Goal: Task Accomplishment & Management: Complete application form

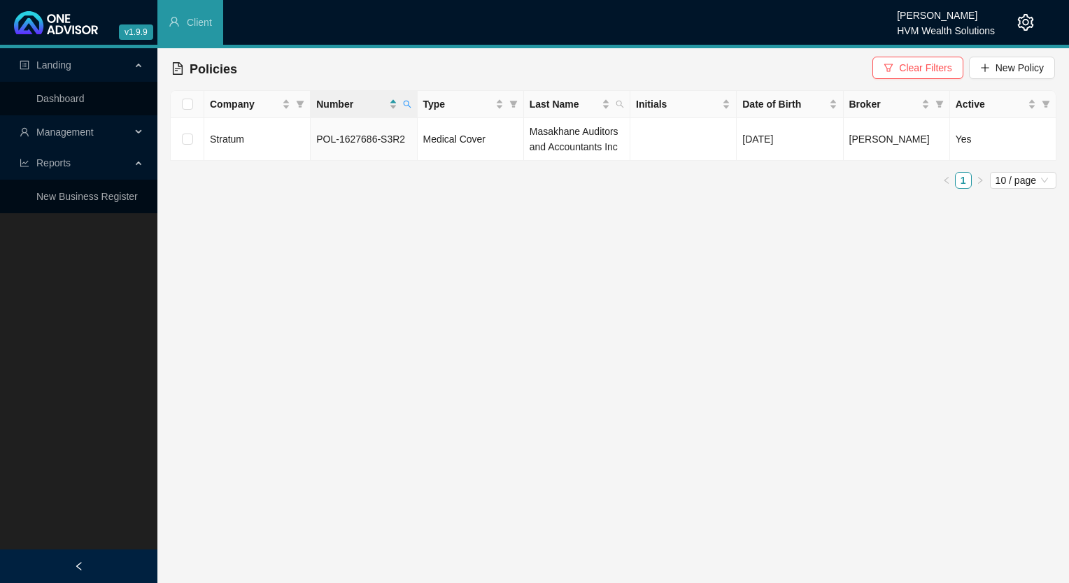
drag, startPoint x: 1014, startPoint y: 0, endPoint x: 730, endPoint y: 31, distance: 286.4
click at [730, 31] on ul "Client" at bounding box center [526, 22] width 739 height 45
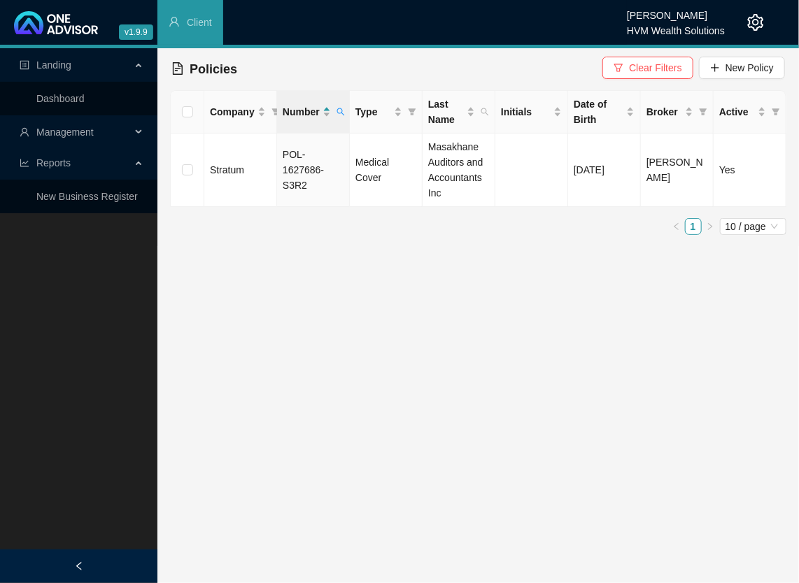
click at [557, 274] on main "Landing Dashboard Management Reports New Business Register Policies Clear Filte…" at bounding box center [399, 315] width 799 height 535
click at [661, 429] on main "Landing Dashboard Management Reports New Business Register Policies Clear Filte…" at bounding box center [399, 315] width 799 height 535
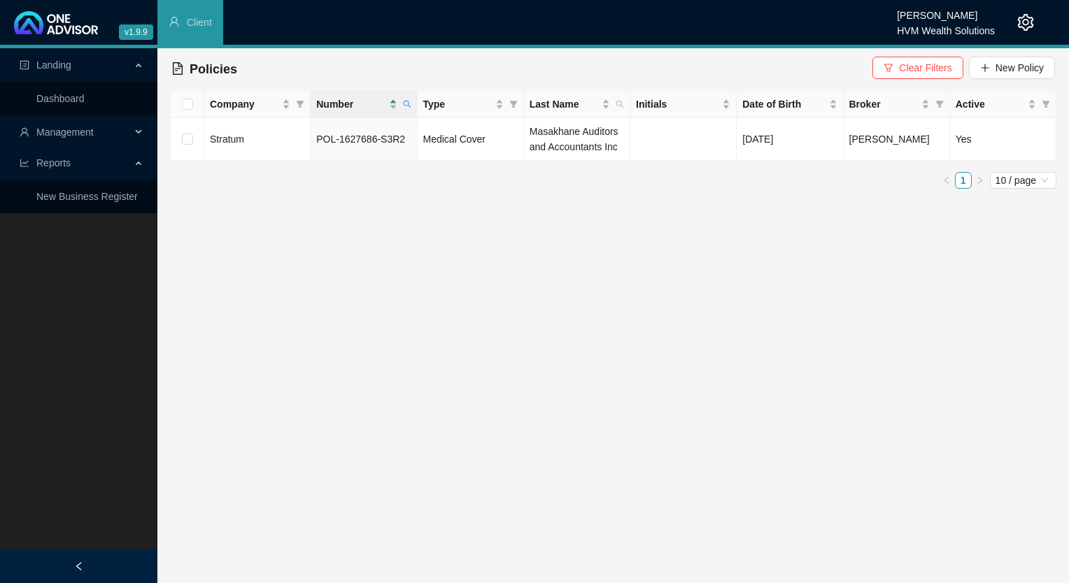
click at [562, 227] on main "Landing Dashboard Management Reports New Business Register Policies Clear Filte…" at bounding box center [534, 315] width 1069 height 535
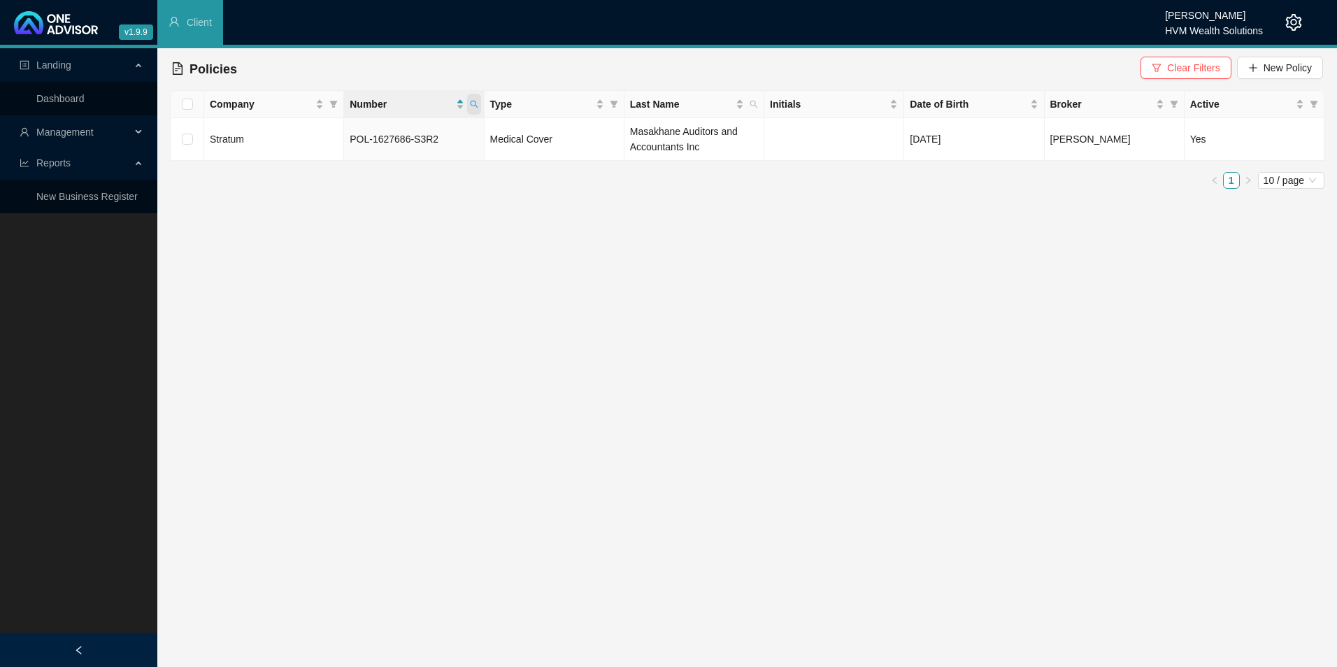
click at [470, 98] on span at bounding box center [474, 104] width 14 height 21
paste input "39203-X5B6"
click at [376, 164] on span "Search" at bounding box center [382, 159] width 31 height 15
click at [476, 104] on icon "search" at bounding box center [474, 104] width 8 height 8
drag, startPoint x: 440, startPoint y: 135, endPoint x: 347, endPoint y: 136, distance: 93.0
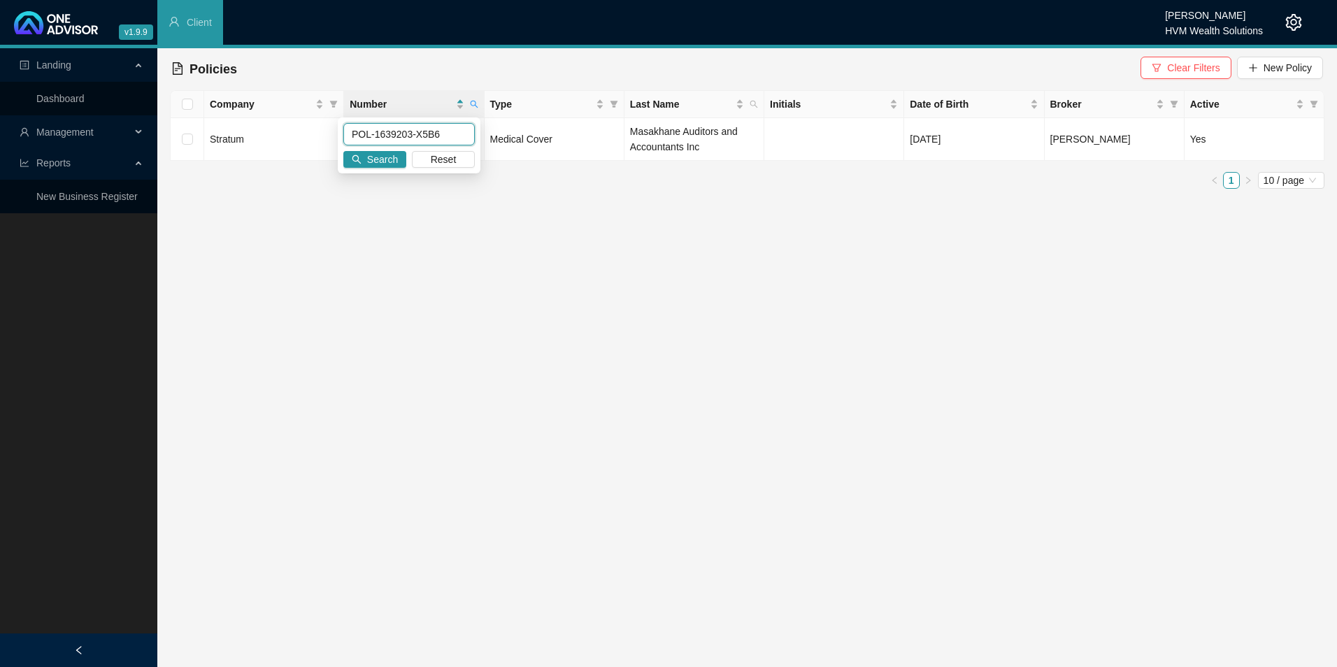
click at [347, 135] on input "POL-1639203-X5B6" at bounding box center [409, 134] width 132 height 22
paste input "GAP044956"
click at [376, 155] on span "Search" at bounding box center [382, 159] width 31 height 15
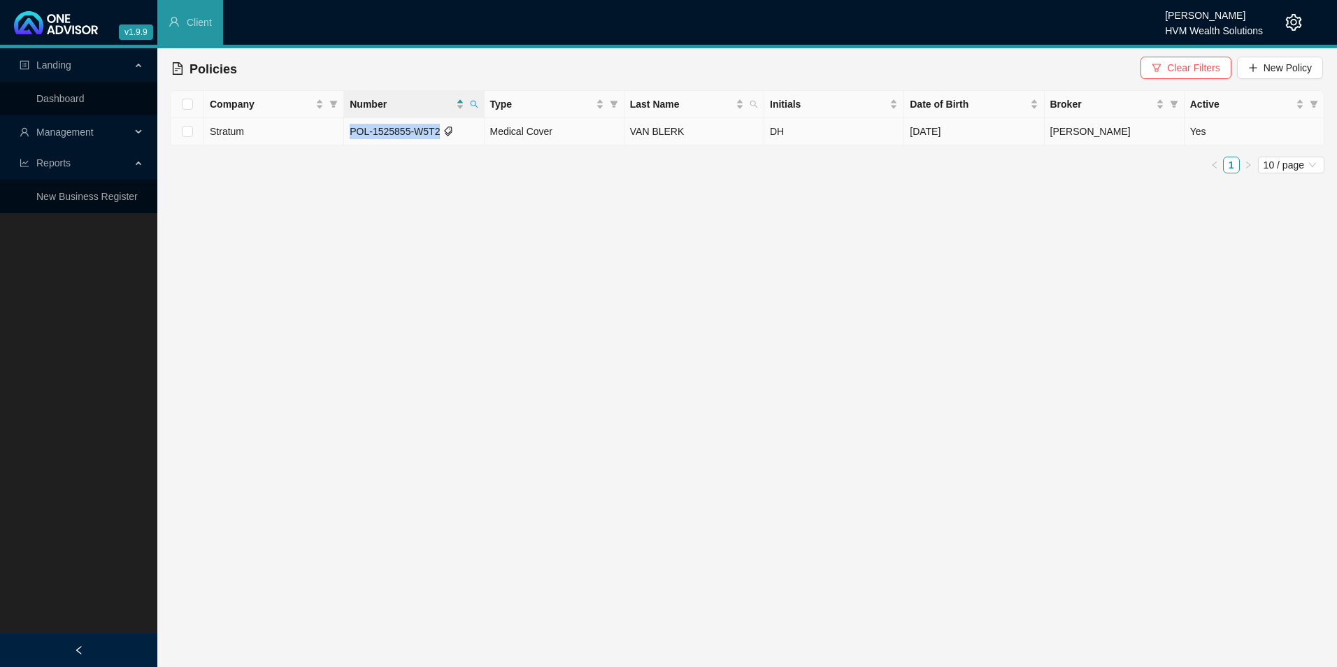
drag, startPoint x: 435, startPoint y: 127, endPoint x: 346, endPoint y: 128, distance: 89.5
click at [346, 128] on td "POL-1525855-W5T2" at bounding box center [414, 131] width 140 height 27
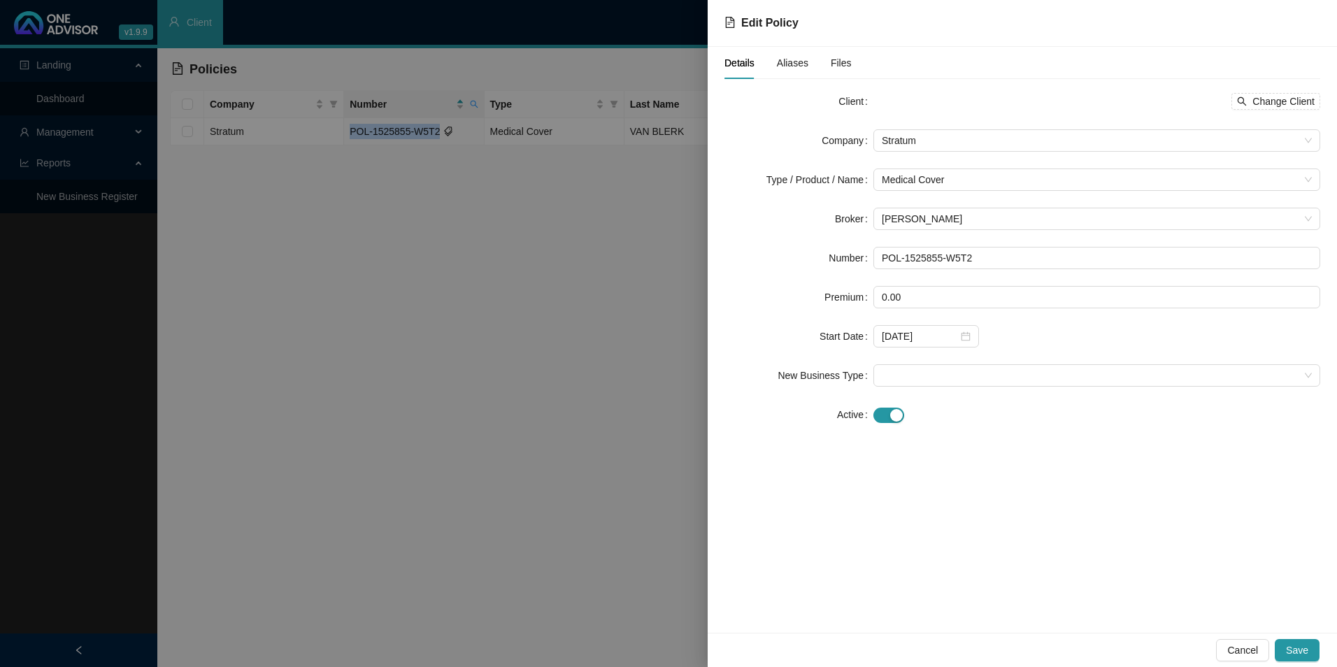
copy td "POL-1525855-W5T2"
click at [1068, 583] on span "Cancel" at bounding box center [1243, 650] width 31 height 15
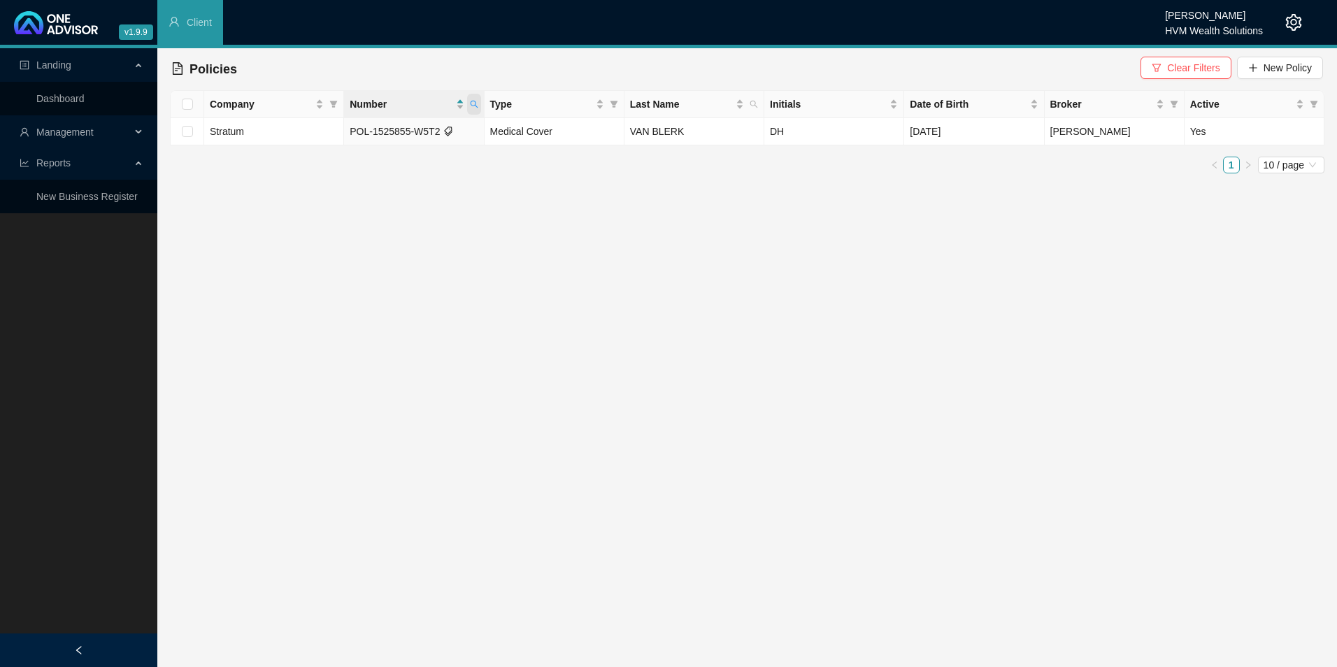
click at [473, 111] on span at bounding box center [474, 104] width 14 height 21
drag, startPoint x: 408, startPoint y: 132, endPoint x: 329, endPoint y: 129, distance: 78.4
click at [329, 129] on body "v1.9.9 Chanel [PERSON_NAME] HVM Wealth Solutions Client Landing Dashboard Manag…" at bounding box center [668, 333] width 1337 height 667
paste input "gap_cover"
type input "gap_cover"
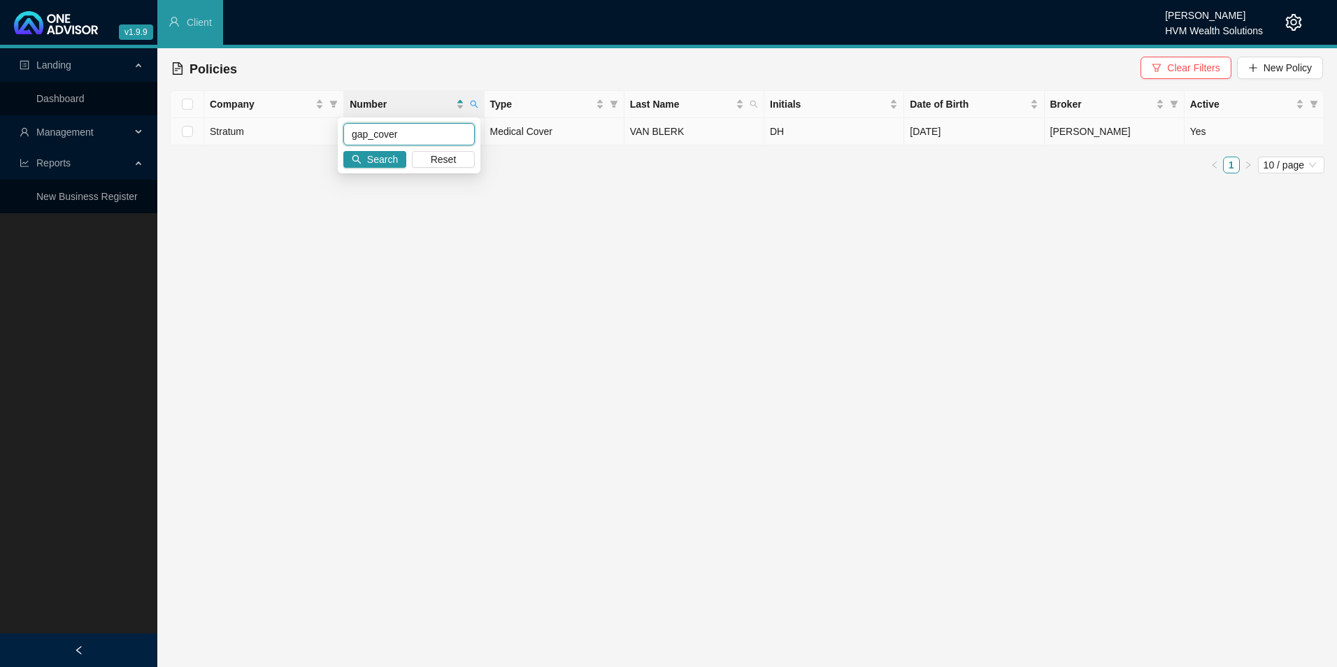
drag, startPoint x: 441, startPoint y: 133, endPoint x: 218, endPoint y: 145, distance: 222.8
click at [257, 132] on body "v1.9.9 Chanel [PERSON_NAME] HVM Wealth Solutions Client Landing Dashboard Manag…" at bounding box center [668, 333] width 1337 height 667
paste input "POL-1609771-P4V7"
type input "POL-1609771-P4V7"
click at [371, 157] on span "Search" at bounding box center [382, 159] width 31 height 15
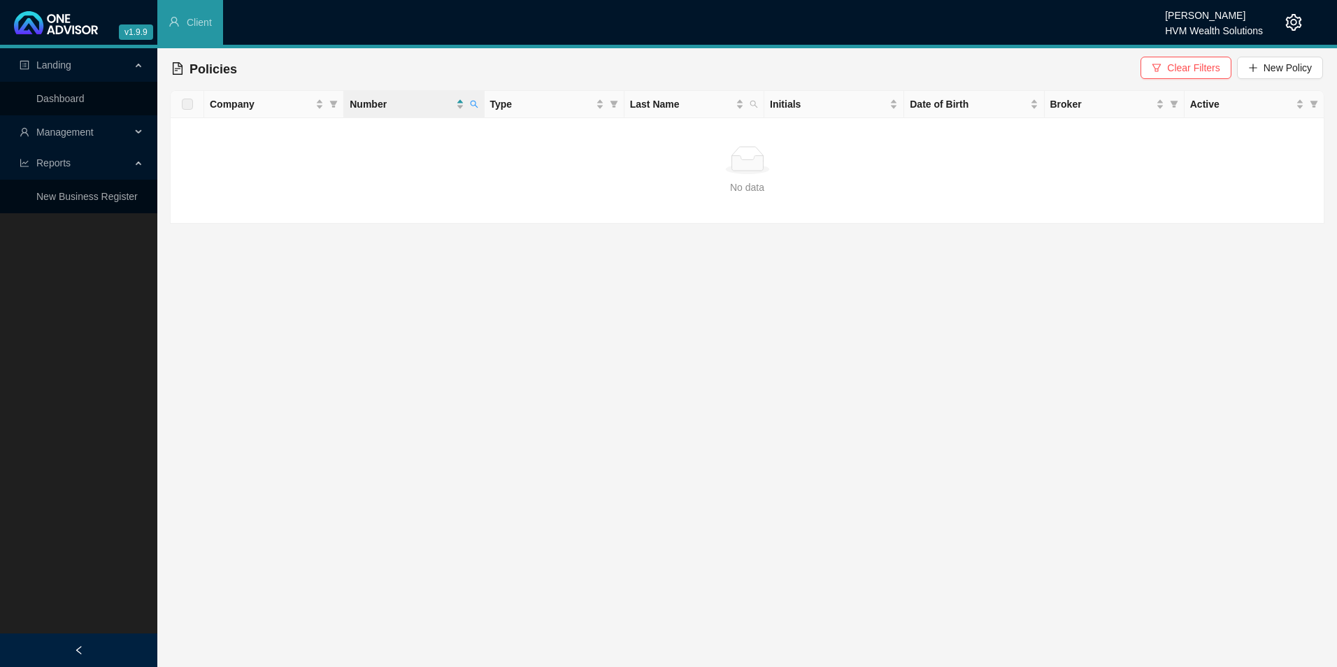
click at [48, 135] on span "Management" at bounding box center [64, 132] width 57 height 11
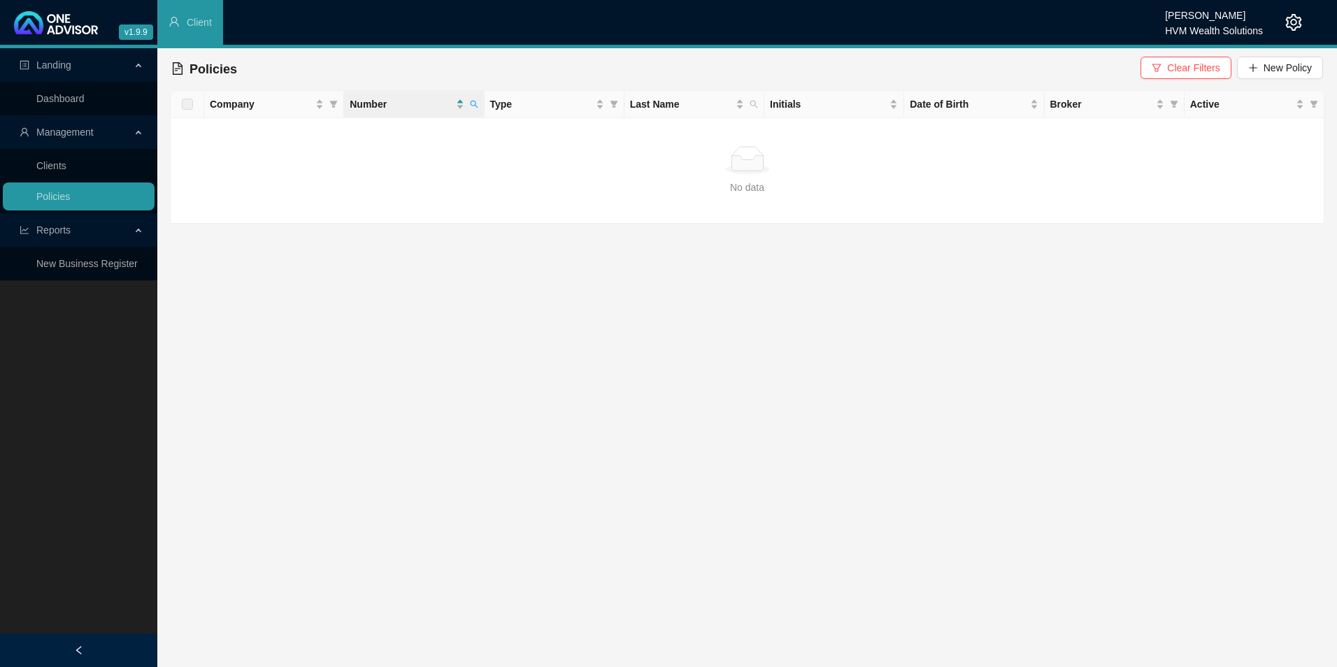
click at [62, 171] on link "Clients" at bounding box center [51, 165] width 30 height 11
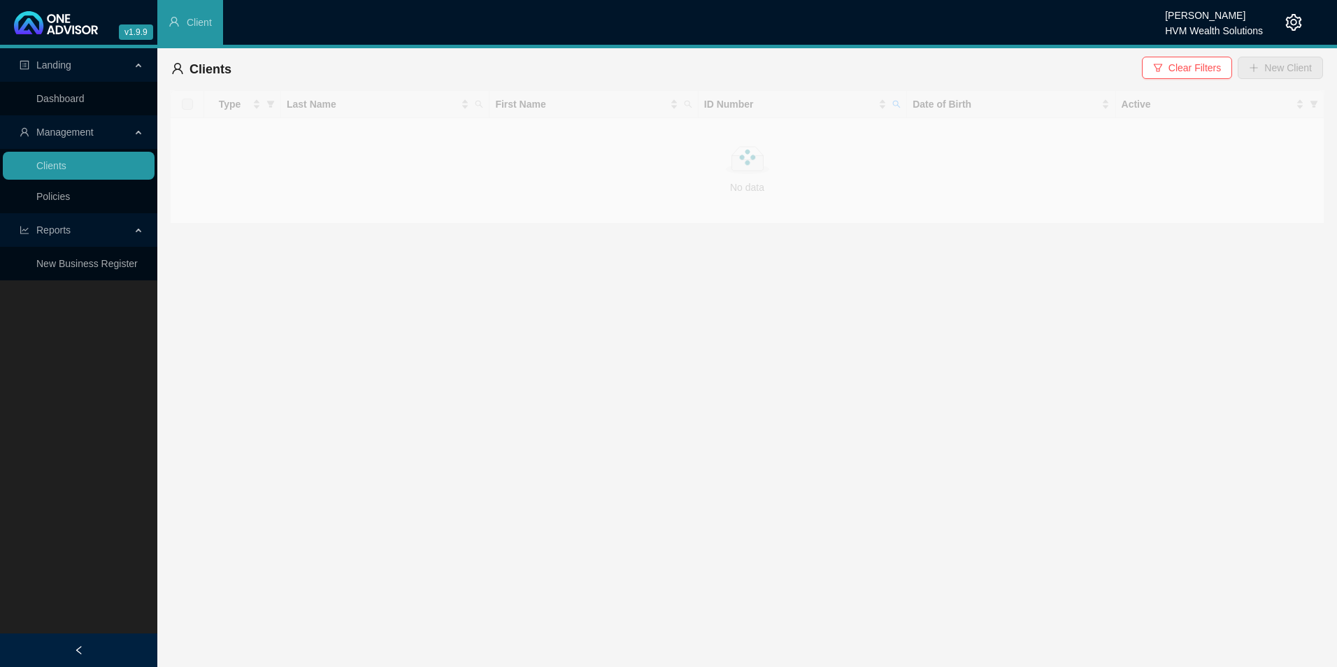
click at [62, 171] on link "Clients" at bounding box center [51, 165] width 30 height 11
click at [865, 129] on div at bounding box center [747, 132] width 1155 height 84
click at [895, 101] on icon "search" at bounding box center [897, 105] width 8 height 8
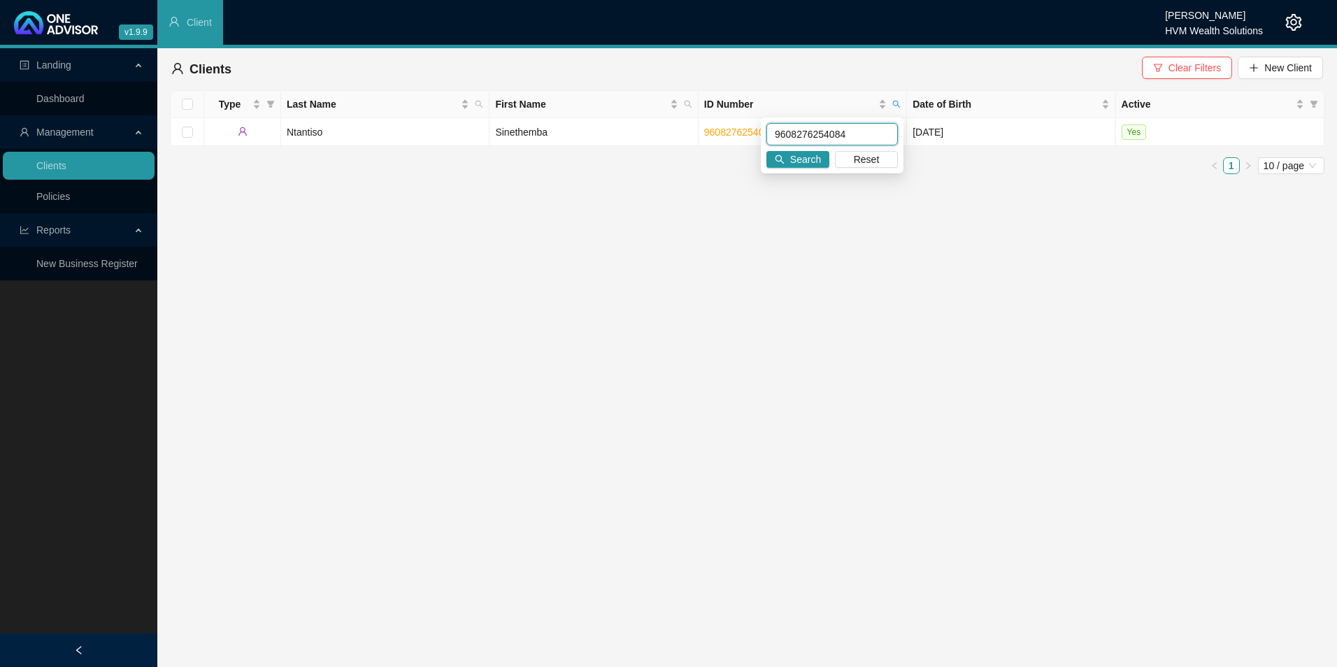
paste input "108015252085"
type input "9108015252085"
click at [804, 165] on span "Search" at bounding box center [805, 159] width 31 height 15
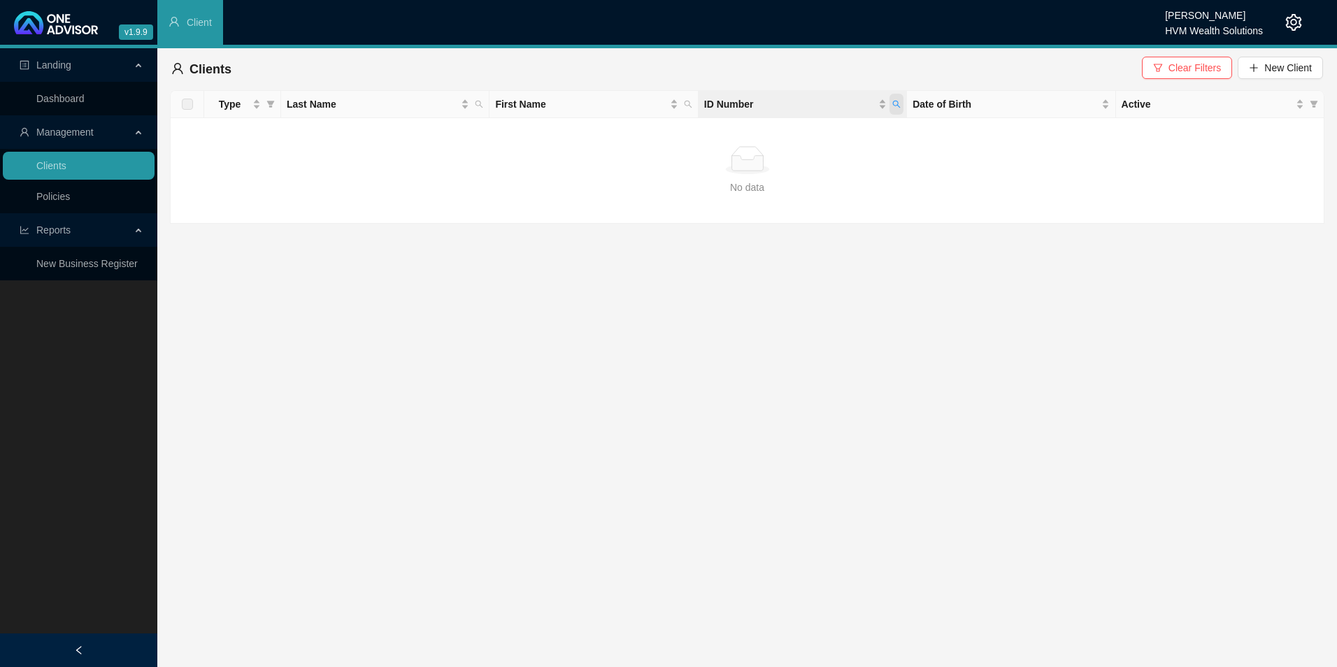
click at [902, 99] on span "ID Number" at bounding box center [897, 104] width 14 height 21
click at [774, 131] on input "9108015252085" at bounding box center [833, 134] width 132 height 22
click at [799, 152] on span "Search" at bounding box center [805, 159] width 31 height 15
click at [1068, 66] on span "New Client" at bounding box center [1289, 67] width 48 height 15
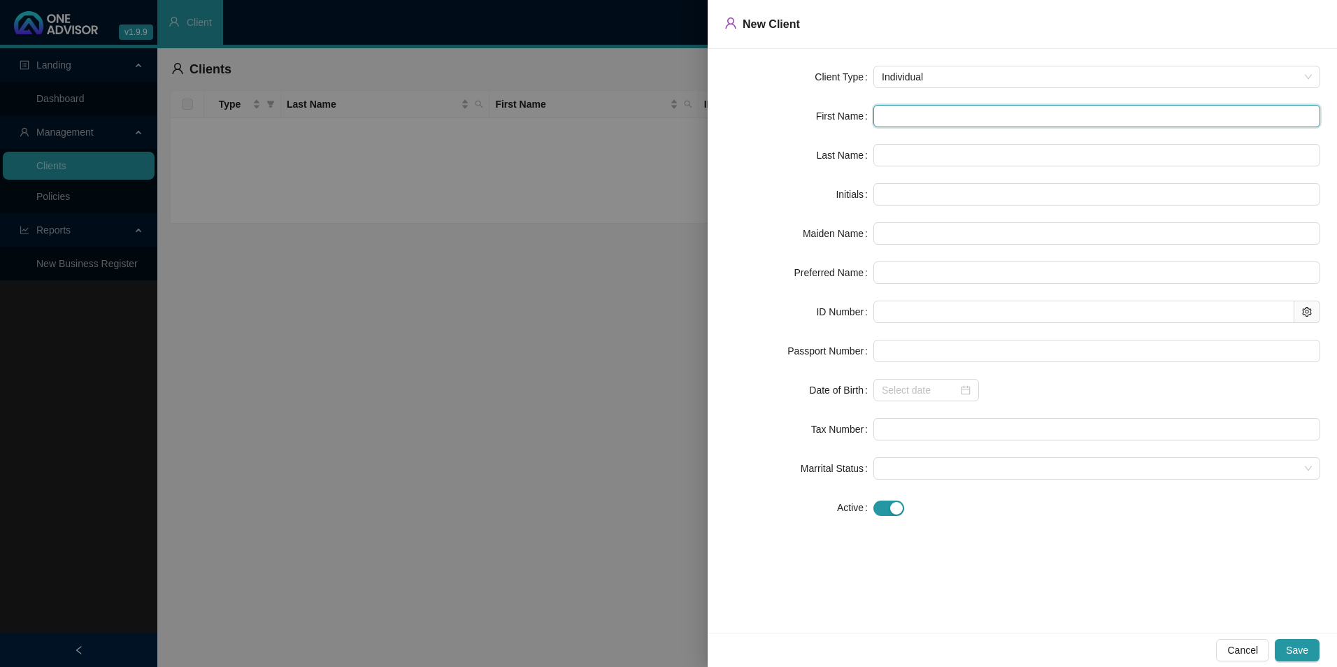
click at [922, 119] on input "text" at bounding box center [1097, 116] width 447 height 22
click at [892, 141] on form "Client Type Individual First Name Last Name Initials Maiden Name Preferred Name…" at bounding box center [1023, 292] width 596 height 453
click at [897, 116] on input "text" at bounding box center [1097, 116] width 447 height 22
paste input "Phakamani"
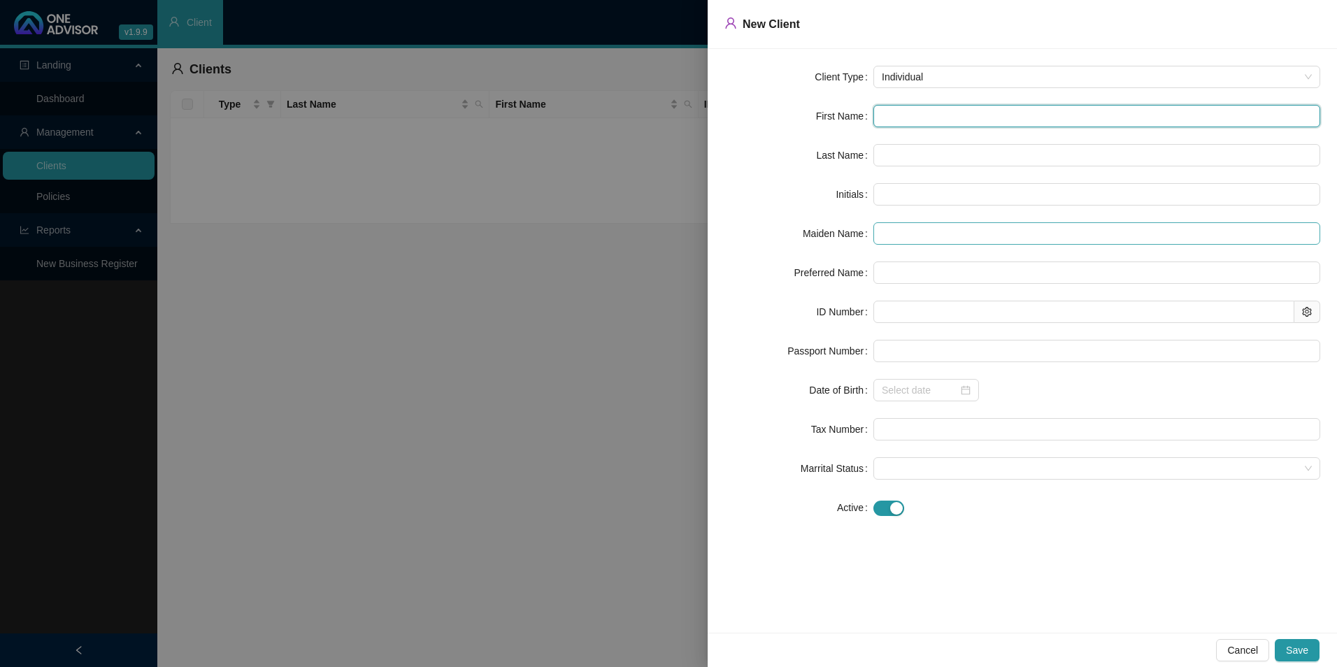
type input "Phakamani"
type input "P"
type input "Phakamani"
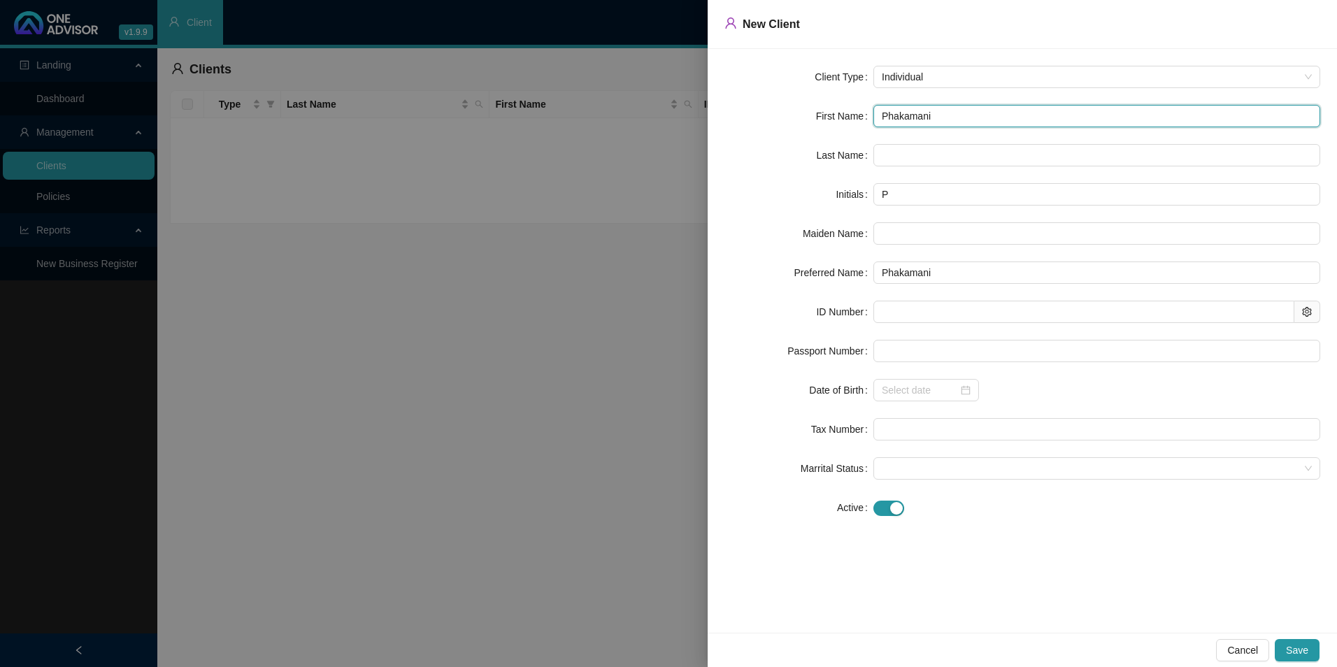
type input "Phakamani"
click at [1020, 170] on form "Client Type Individual First Name Phakamani Last Name Initials P Maiden Name Pr…" at bounding box center [1023, 292] width 596 height 453
paste input "Gcaba"
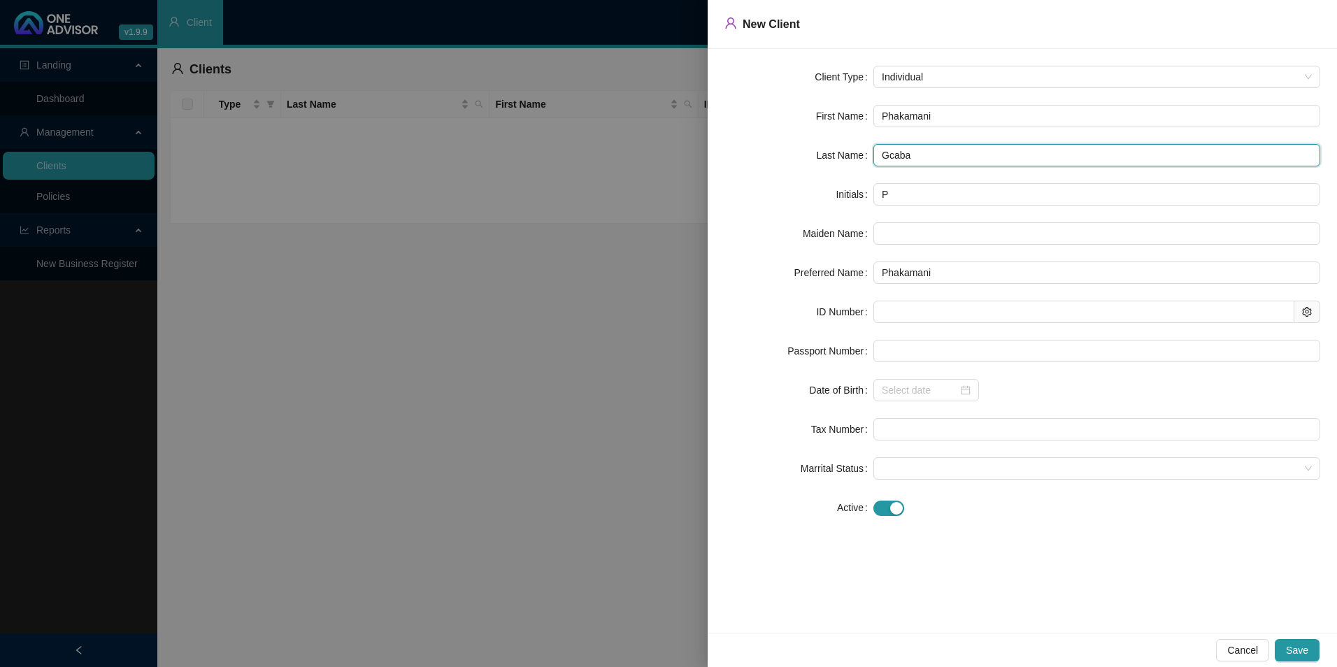
click at [900, 156] on input "Gcaba" at bounding box center [1097, 155] width 447 height 22
type input "Gcaba"
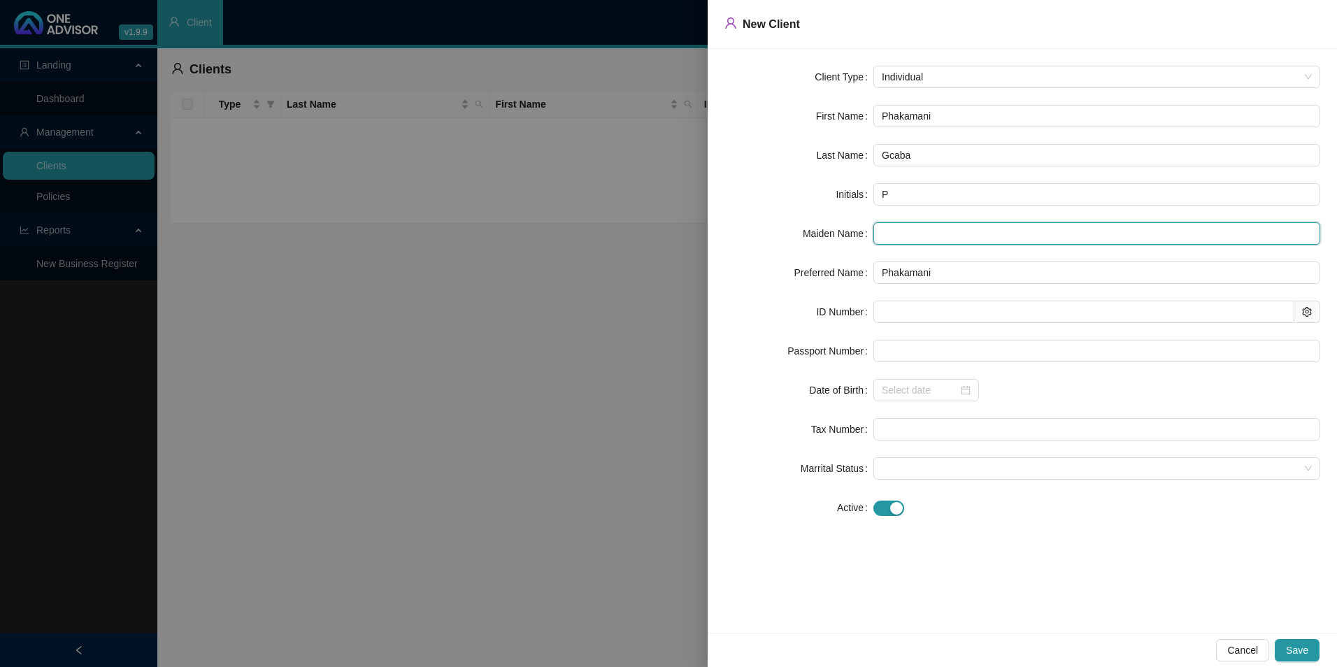
click at [891, 236] on input "text" at bounding box center [1097, 233] width 447 height 22
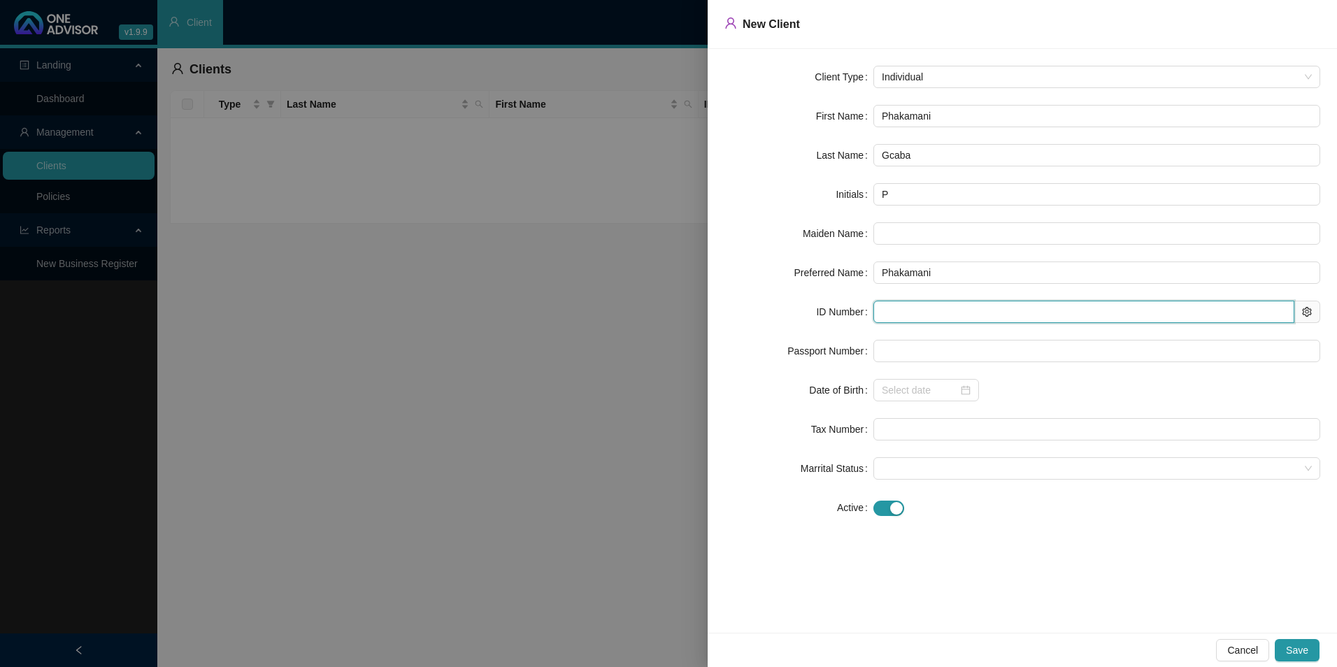
click at [937, 322] on input "text" at bounding box center [1084, 312] width 421 height 22
paste input "9108015252085"
click at [895, 313] on input "9108015252085" at bounding box center [1084, 312] width 421 height 22
type input "9108015252085"
type input "[DATE]"
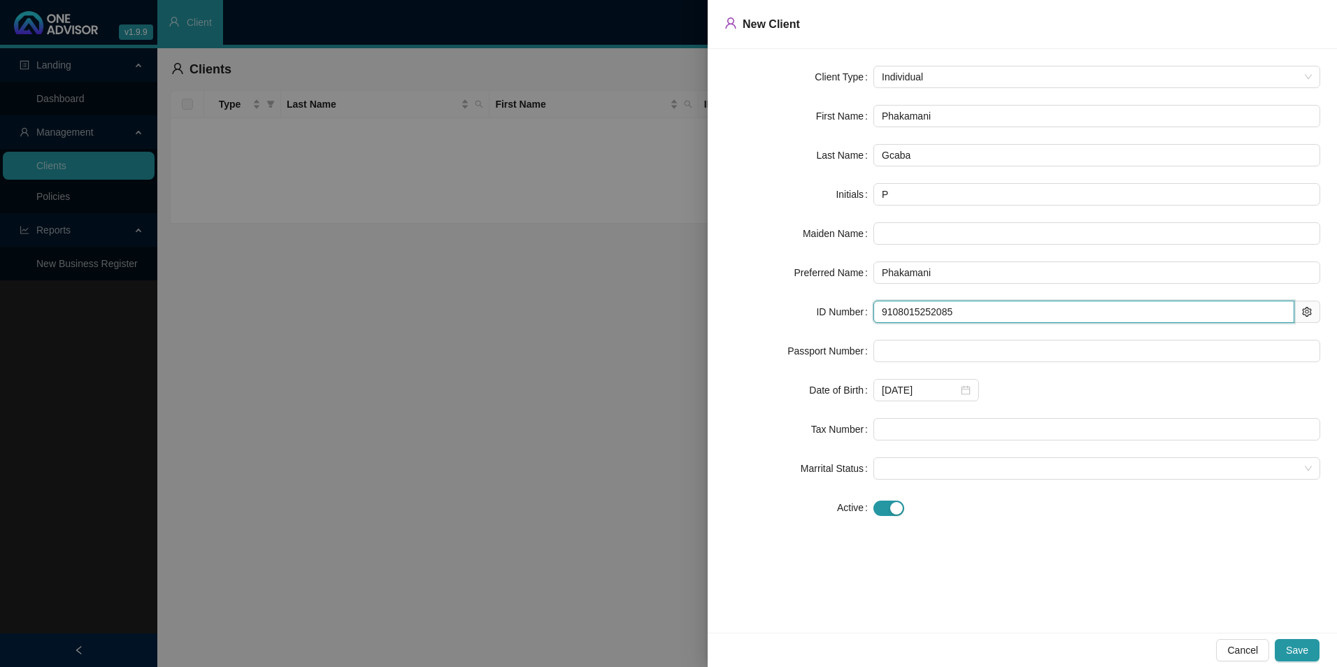
type input "9108015252085"
click at [1033, 515] on div at bounding box center [1097, 507] width 447 height 16
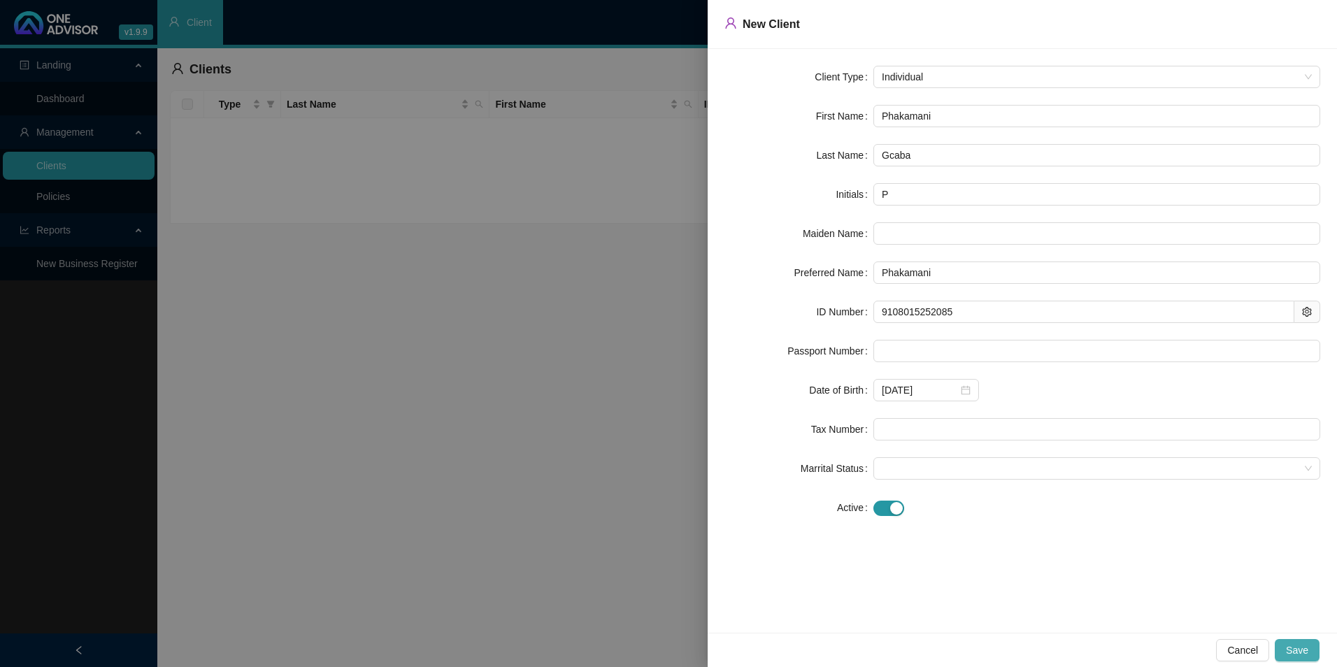
click at [1068, 583] on button "Save" at bounding box center [1297, 650] width 45 height 22
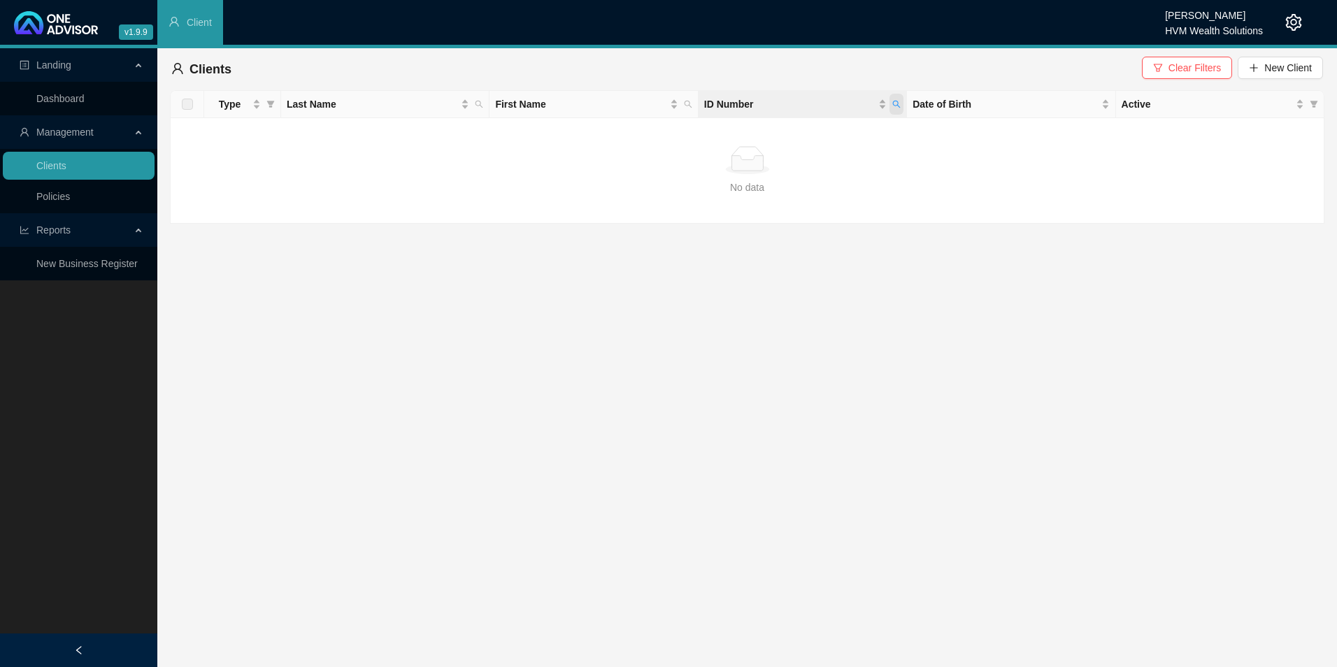
click at [898, 103] on icon "search" at bounding box center [897, 105] width 8 height 8
click at [808, 166] on span "Search" at bounding box center [805, 159] width 31 height 15
click at [897, 98] on span "ID Number" at bounding box center [897, 104] width 14 height 21
click at [1068, 71] on span "Clear Filters" at bounding box center [1195, 67] width 52 height 15
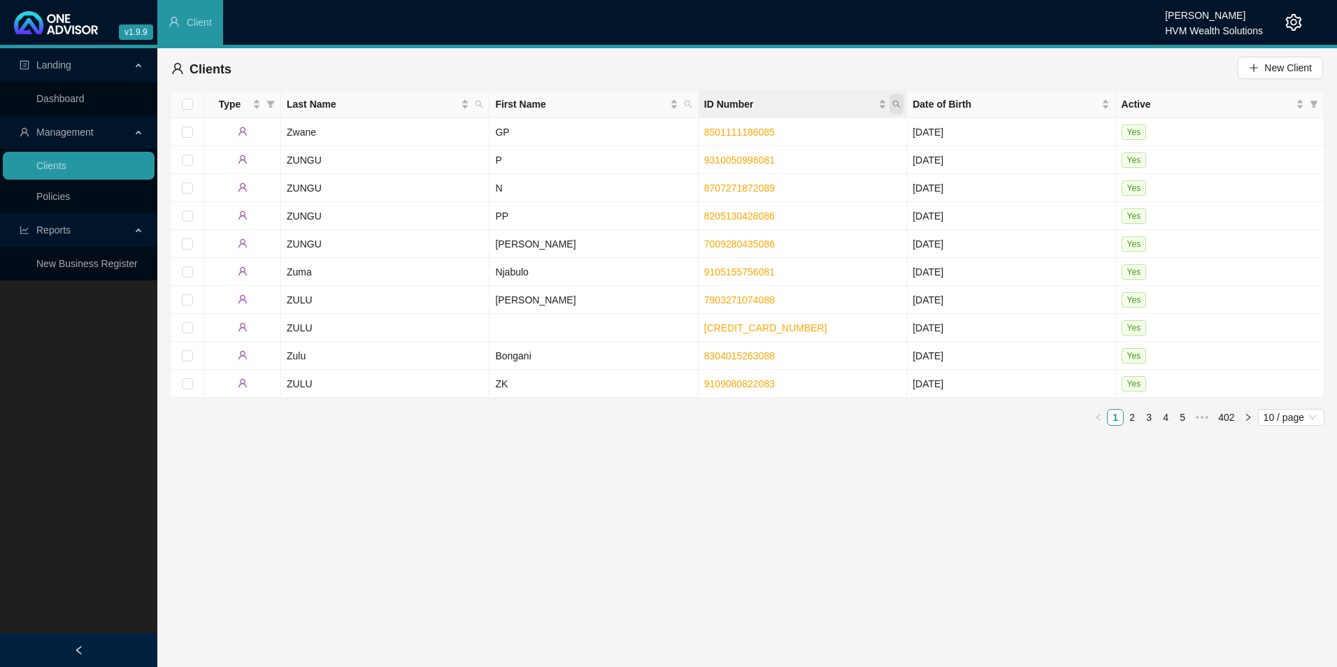
click at [900, 100] on icon "search" at bounding box center [897, 104] width 8 height 8
paste input "9108015252085"
click at [793, 128] on input "9108015252085" at bounding box center [833, 134] width 132 height 22
type input "9108015252085"
click at [811, 161] on span "Search" at bounding box center [805, 159] width 31 height 15
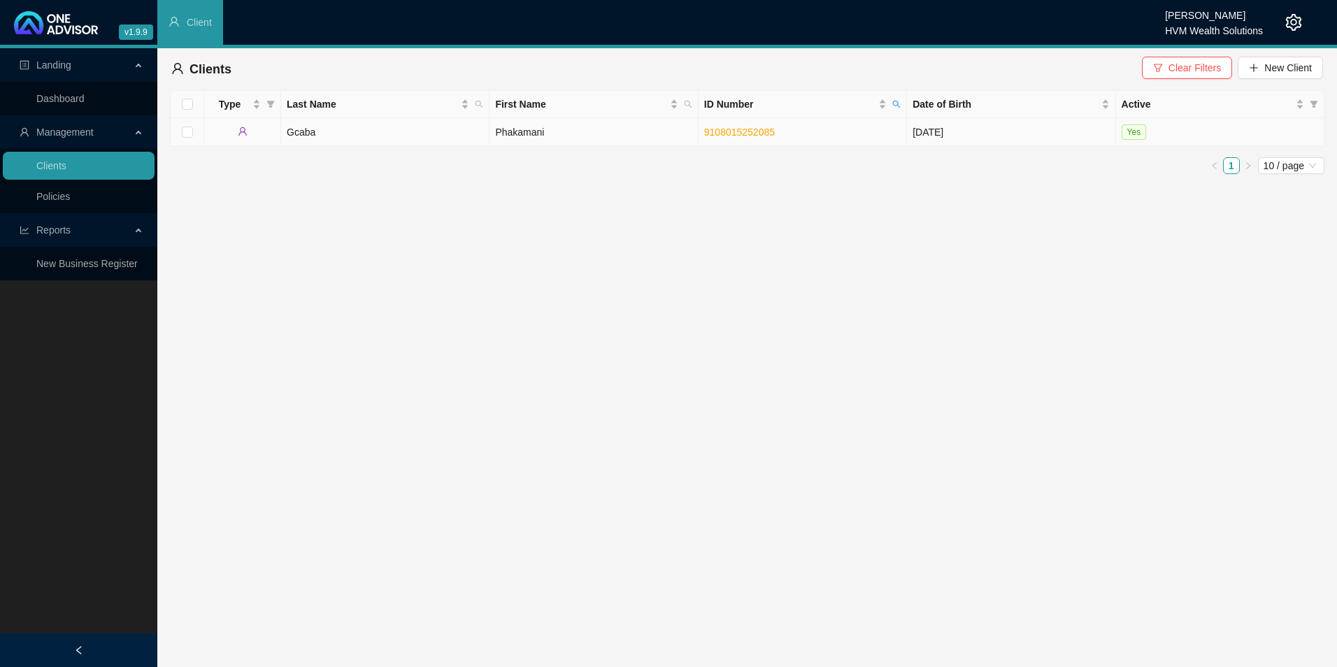
click at [769, 132] on link "9108015252085" at bounding box center [739, 132] width 71 height 11
click at [536, 134] on td "Phakamani" at bounding box center [594, 132] width 208 height 28
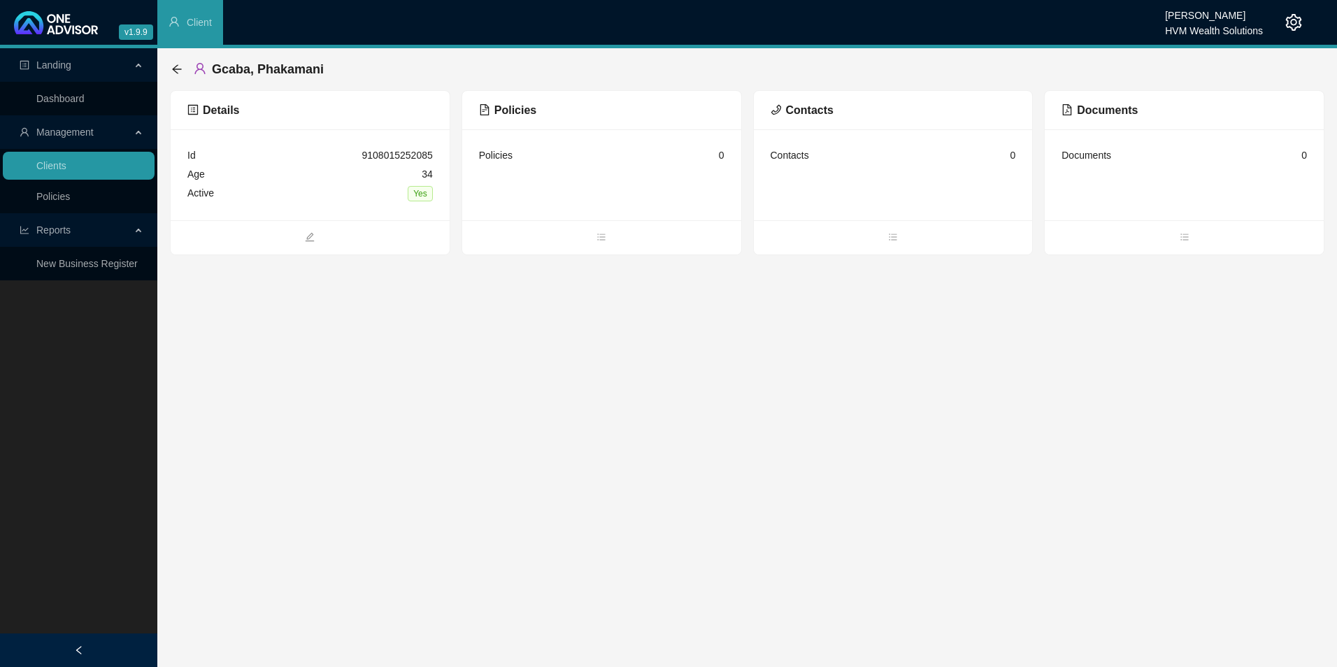
click at [504, 120] on div "Policies" at bounding box center [601, 110] width 279 height 39
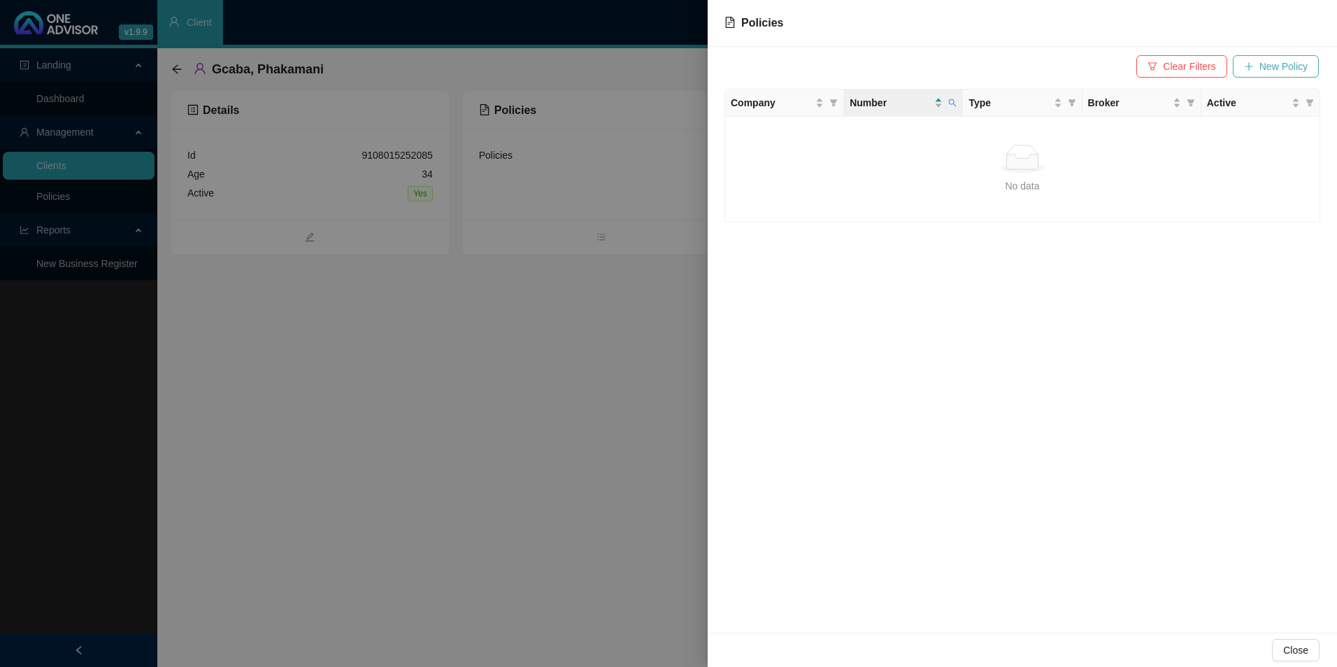
click at [1068, 63] on span "New Policy" at bounding box center [1284, 66] width 48 height 15
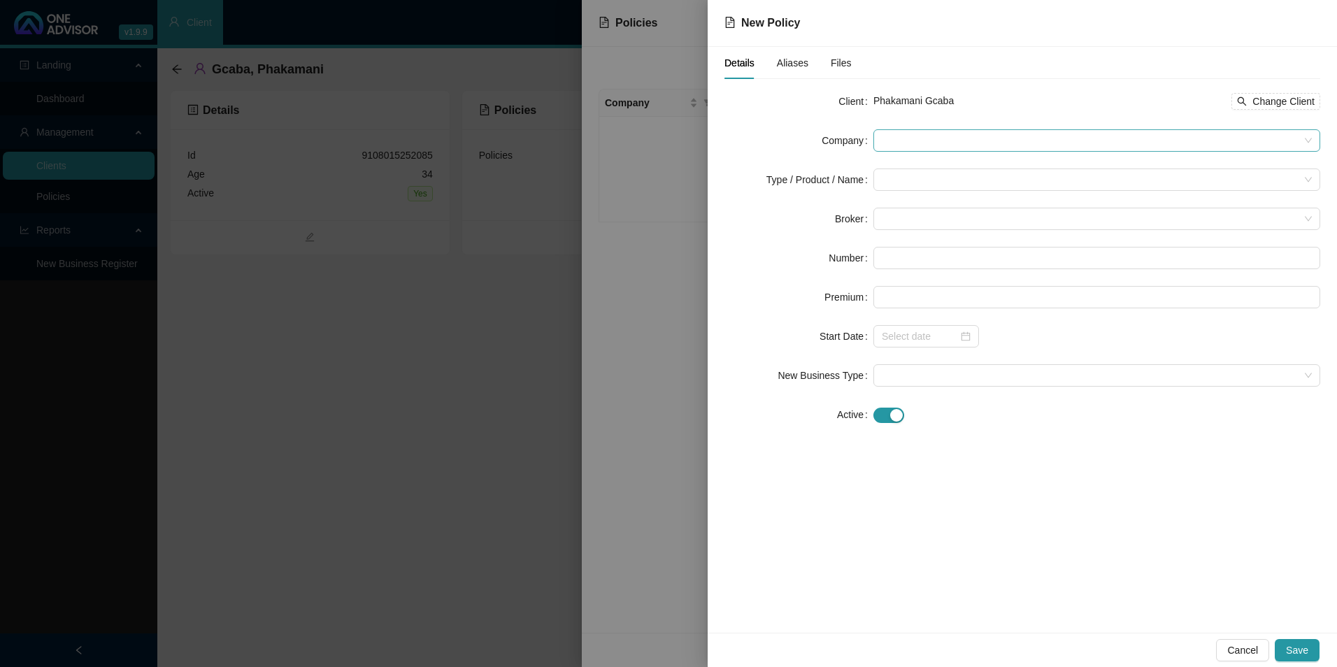
click at [1010, 148] on span at bounding box center [1097, 140] width 430 height 21
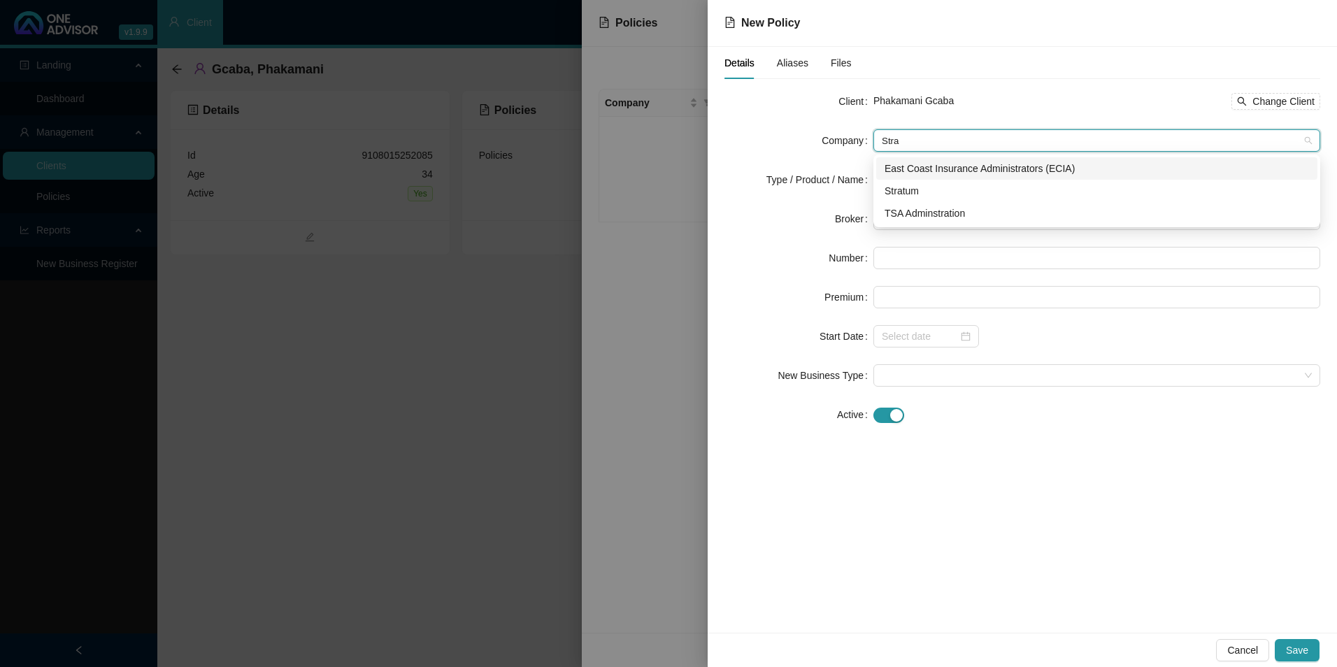
type input "Strat"
click at [930, 189] on div "Stratum" at bounding box center [1097, 190] width 425 height 15
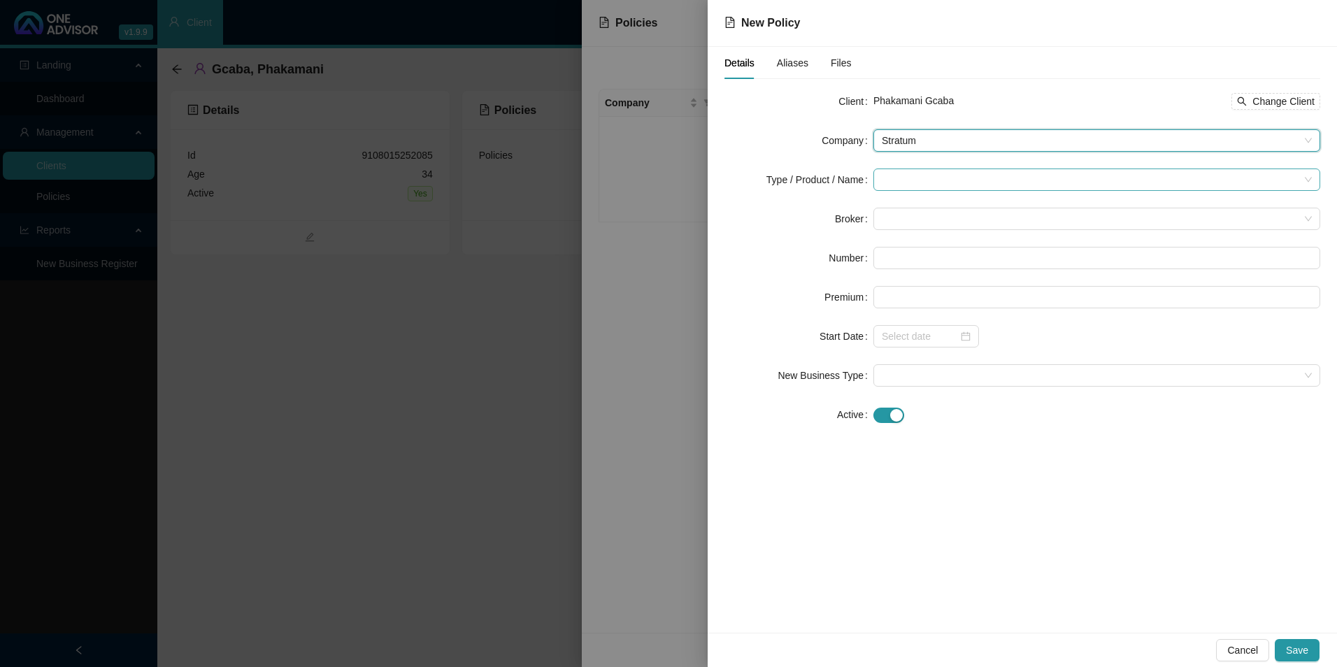
click at [924, 183] on input "search" at bounding box center [1091, 179] width 418 height 21
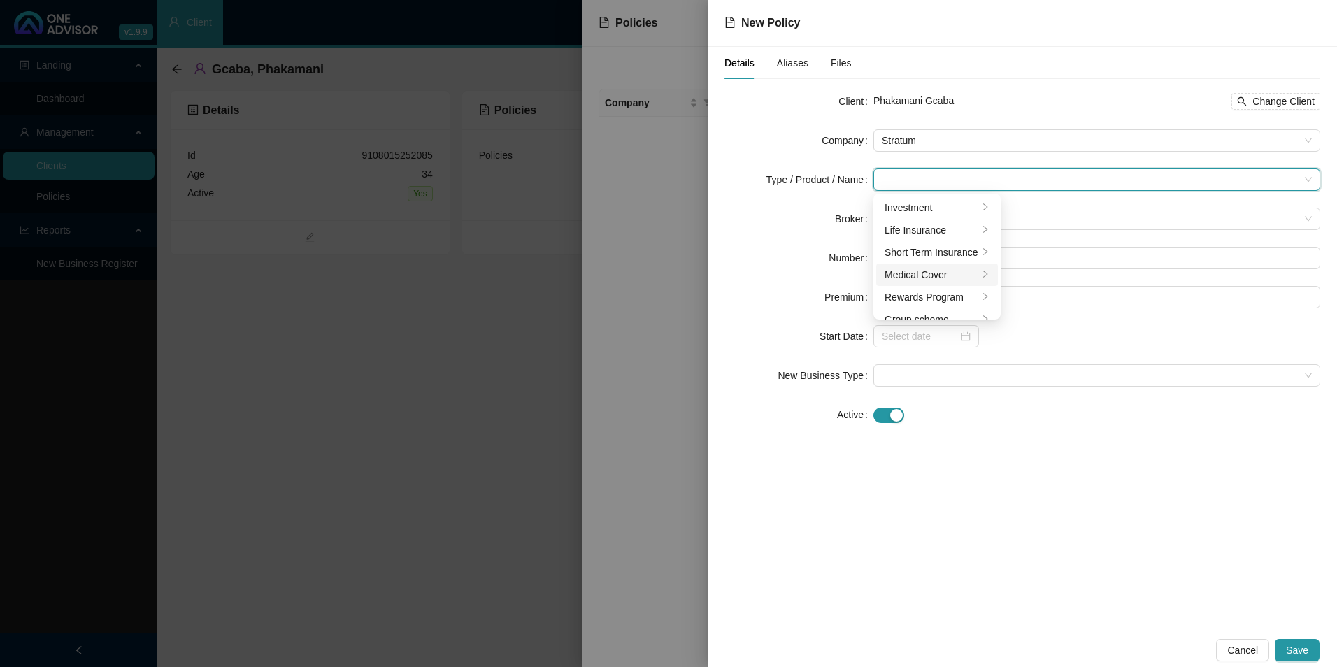
click at [925, 268] on div "Medical Cover" at bounding box center [932, 274] width 94 height 15
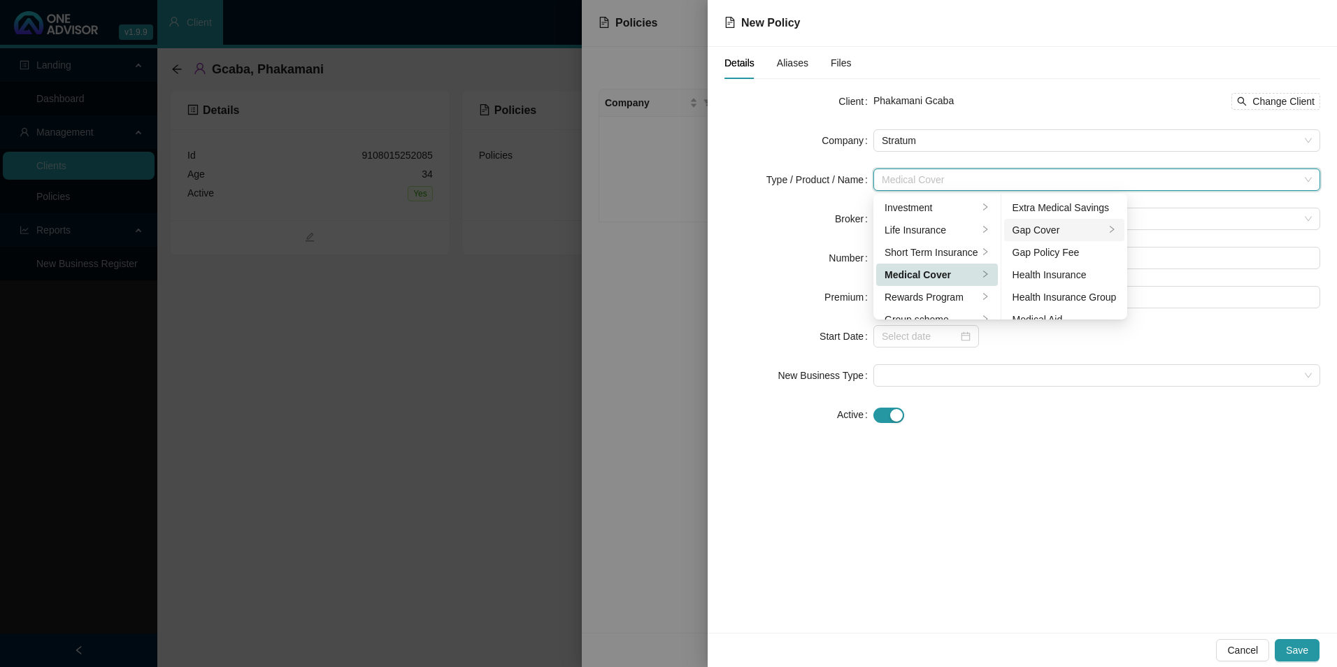
click at [1068, 224] on div "Gap Cover" at bounding box center [1059, 229] width 93 height 15
click at [1068, 437] on div "Client Phakamani Gcaba Change Client Company Stratum Type / Product / Name Medi…" at bounding box center [1023, 266] width 596 height 353
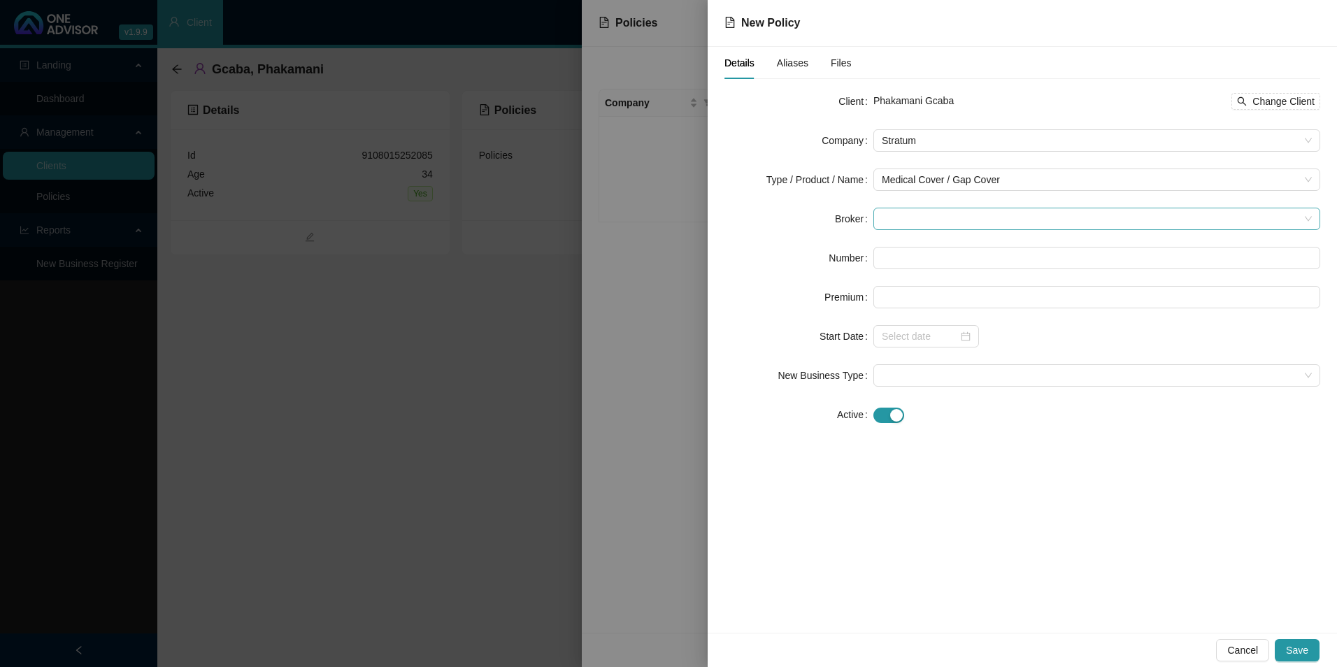
click at [911, 220] on span at bounding box center [1097, 218] width 430 height 21
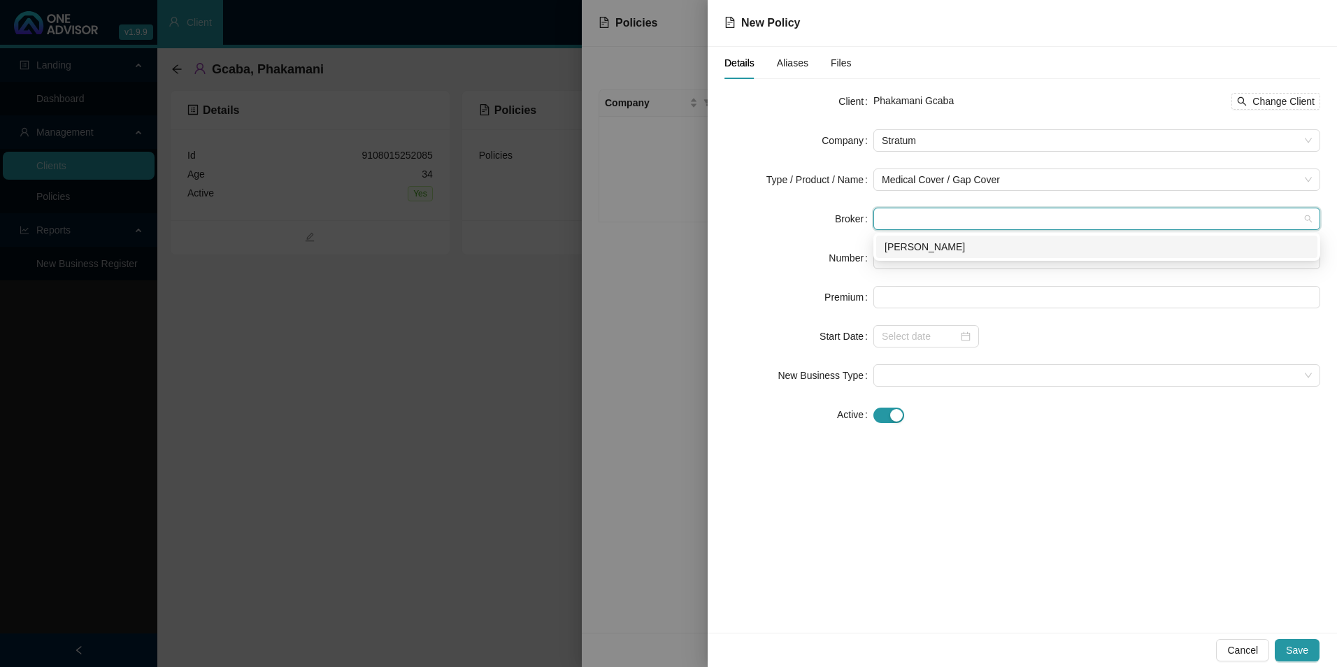
click at [924, 240] on div "[PERSON_NAME]" at bounding box center [1097, 246] width 425 height 15
click at [919, 263] on input "text" at bounding box center [1097, 258] width 447 height 22
click at [911, 251] on input "text" at bounding box center [1097, 258] width 447 height 22
paste input "POL-1609771-P4V7"
type input "POL-1609771-P4V7"
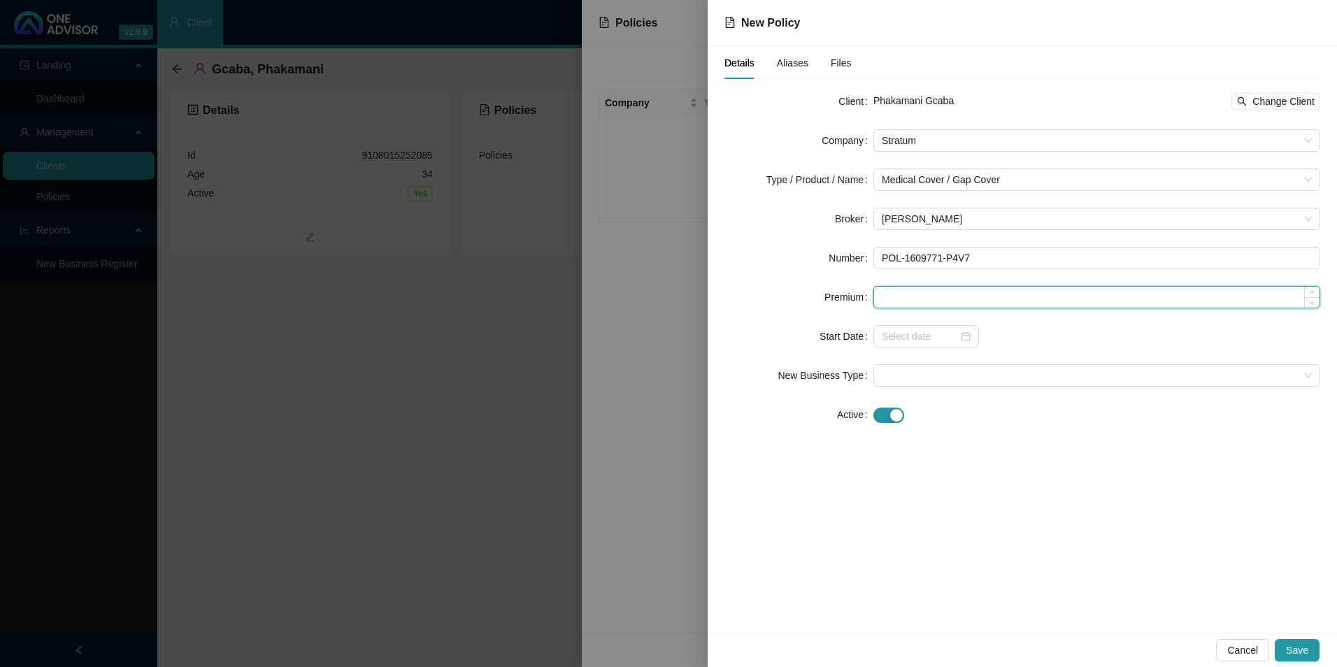
click at [904, 301] on input at bounding box center [1097, 297] width 446 height 21
click at [1007, 312] on form "Client Phakamani Gcaba Change Client Company Stratum Type / Product / Name Medi…" at bounding box center [1023, 258] width 596 height 336
click at [992, 298] on input at bounding box center [1097, 297] width 446 height 21
click at [936, 298] on input "55.00" at bounding box center [1097, 297] width 446 height 21
drag, startPoint x: 936, startPoint y: 298, endPoint x: 893, endPoint y: 303, distance: 43.6
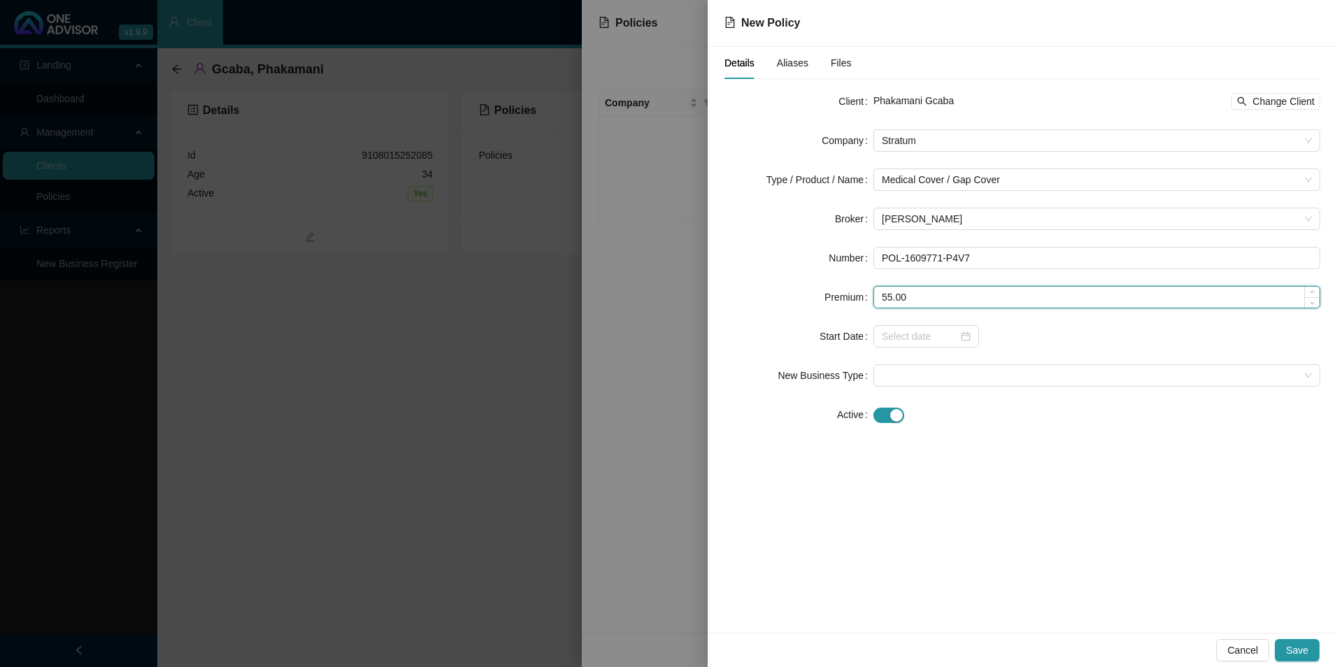
click at [893, 303] on input "55.00" at bounding box center [1097, 297] width 446 height 21
type input "552.00"
click at [897, 341] on input at bounding box center [920, 336] width 76 height 15
click at [925, 340] on input at bounding box center [920, 336] width 76 height 15
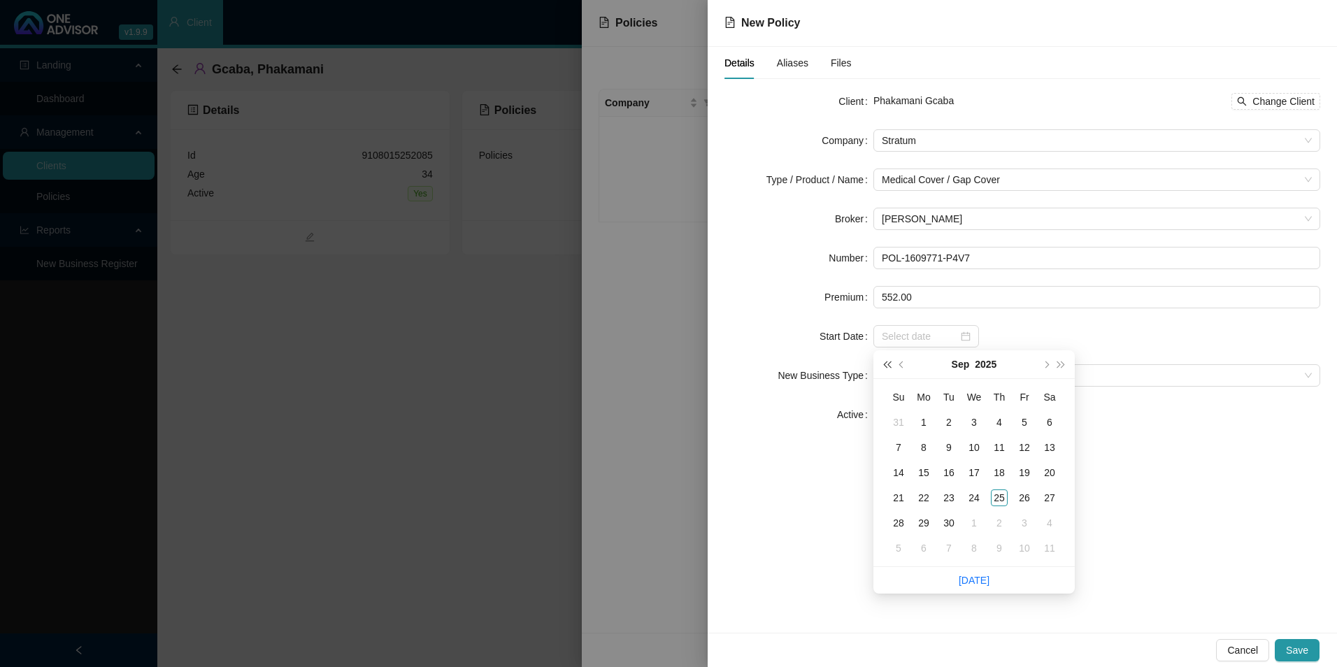
click at [889, 367] on button "super-prev-year" at bounding box center [886, 364] width 15 height 28
click at [902, 366] on span "prev-year" at bounding box center [903, 364] width 7 height 7
type input "[DATE]"
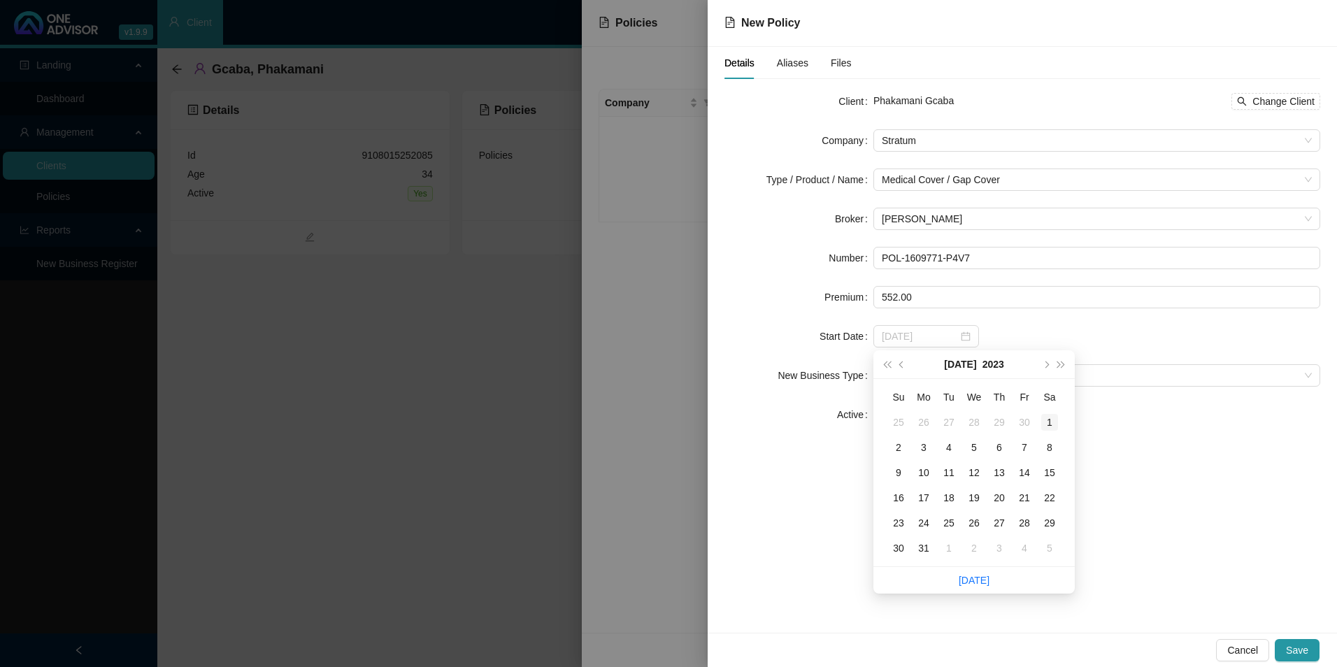
click at [1050, 422] on div "1" at bounding box center [1050, 422] width 17 height 17
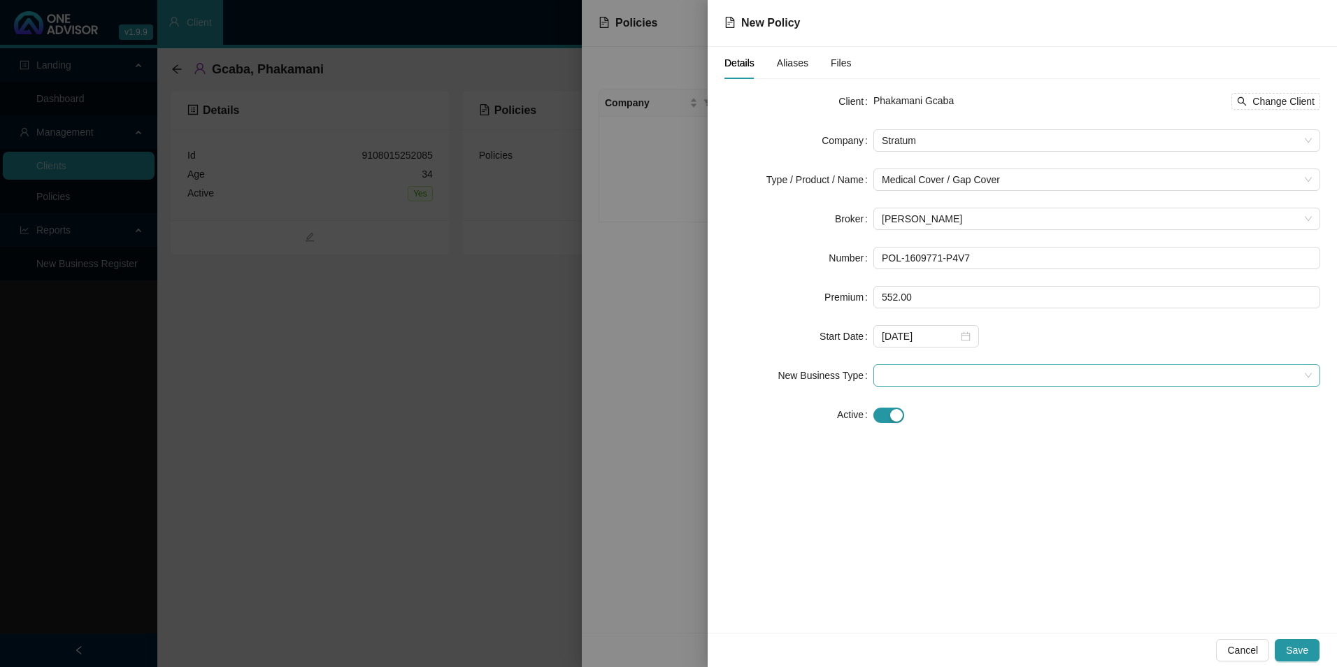
click at [986, 376] on span at bounding box center [1097, 375] width 430 height 21
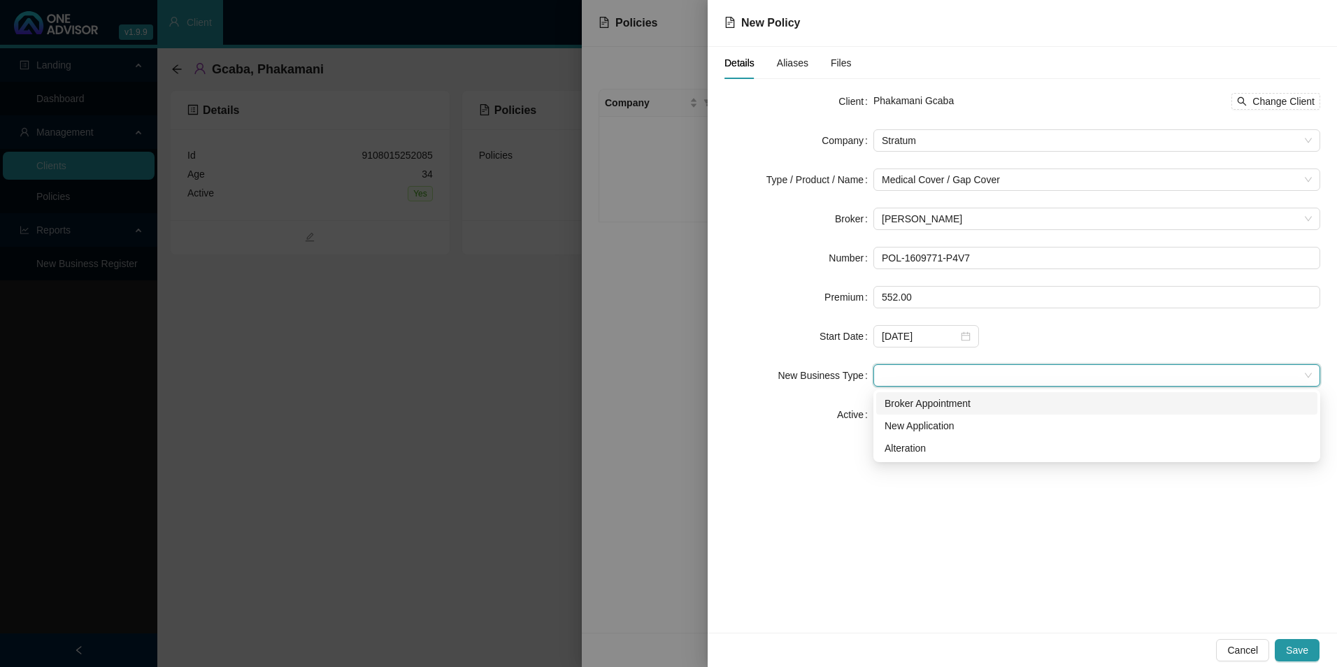
click at [953, 402] on div "Broker Appointment" at bounding box center [1097, 403] width 425 height 15
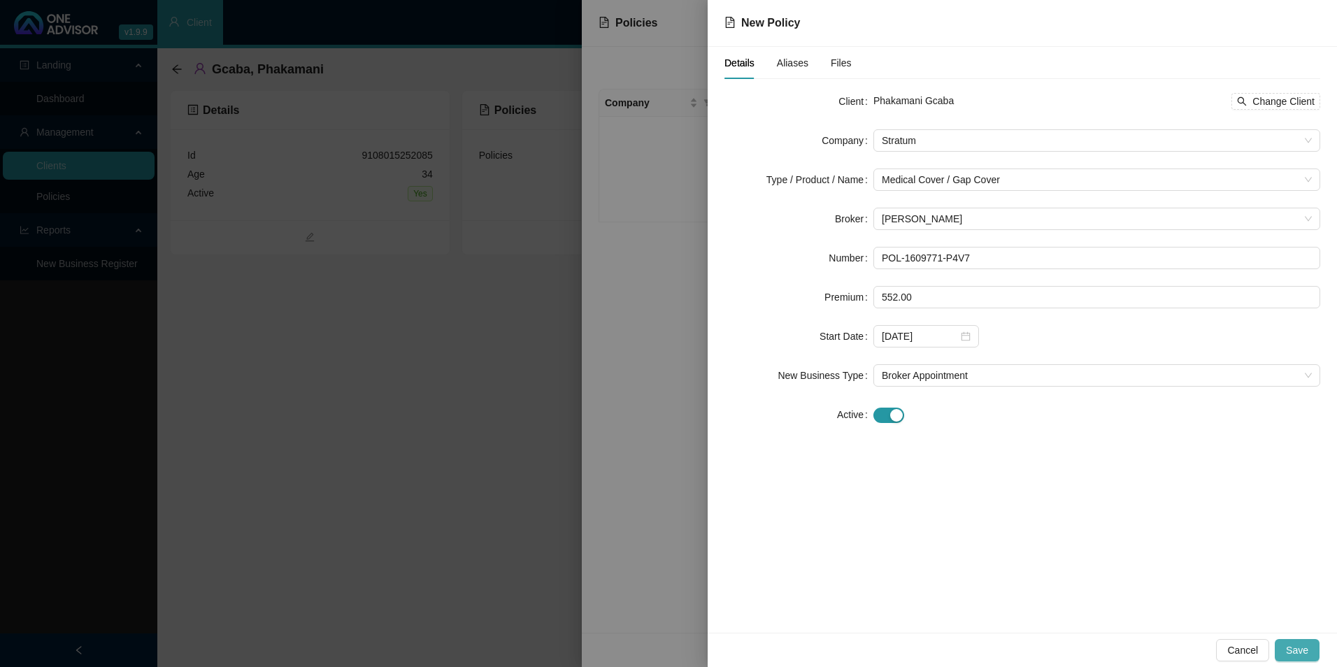
click at [1068, 583] on span "Save" at bounding box center [1297, 650] width 22 height 15
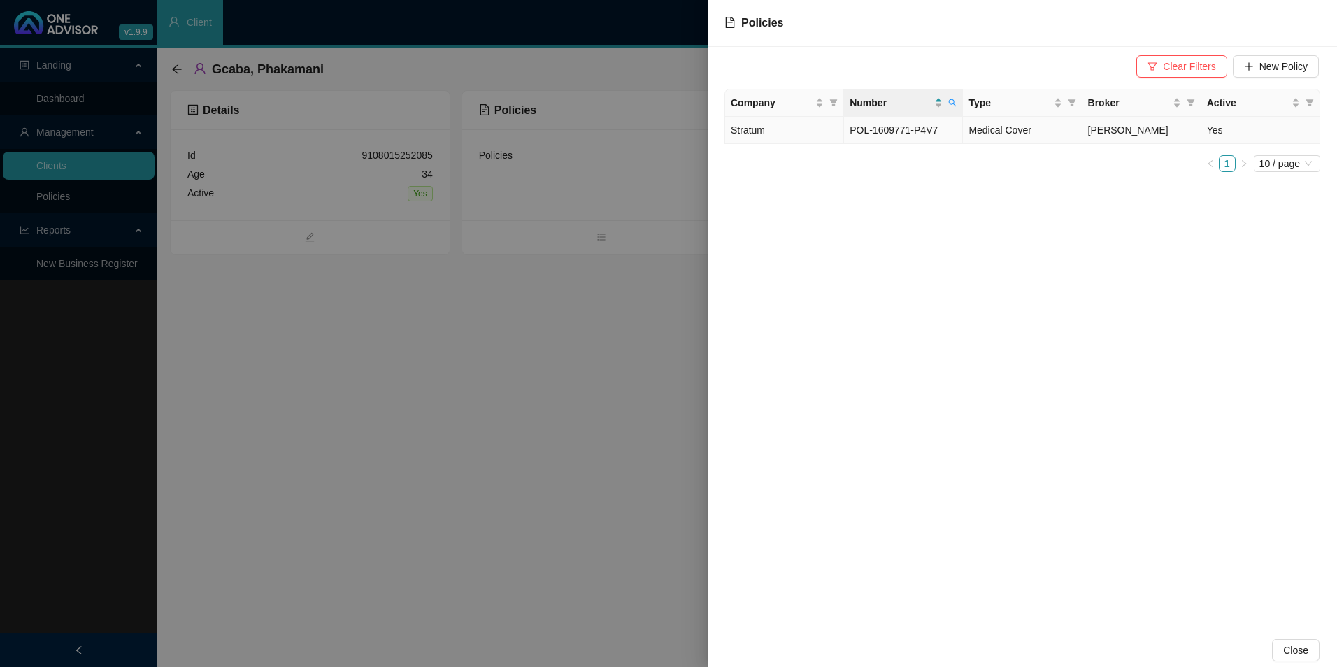
click at [761, 132] on span "Stratum" at bounding box center [748, 130] width 34 height 11
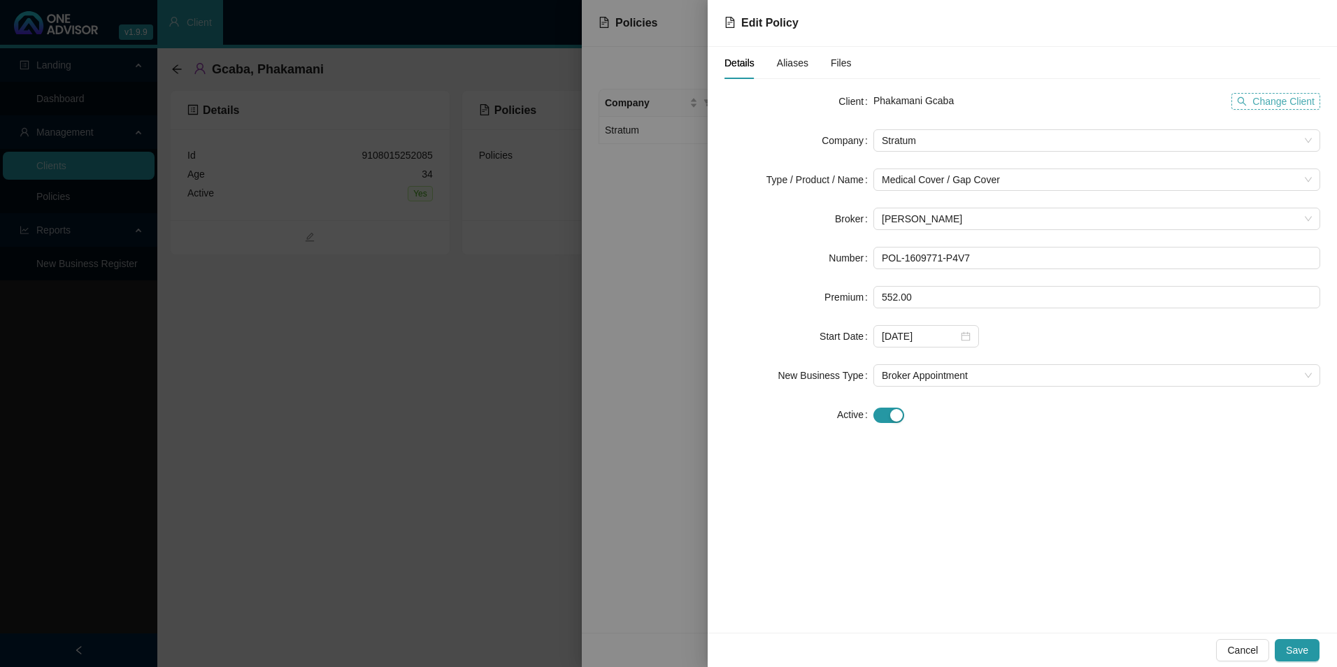
click at [1068, 95] on span "Change Client" at bounding box center [1284, 101] width 62 height 15
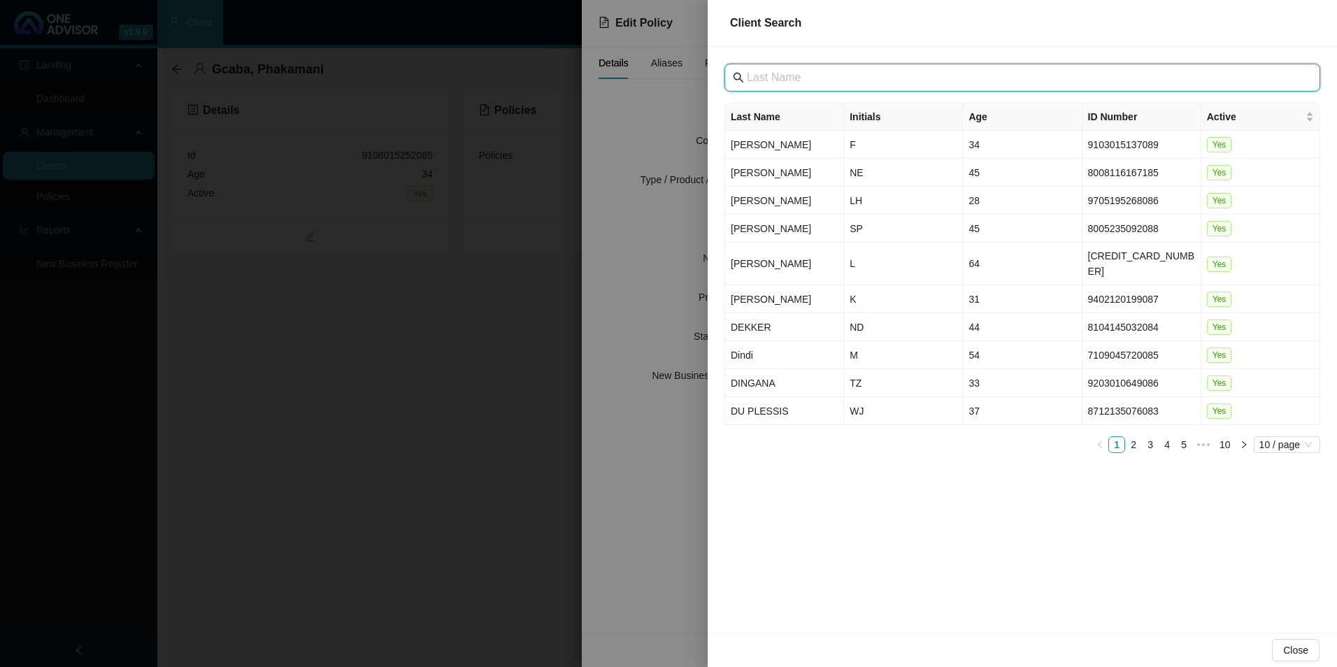
click at [888, 80] on input "text" at bounding box center [1024, 77] width 554 height 17
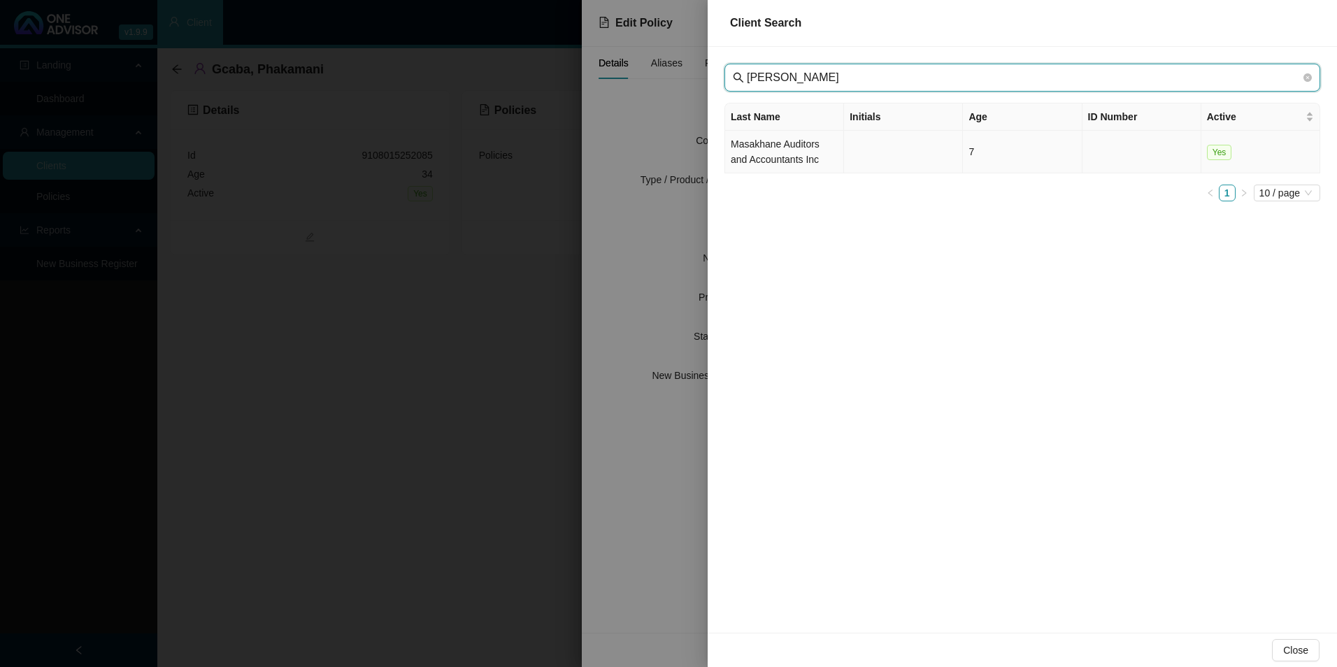
type input "[PERSON_NAME]"
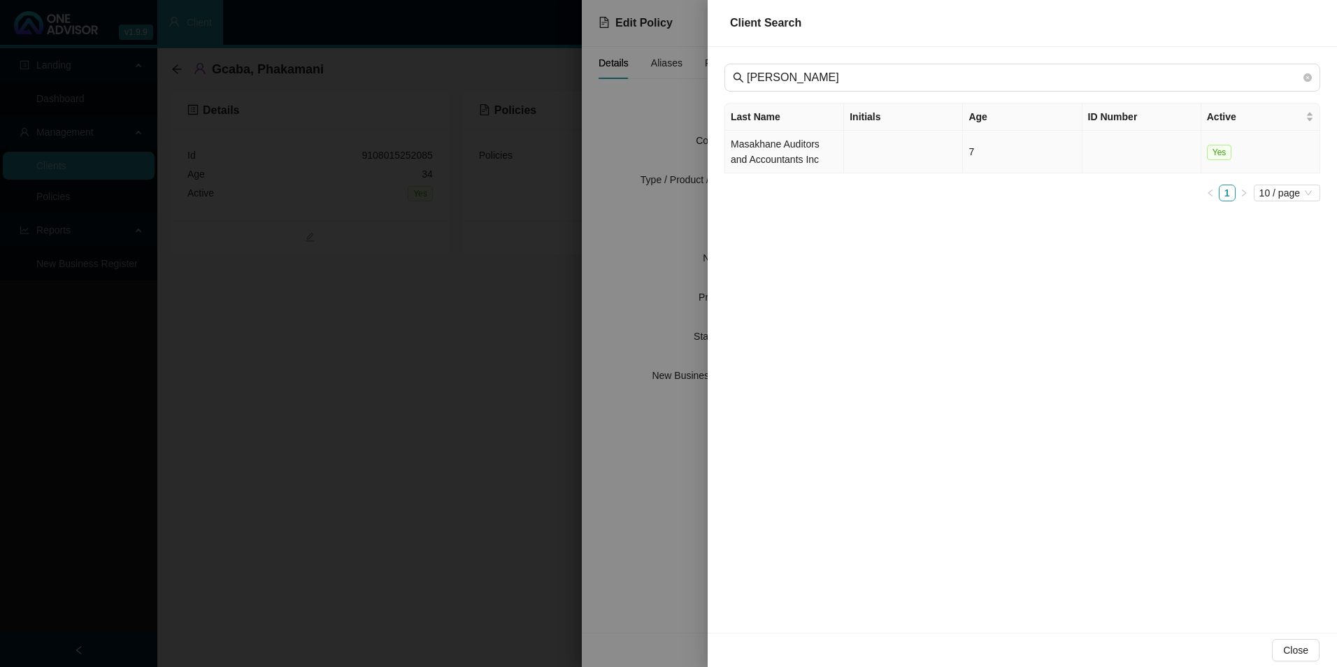
click at [773, 143] on td "Masakhane Auditors and Accountants Inc" at bounding box center [784, 152] width 119 height 43
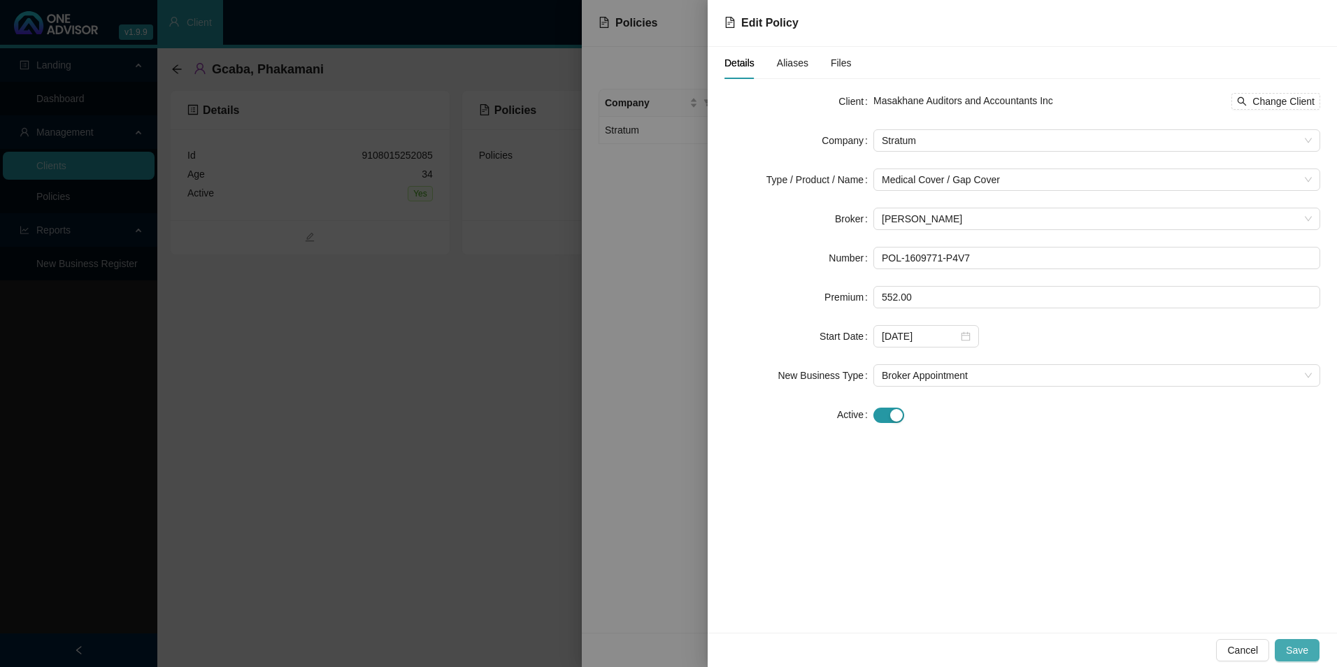
click at [1068, 583] on span "Save" at bounding box center [1297, 650] width 22 height 15
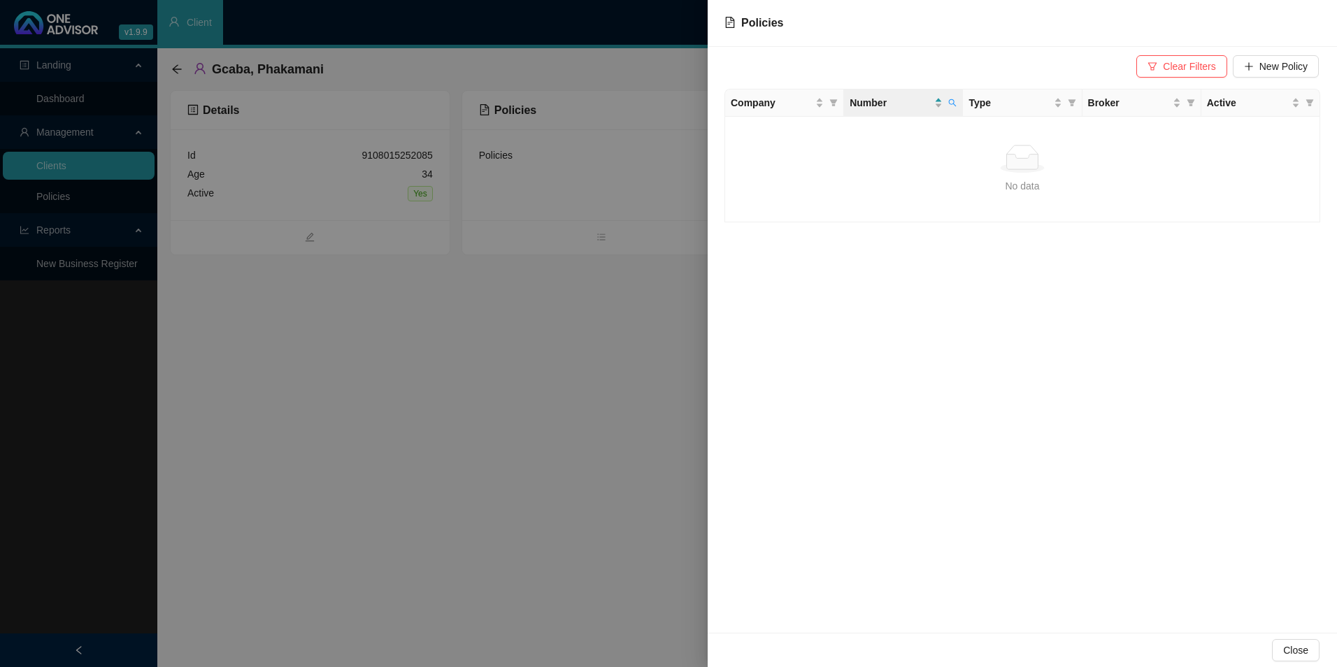
click at [420, 449] on div at bounding box center [668, 333] width 1337 height 667
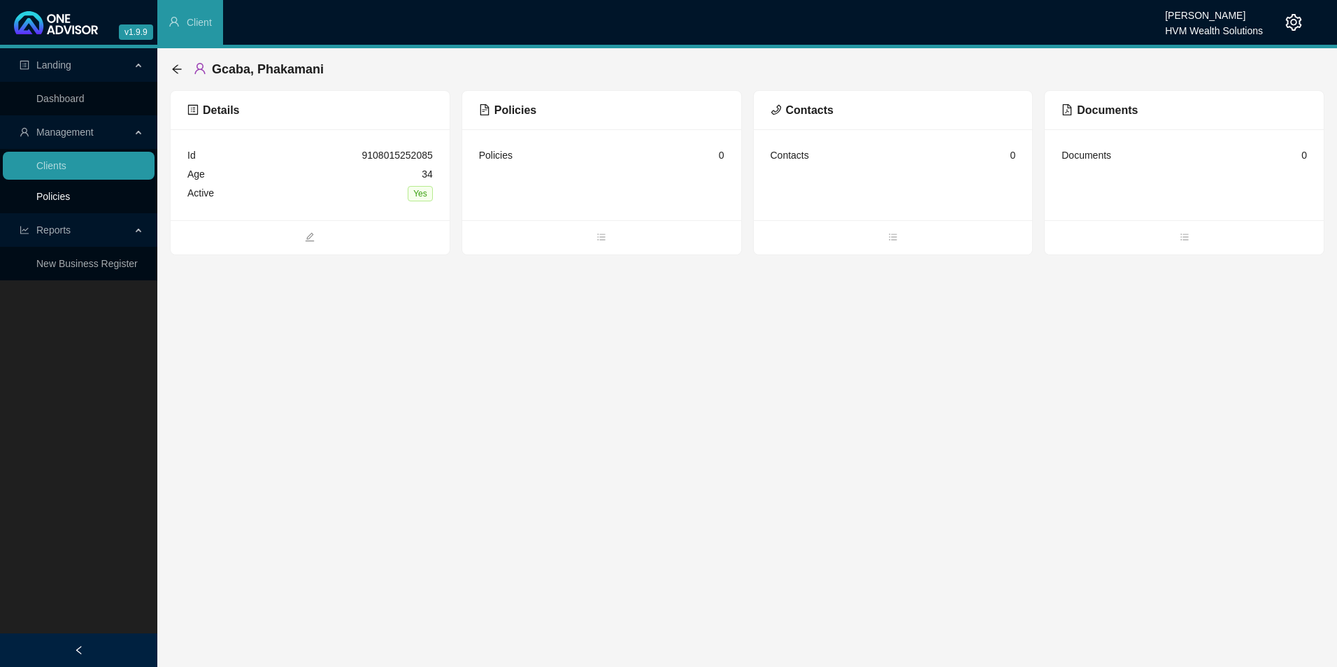
click at [66, 192] on link "Policies" at bounding box center [53, 196] width 34 height 11
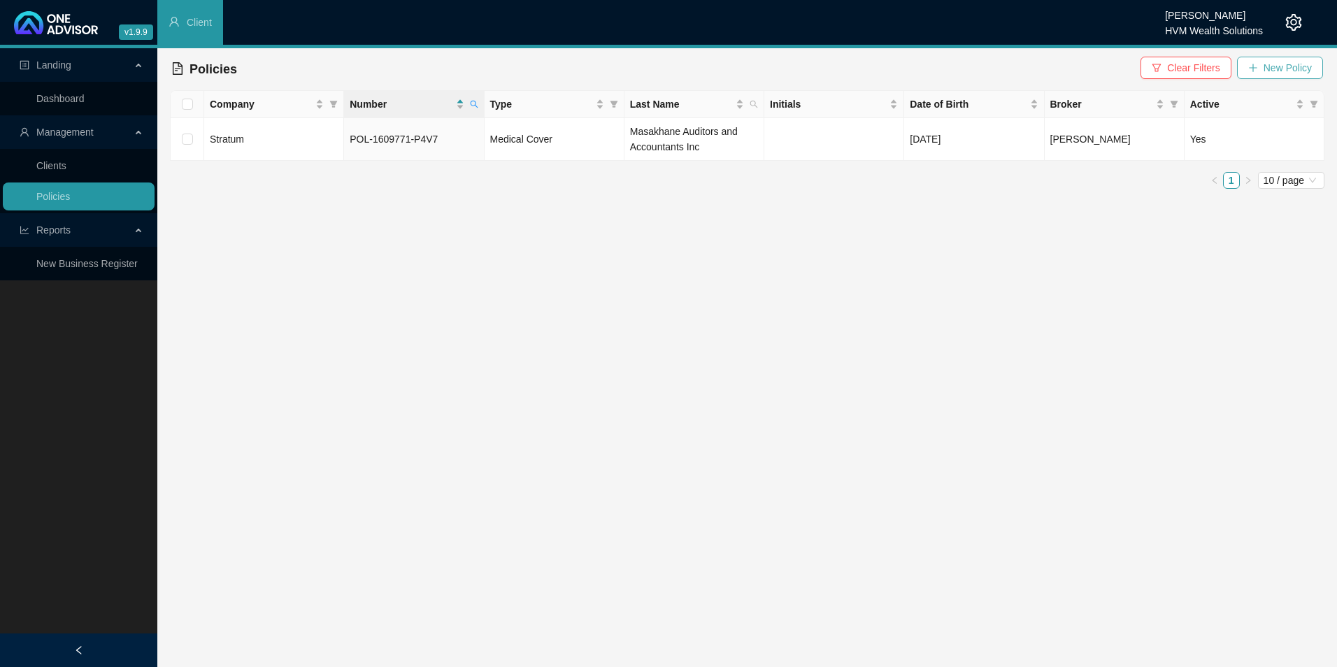
click at [1068, 69] on span "New Policy" at bounding box center [1288, 67] width 48 height 15
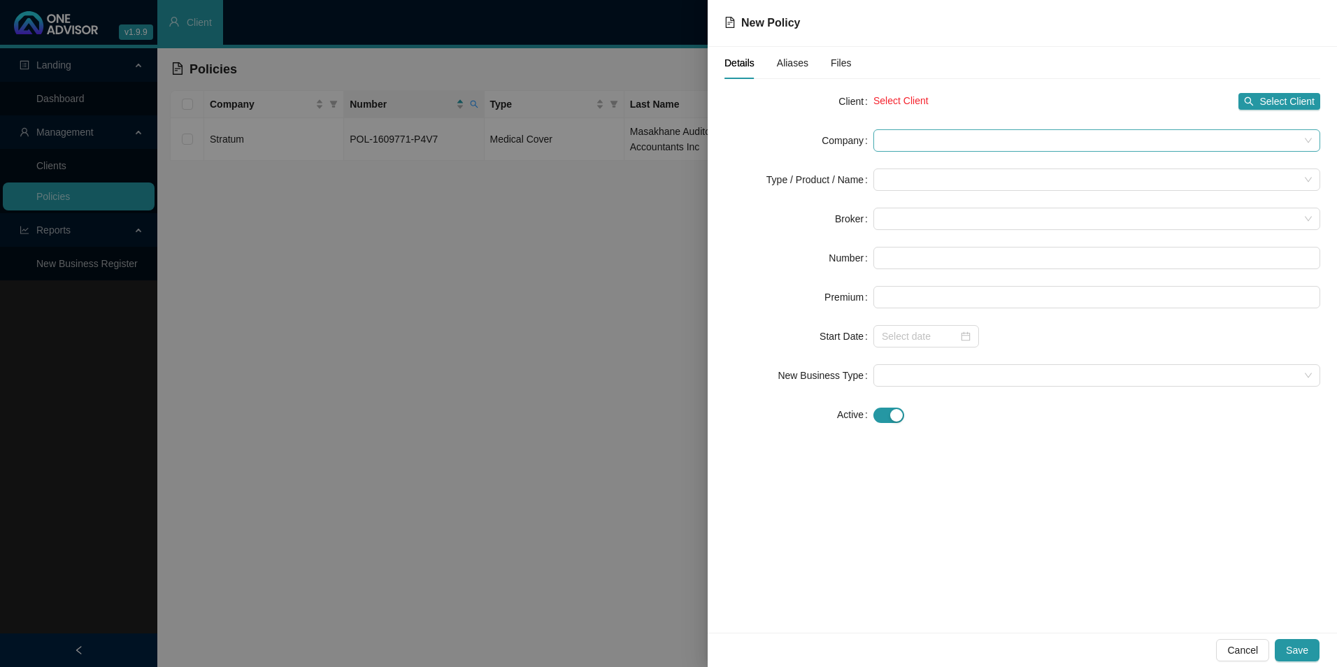
click at [942, 137] on span at bounding box center [1097, 140] width 430 height 21
type input "[PERSON_NAME]"
click at [1068, 107] on span "Select Client" at bounding box center [1287, 101] width 55 height 15
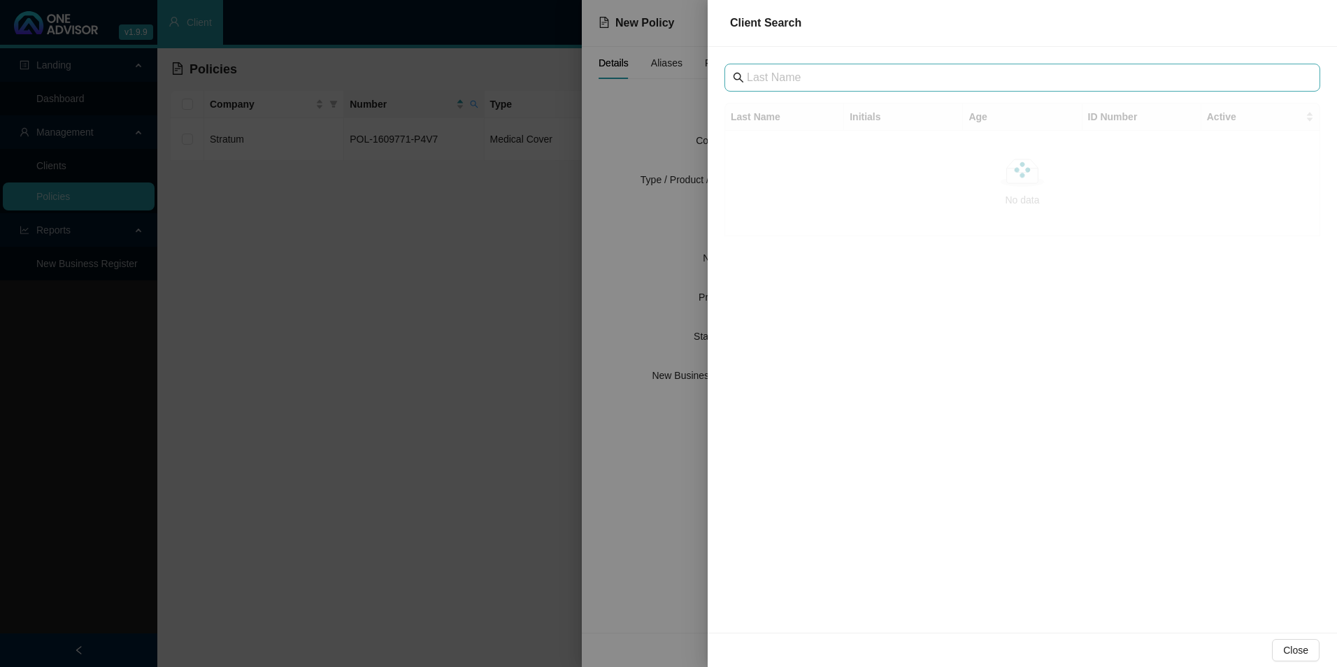
click at [795, 88] on span at bounding box center [1023, 78] width 596 height 28
click at [785, 79] on input "text" at bounding box center [1024, 77] width 554 height 17
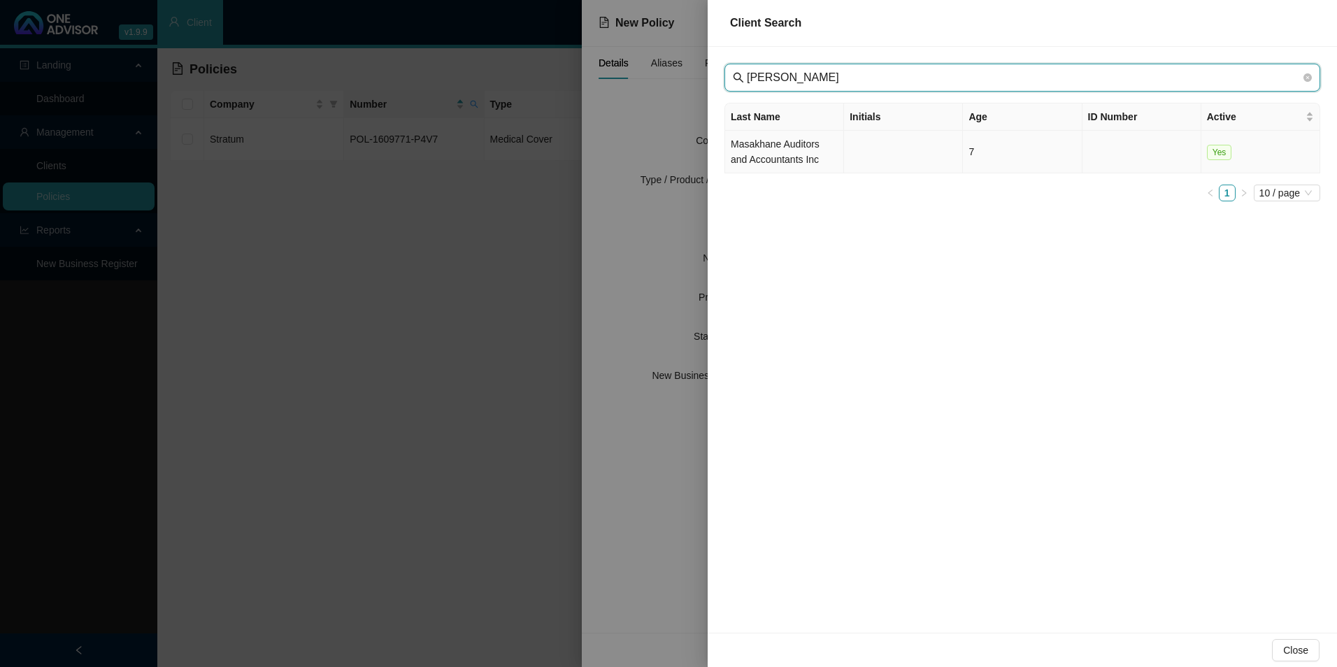
type input "[PERSON_NAME]"
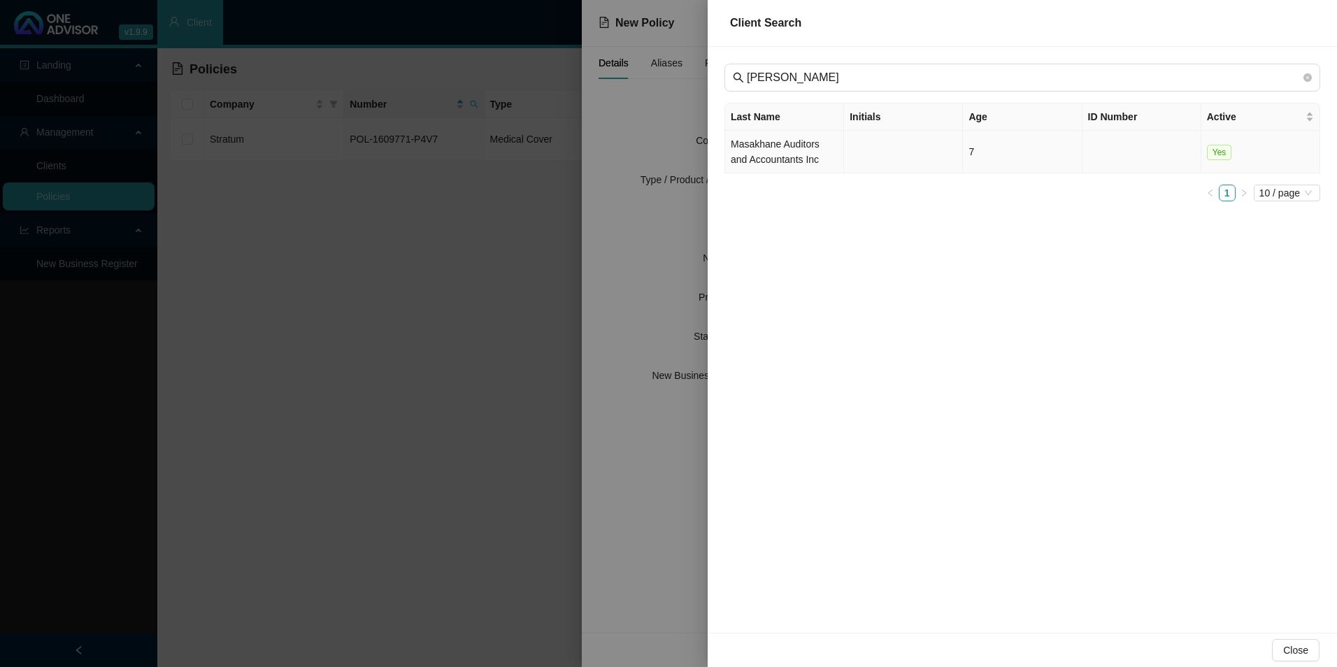
click at [797, 149] on td "Masakhane Auditors and Accountants Inc" at bounding box center [784, 152] width 119 height 43
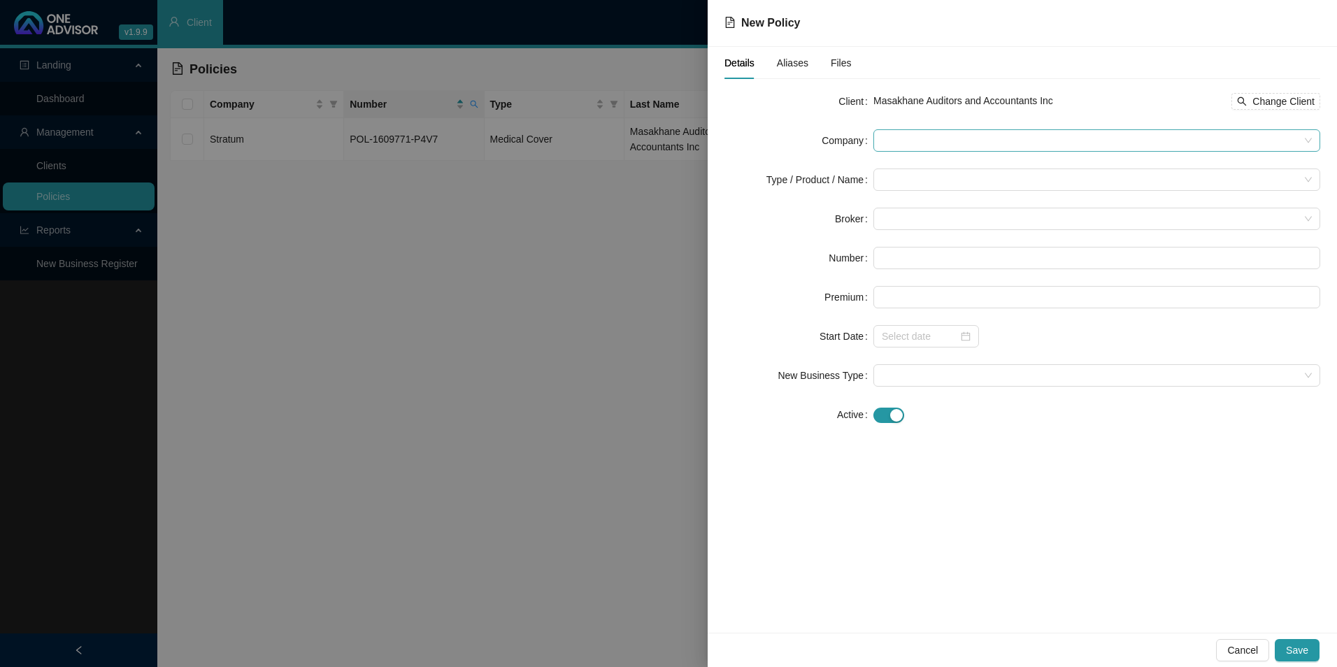
click at [976, 140] on span at bounding box center [1097, 140] width 430 height 21
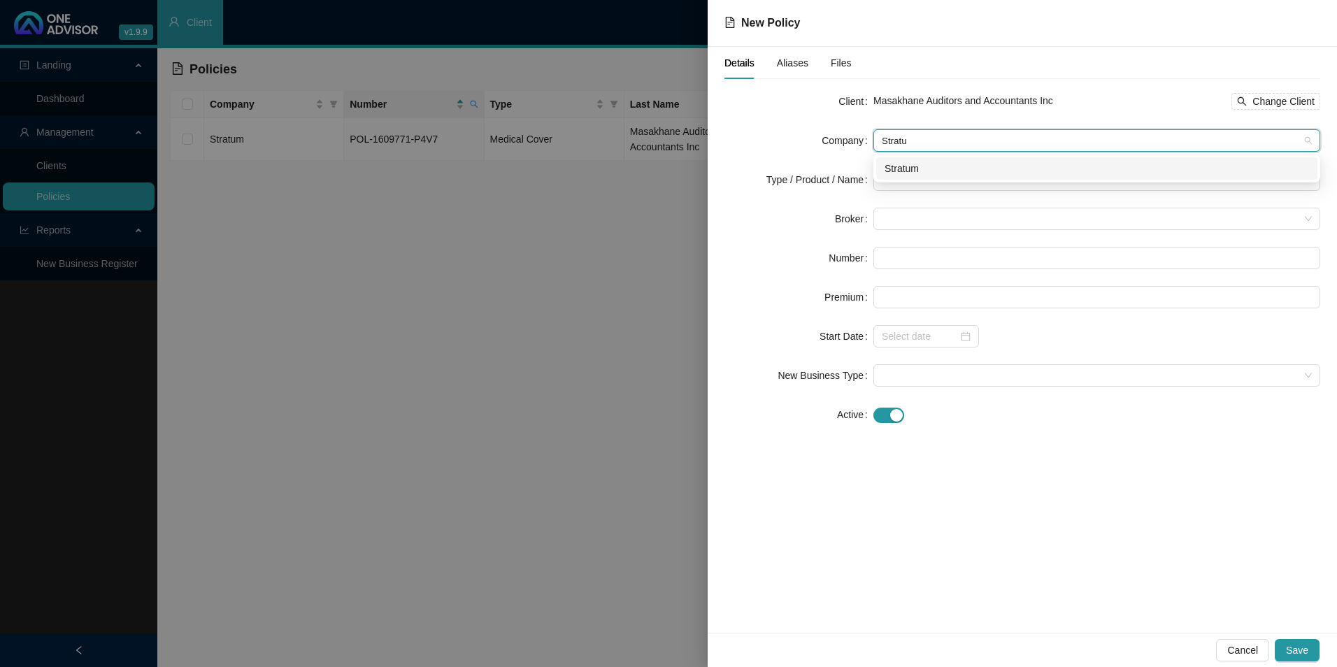
type input "Stratum"
click at [905, 171] on div "Stratum" at bounding box center [1097, 168] width 425 height 15
click at [891, 180] on input "search" at bounding box center [1091, 179] width 418 height 21
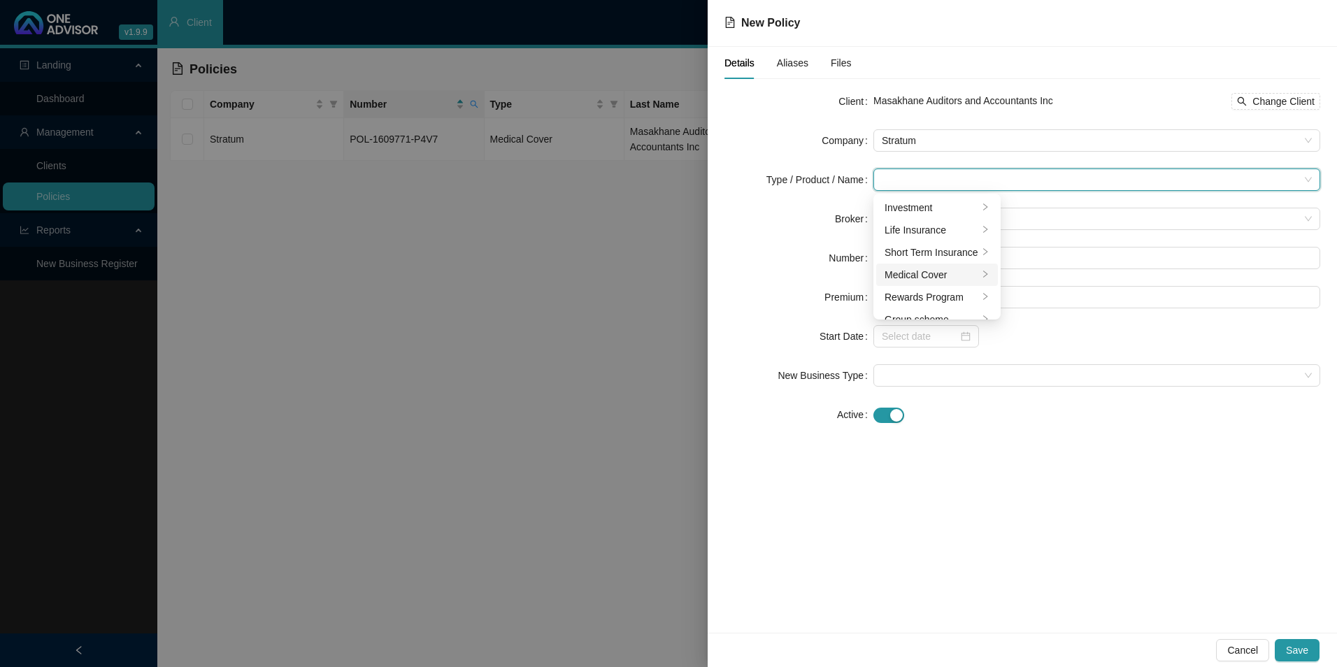
click at [912, 273] on div "Medical Cover" at bounding box center [932, 274] width 94 height 15
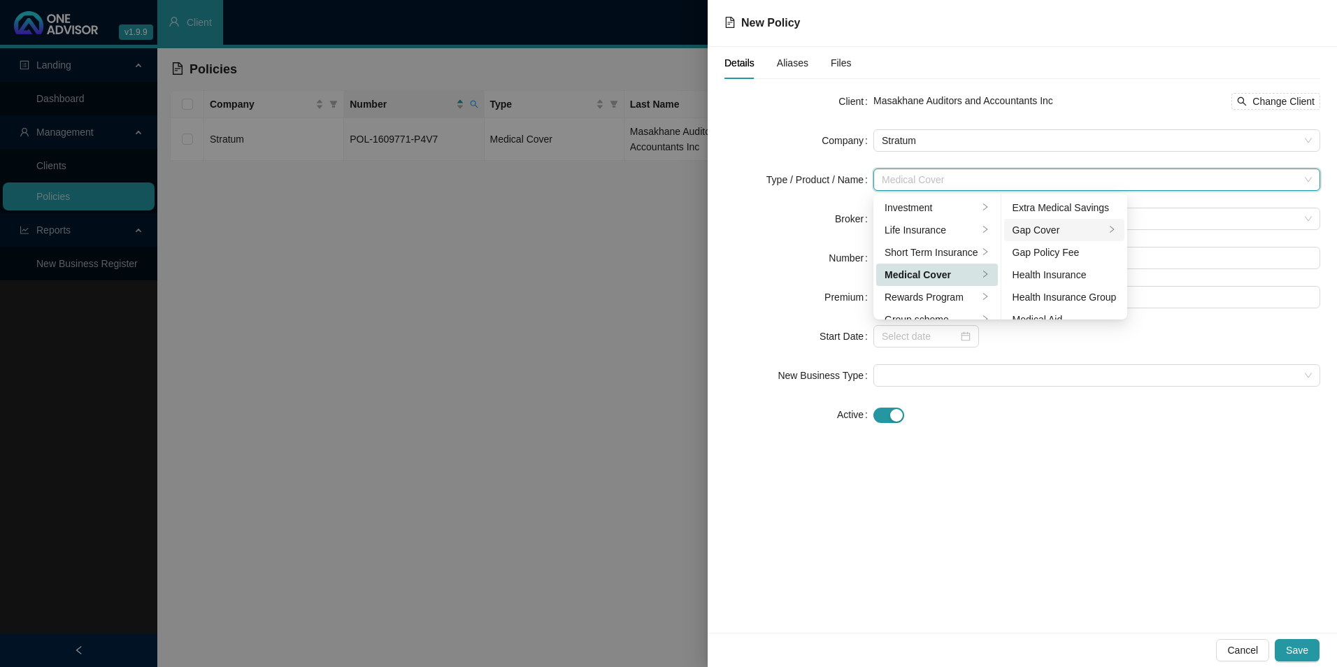
click at [1068, 234] on div "Gap Cover" at bounding box center [1059, 229] width 93 height 15
click at [1068, 464] on div "Details Aliases Files Client Masakhane Auditors and Accountants Inc Change Clie…" at bounding box center [1023, 340] width 630 height 586
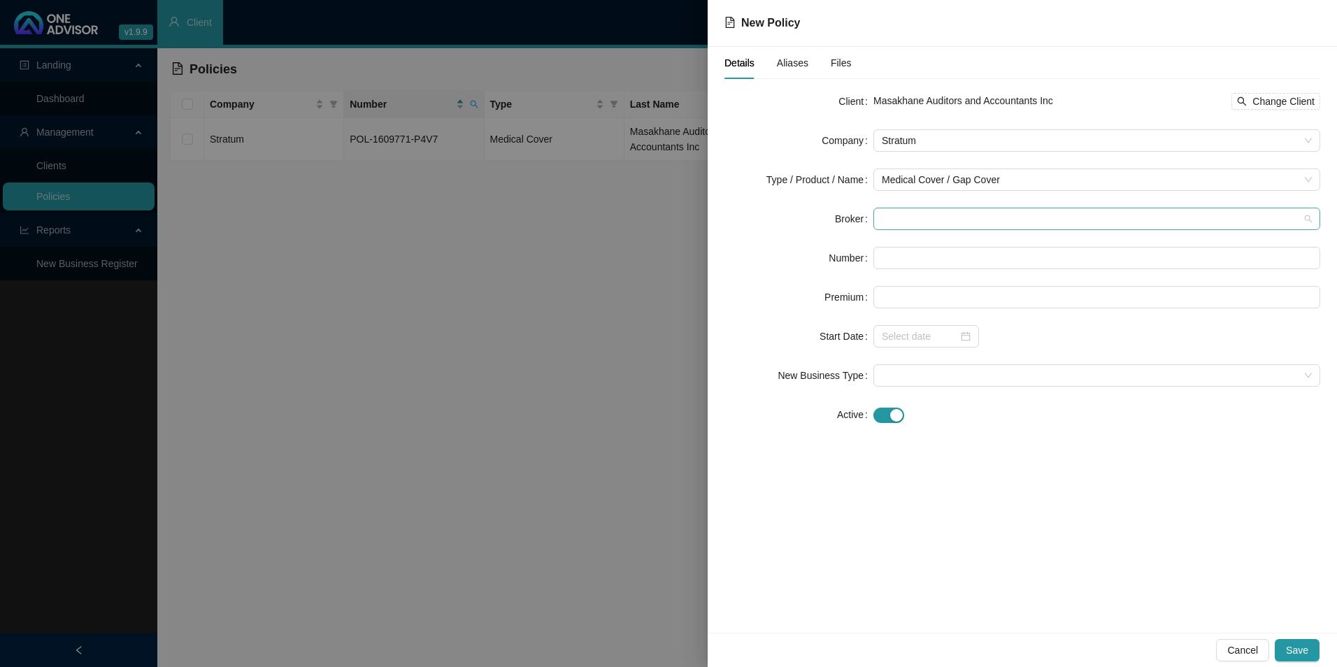
click at [936, 222] on span at bounding box center [1097, 218] width 430 height 21
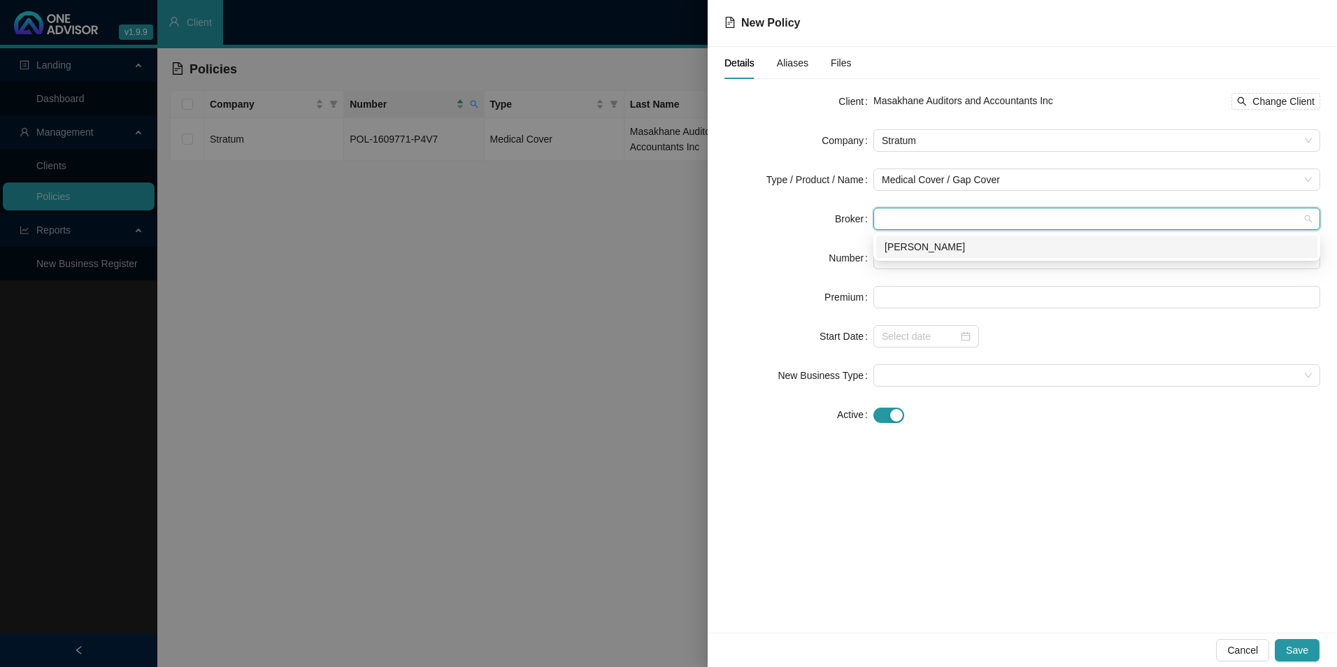
click at [928, 249] on div "[PERSON_NAME]" at bounding box center [1097, 246] width 425 height 15
click at [930, 262] on input "text" at bounding box center [1097, 258] width 447 height 22
click at [925, 259] on input "text" at bounding box center [1097, 258] width 447 height 22
click at [951, 260] on input "text" at bounding box center [1097, 258] width 447 height 22
paste input "POL-1639841-L6F1"
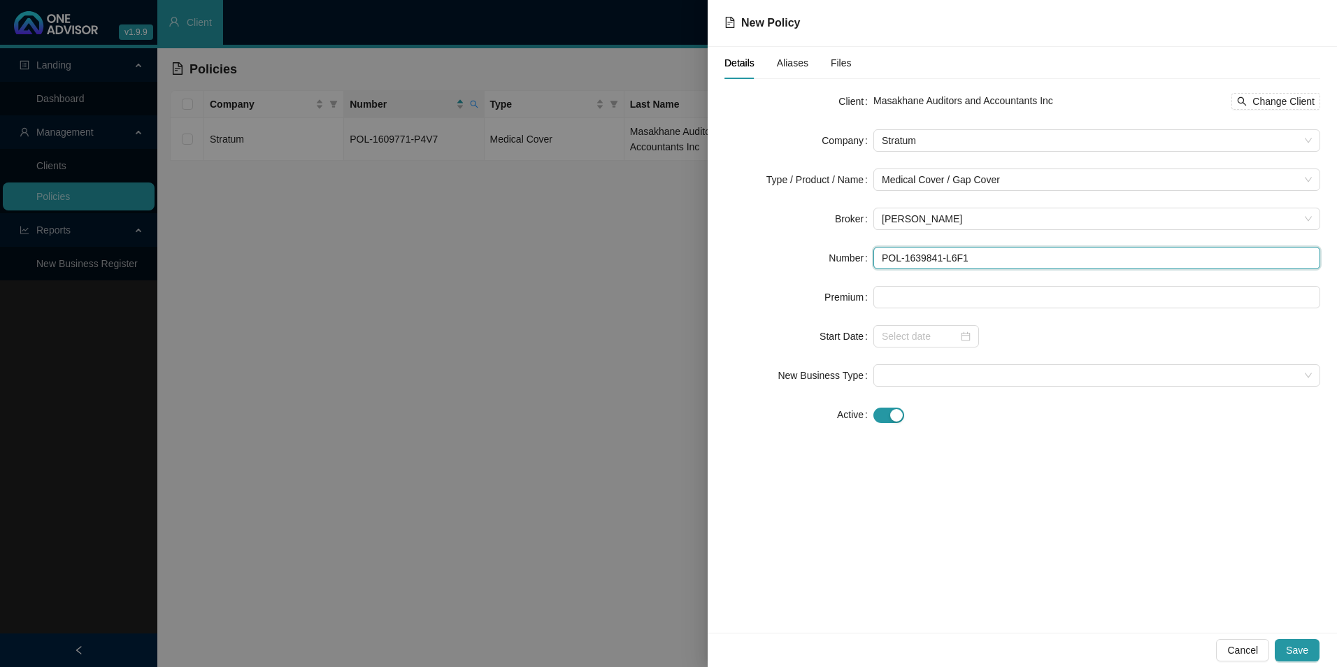
type input "POL-1639841-L6F1"
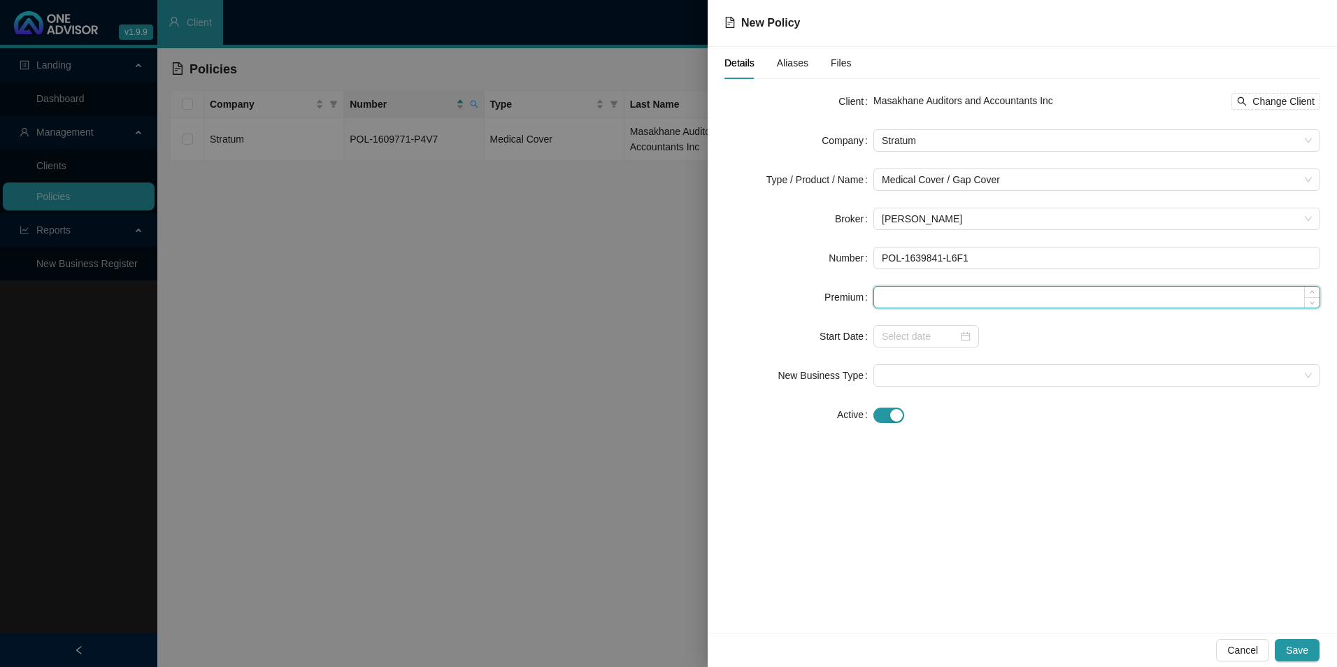
click at [915, 295] on input at bounding box center [1097, 297] width 446 height 21
type input "938.00"
click at [1016, 341] on div at bounding box center [1097, 336] width 447 height 22
click at [951, 332] on input at bounding box center [920, 336] width 76 height 15
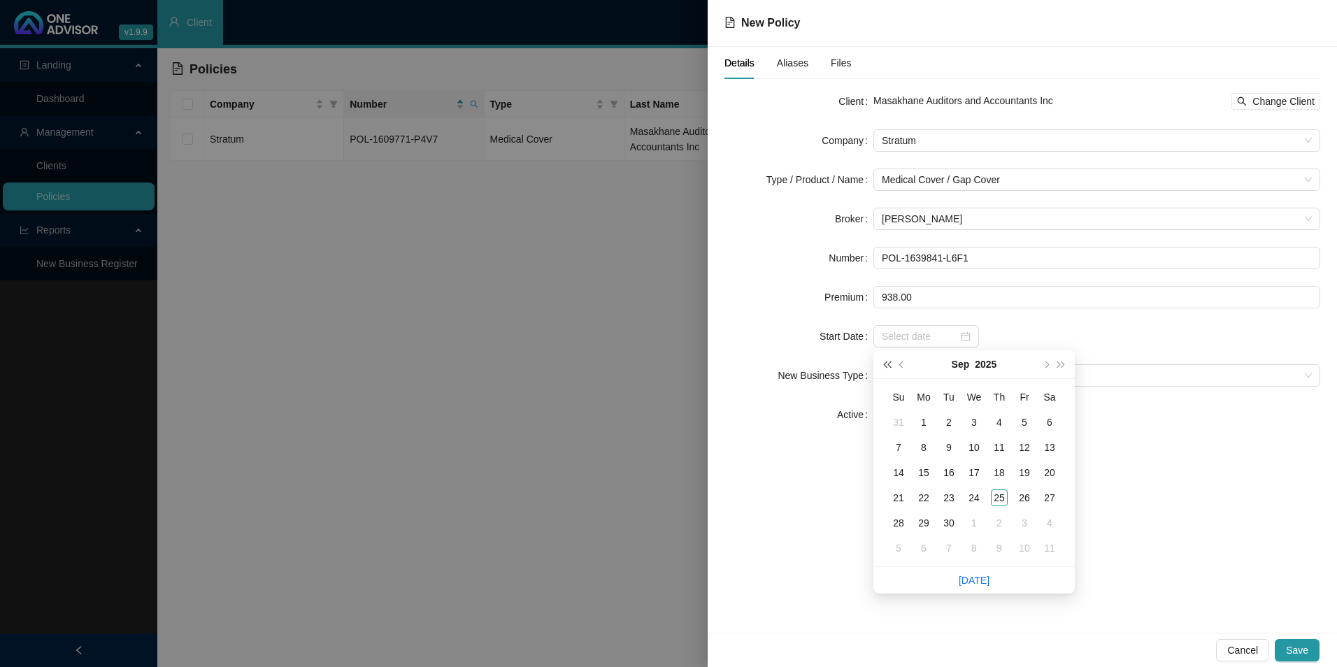
click at [884, 358] on button "super-prev-year" at bounding box center [886, 364] width 15 height 28
click at [888, 361] on button "super-prev-year" at bounding box center [886, 364] width 15 height 28
click at [1060, 364] on span "super-next-year" at bounding box center [1061, 364] width 7 height 7
click at [900, 359] on button "prev-year" at bounding box center [902, 364] width 15 height 28
type input "[DATE]"
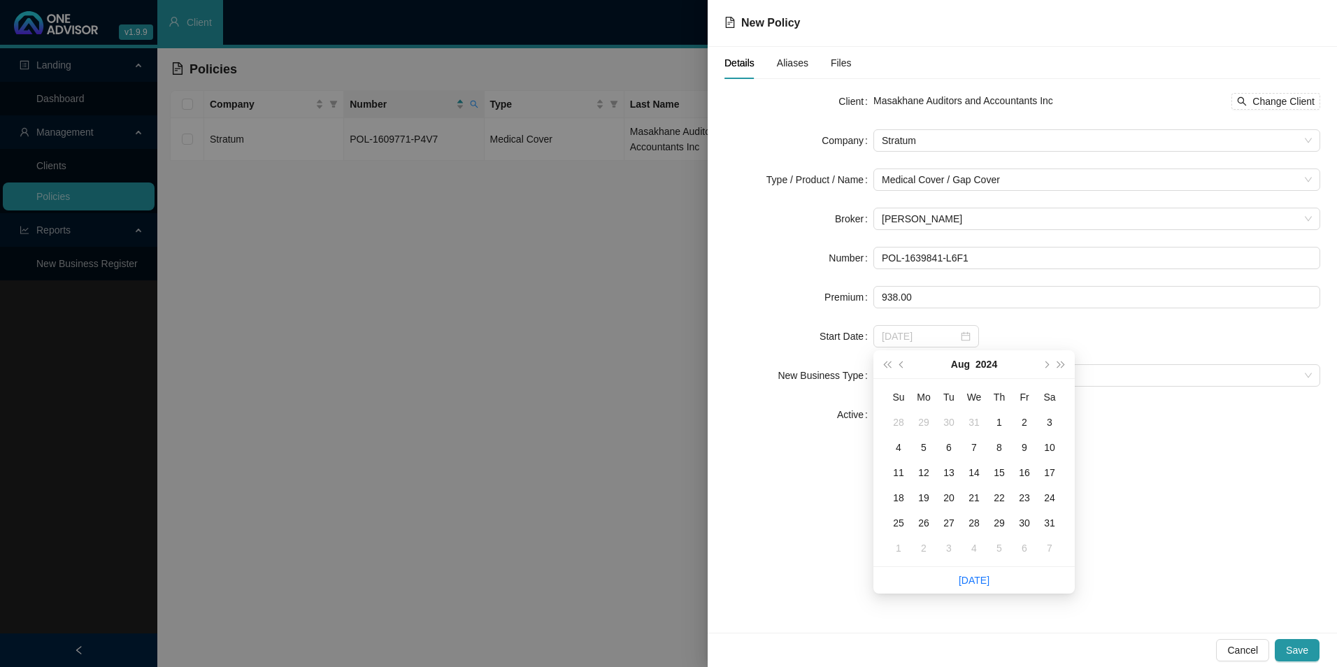
click at [1004, 425] on div "1" at bounding box center [999, 422] width 17 height 17
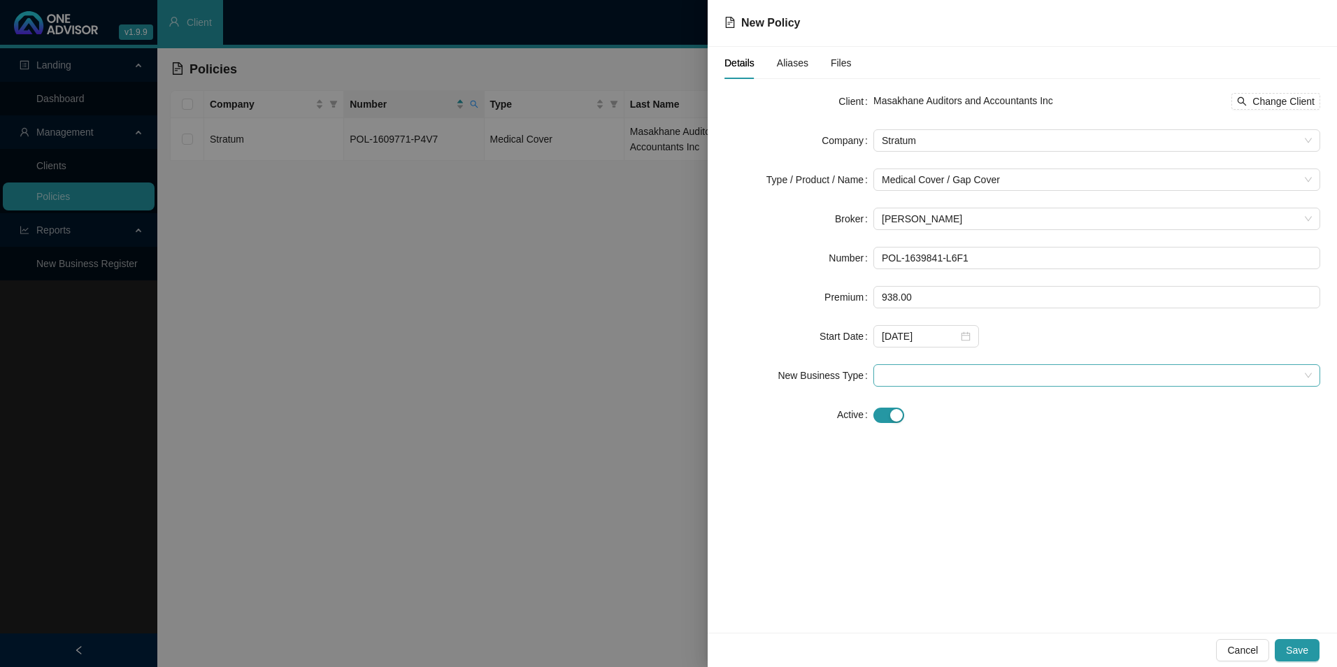
click at [915, 374] on span at bounding box center [1097, 375] width 430 height 21
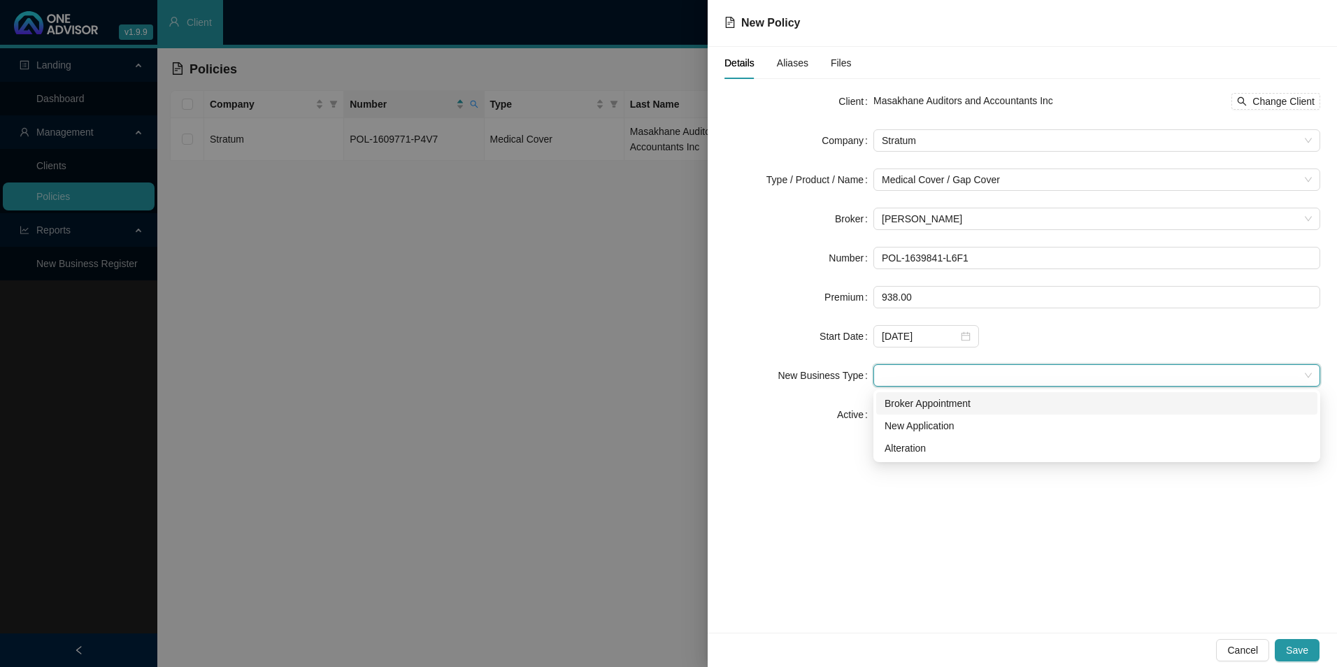
click at [946, 403] on div "Broker Appointment" at bounding box center [1097, 403] width 425 height 15
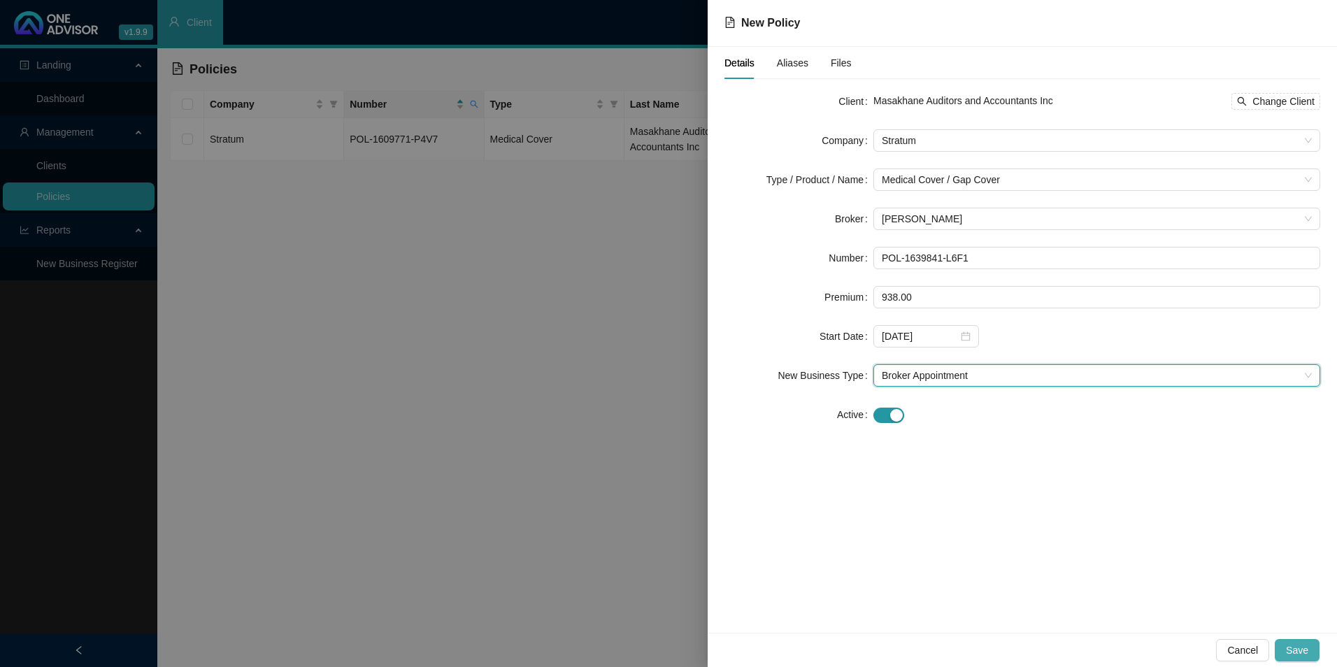
click at [1068, 583] on span "Save" at bounding box center [1297, 650] width 22 height 15
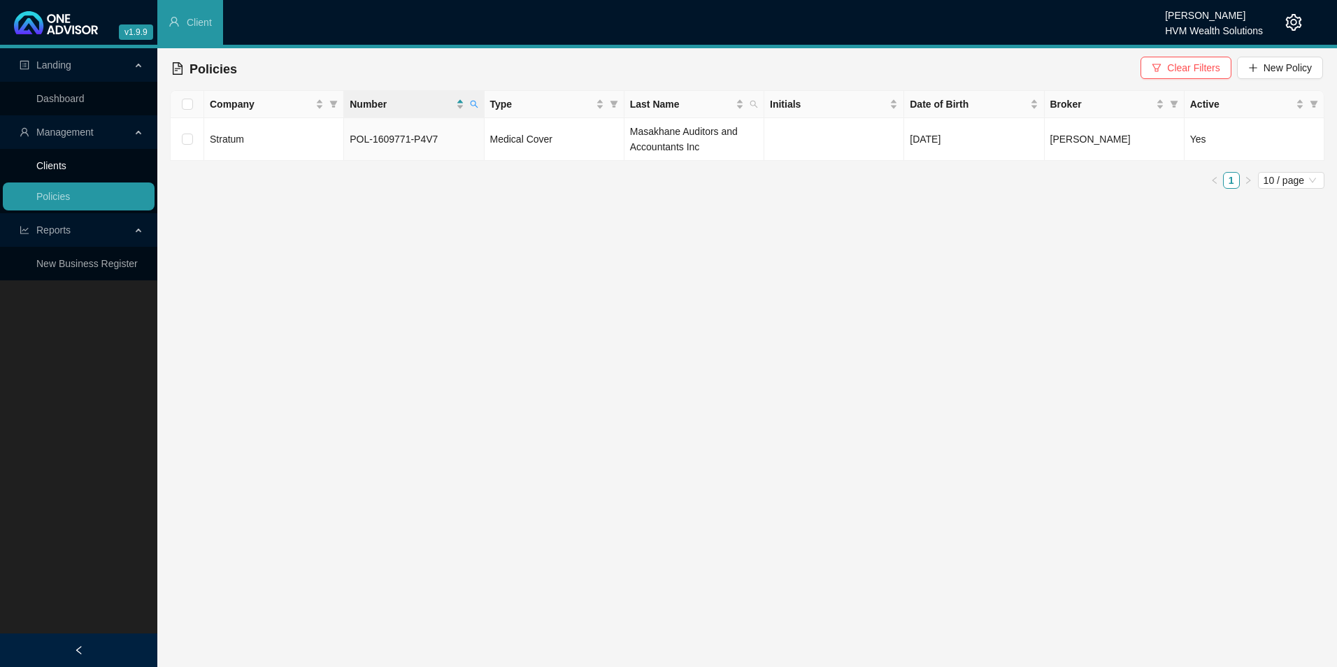
click at [66, 162] on link "Clients" at bounding box center [51, 165] width 30 height 11
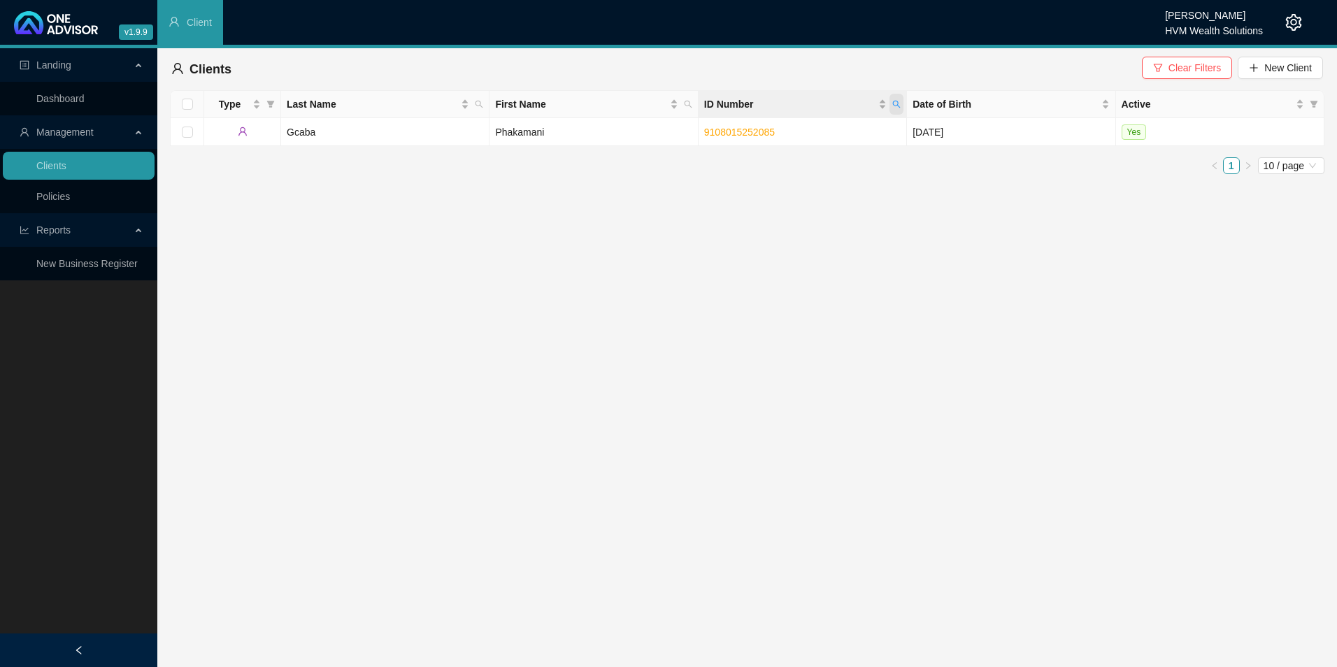
click at [900, 102] on icon "search" at bounding box center [897, 104] width 8 height 8
paste input "GN404061"
click at [807, 155] on span "Search" at bounding box center [805, 159] width 31 height 15
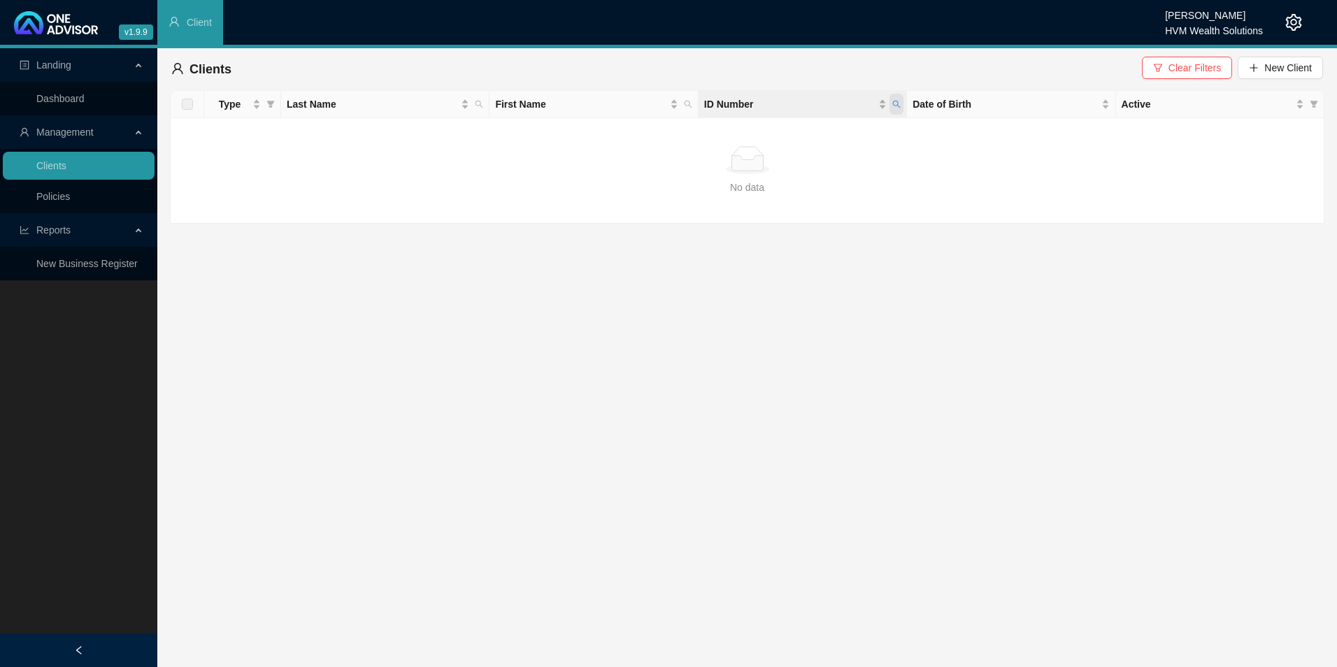
click at [900, 97] on span "ID Number" at bounding box center [897, 104] width 14 height 21
drag, startPoint x: 839, startPoint y: 138, endPoint x: 770, endPoint y: 136, distance: 68.6
click at [770, 136] on input "GN404061" at bounding box center [833, 134] width 132 height 22
paste input "9608215410086"
type input "9608215410086"
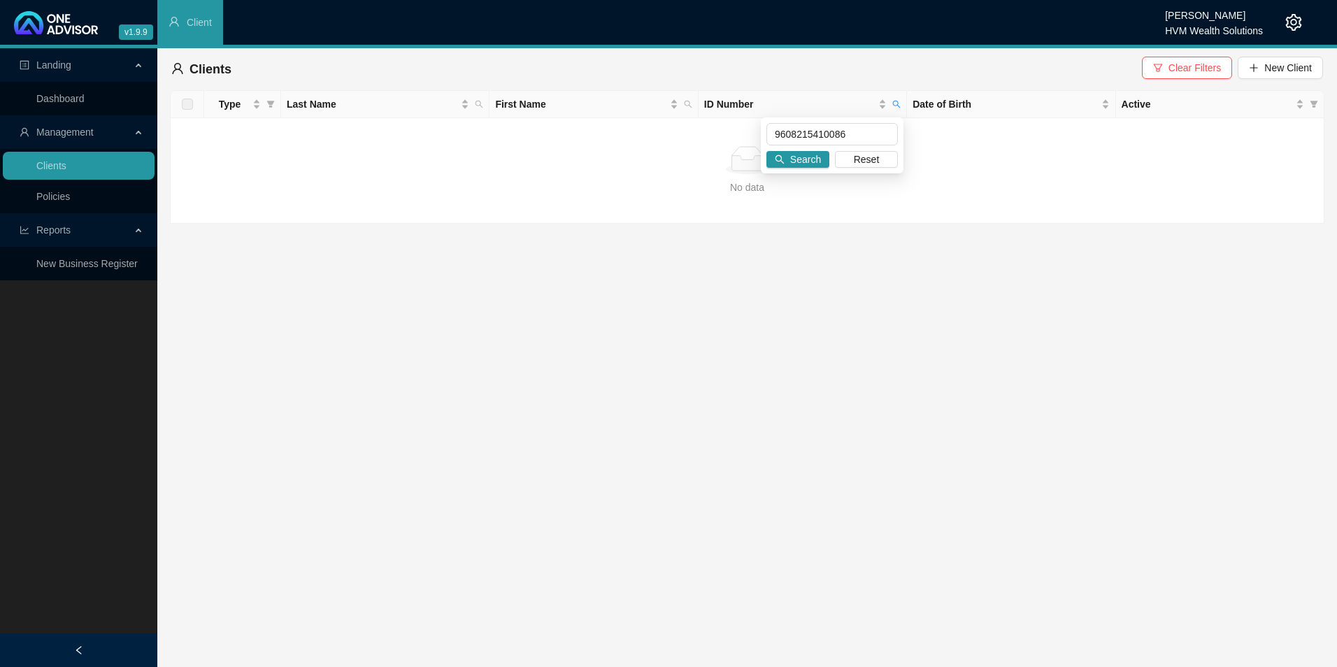
click at [818, 148] on div "9608215410086 Search Reset" at bounding box center [832, 146] width 143 height 56
click at [794, 163] on span "Search" at bounding box center [805, 159] width 31 height 15
click at [906, 101] on th "ID Number" at bounding box center [803, 104] width 208 height 27
click at [897, 99] on span at bounding box center [897, 104] width 14 height 21
drag, startPoint x: 858, startPoint y: 136, endPoint x: 754, endPoint y: 130, distance: 104.4
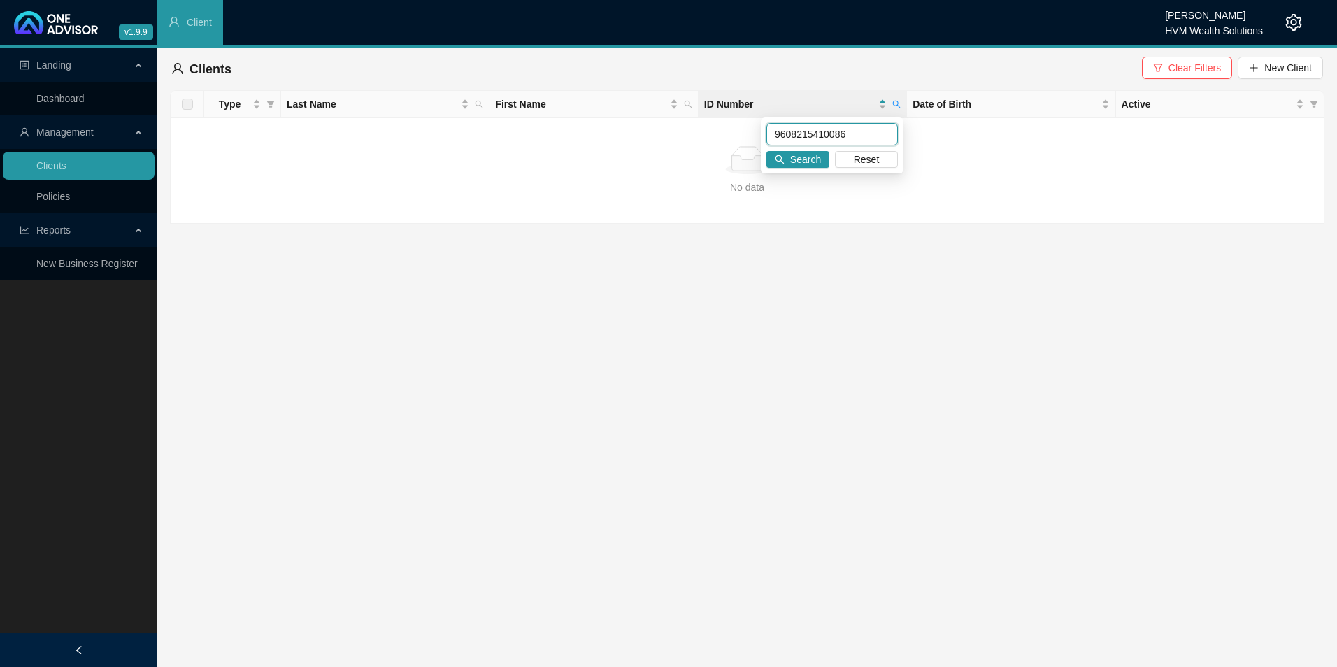
click at [754, 130] on body "v1.9.9 Chanel [PERSON_NAME] HVM Wealth Solutions Client Landing Dashboard Manag…" at bounding box center [668, 333] width 1337 height 667
click at [799, 154] on span "Search" at bounding box center [805, 159] width 31 height 15
click at [897, 106] on icon "search" at bounding box center [897, 104] width 8 height 8
click at [64, 202] on link "Policies" at bounding box center [53, 196] width 34 height 11
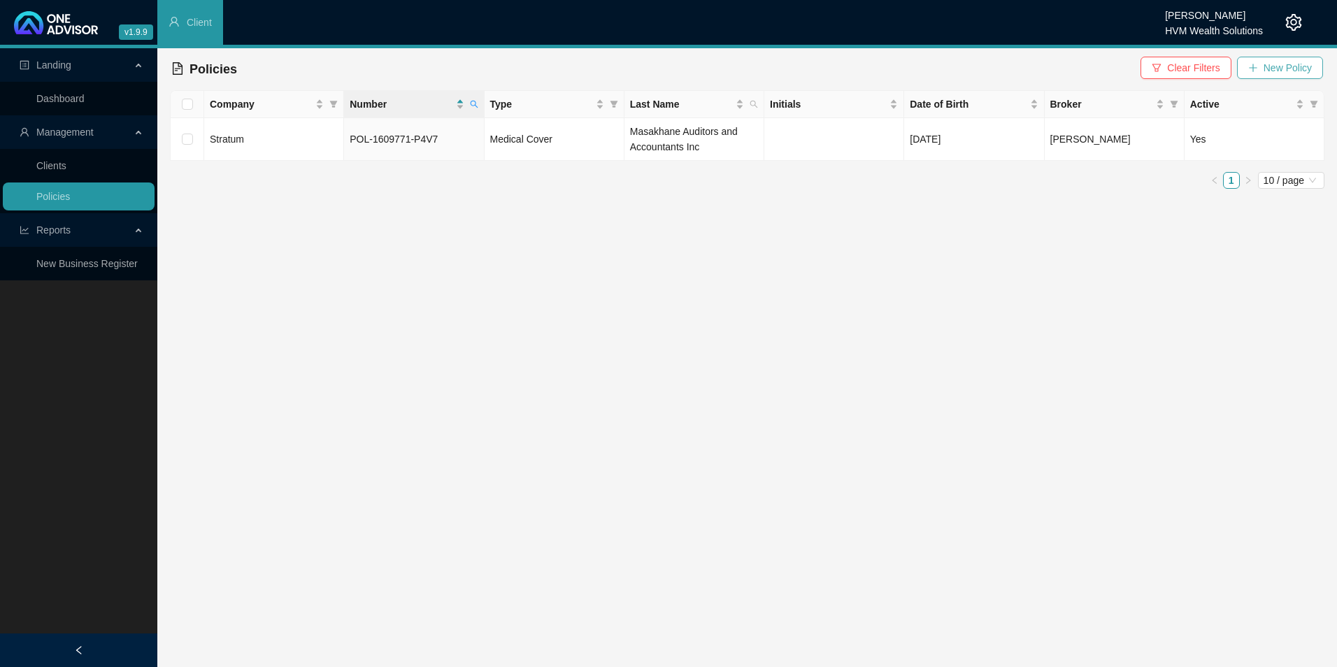
click at [1068, 66] on span "New Policy" at bounding box center [1288, 67] width 48 height 15
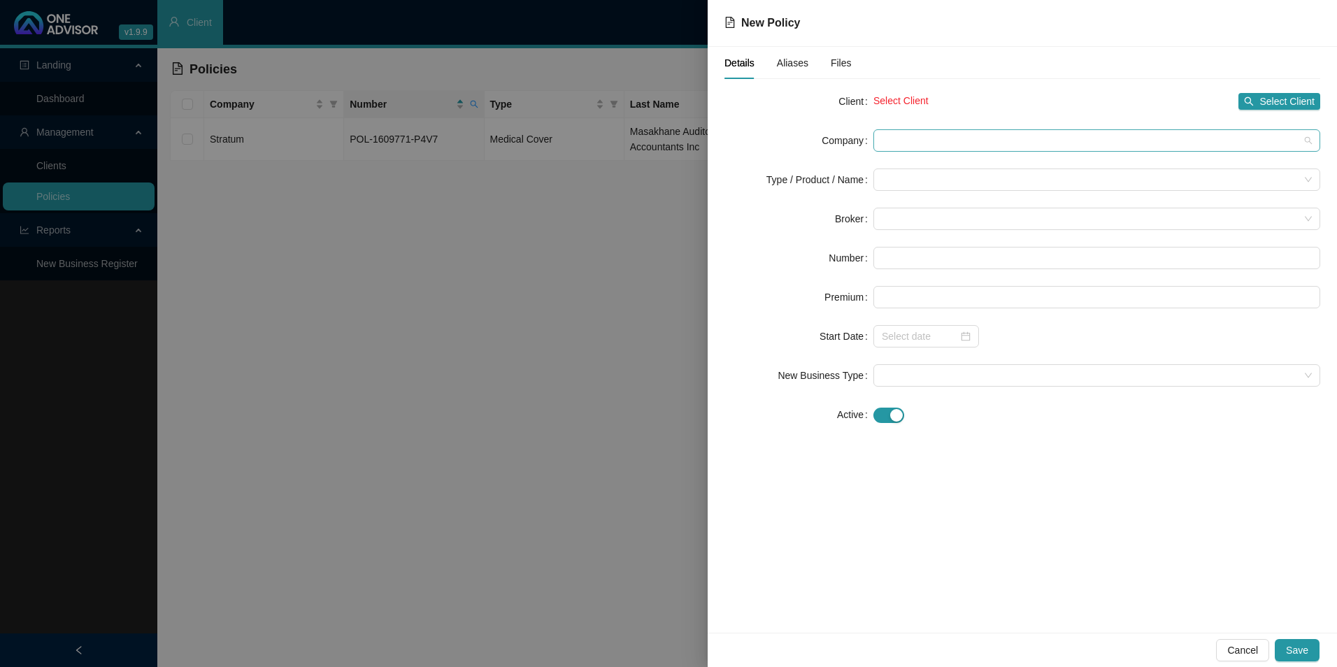
click at [920, 143] on span at bounding box center [1097, 140] width 430 height 21
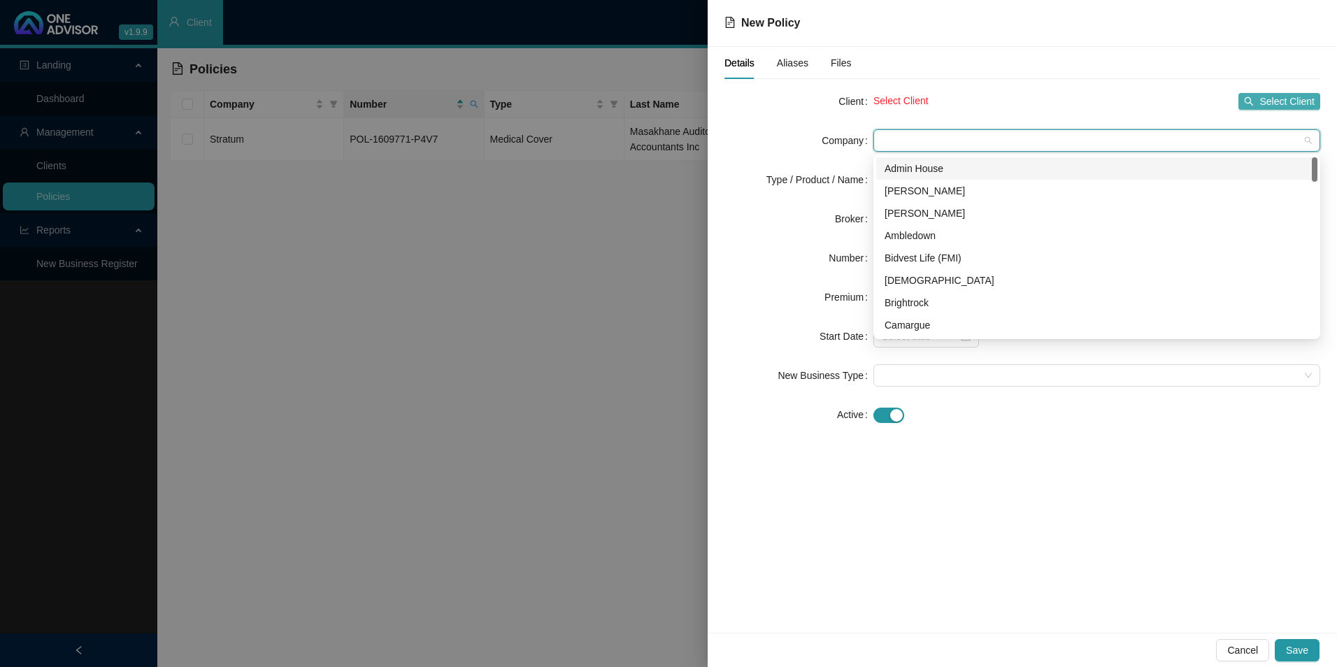
click at [1068, 101] on span "Select Client" at bounding box center [1287, 101] width 55 height 15
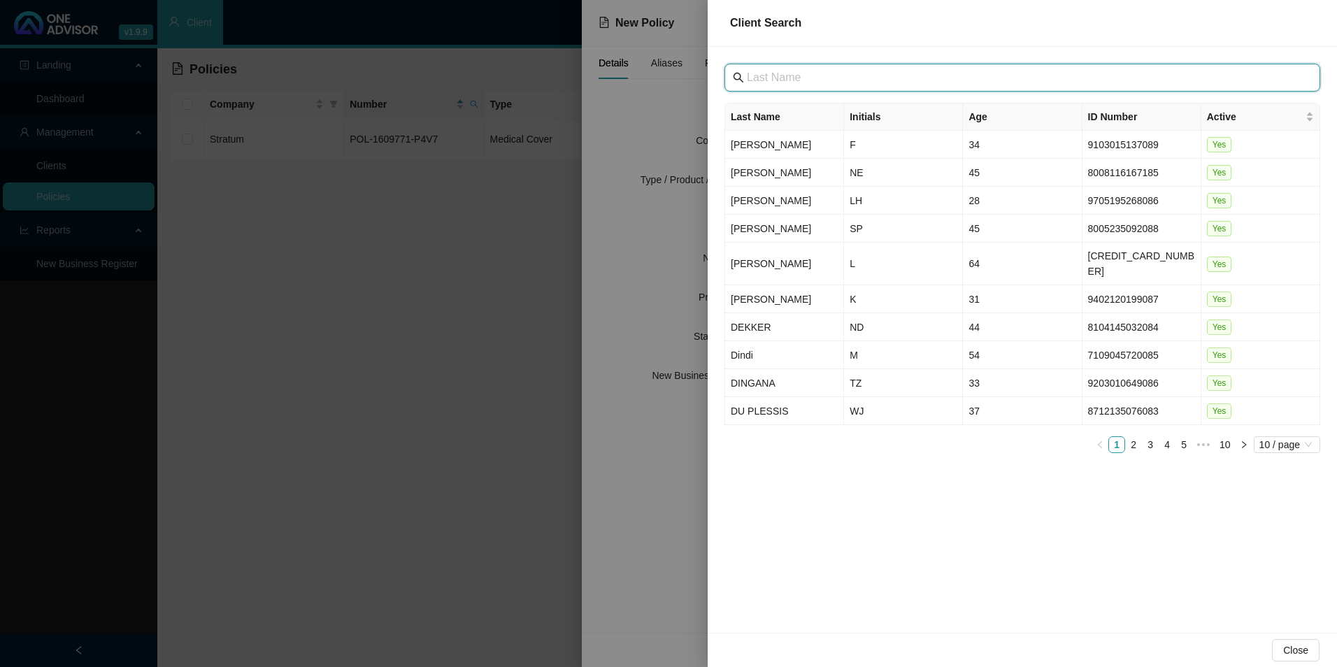
click at [814, 76] on input "text" at bounding box center [1024, 77] width 554 height 17
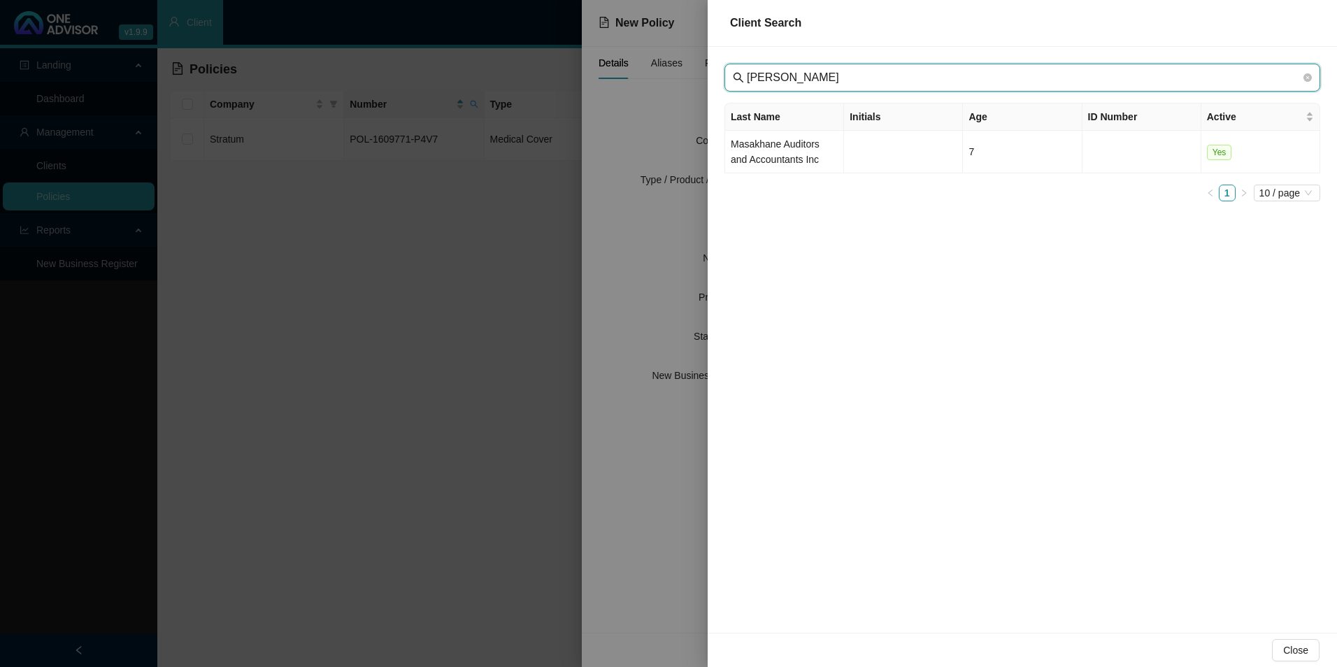
type input "[PERSON_NAME]"
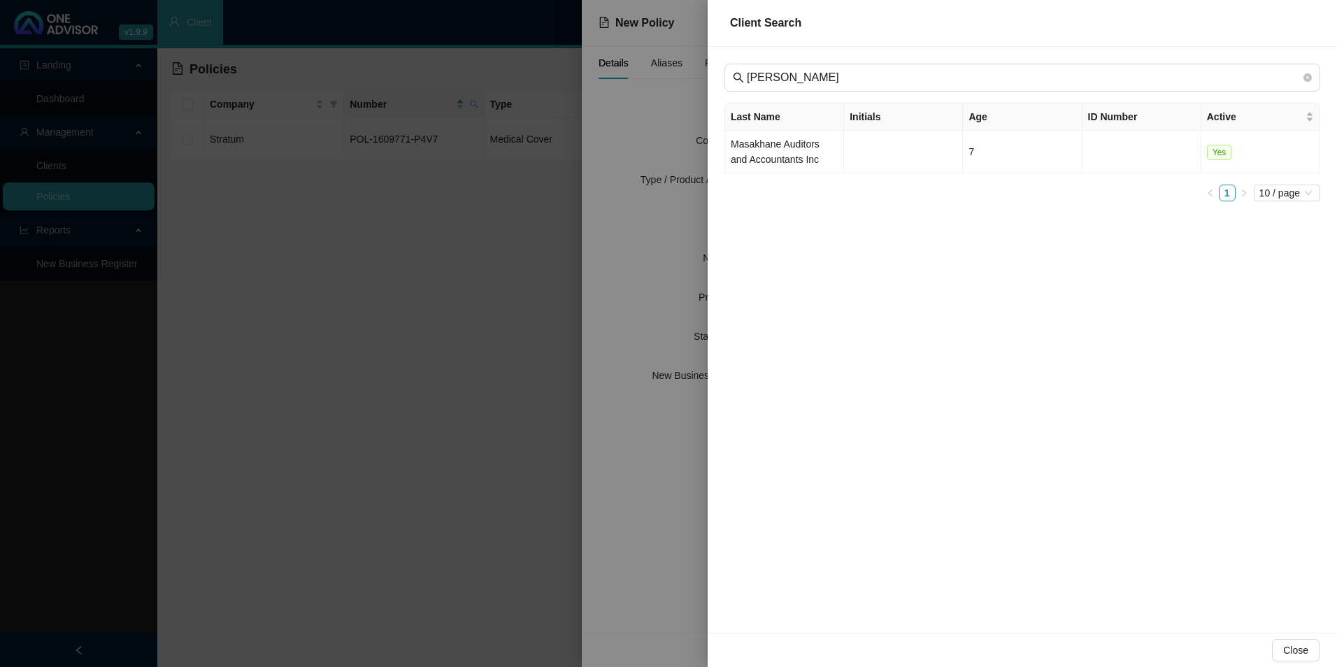
click at [764, 157] on td "Masakhane Auditors and Accountants Inc" at bounding box center [784, 152] width 119 height 43
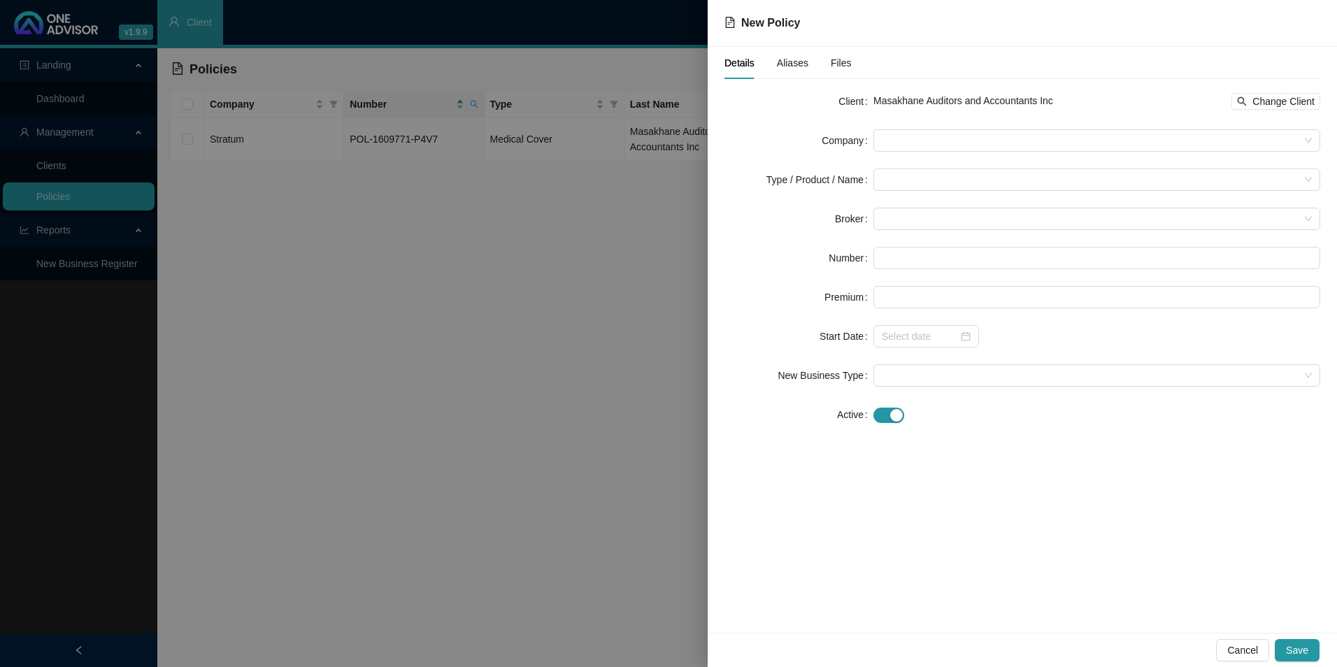
click at [1034, 120] on form "Client Masakhane Auditors and Accountants Inc Change Client Company Type / Prod…" at bounding box center [1023, 258] width 596 height 336
click at [1006, 147] on span at bounding box center [1097, 140] width 430 height 21
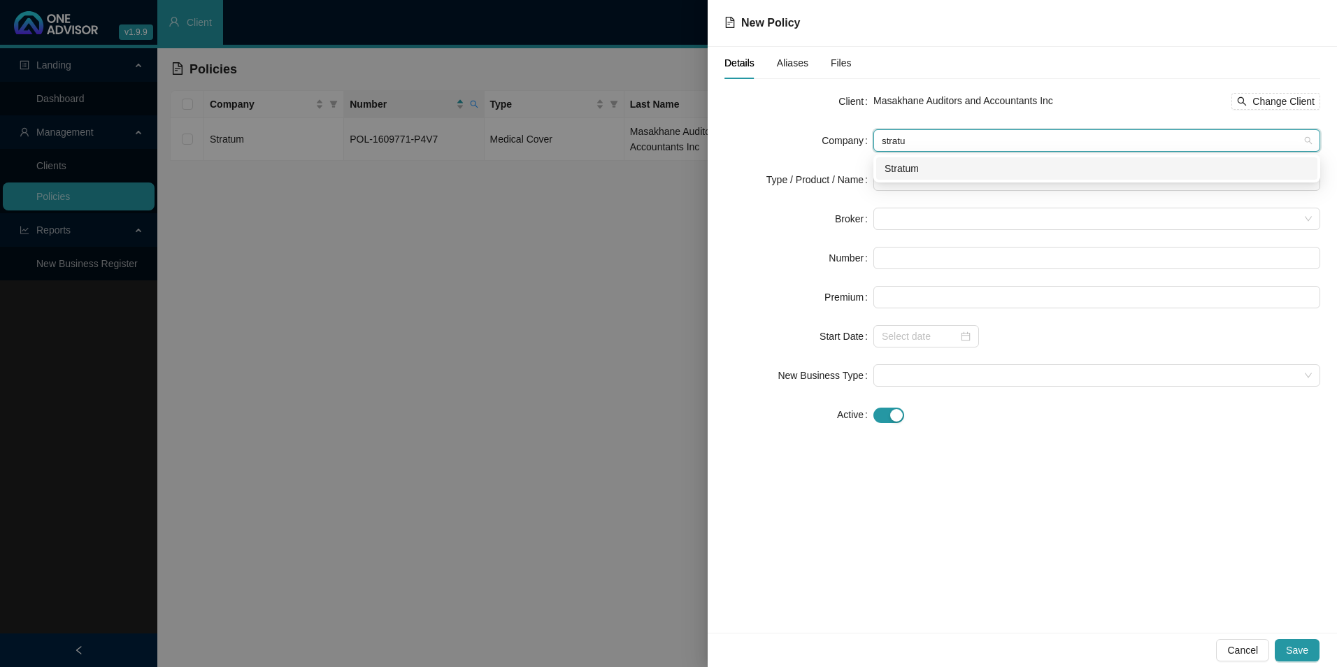
type input "stratum"
click at [990, 157] on div "Stratum" at bounding box center [1096, 168] width 441 height 22
click at [946, 174] on input "search" at bounding box center [1091, 179] width 418 height 21
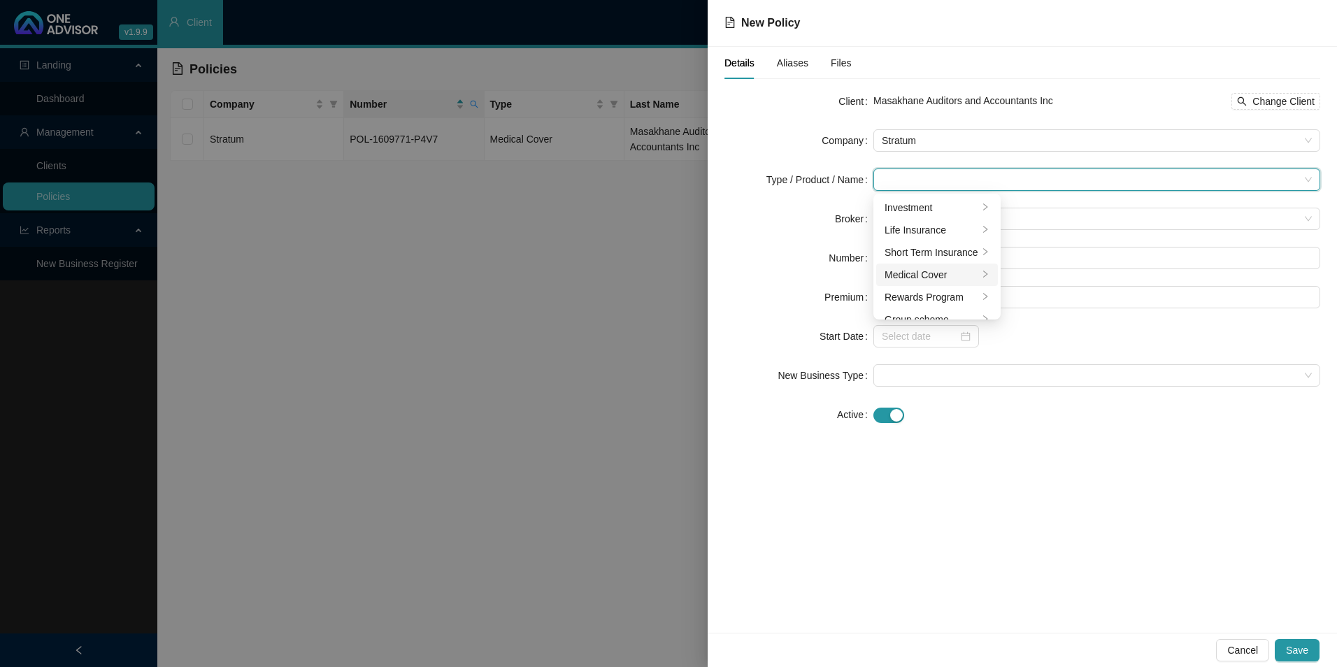
click at [965, 275] on div "Medical Cover" at bounding box center [932, 274] width 94 height 15
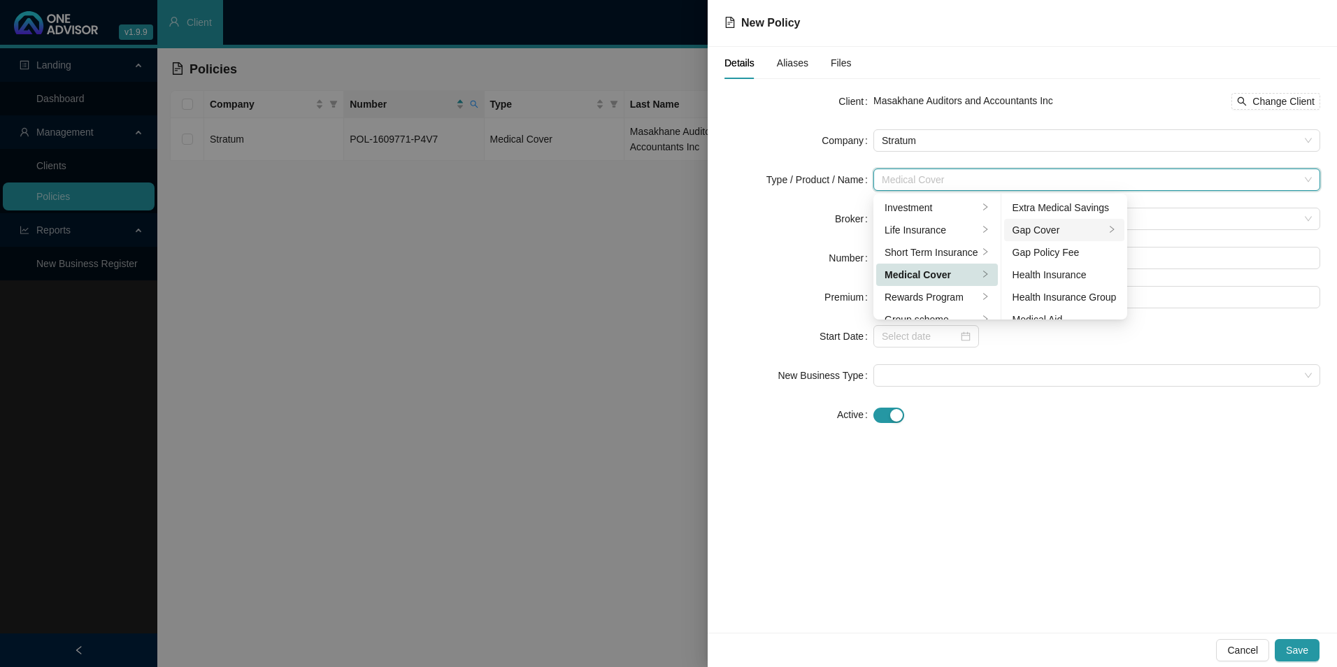
click at [1065, 233] on div "Gap Cover" at bounding box center [1059, 229] width 93 height 15
click at [1068, 449] on div "Details Aliases Files Client Masakhane Auditors and Accountants Inc Change Clie…" at bounding box center [1023, 340] width 630 height 586
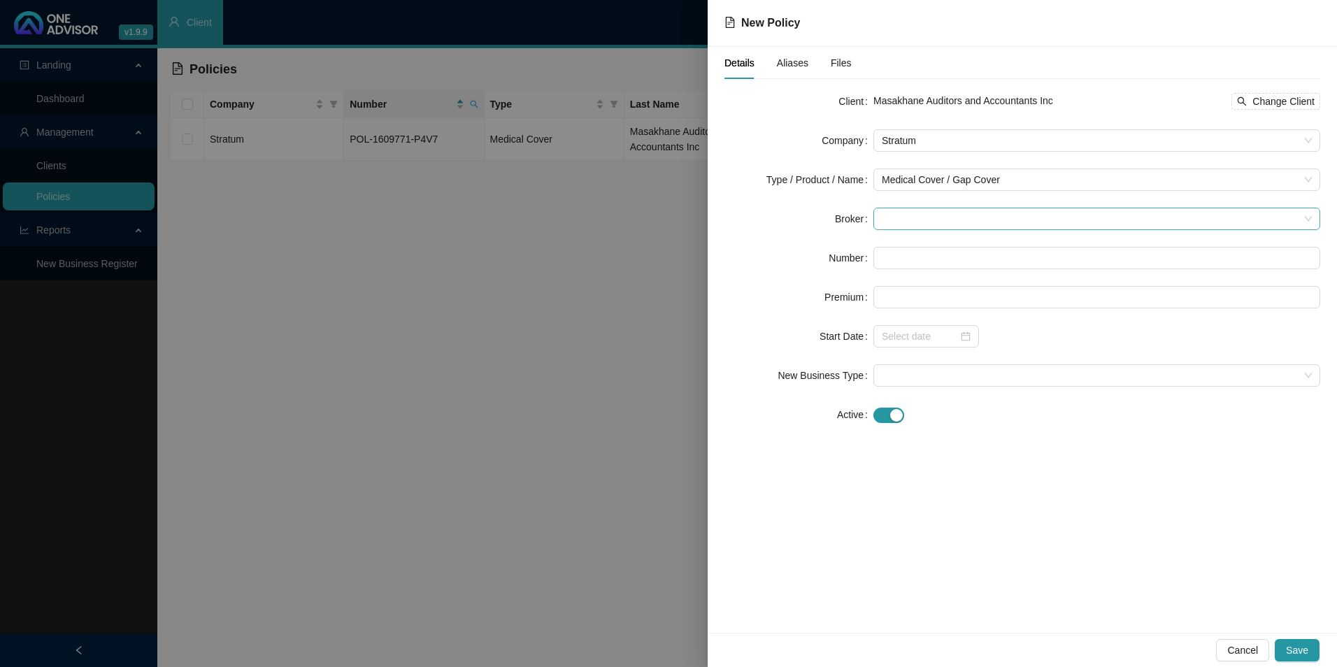
click at [932, 220] on span at bounding box center [1097, 218] width 430 height 21
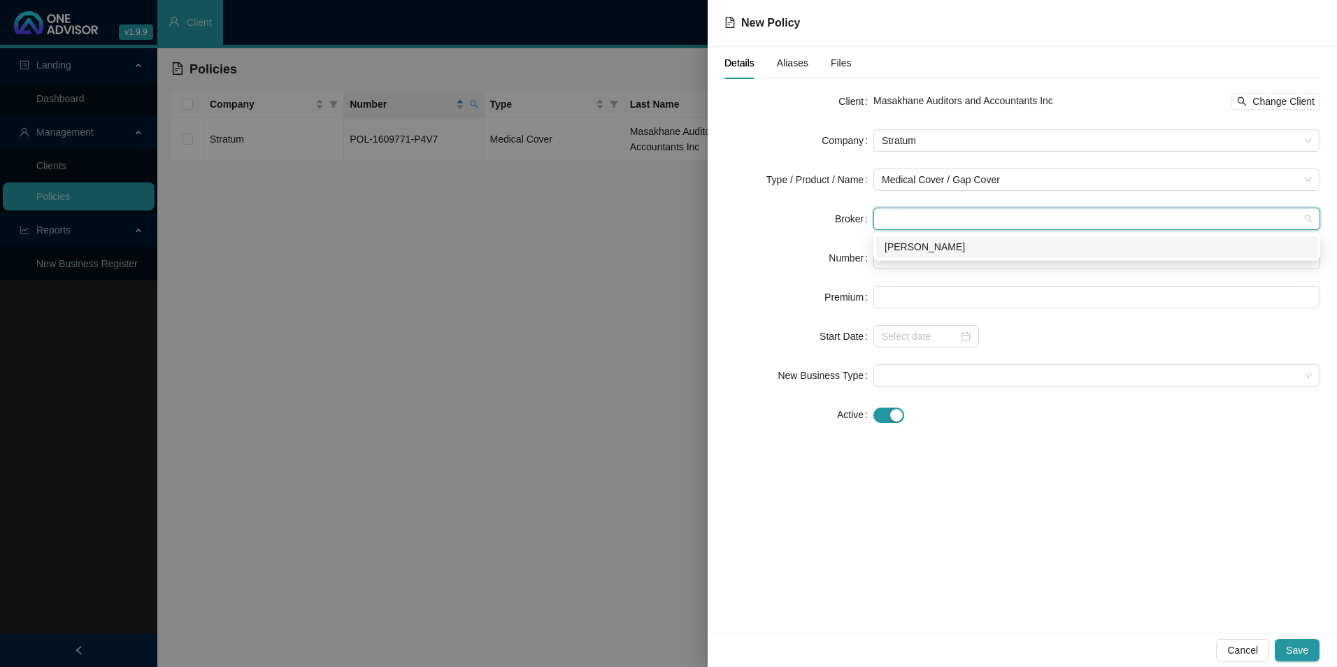
click at [946, 257] on div "e4dc96bf-8130-469d-6193-08ddd966f91f [PERSON_NAME]" at bounding box center [1097, 247] width 447 height 28
click at [939, 241] on div "[PERSON_NAME]" at bounding box center [1097, 246] width 425 height 15
click at [922, 261] on input "text" at bounding box center [1097, 258] width 447 height 22
paste input "POL-1634999-F6T2"
type input "POL-1634999-F6T2"
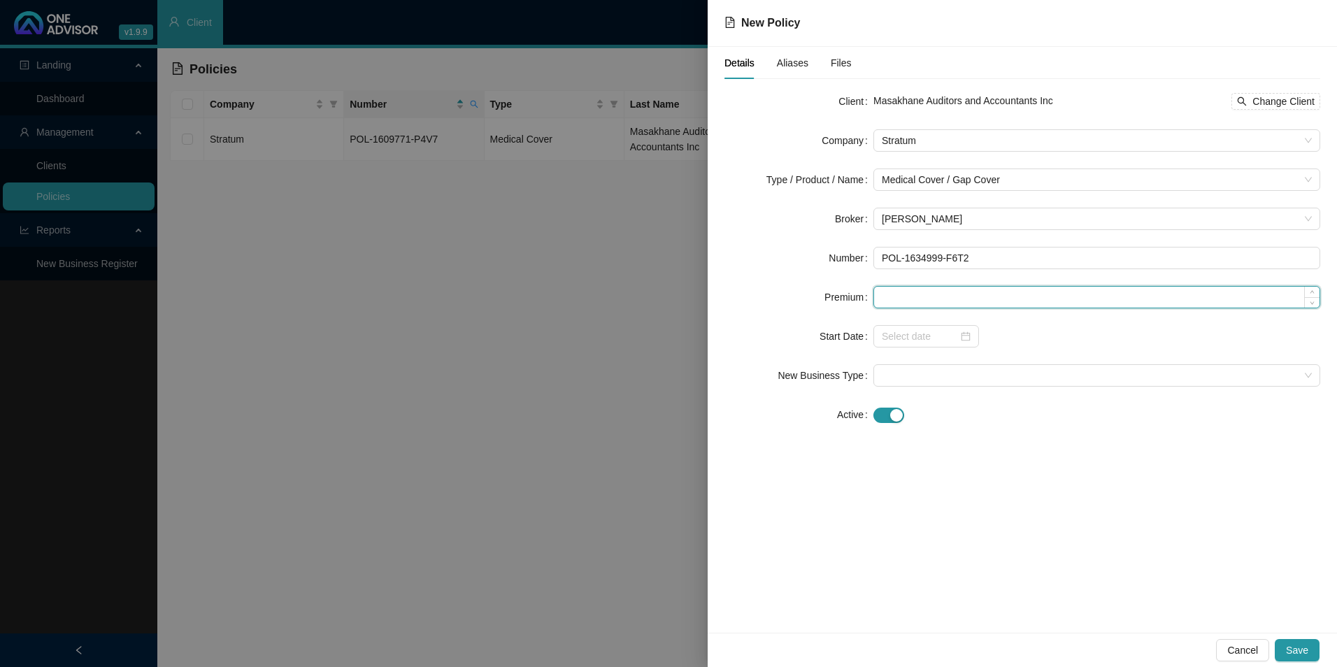
click at [944, 297] on input at bounding box center [1097, 297] width 446 height 21
click at [909, 297] on input at bounding box center [1097, 297] width 446 height 21
paste input "R552,00"
click at [887, 296] on input "R552,00" at bounding box center [1097, 297] width 446 height 21
click at [906, 297] on input "R552,00" at bounding box center [1097, 297] width 446 height 21
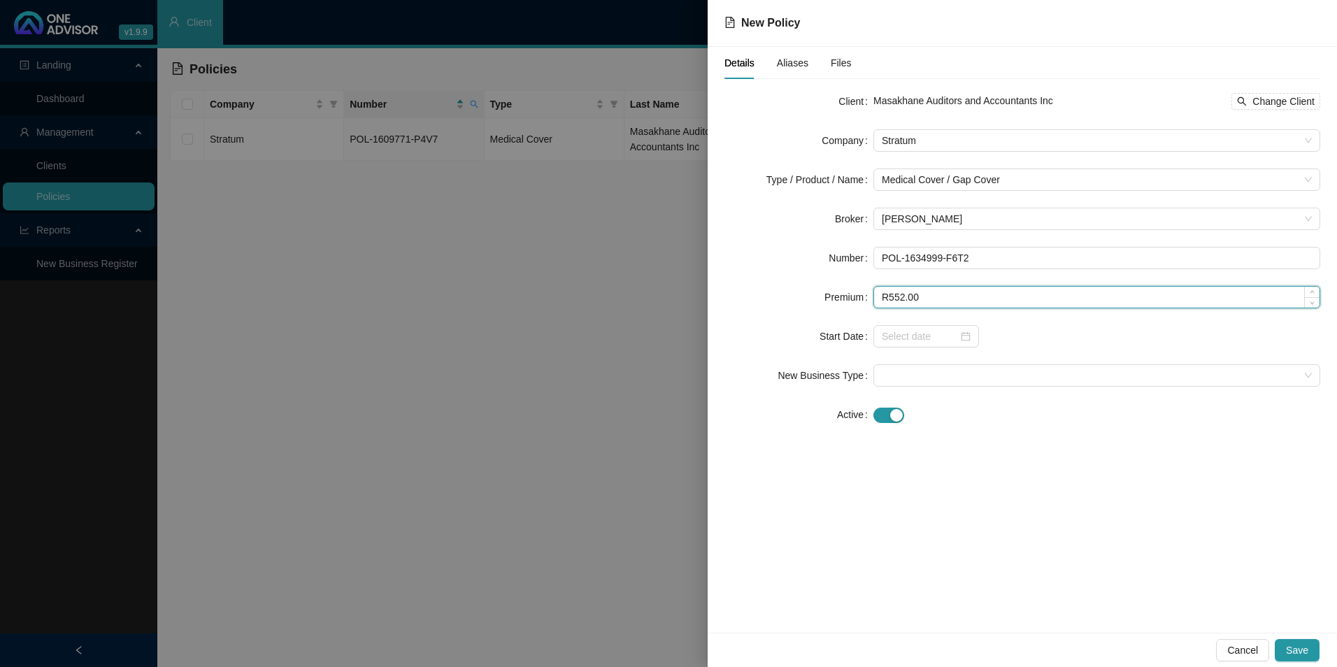
click at [888, 294] on input "R552.00" at bounding box center [1097, 297] width 446 height 21
type input "552.00"
click at [1038, 492] on div "Details Aliases Files Client Masakhane Auditors and Accountants Inc Change Clie…" at bounding box center [1023, 340] width 630 height 586
click at [952, 333] on input at bounding box center [920, 336] width 76 height 15
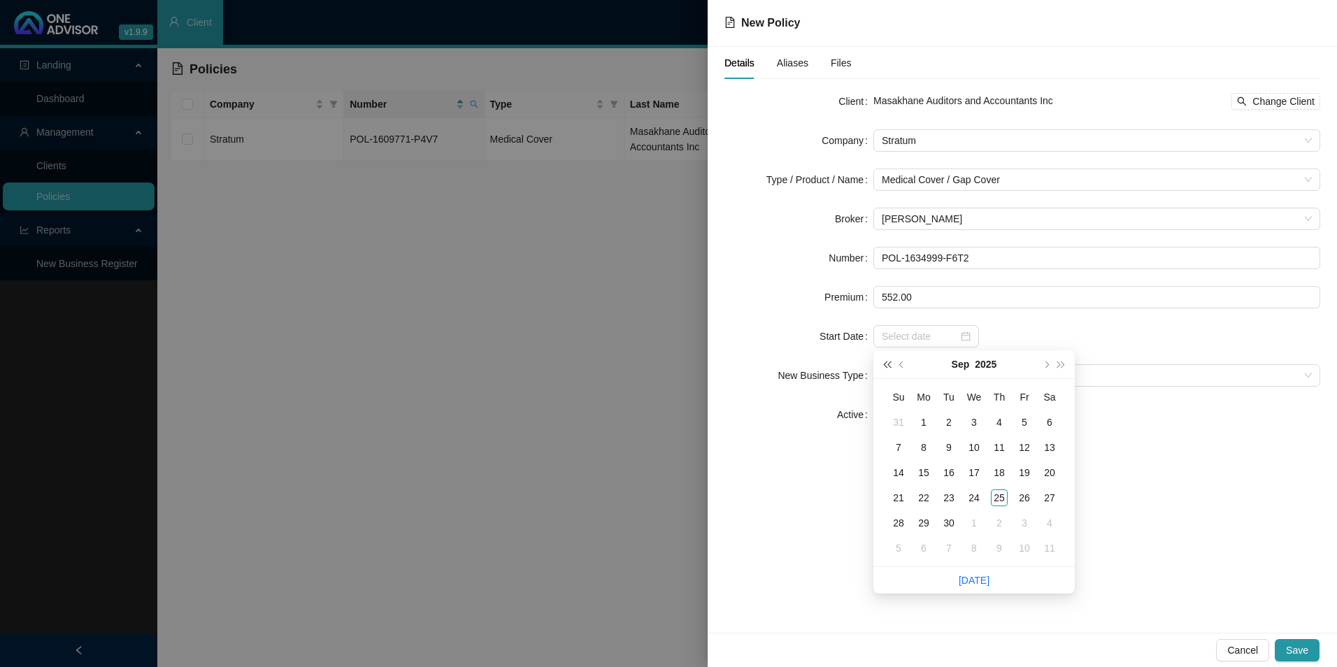
click at [887, 361] on span "super-prev-year" at bounding box center [886, 364] width 7 height 7
click at [902, 363] on span "prev-year" at bounding box center [903, 364] width 7 height 7
type input "[DATE]"
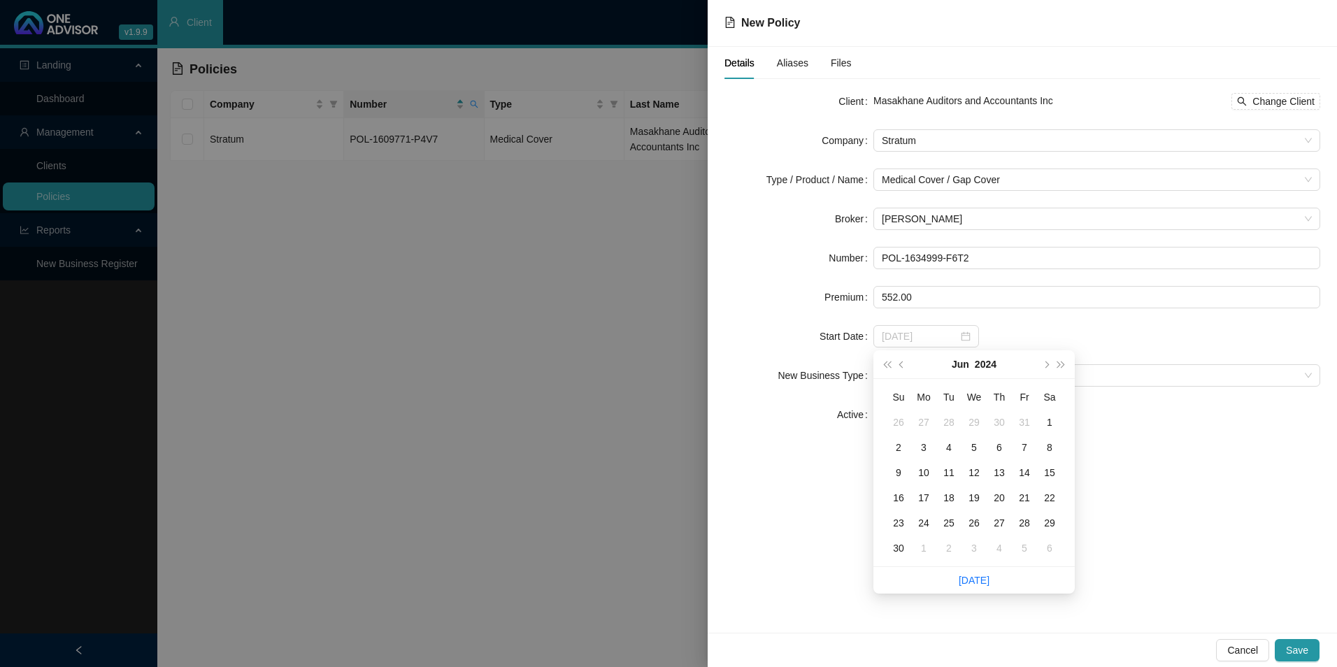
click at [1049, 420] on div "1" at bounding box center [1050, 422] width 17 height 17
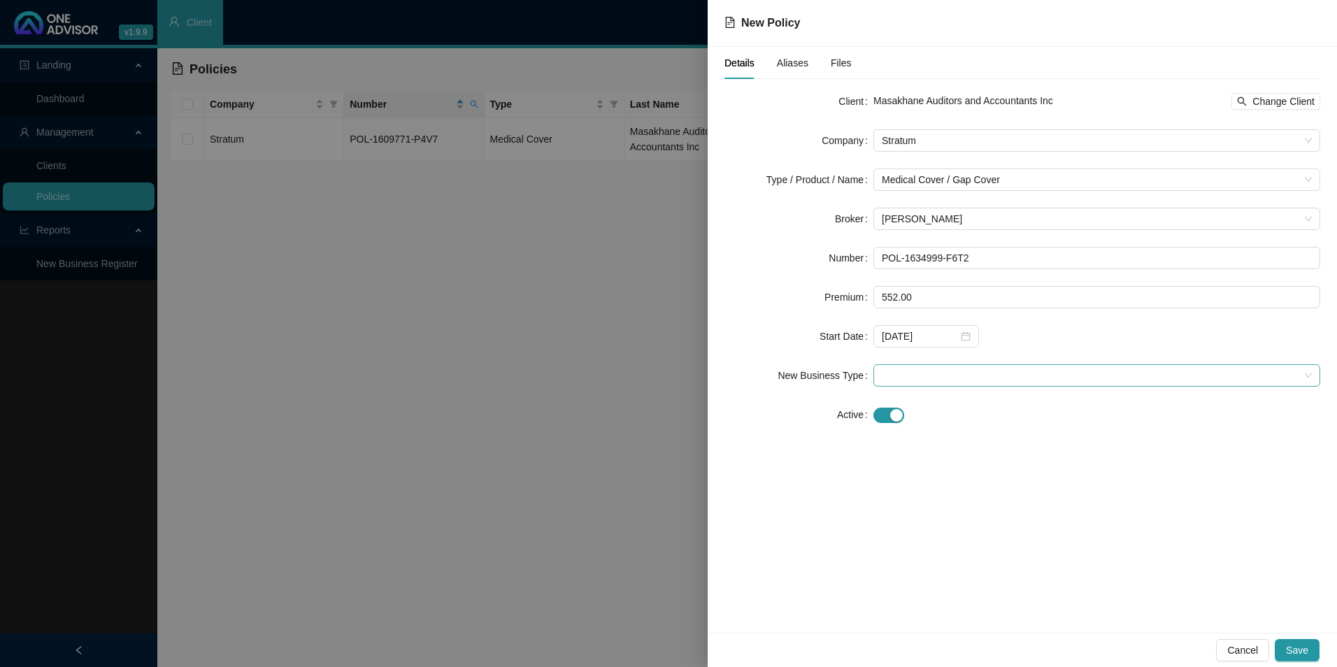
click at [909, 374] on span at bounding box center [1097, 375] width 430 height 21
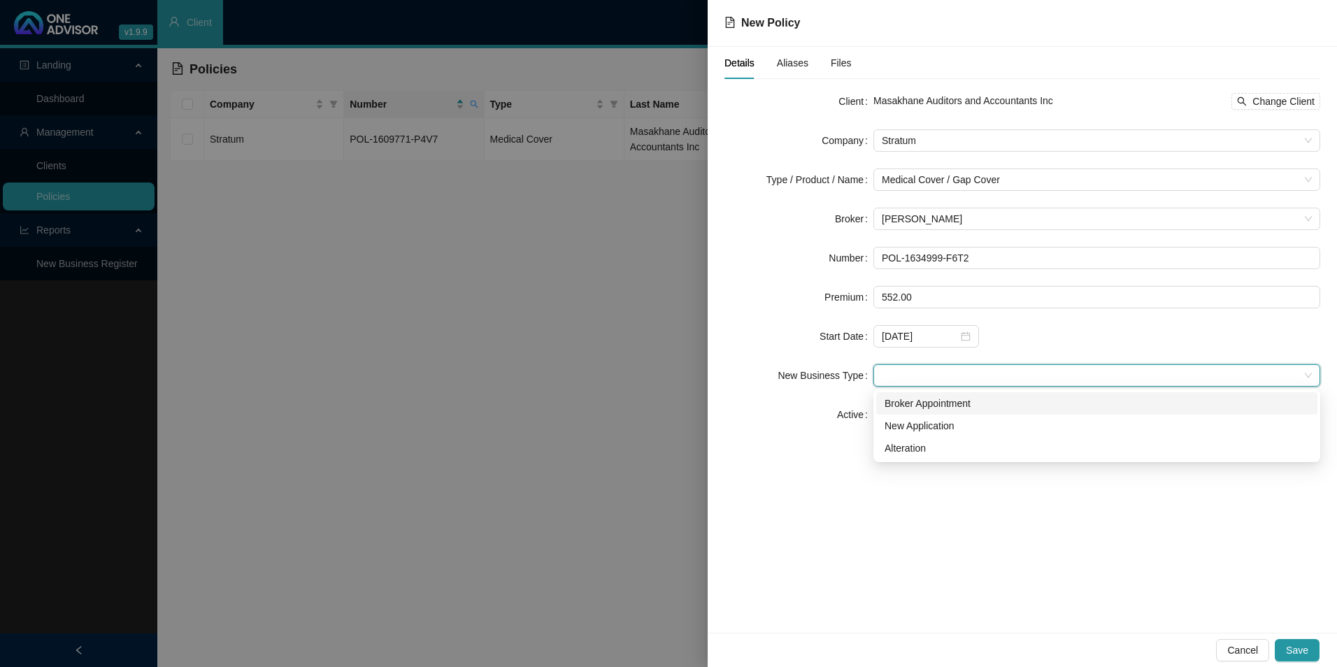
click at [911, 399] on div "Broker Appointment" at bounding box center [1097, 403] width 425 height 15
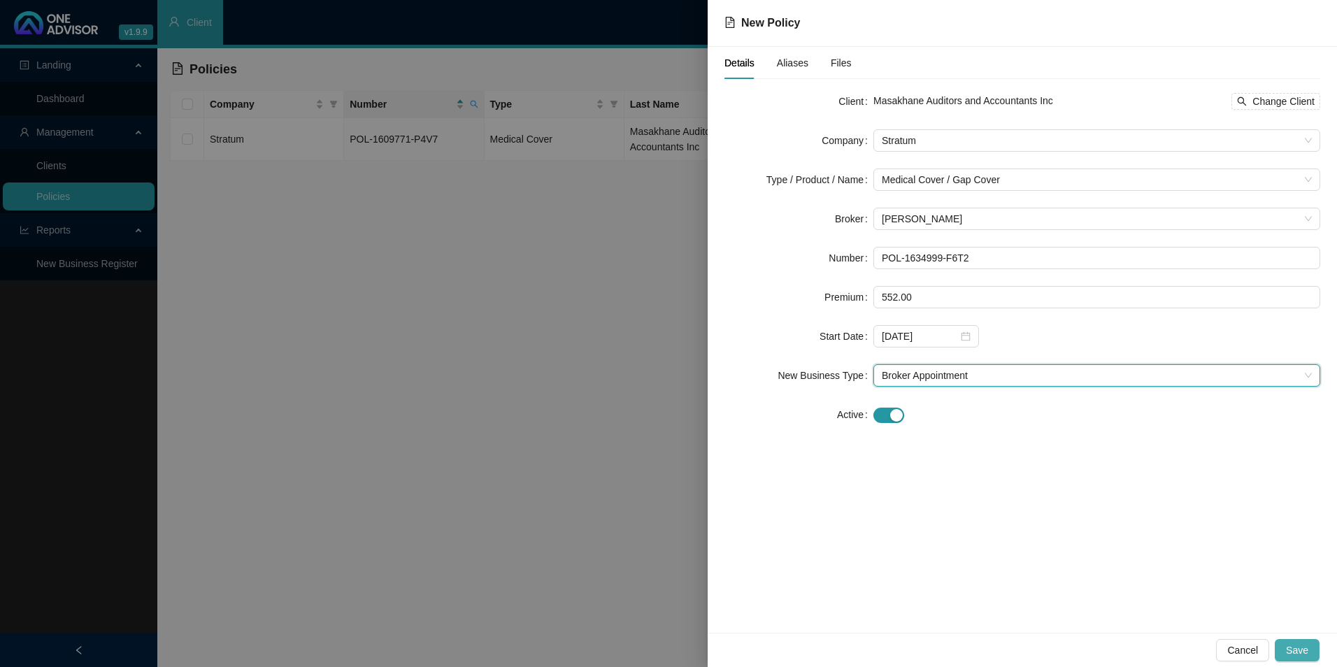
click at [1068, 583] on span "Save" at bounding box center [1297, 650] width 22 height 15
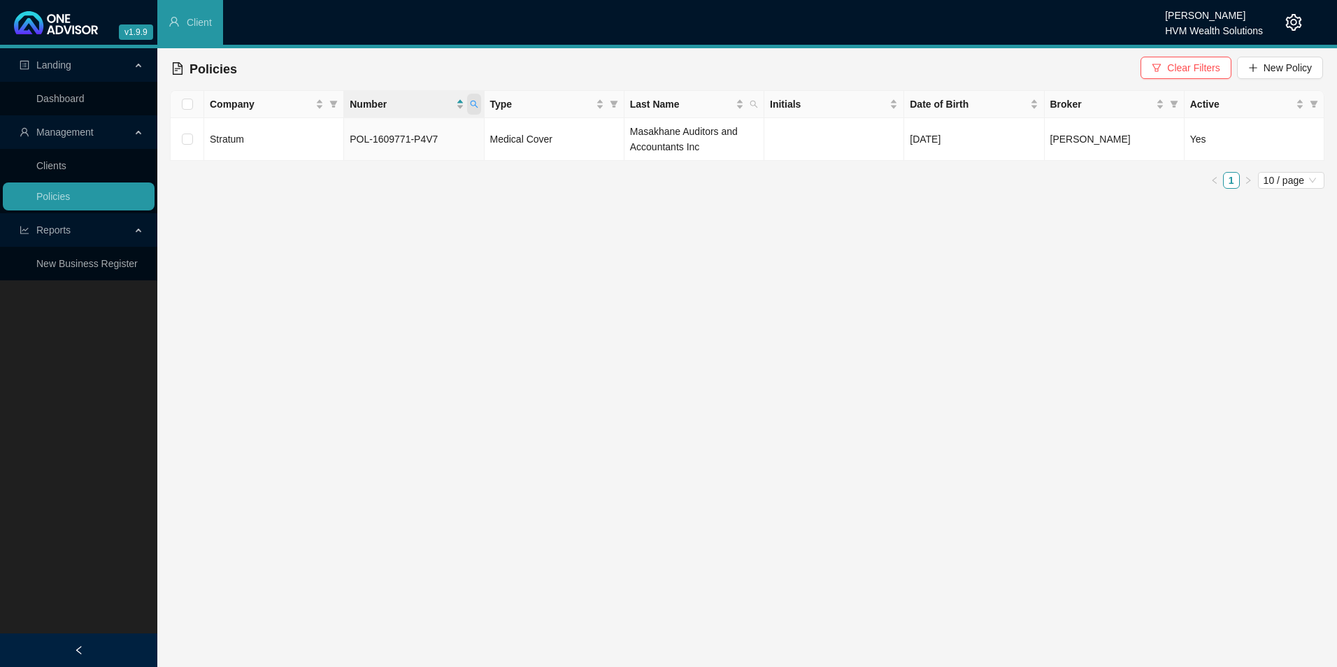
click at [481, 102] on th "Number" at bounding box center [414, 104] width 140 height 27
click at [474, 108] on icon "search" at bounding box center [474, 104] width 8 height 8
type input "POL-1628335-T6R6"
click at [388, 160] on span "Search" at bounding box center [382, 159] width 31 height 15
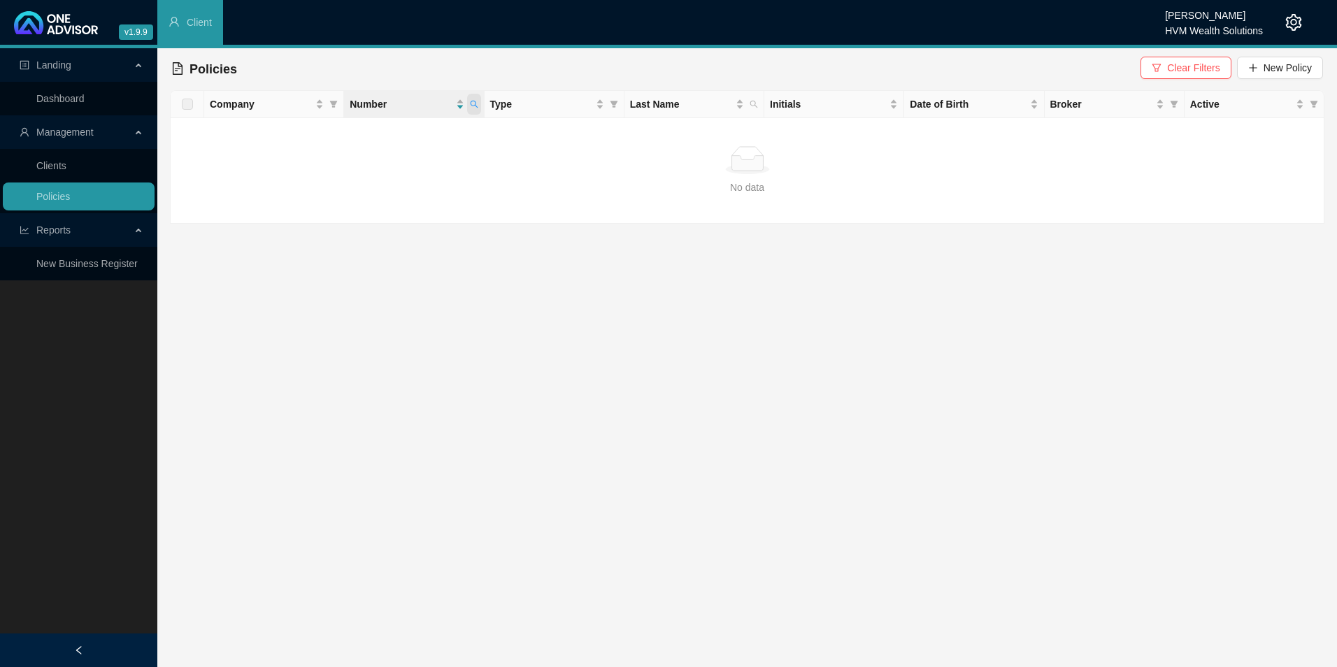
click at [474, 99] on span at bounding box center [474, 104] width 14 height 21
drag, startPoint x: 348, startPoint y: 136, endPoint x: 361, endPoint y: 158, distance: 25.7
click at [349, 134] on input "POL-1628335-T6R6" at bounding box center [409, 134] width 132 height 22
click at [67, 179] on ul "Clients Policies" at bounding box center [78, 181] width 157 height 64
drag, startPoint x: 67, startPoint y: 179, endPoint x: 57, endPoint y: 168, distance: 15.3
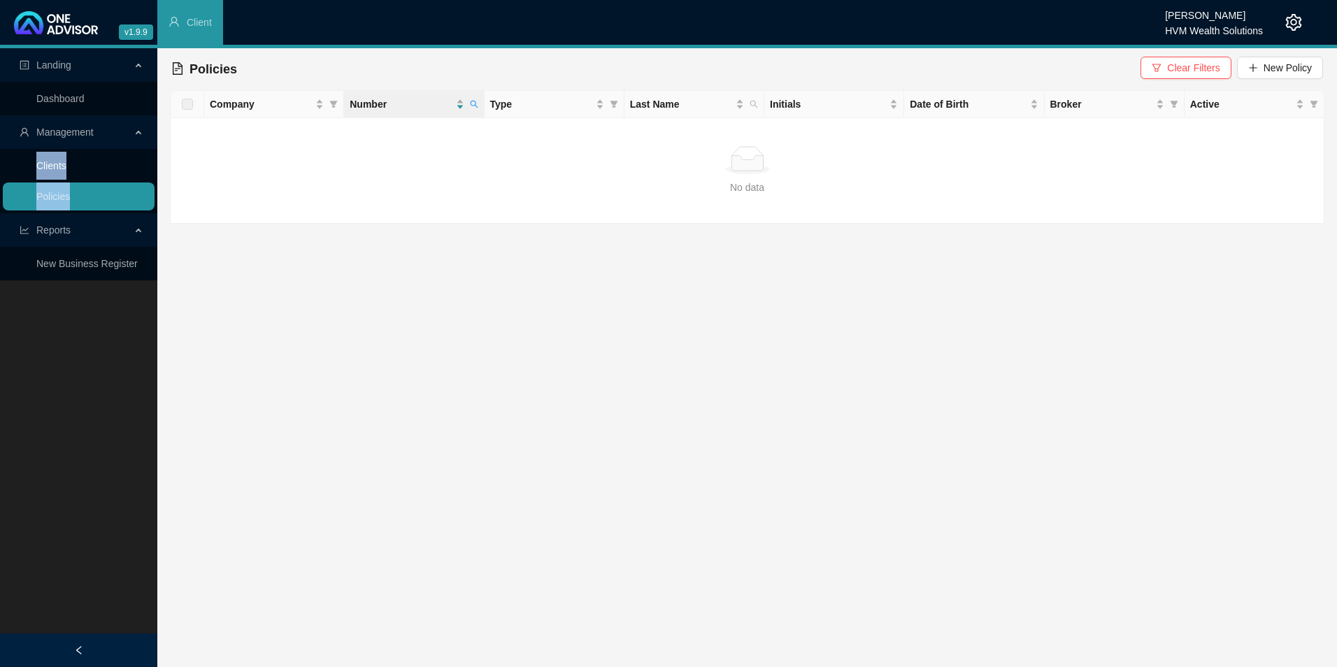
click at [57, 168] on link "Clients" at bounding box center [51, 165] width 30 height 11
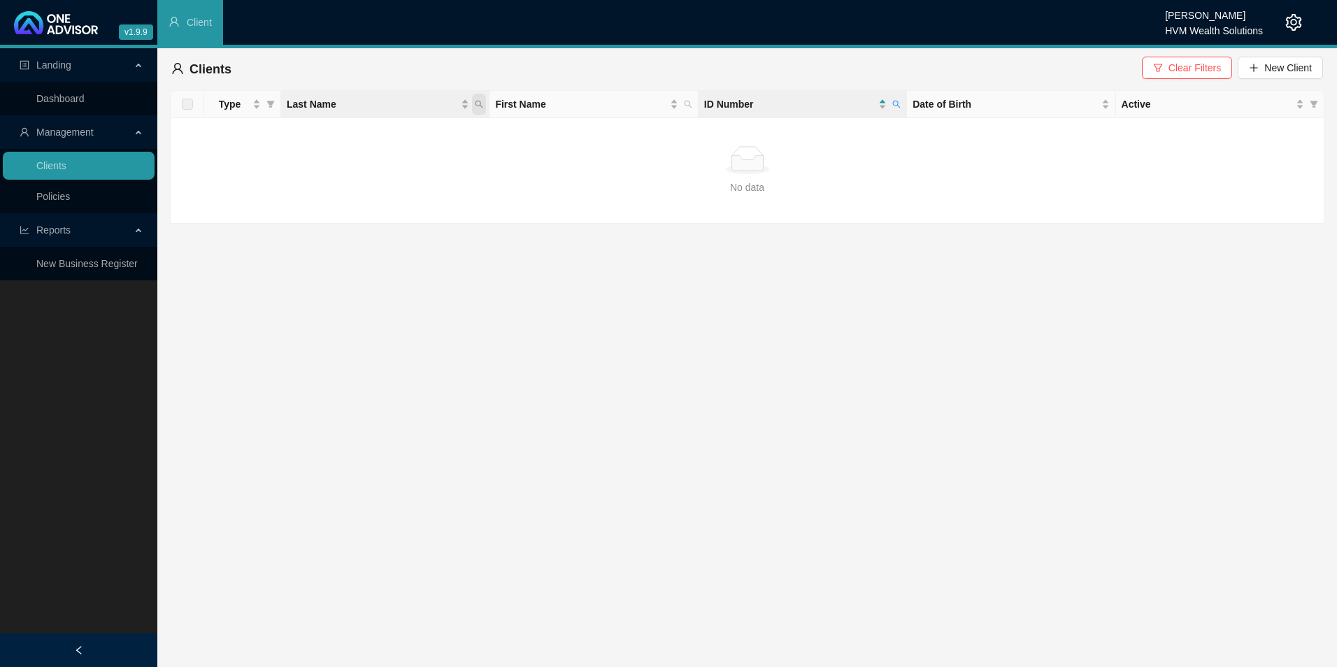
click at [475, 106] on icon "search" at bounding box center [479, 104] width 8 height 8
drag, startPoint x: 386, startPoint y: 134, endPoint x: 895, endPoint y: 102, distance: 510.2
click at [895, 102] on icon "search" at bounding box center [897, 104] width 8 height 8
click at [70, 191] on link "Policies" at bounding box center [53, 196] width 34 height 11
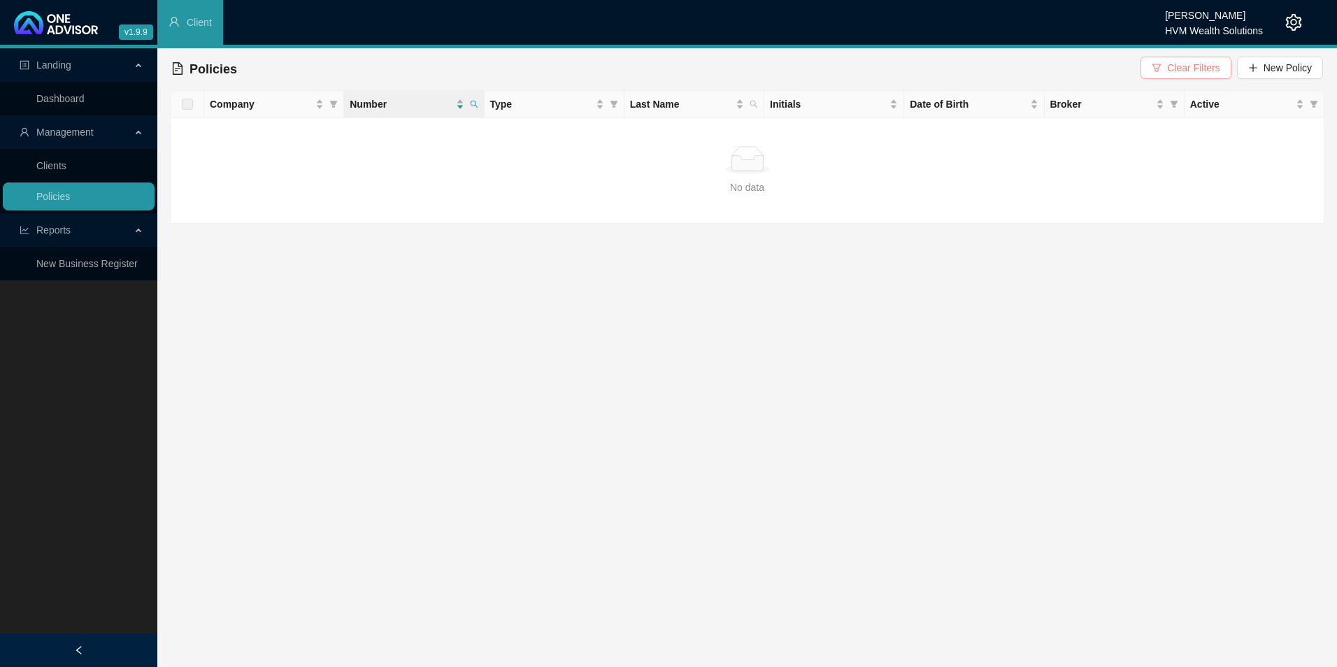
click at [1068, 69] on span "Clear Filters" at bounding box center [1193, 67] width 52 height 15
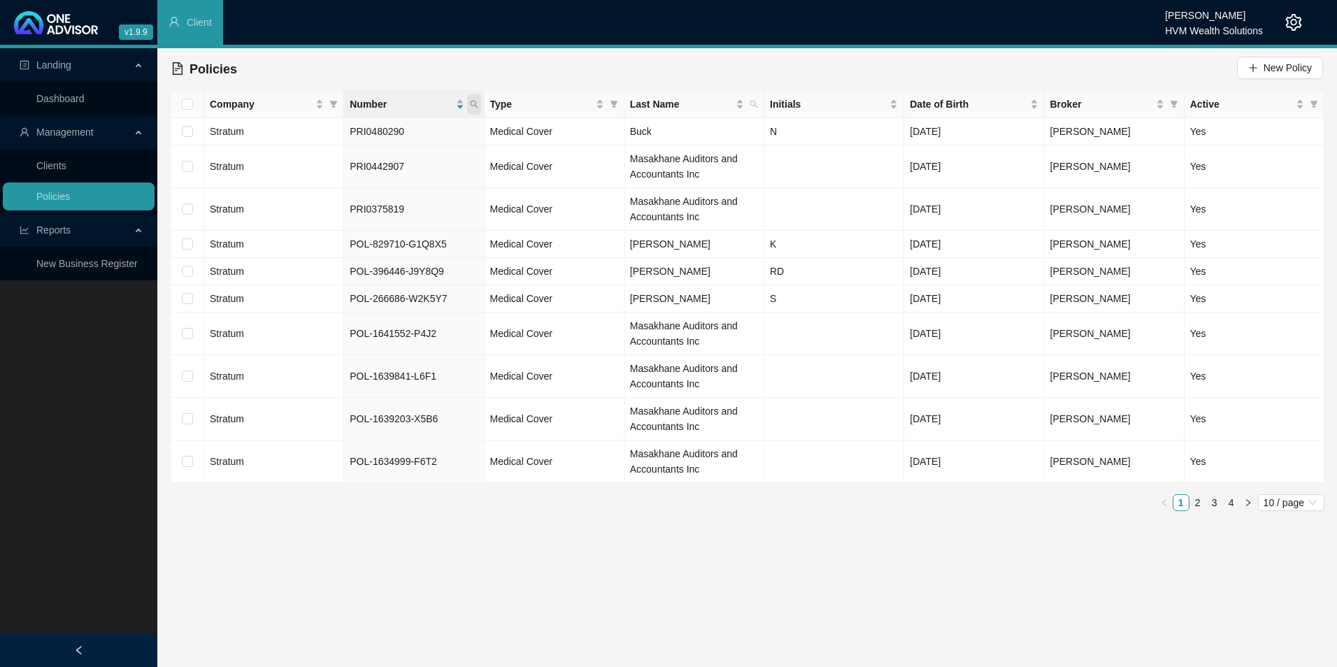
click at [471, 109] on span at bounding box center [474, 104] width 14 height 21
click at [392, 155] on span "Search" at bounding box center [382, 159] width 31 height 15
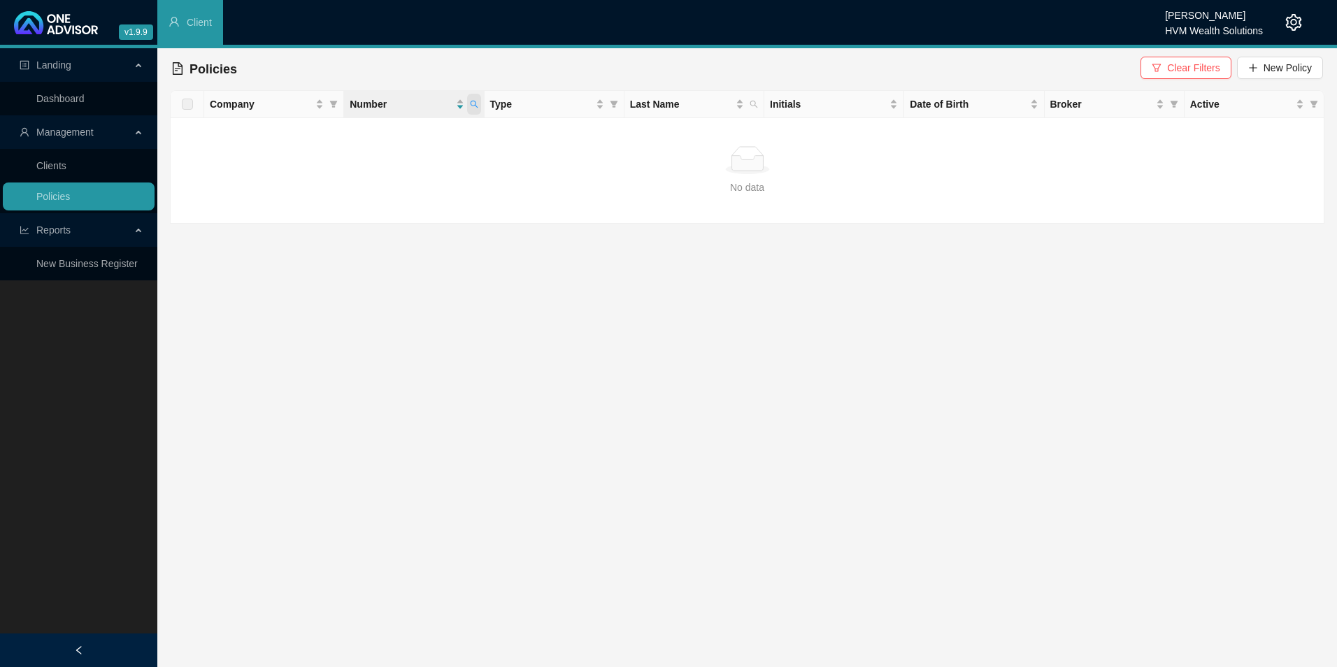
click at [474, 111] on span at bounding box center [474, 104] width 14 height 21
drag, startPoint x: 460, startPoint y: 133, endPoint x: 314, endPoint y: 133, distance: 146.2
click at [314, 133] on body "v1.9.9 Chanel [PERSON_NAME] HVM Wealth Solutions Client Landing Dashboard Manag…" at bounding box center [668, 333] width 1337 height 667
paste input "34999-F6T2"
type input "POL-1634999-F6T2"
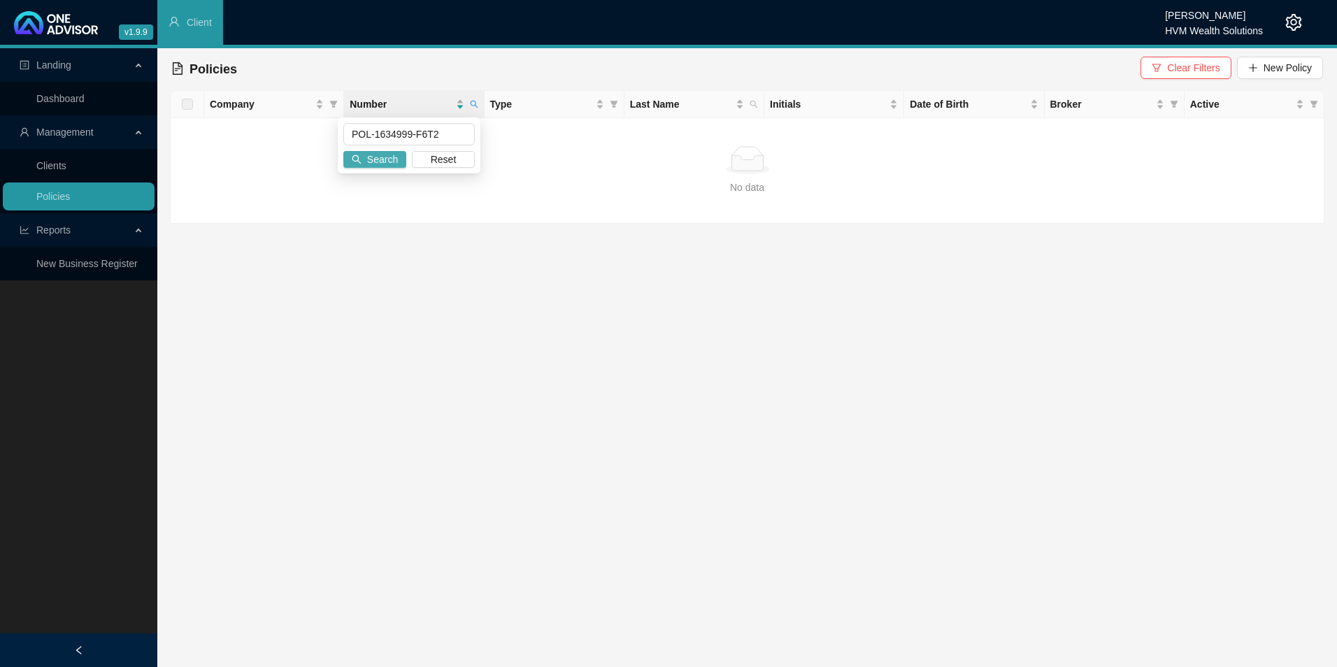
click at [385, 161] on span "Search" at bounding box center [382, 159] width 31 height 15
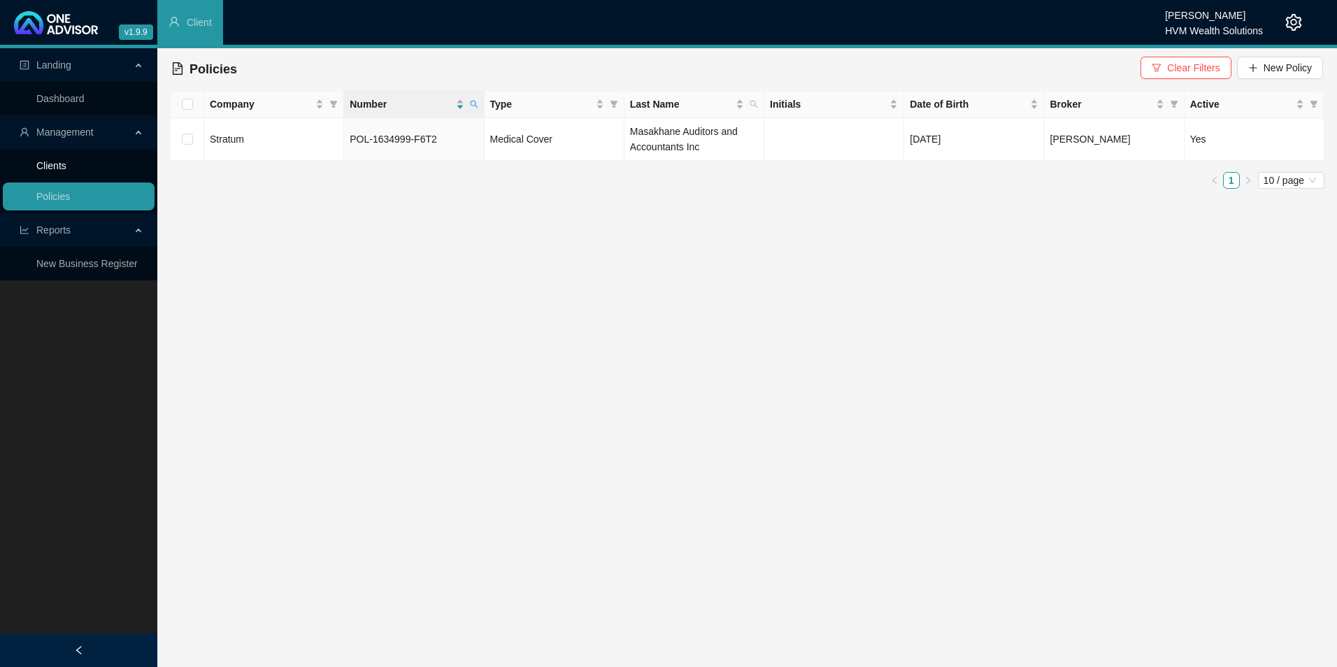
click at [56, 164] on link "Clients" at bounding box center [51, 165] width 30 height 11
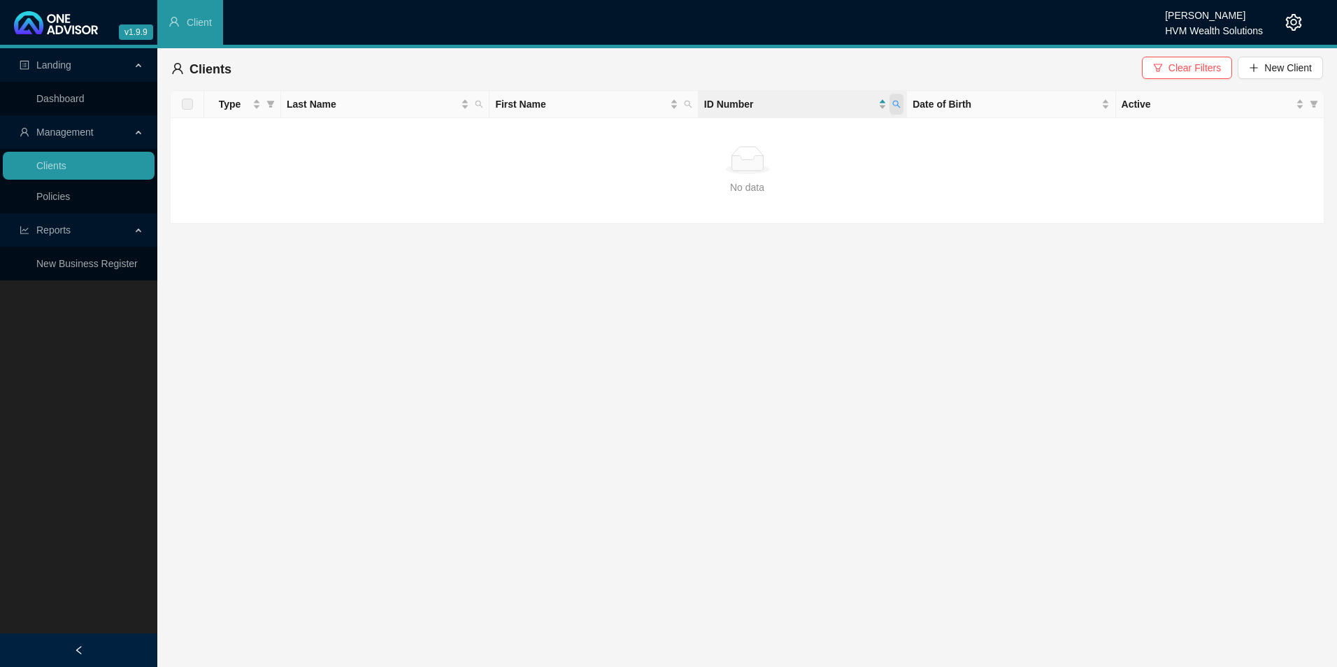
click at [900, 101] on icon "search" at bounding box center [897, 104] width 8 height 8
click at [809, 153] on span "Search" at bounding box center [805, 159] width 31 height 15
click at [70, 191] on link "Policies" at bounding box center [53, 196] width 34 height 11
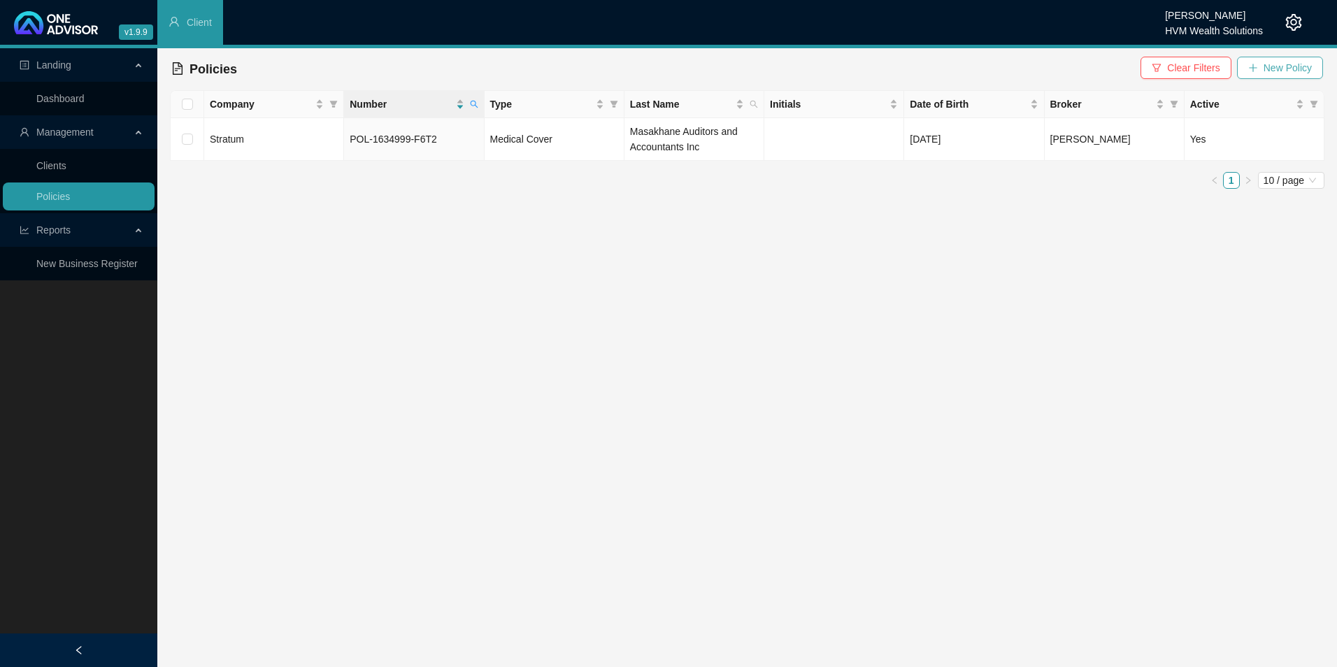
click at [1068, 60] on span "New Policy" at bounding box center [1288, 67] width 48 height 15
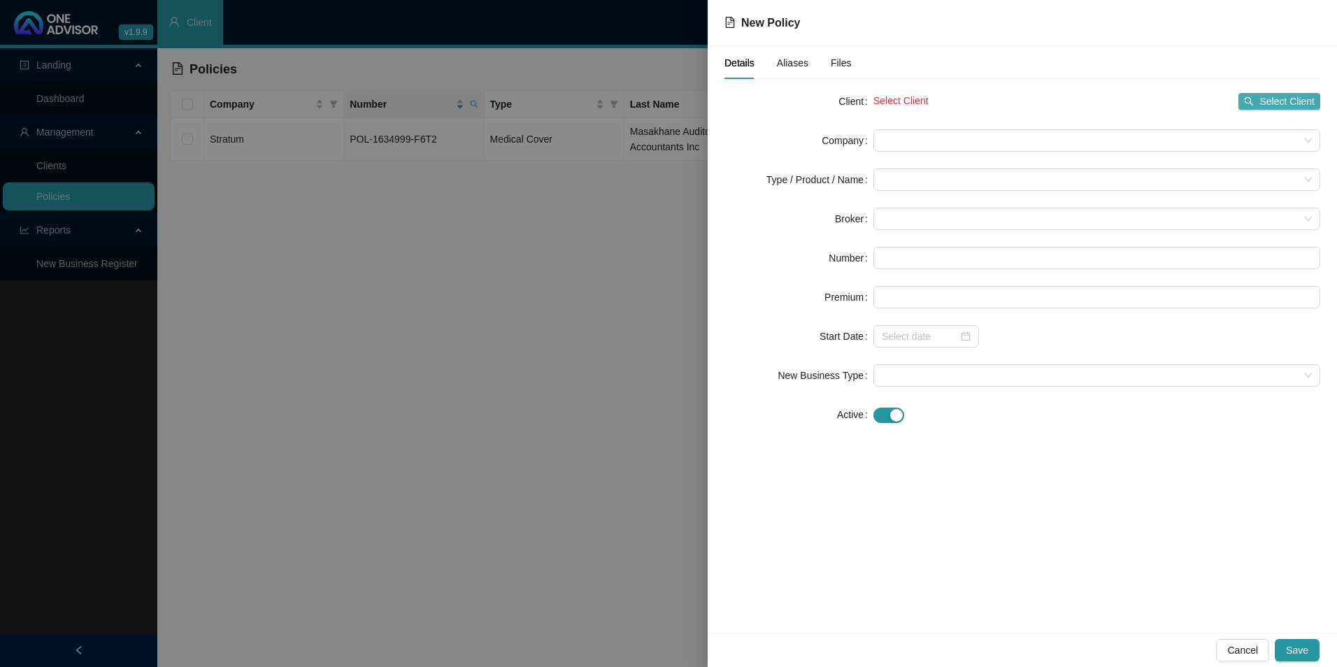
click at [1068, 103] on span "Select Client" at bounding box center [1287, 101] width 55 height 15
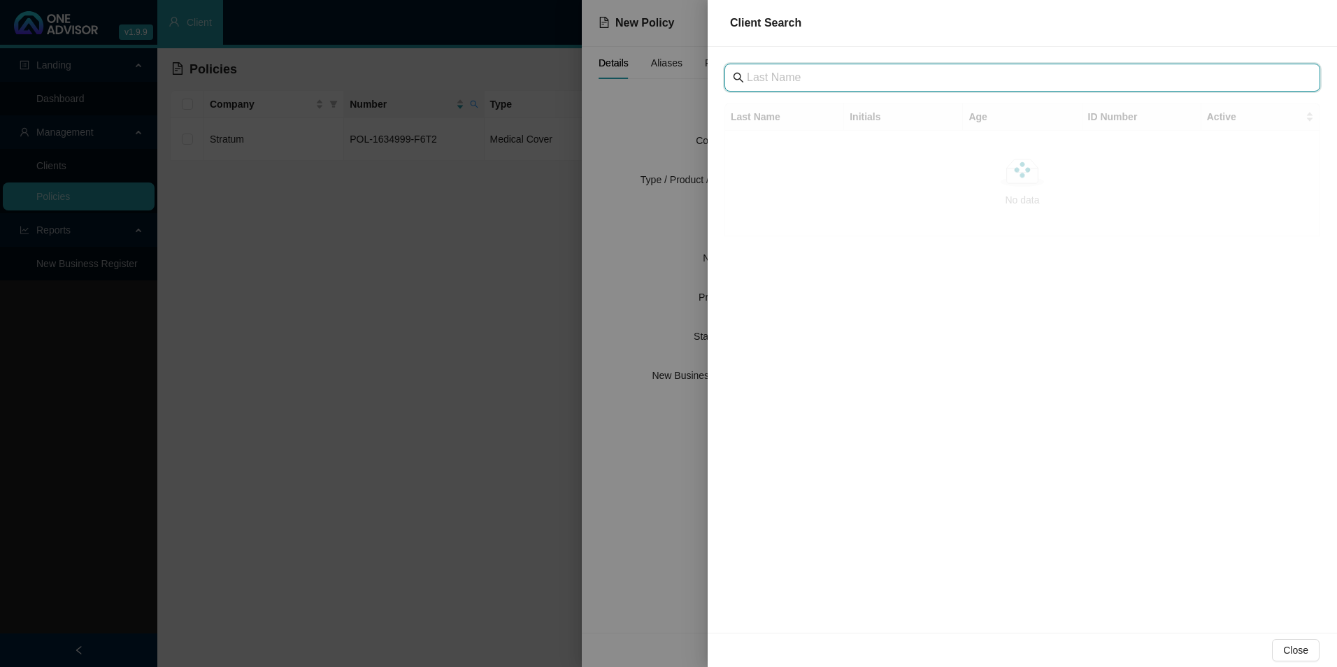
click at [883, 73] on input "text" at bounding box center [1024, 77] width 554 height 17
type input "[PERSON_NAME]"
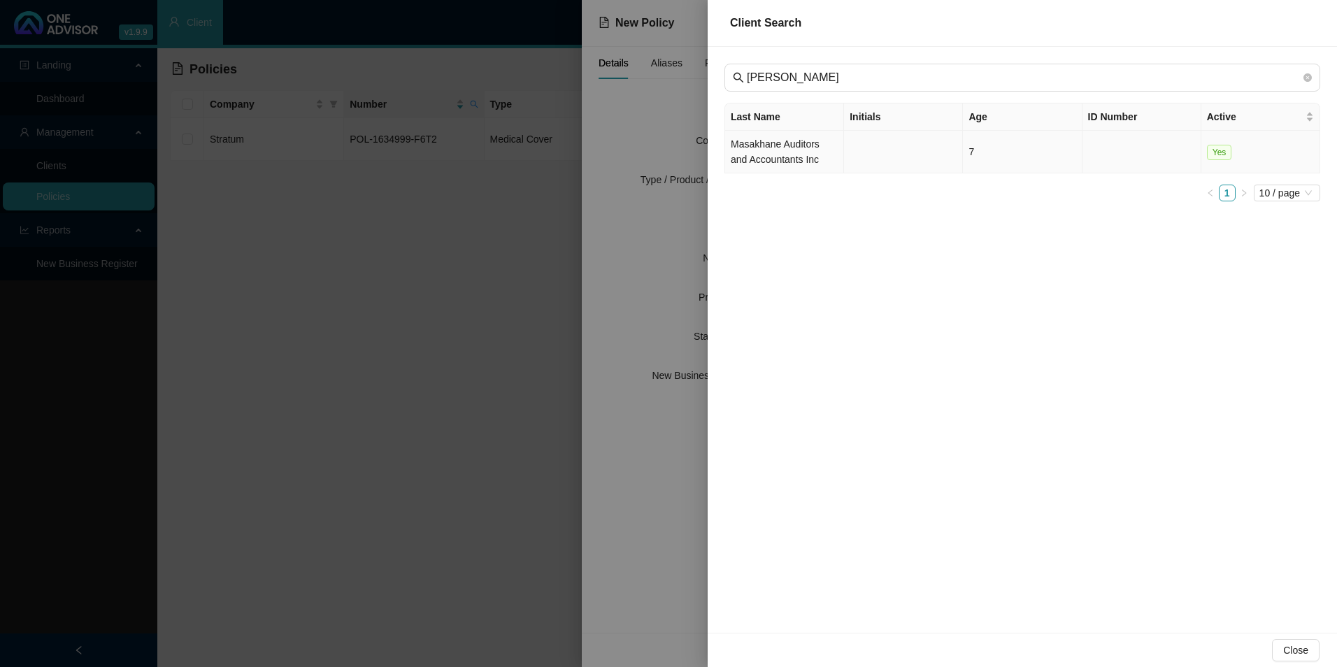
click at [795, 146] on td "Masakhane Auditors and Accountants Inc" at bounding box center [784, 152] width 119 height 43
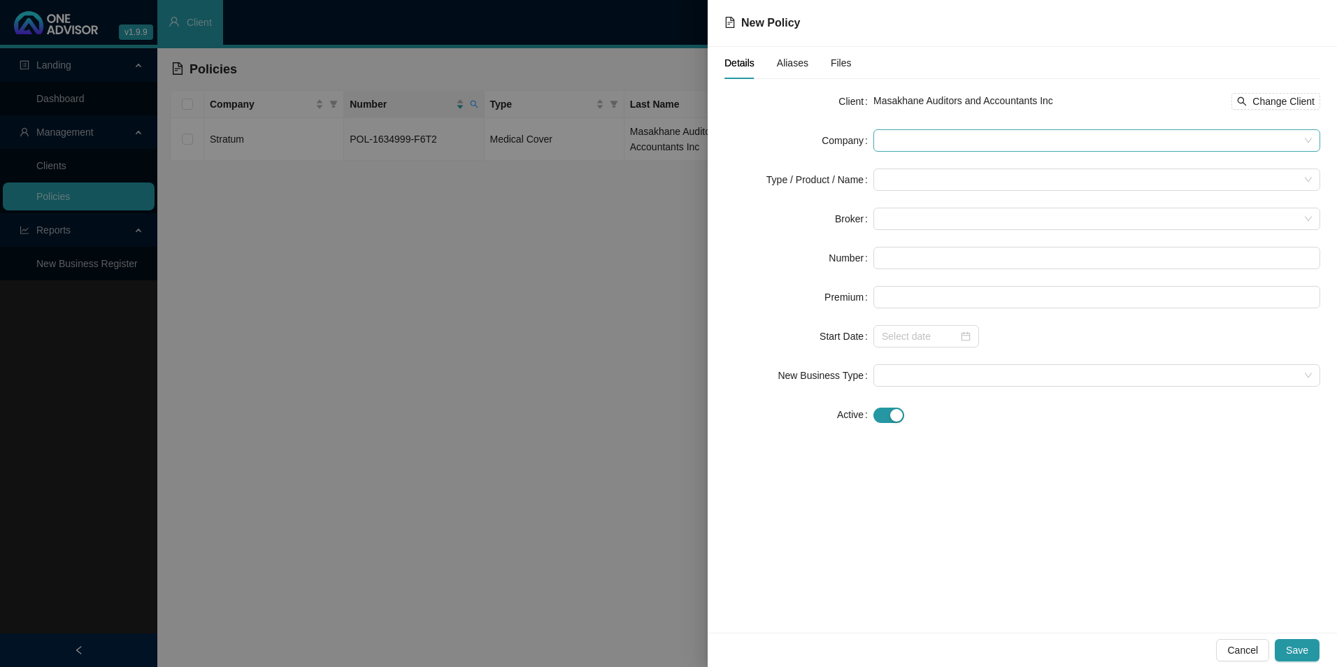
click at [943, 149] on span at bounding box center [1097, 140] width 430 height 21
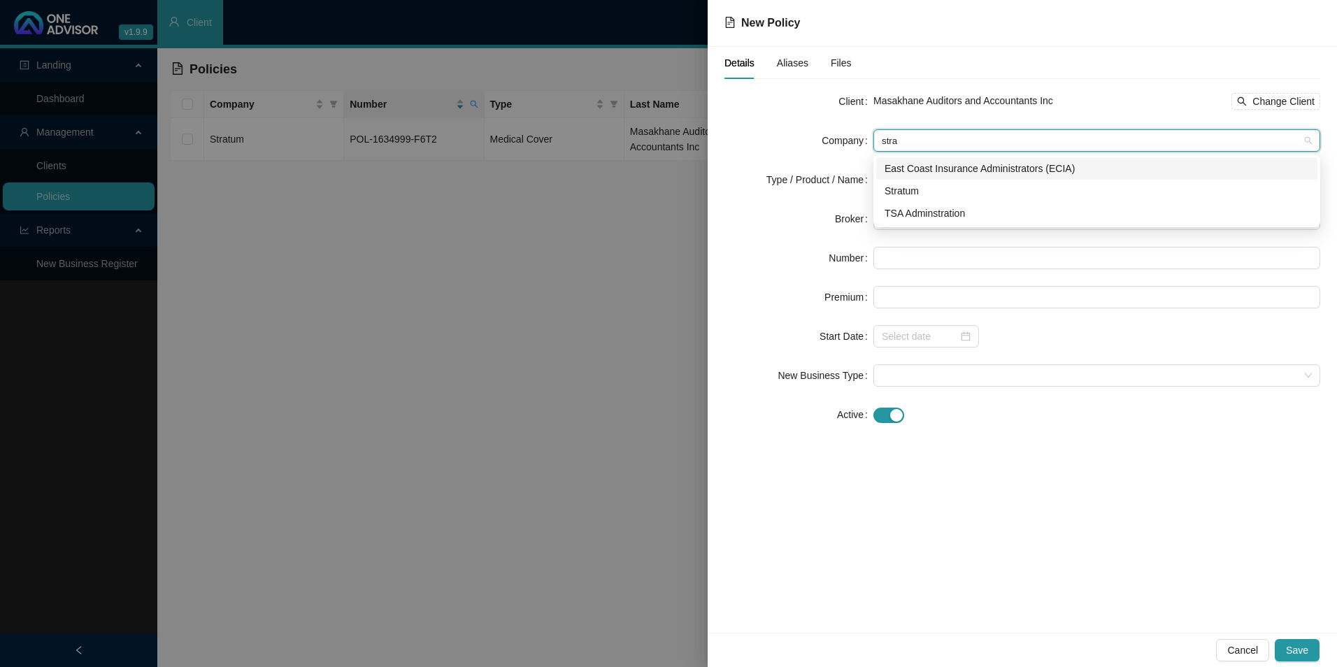
type input "strat"
click at [888, 191] on div "Stratum" at bounding box center [1097, 190] width 425 height 15
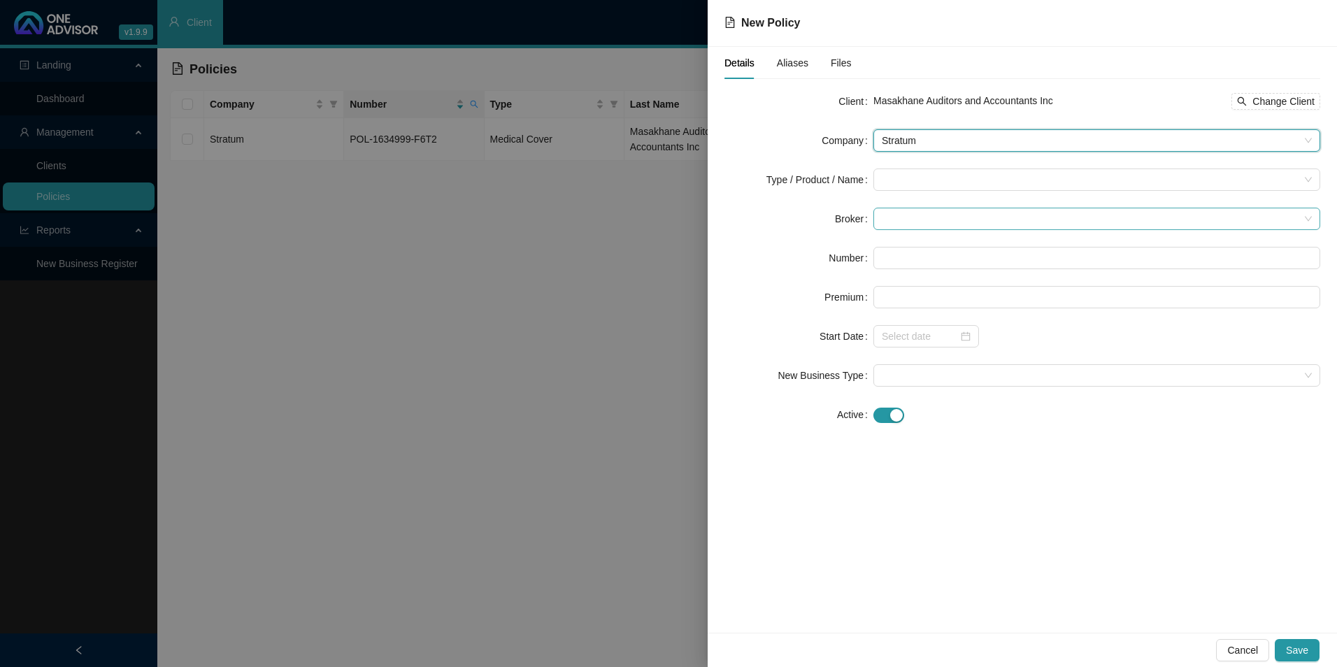
click at [911, 222] on span at bounding box center [1097, 218] width 430 height 21
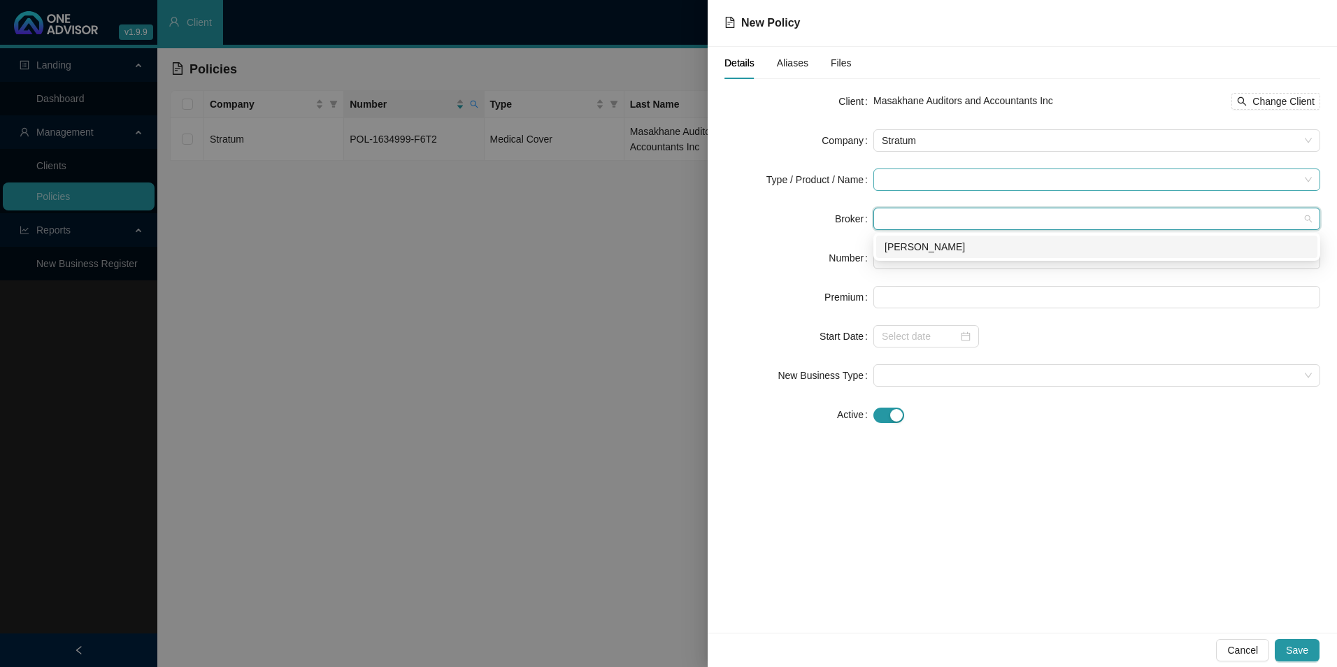
click at [921, 180] on input "search" at bounding box center [1091, 179] width 418 height 21
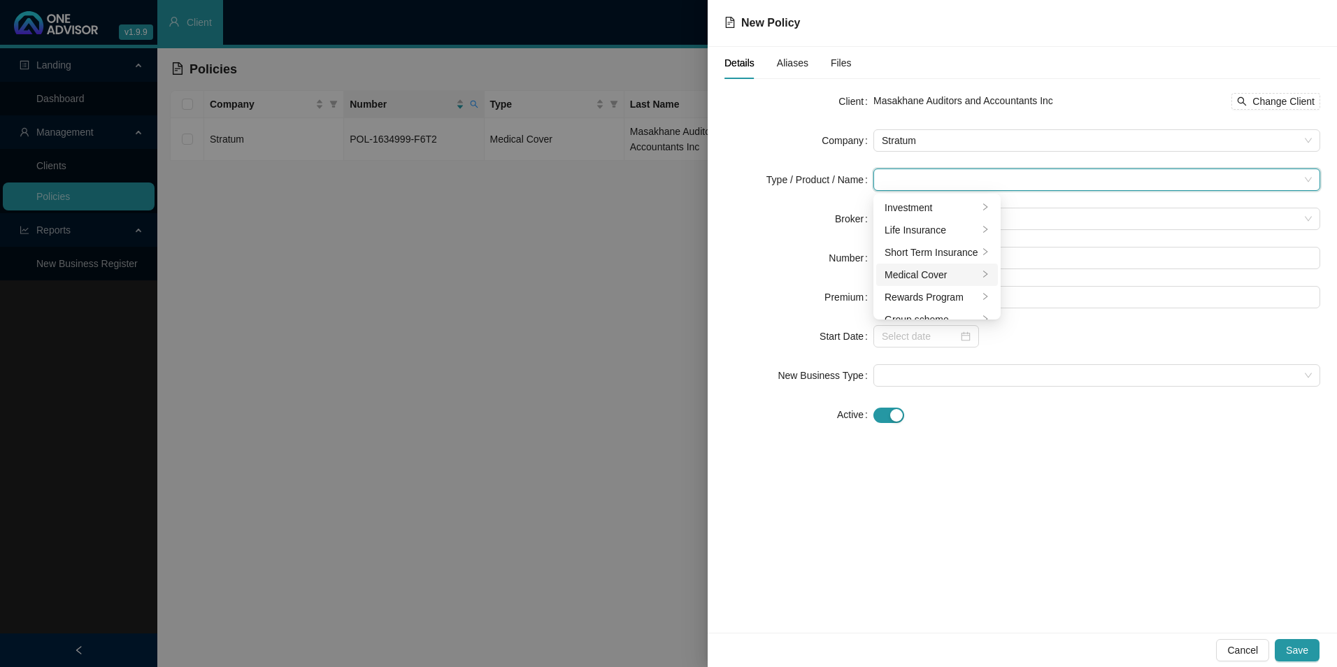
click at [935, 271] on div "Medical Cover" at bounding box center [932, 274] width 94 height 15
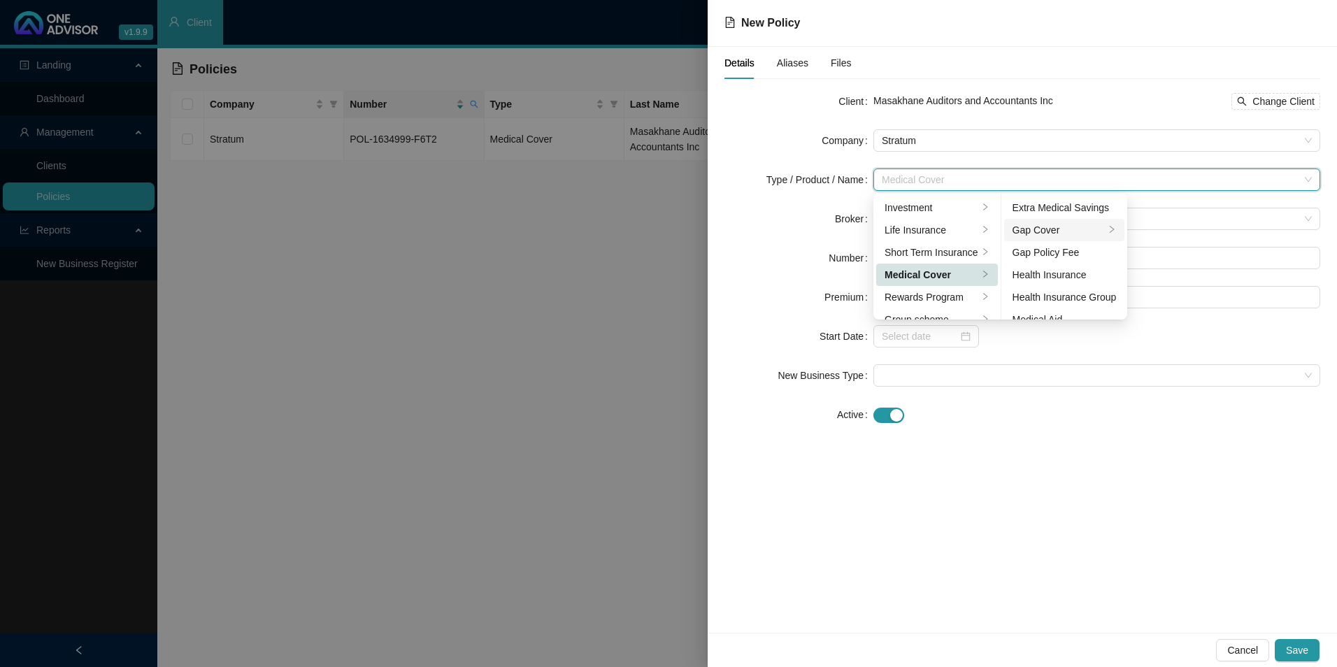
click at [1063, 228] on div "Gap Cover" at bounding box center [1059, 229] width 93 height 15
click at [1068, 453] on div "Details Aliases Files Client Masakhane Auditors and Accountants Inc Change Clie…" at bounding box center [1023, 340] width 630 height 586
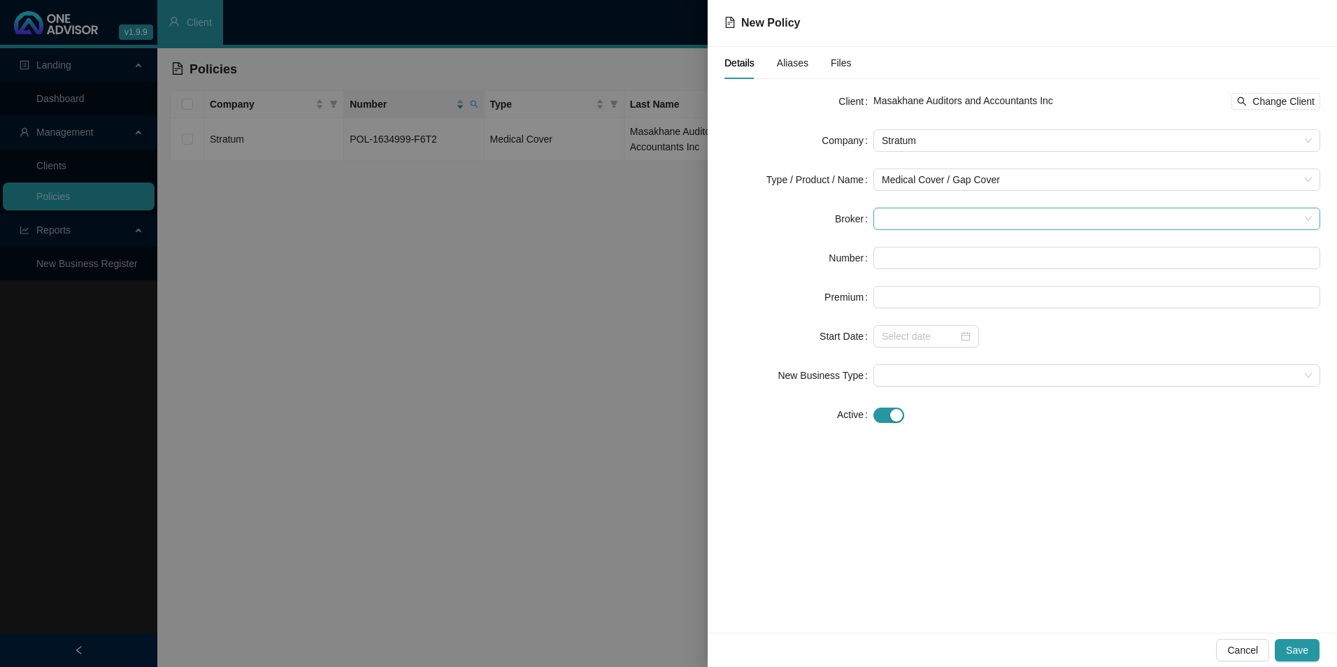
click at [941, 225] on span at bounding box center [1097, 218] width 430 height 21
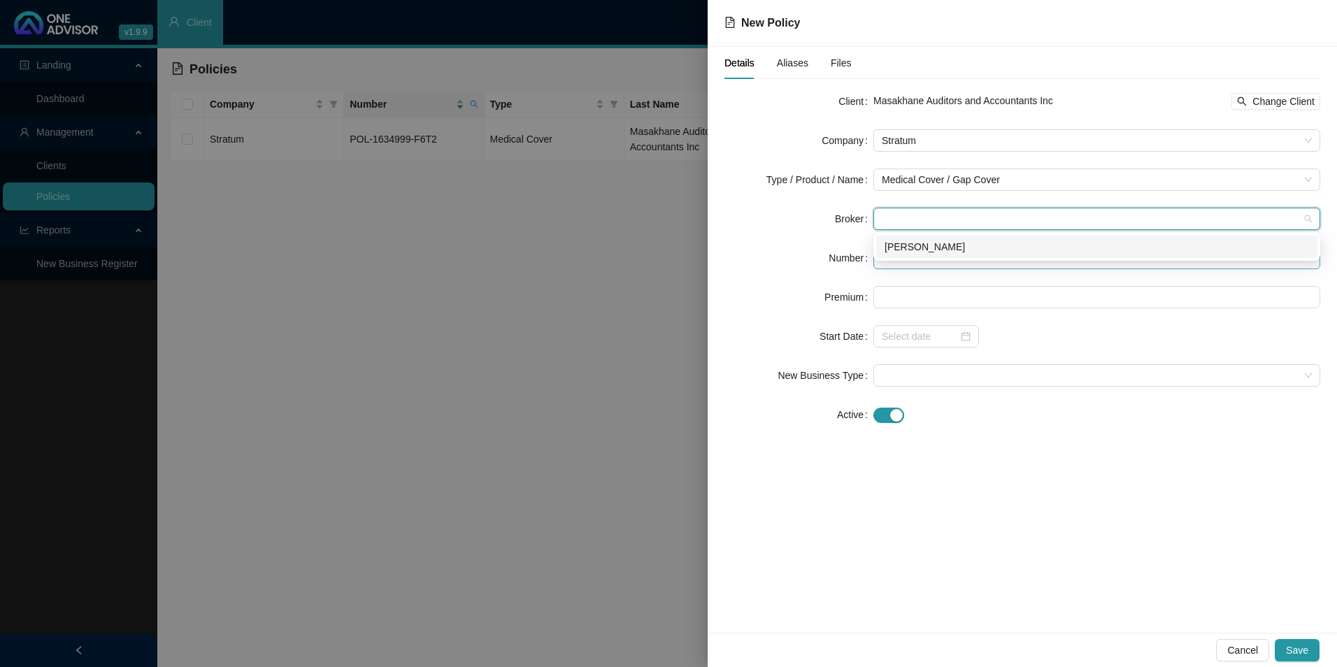
click at [930, 244] on div "[PERSON_NAME]" at bounding box center [1097, 246] width 425 height 15
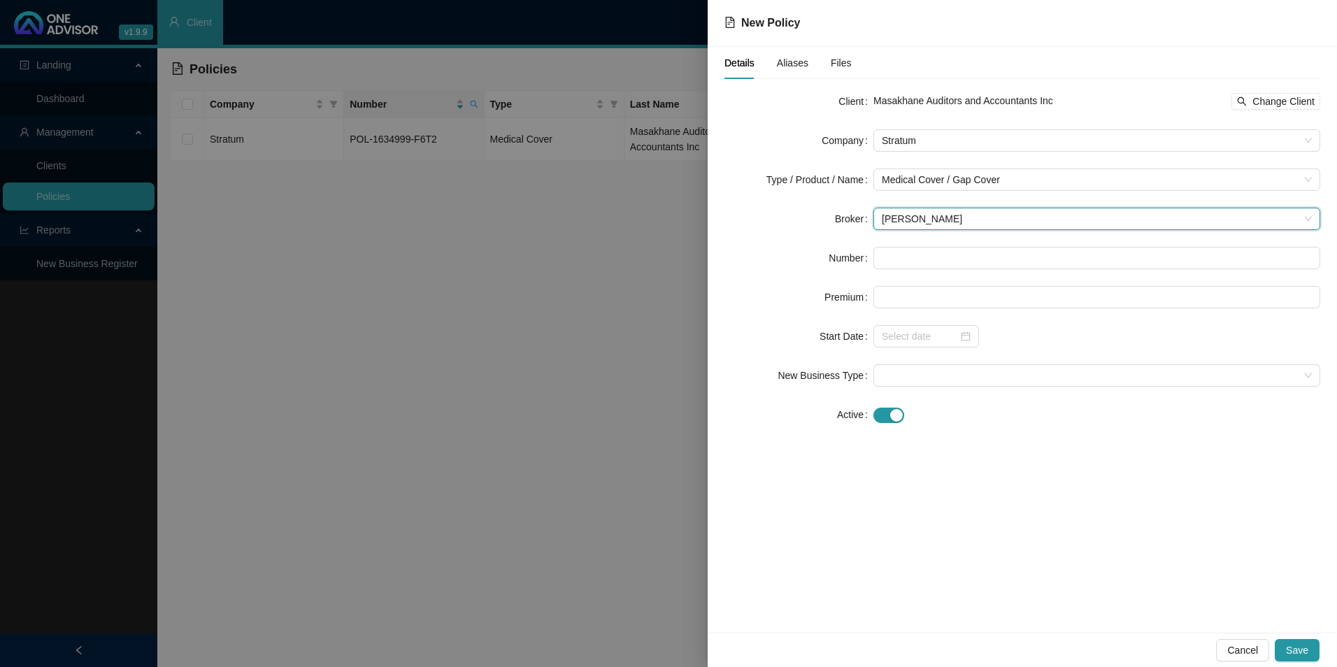
click at [919, 269] on form "Client Masakhane Auditors and Accountants Inc Change Client Company Stratum Typ…" at bounding box center [1023, 258] width 596 height 336
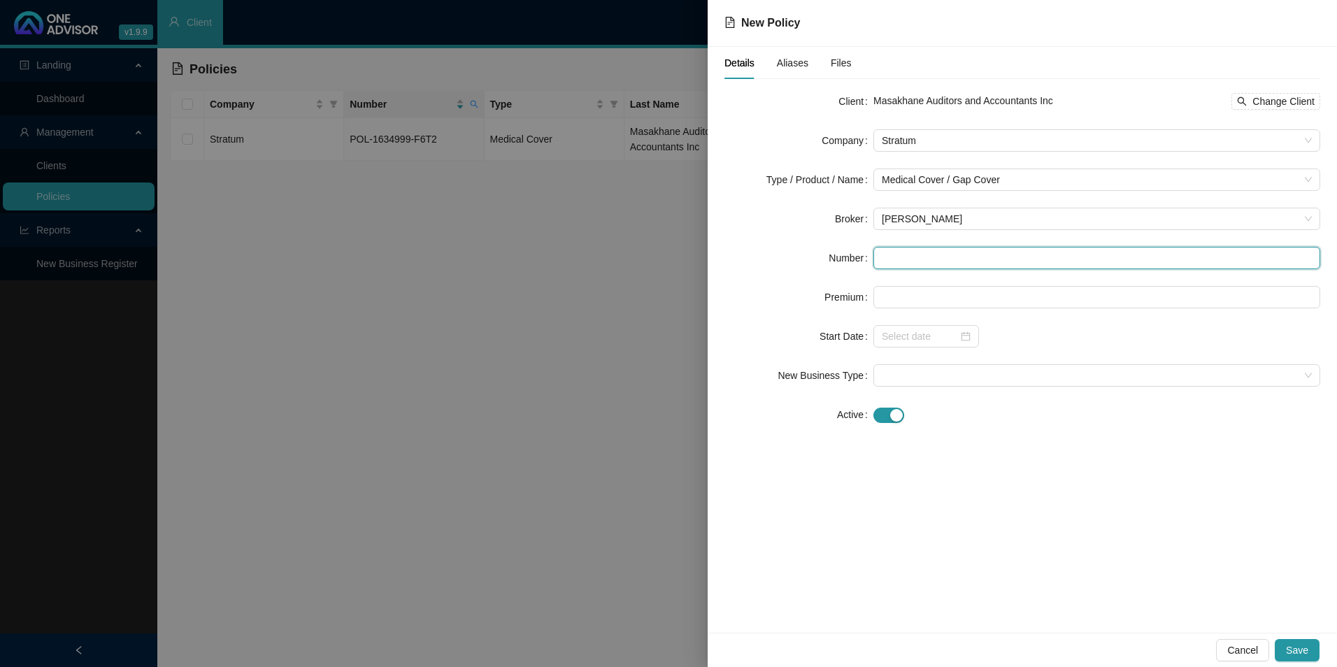
click at [909, 256] on input "text" at bounding box center [1097, 258] width 447 height 22
click at [1004, 264] on input "text" at bounding box center [1097, 258] width 447 height 22
click at [1000, 255] on input "text" at bounding box center [1097, 258] width 447 height 22
click at [963, 262] on input "text" at bounding box center [1097, 258] width 447 height 22
click at [917, 254] on input "text" at bounding box center [1097, 258] width 447 height 22
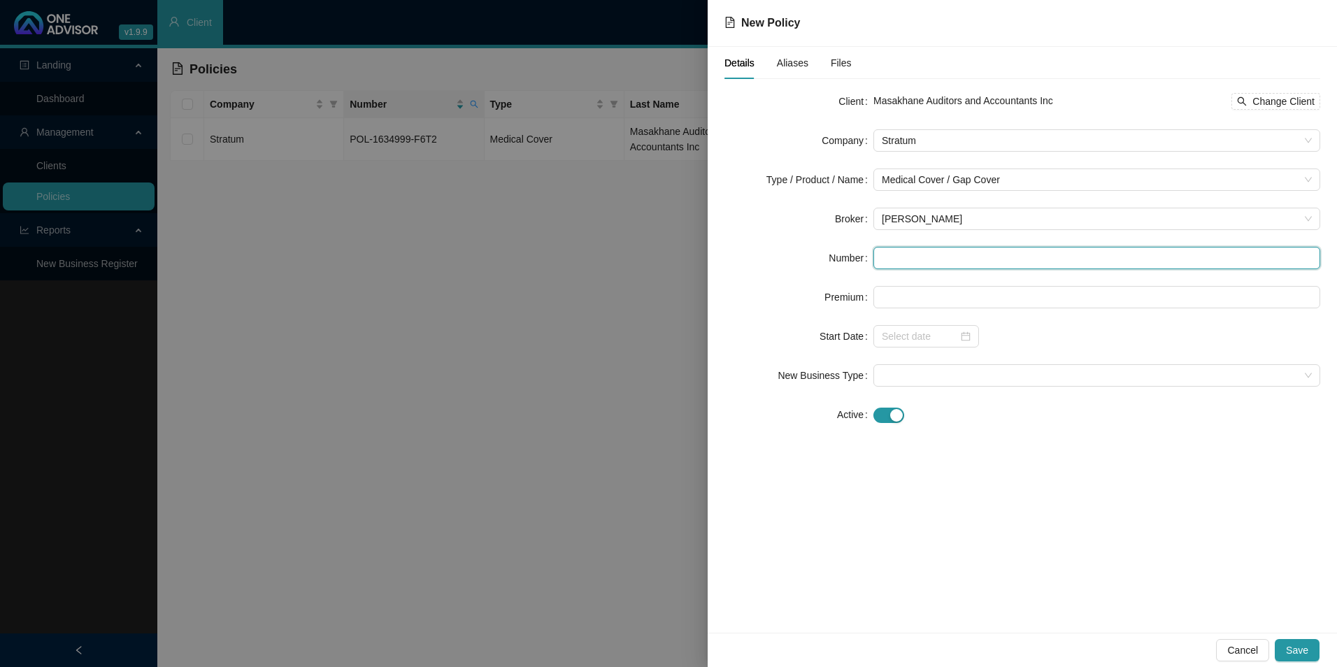
paste input "POL-1628335-T6R6"
type input "POL-1628335-T6R6"
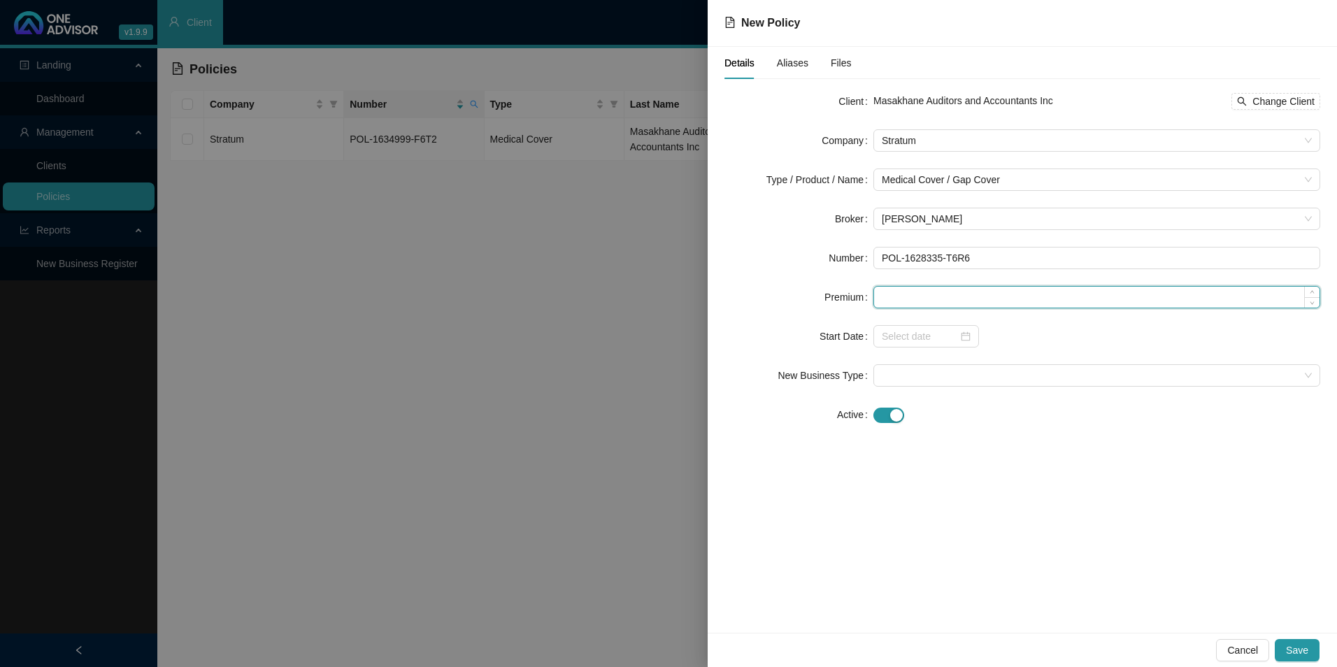
click at [929, 290] on input at bounding box center [1097, 297] width 446 height 21
type input "552.00"
click at [898, 334] on input at bounding box center [920, 336] width 76 height 15
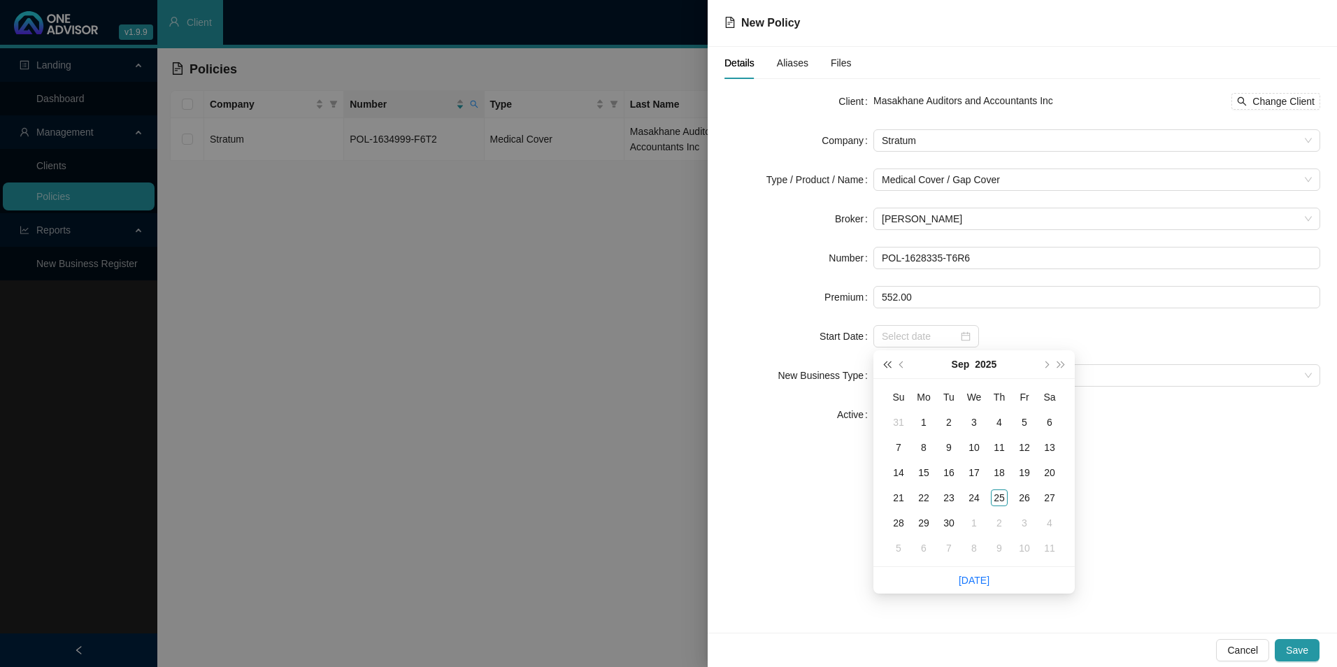
click at [886, 364] on span "super-prev-year" at bounding box center [886, 364] width 7 height 7
click at [900, 364] on span "prev-year" at bounding box center [903, 364] width 7 height 7
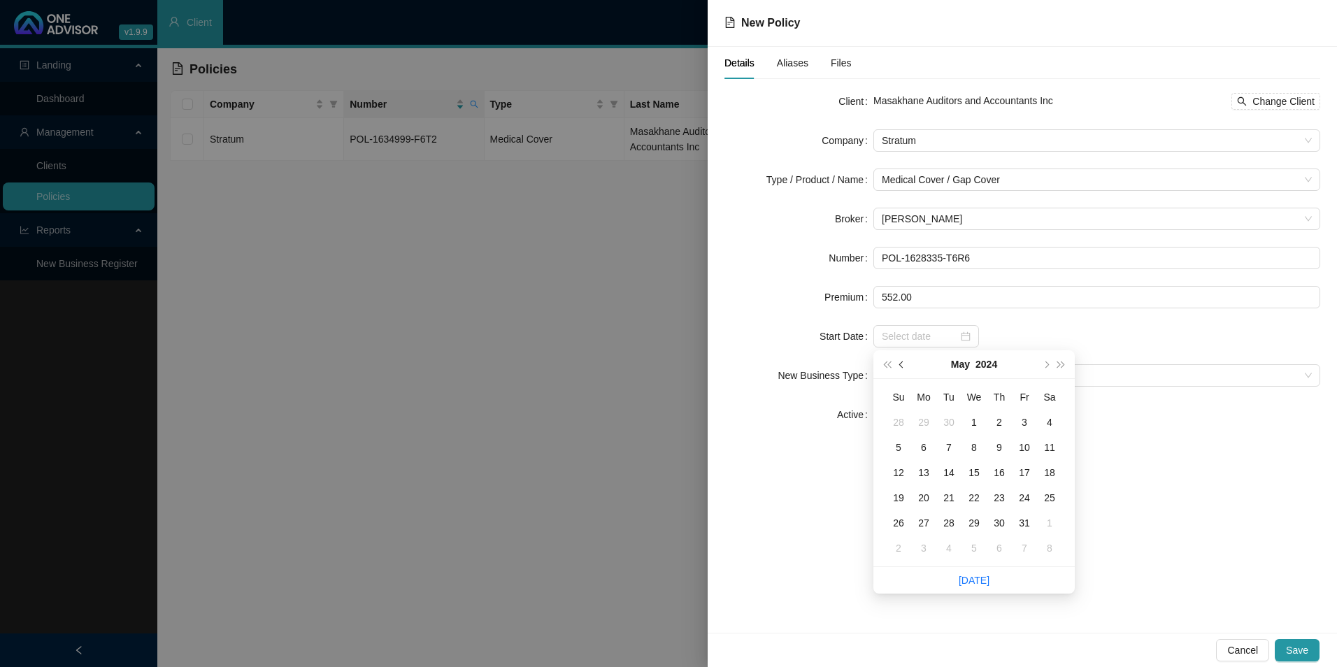
click at [900, 364] on span "prev-year" at bounding box center [903, 364] width 7 height 7
click at [1044, 370] on button "next-year" at bounding box center [1045, 364] width 15 height 28
type input "[DATE]"
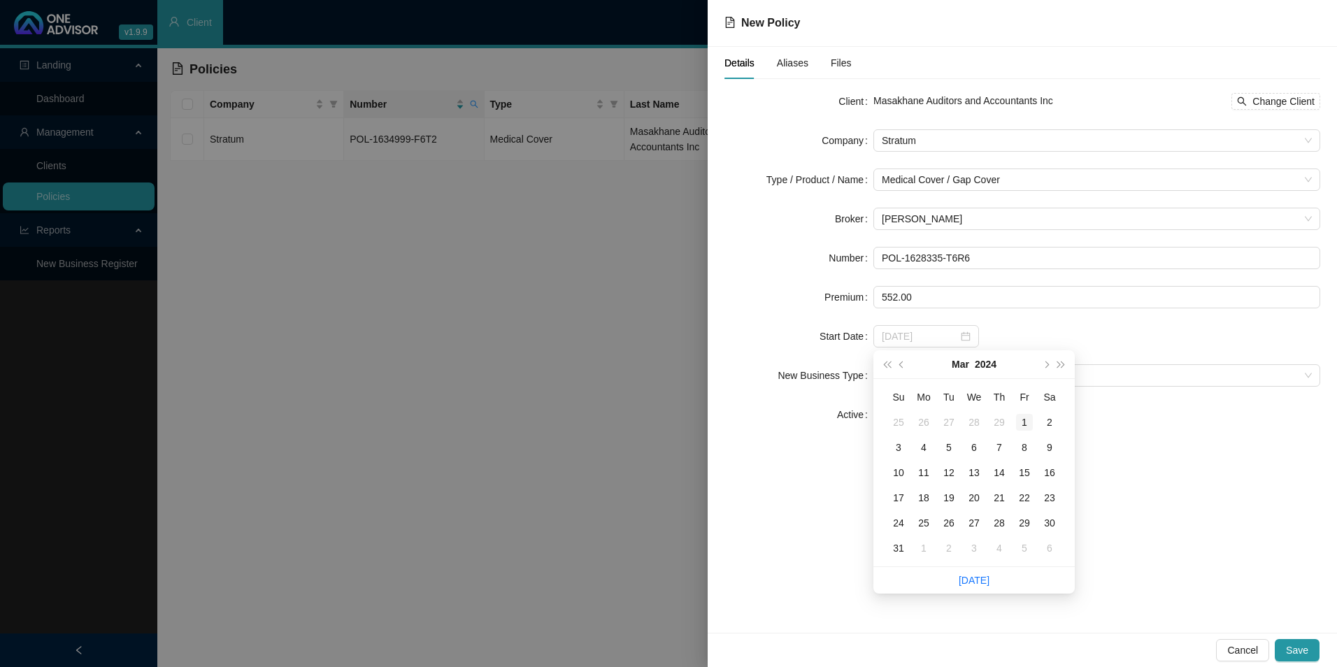
click at [1024, 424] on div "1" at bounding box center [1024, 422] width 17 height 17
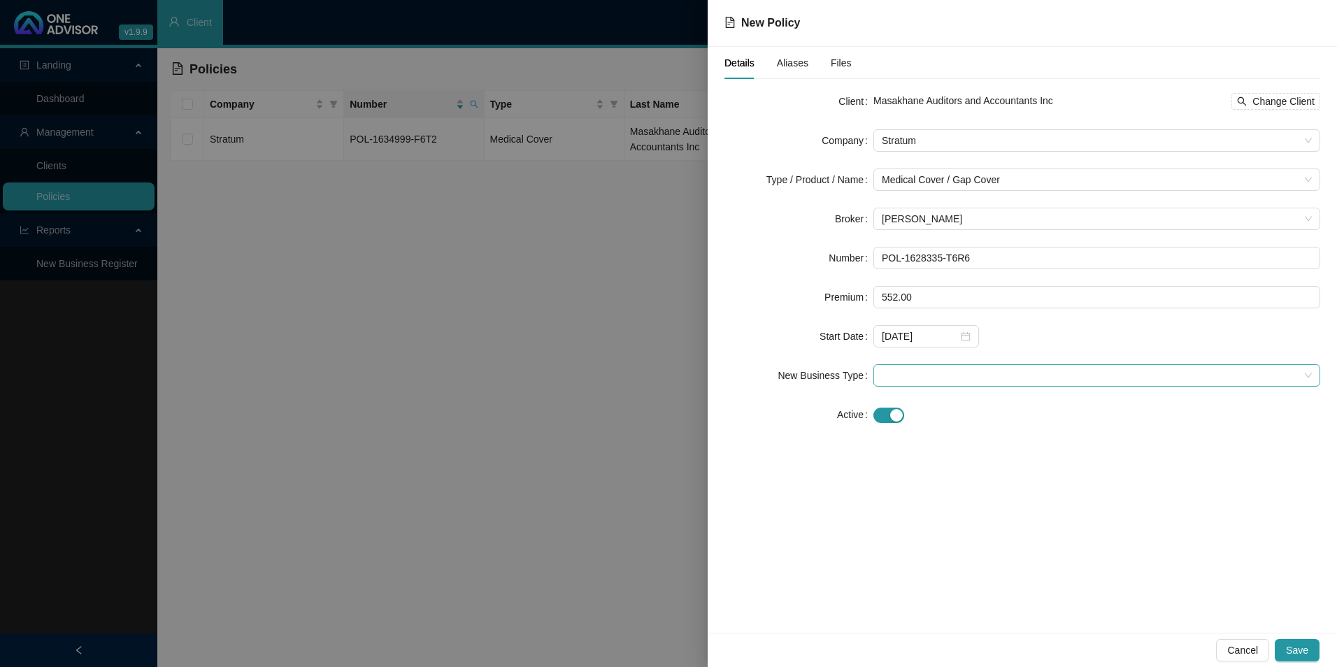
click at [976, 376] on span at bounding box center [1097, 375] width 430 height 21
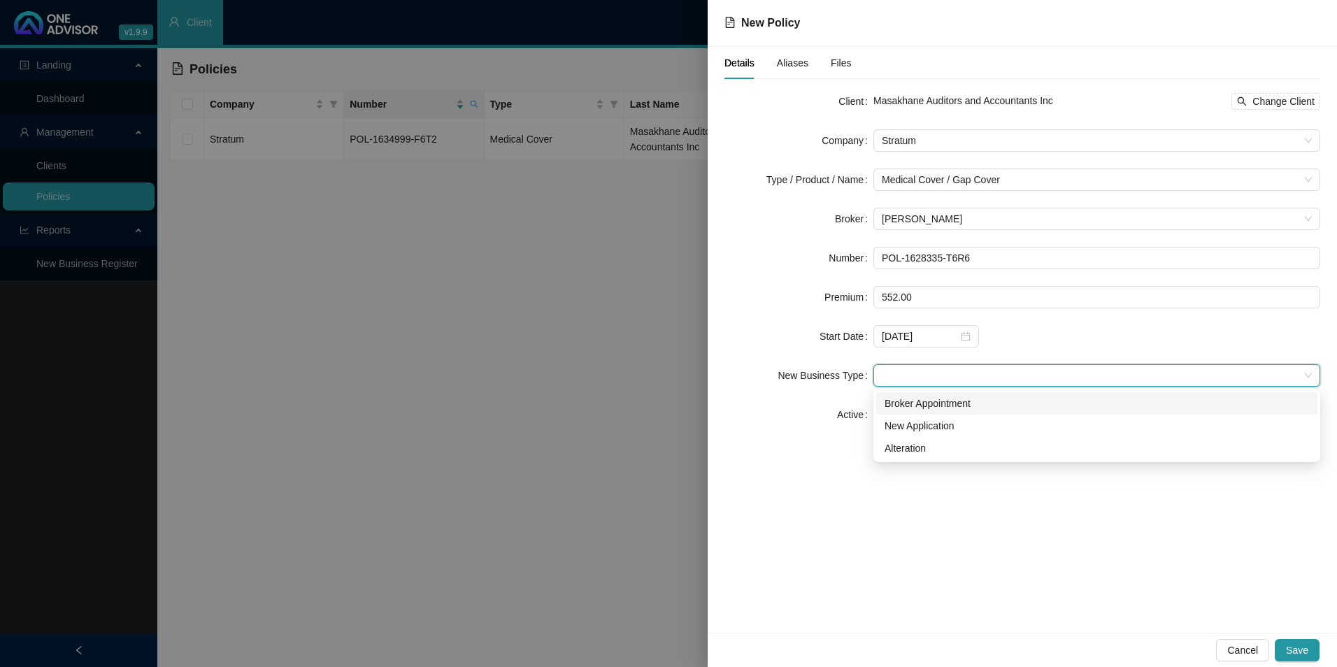
click at [959, 402] on div "Broker Appointment" at bounding box center [1097, 403] width 425 height 15
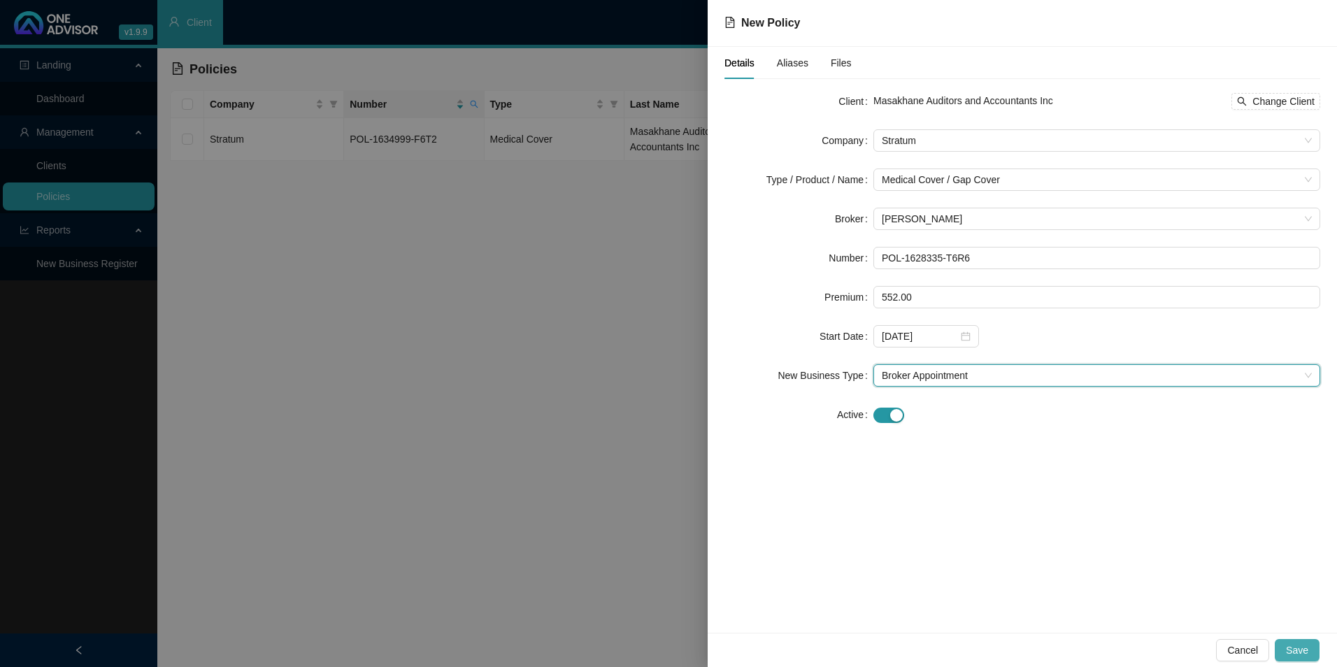
click at [1068, 583] on button "Save" at bounding box center [1297, 650] width 45 height 22
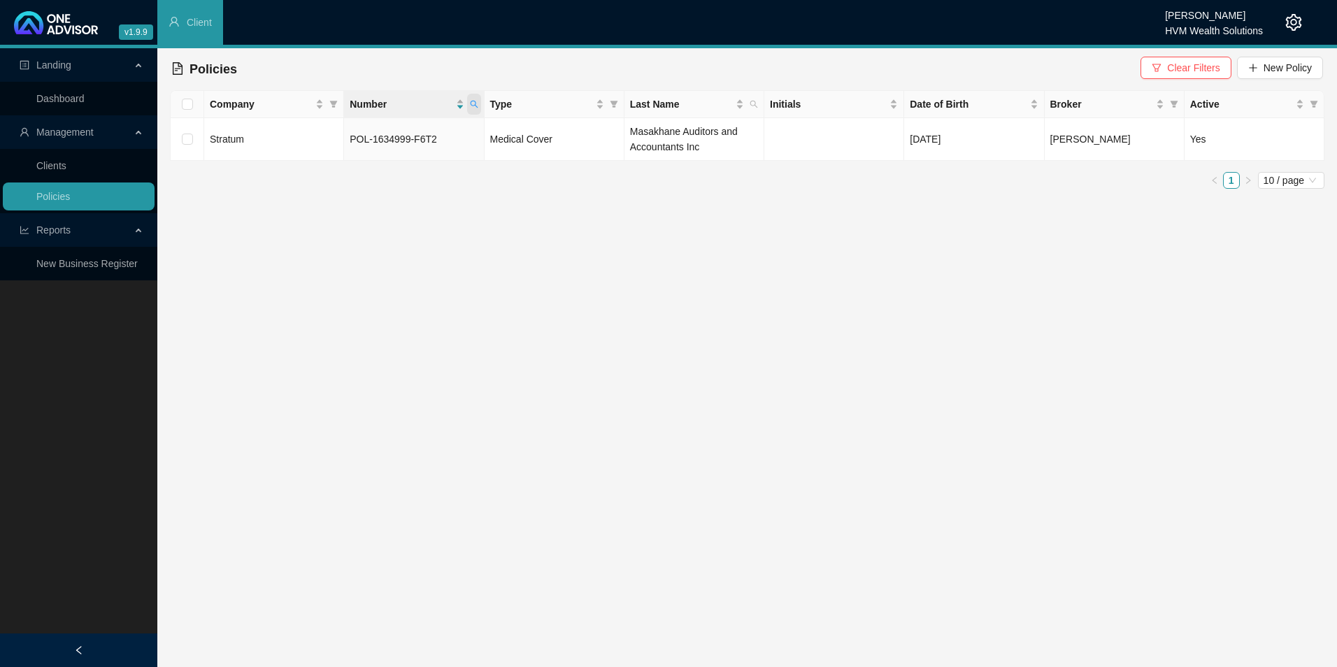
click at [474, 104] on icon "search" at bounding box center [474, 104] width 8 height 8
paste input "28335-T6R6"
type input "POL-1628335-T6R6"
click at [378, 157] on span "Search" at bounding box center [382, 159] width 31 height 15
click at [62, 171] on link "Clients" at bounding box center [51, 165] width 30 height 11
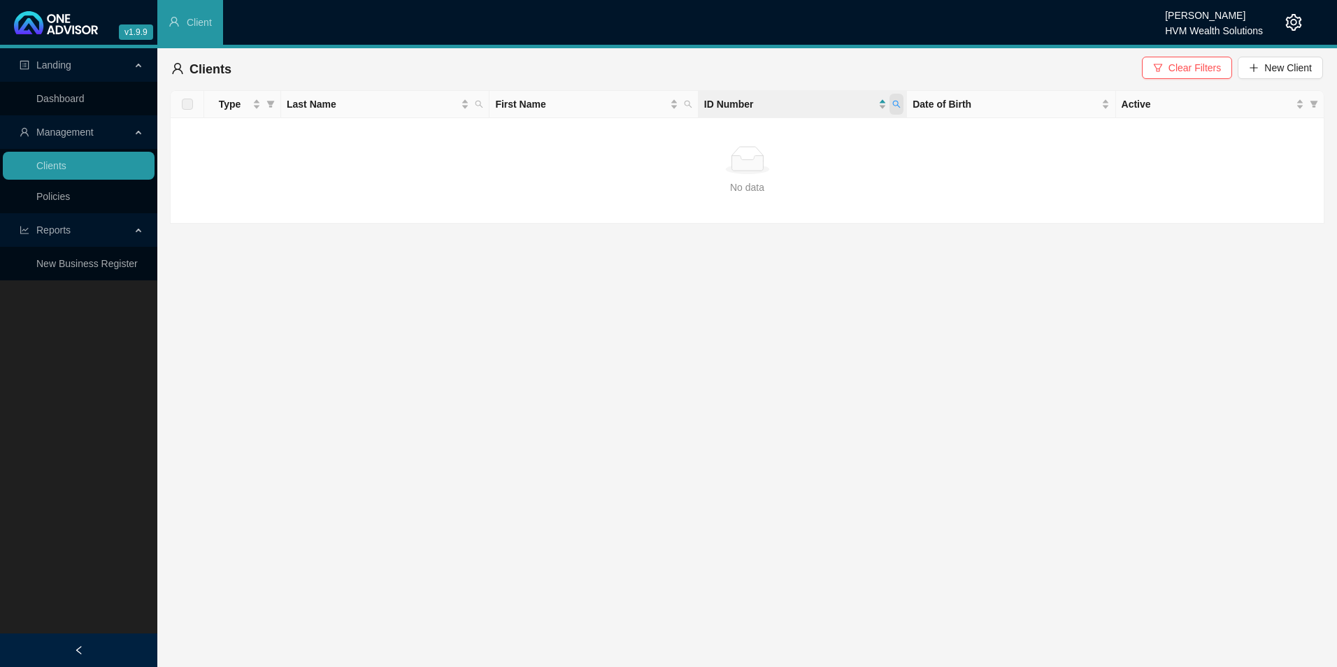
click at [895, 102] on icon "search" at bounding box center [897, 104] width 8 height 8
type input "8003250061088"
click at [789, 157] on button "Search" at bounding box center [798, 159] width 63 height 17
click at [1068, 69] on span "New Client" at bounding box center [1289, 67] width 48 height 15
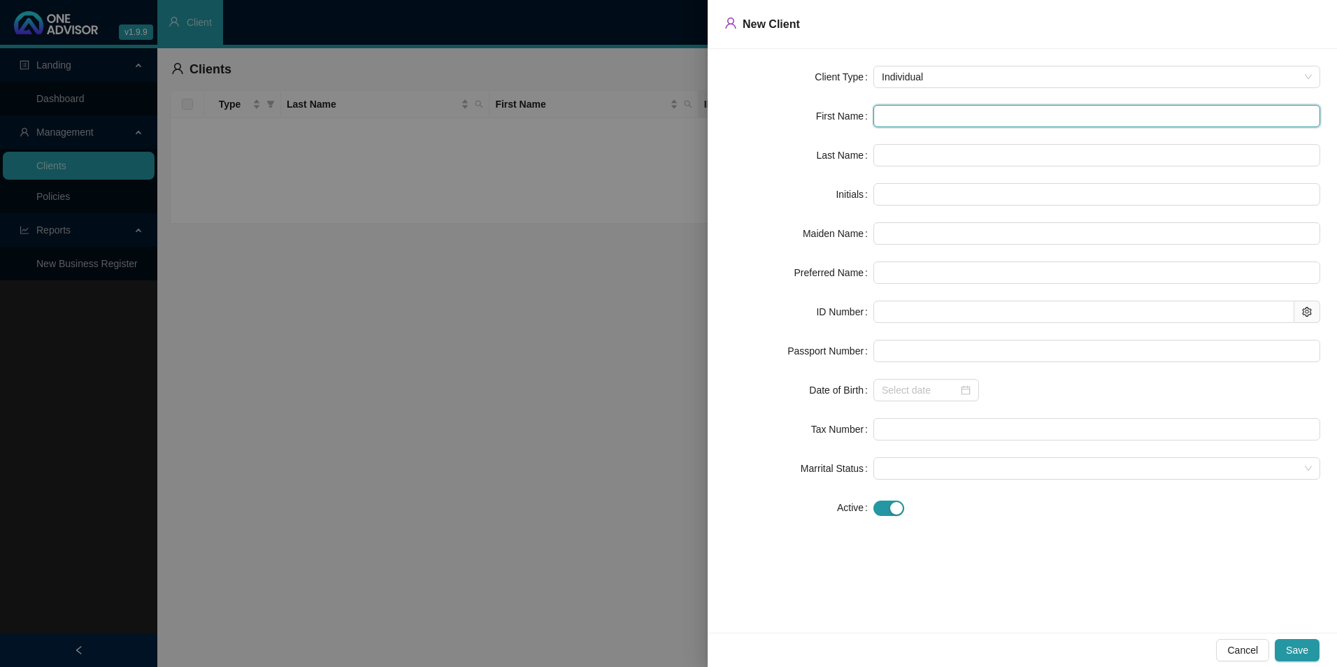
click at [920, 115] on input "text" at bounding box center [1097, 116] width 447 height 22
paste input "Chanel"
type input "Chanel"
type input "C"
type input "Chanel"
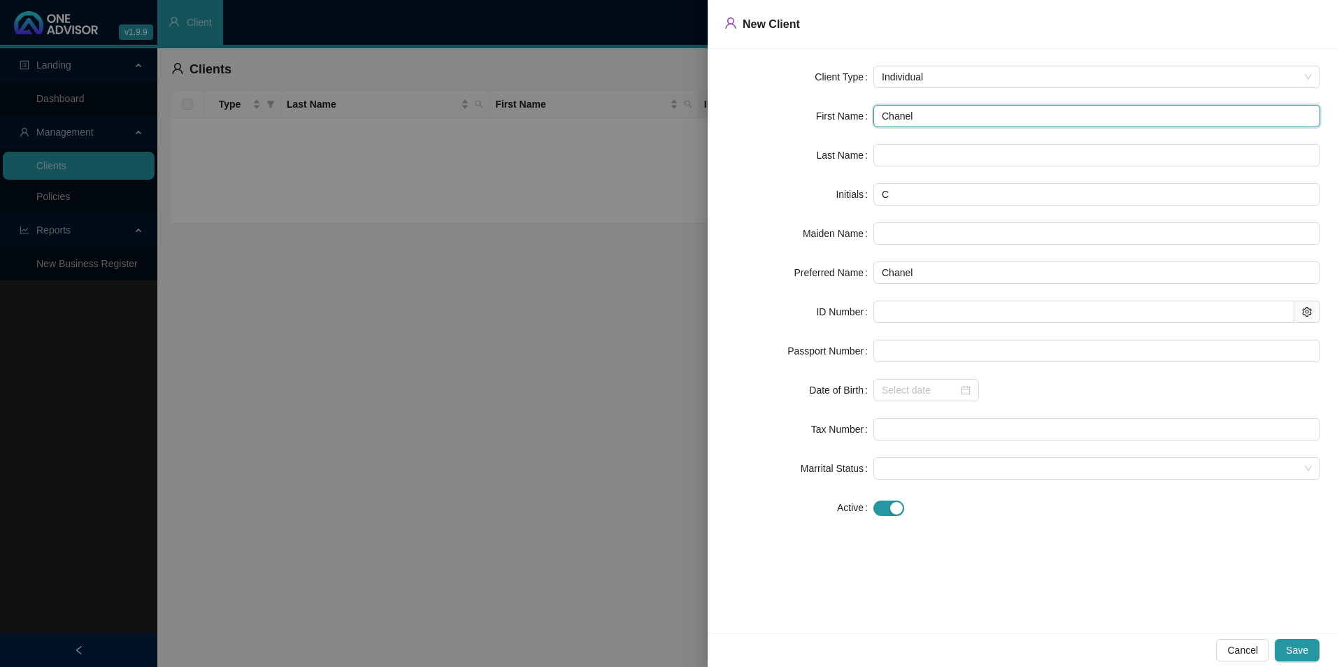
type input "Chanel"
click at [974, 153] on input "text" at bounding box center [1097, 155] width 447 height 22
paste input "Moodley"
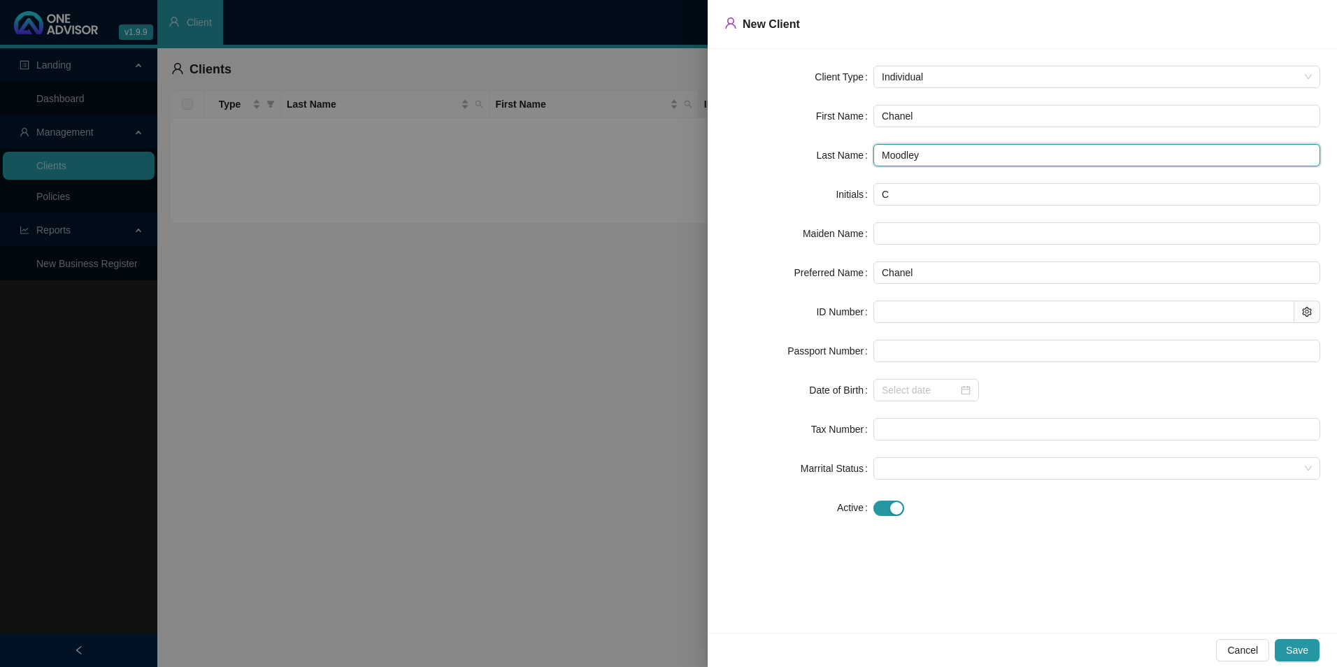
type input "Moodley"
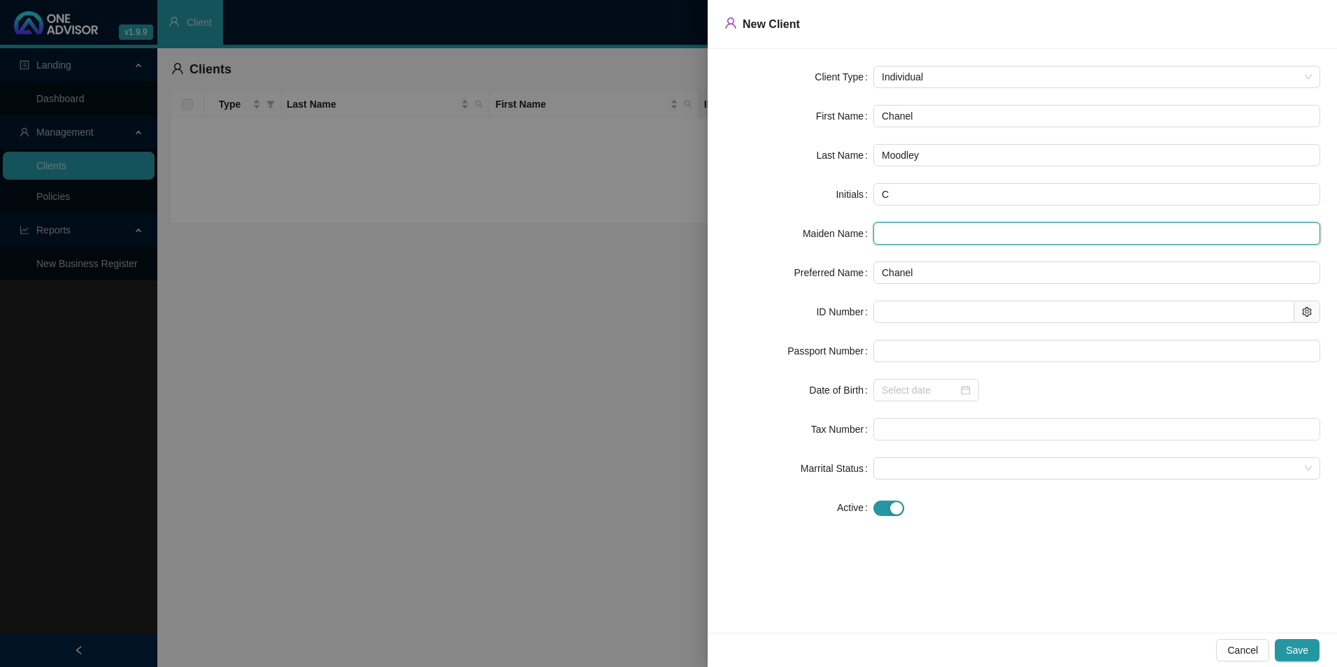
click at [935, 228] on input "text" at bounding box center [1097, 233] width 447 height 22
paste input "8003250061088"
type input "8003250061088"
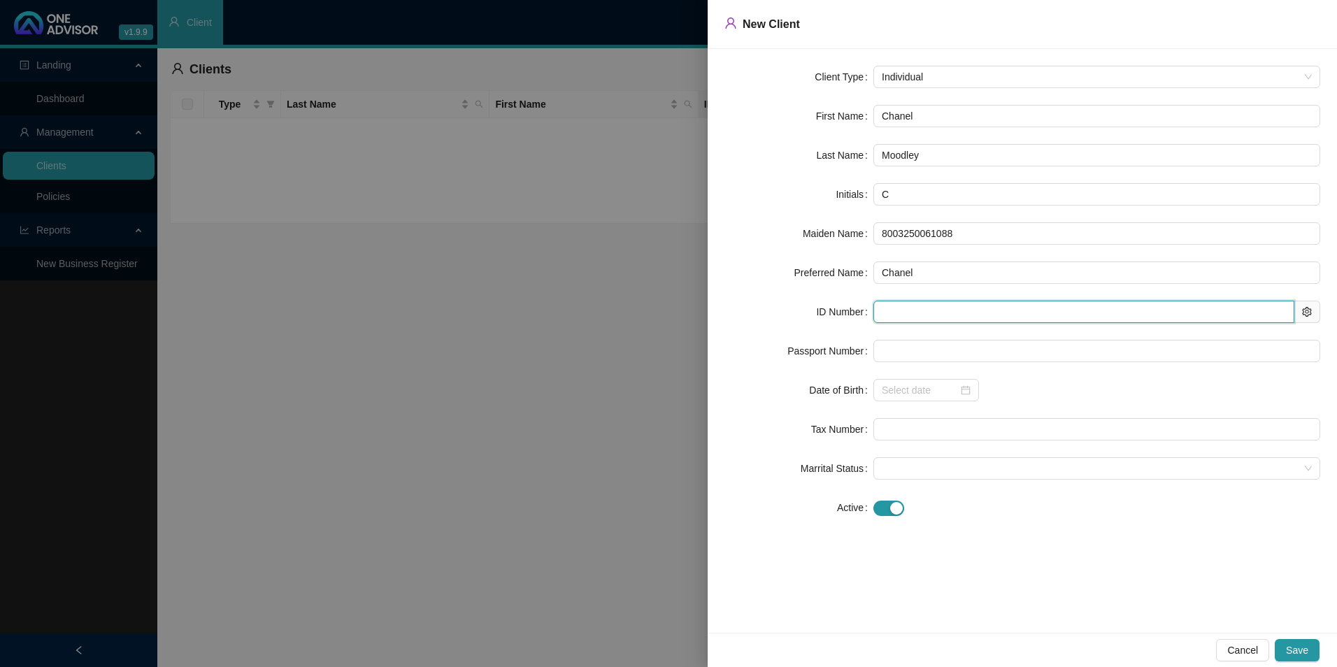
click at [917, 311] on input "text" at bounding box center [1084, 312] width 421 height 22
paste input "8003250061088"
type input "8003250061088"
type input "[DATE]"
type input "8003250061088"
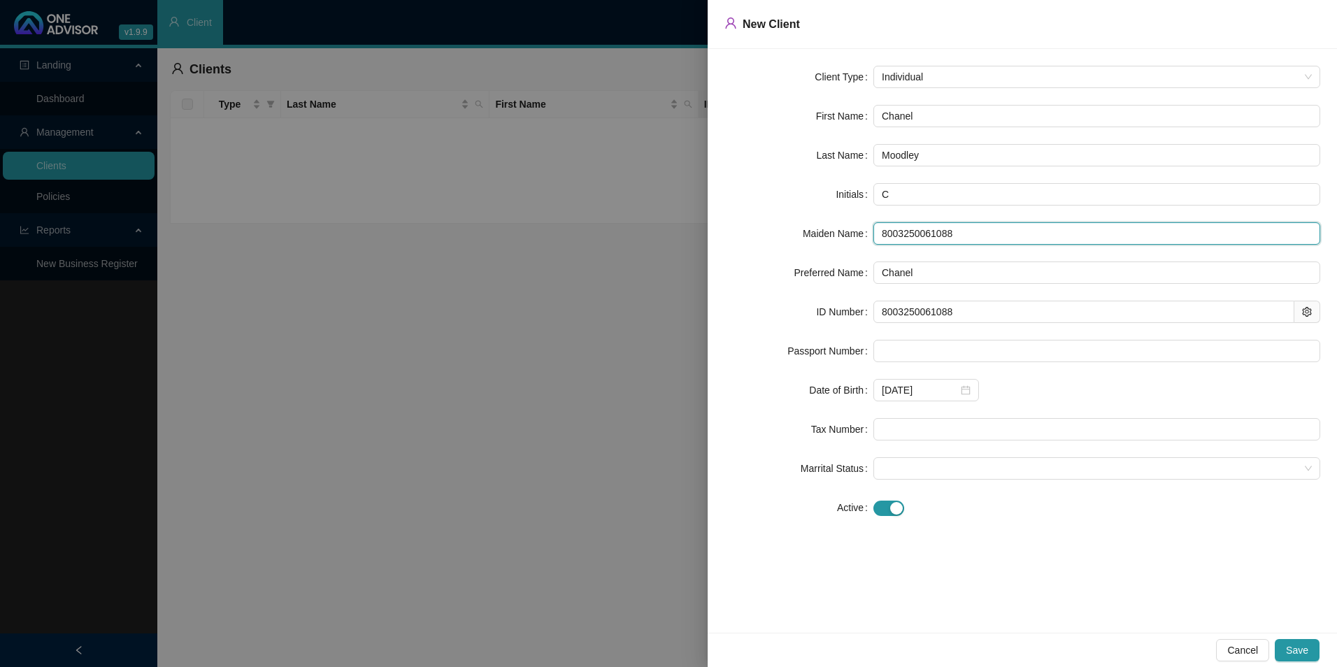
drag, startPoint x: 964, startPoint y: 232, endPoint x: 690, endPoint y: 232, distance: 273.5
click at [783, 232] on div "Maiden Name 8003250061088" at bounding box center [1023, 233] width 596 height 22
type input "F"
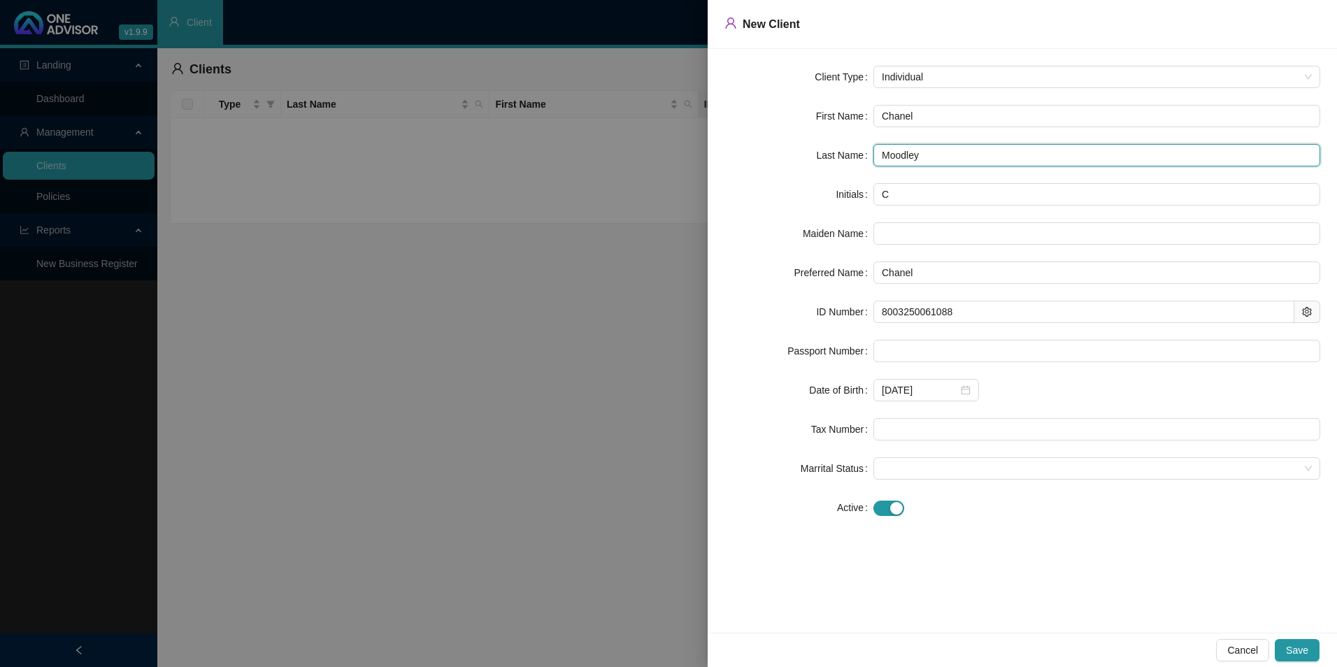
click at [905, 158] on input "Moodley" at bounding box center [1097, 155] width 447 height 22
type input "Moodley"
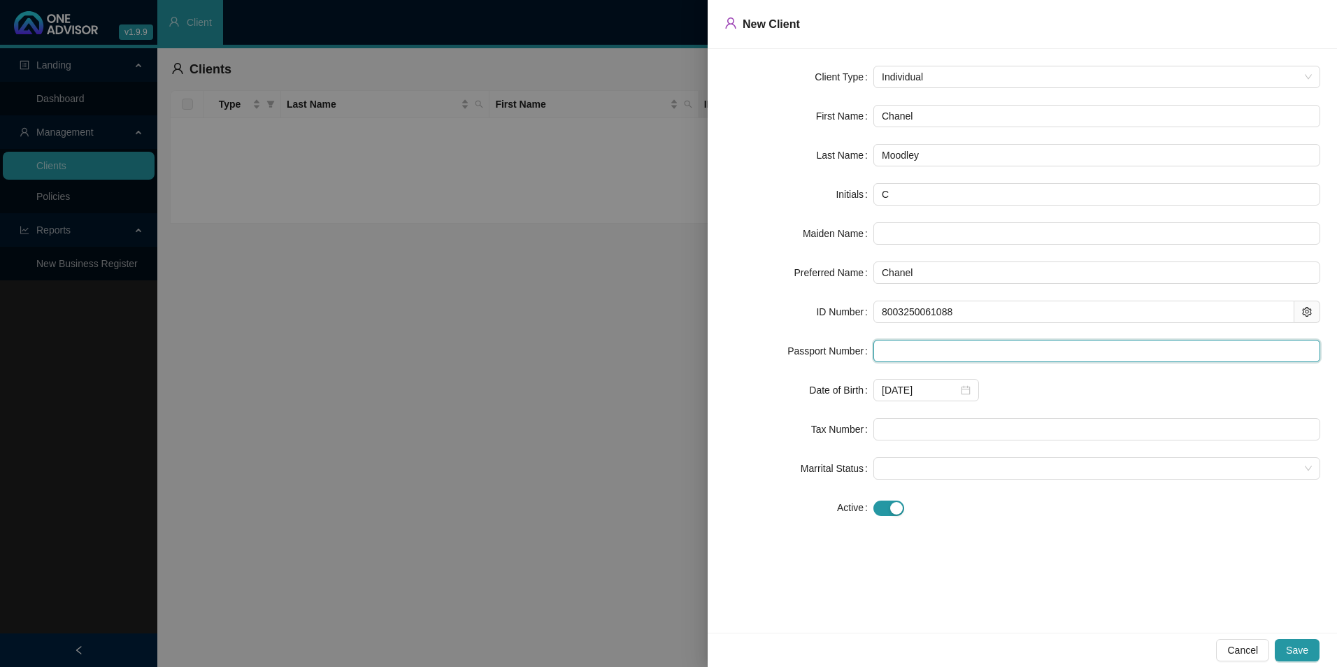
click at [916, 356] on input "text" at bounding box center [1097, 351] width 447 height 22
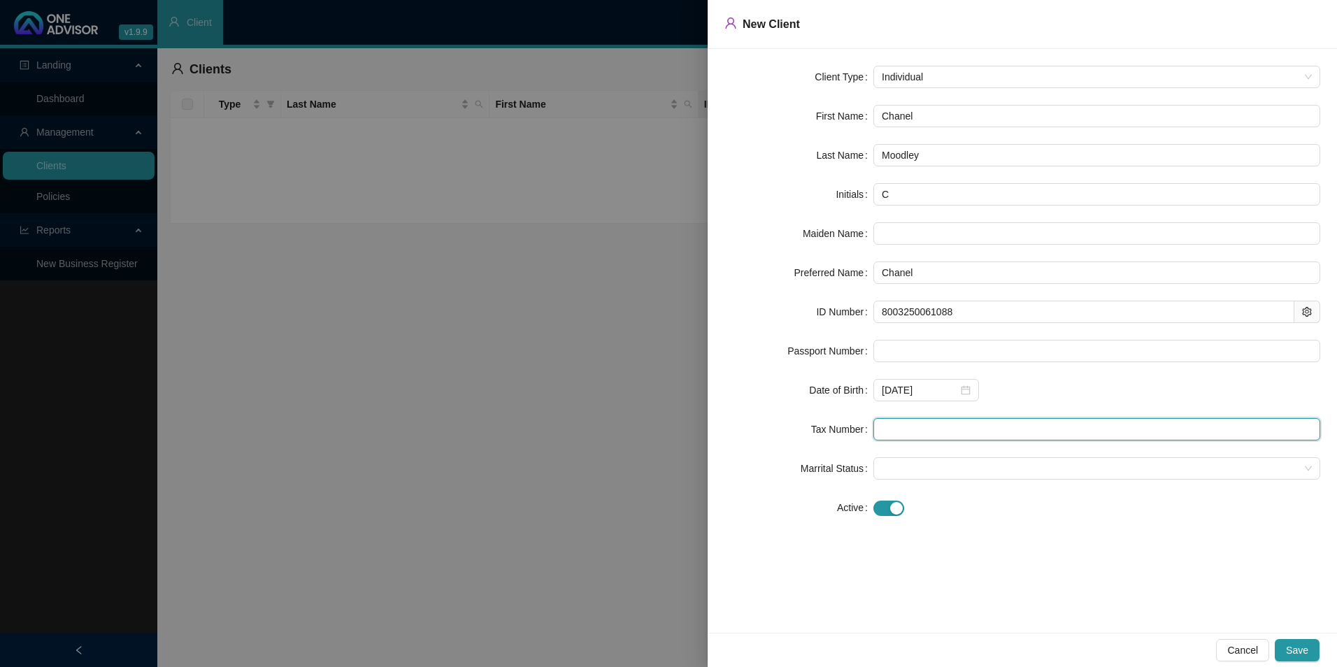
click at [907, 431] on input "text" at bounding box center [1097, 429] width 447 height 22
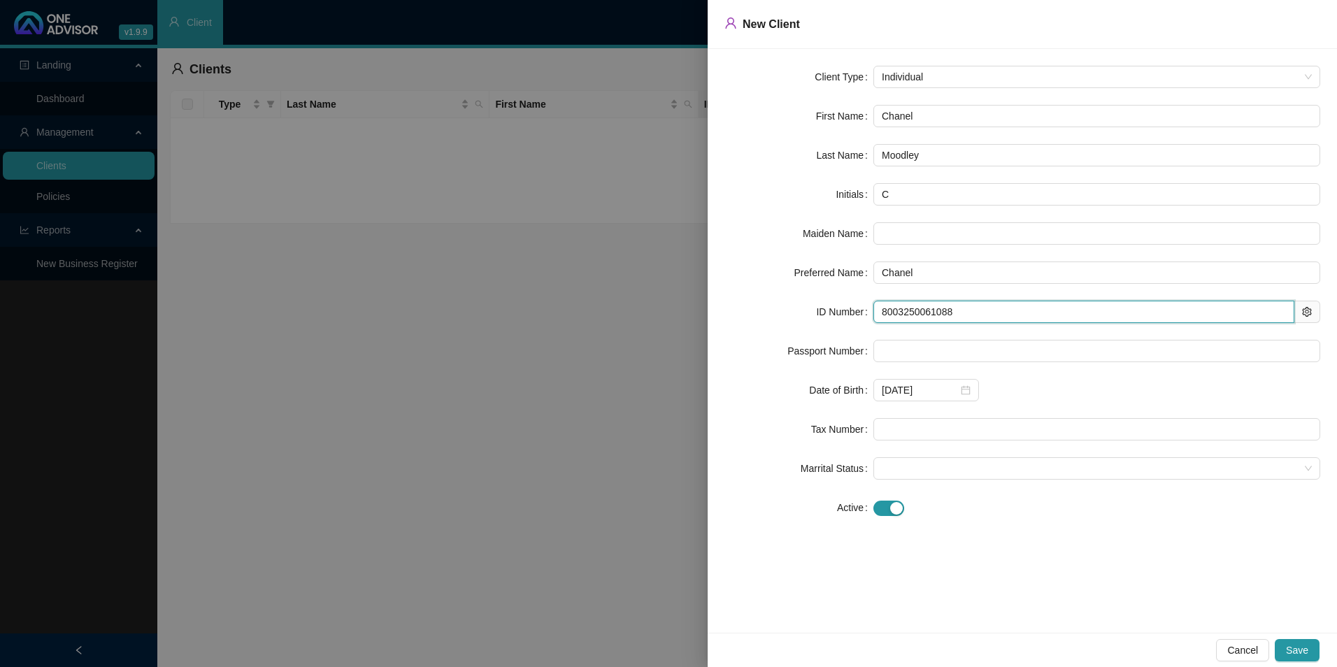
click at [884, 311] on input "8003250061088" at bounding box center [1084, 312] width 421 height 22
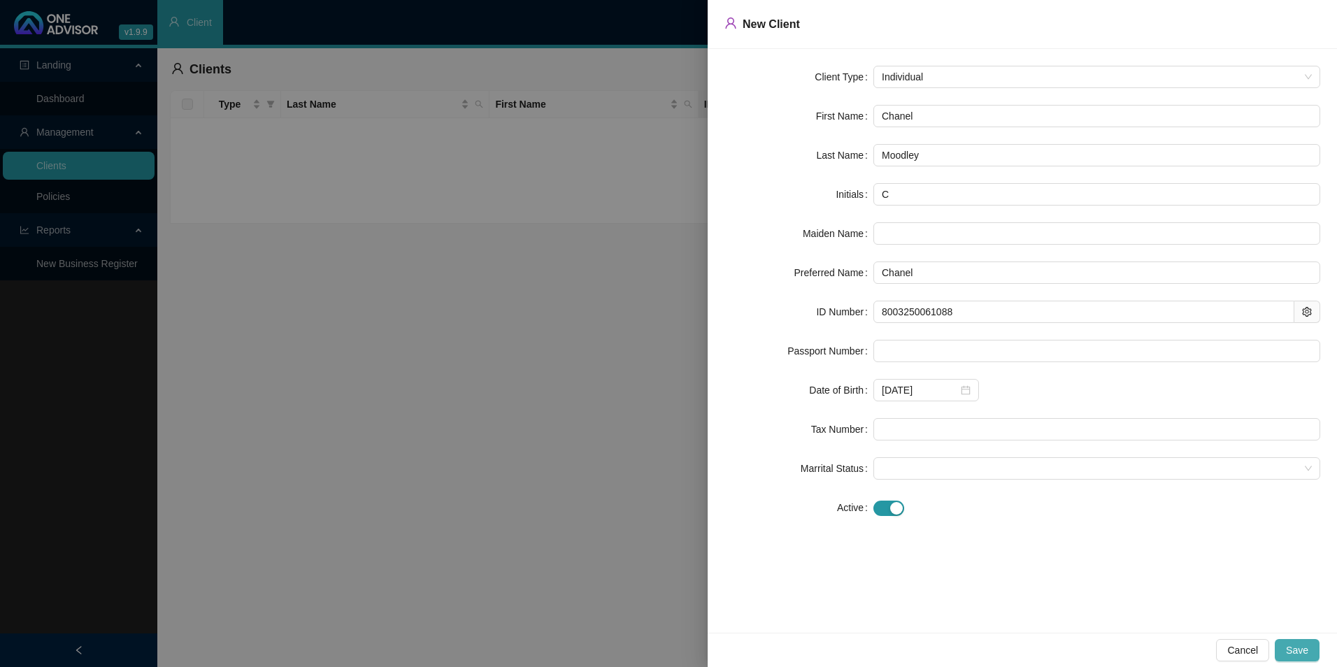
click at [1068, 583] on span "Save" at bounding box center [1297, 650] width 22 height 15
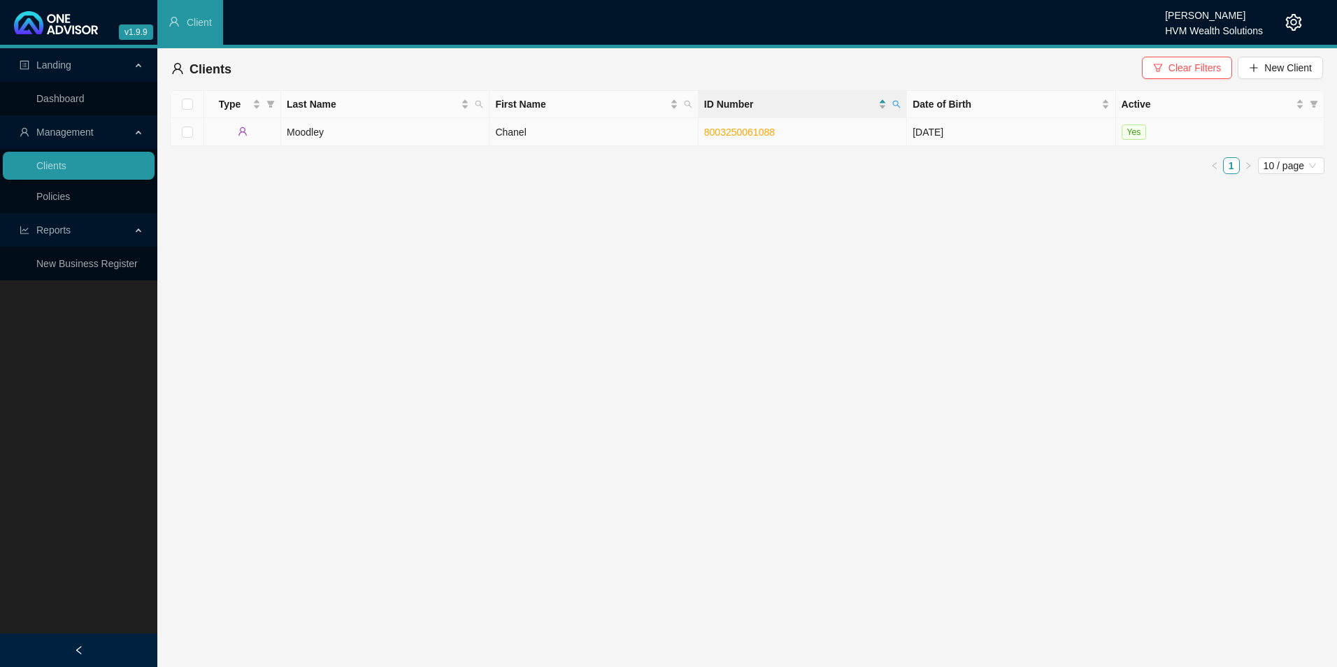
click at [365, 132] on td "Moodley" at bounding box center [385, 132] width 208 height 28
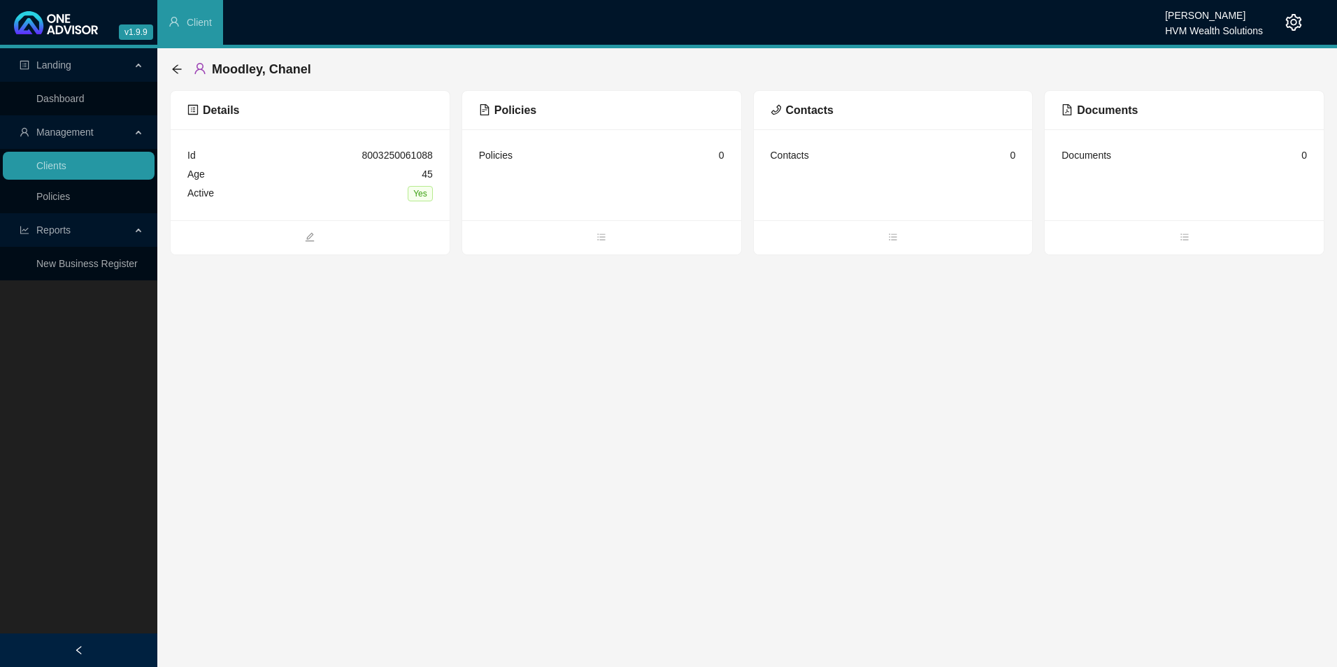
click at [504, 106] on span "Policies" at bounding box center [507, 110] width 57 height 12
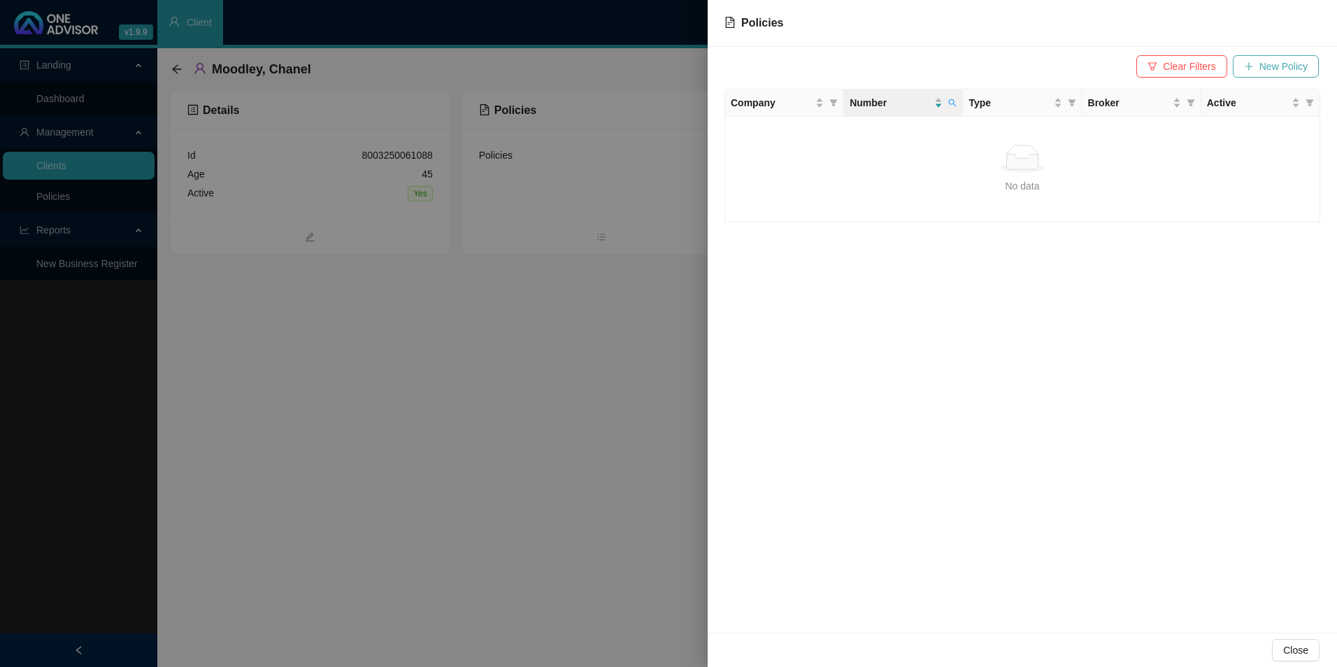
click at [1068, 59] on span "New Policy" at bounding box center [1284, 66] width 48 height 15
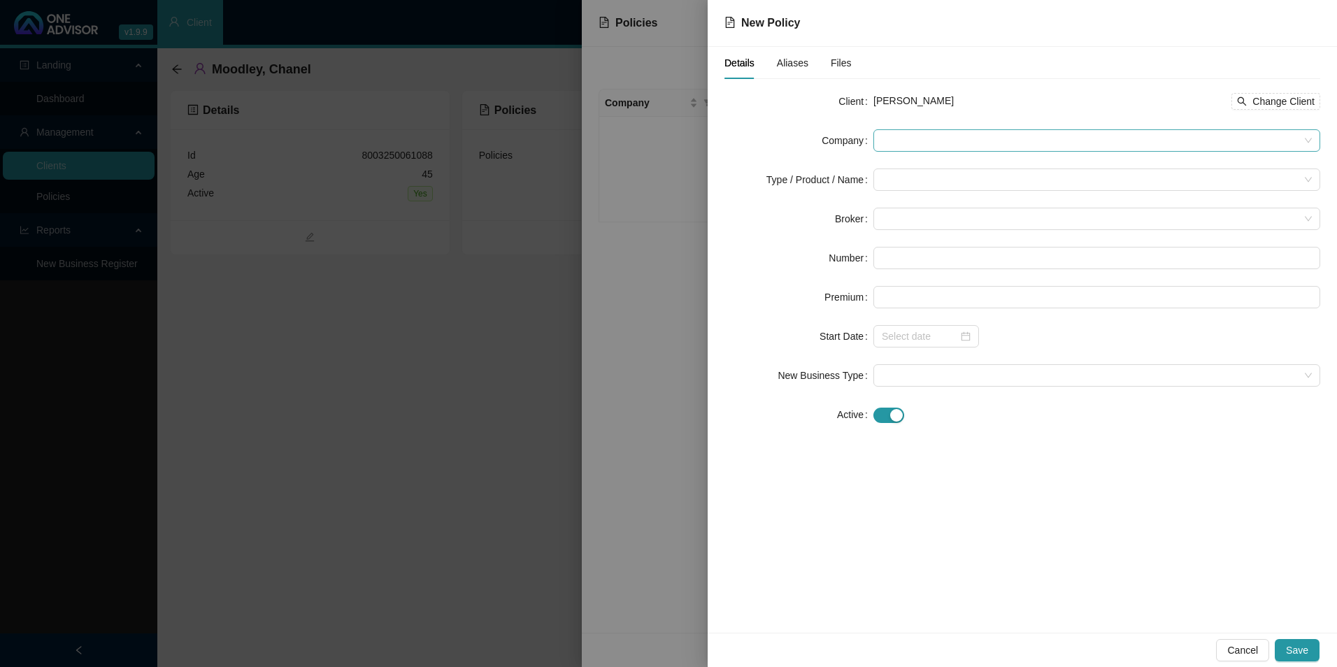
click at [937, 134] on span at bounding box center [1097, 140] width 430 height 21
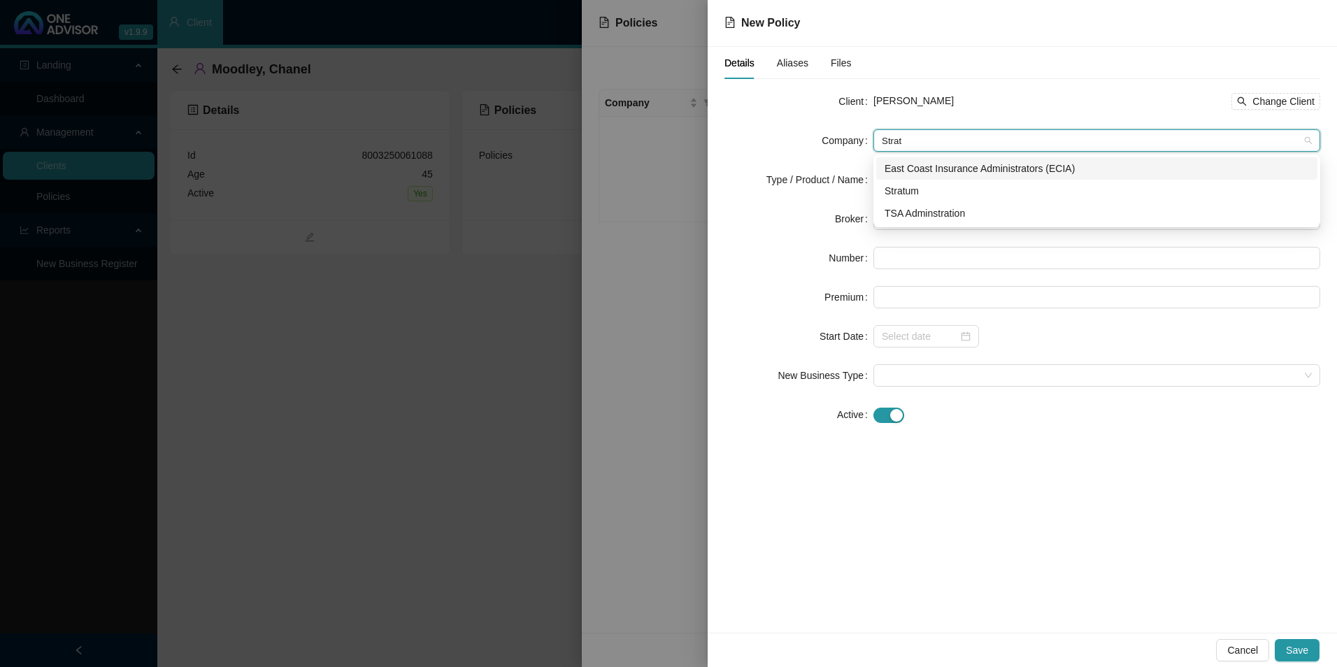
type input "Stratu"
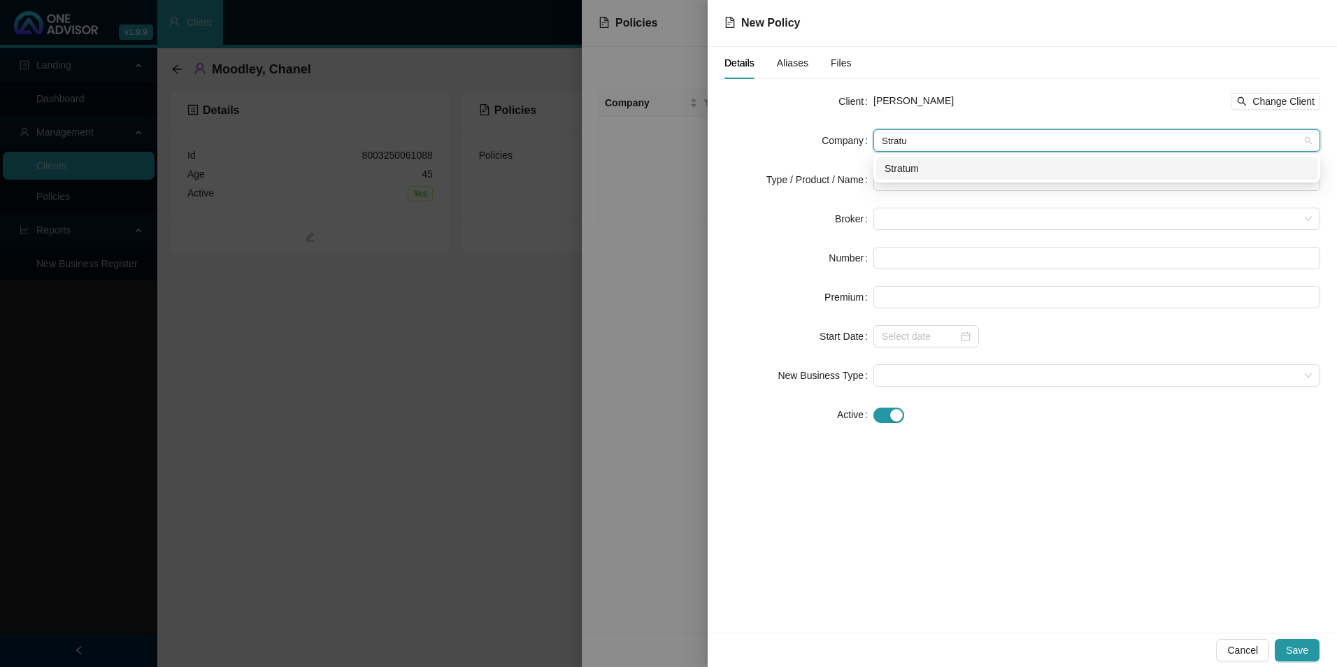
click at [904, 170] on div "Stratum" at bounding box center [1097, 168] width 425 height 15
click at [904, 183] on input "search" at bounding box center [1091, 179] width 418 height 21
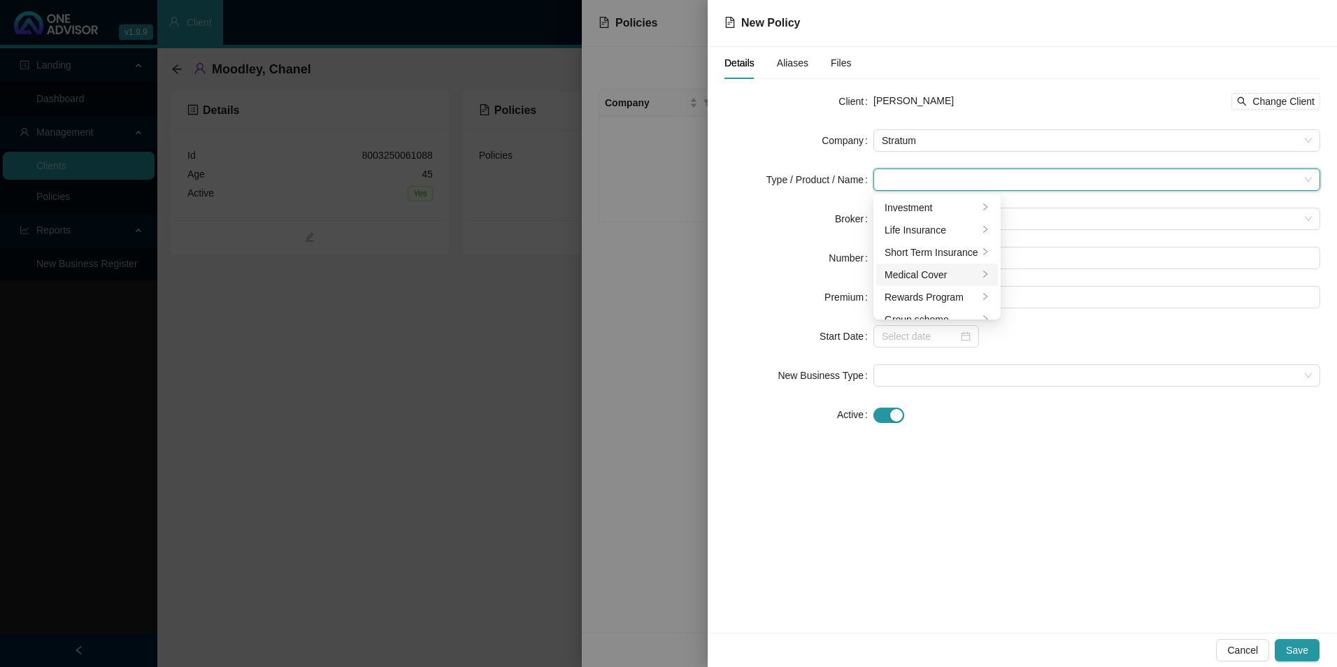
click at [907, 274] on div "Medical Cover" at bounding box center [932, 274] width 94 height 15
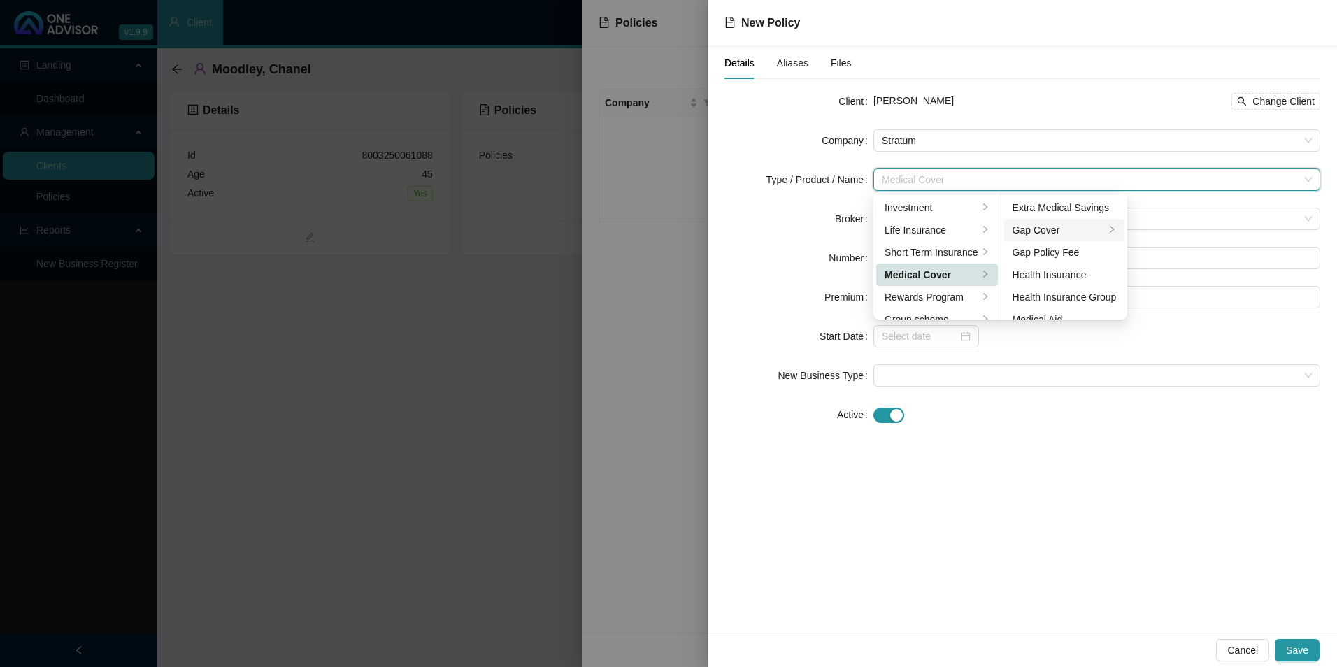
click at [1068, 233] on div "Gap Cover" at bounding box center [1059, 229] width 93 height 15
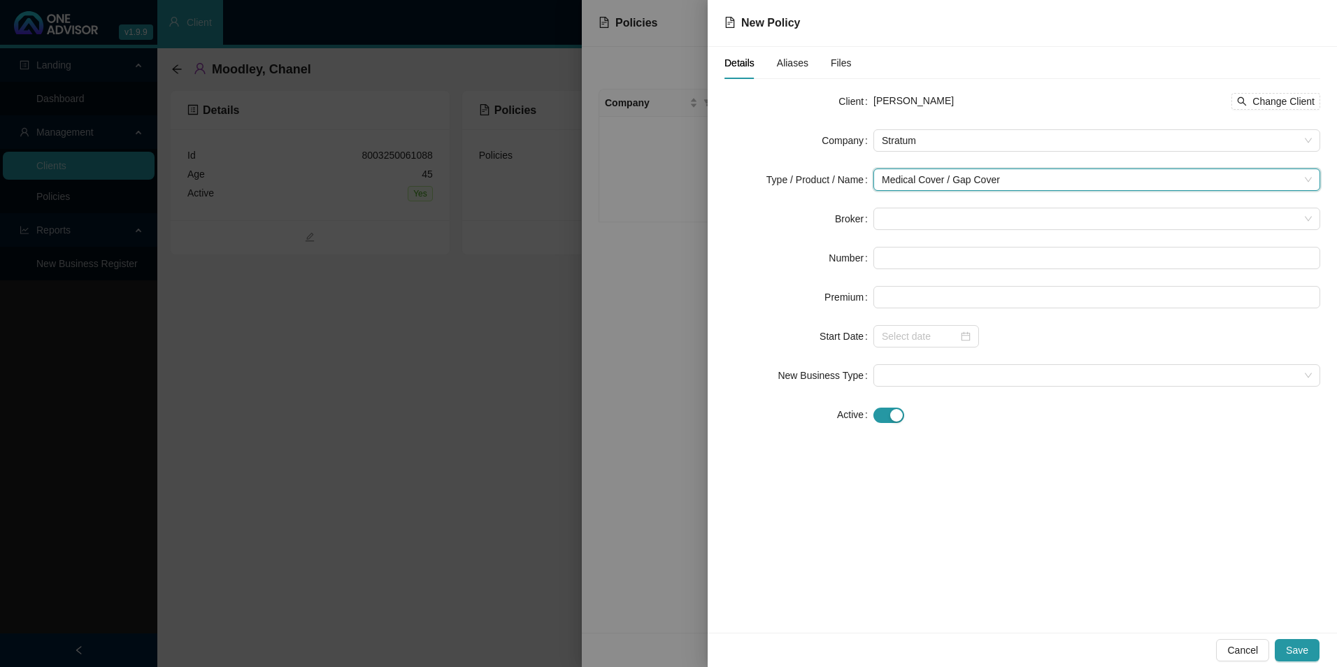
click at [1032, 462] on div "Details Aliases Files Client Chanel Moodley Change Client Company Stratum Type …" at bounding box center [1023, 340] width 630 height 586
click at [982, 225] on span at bounding box center [1097, 218] width 430 height 21
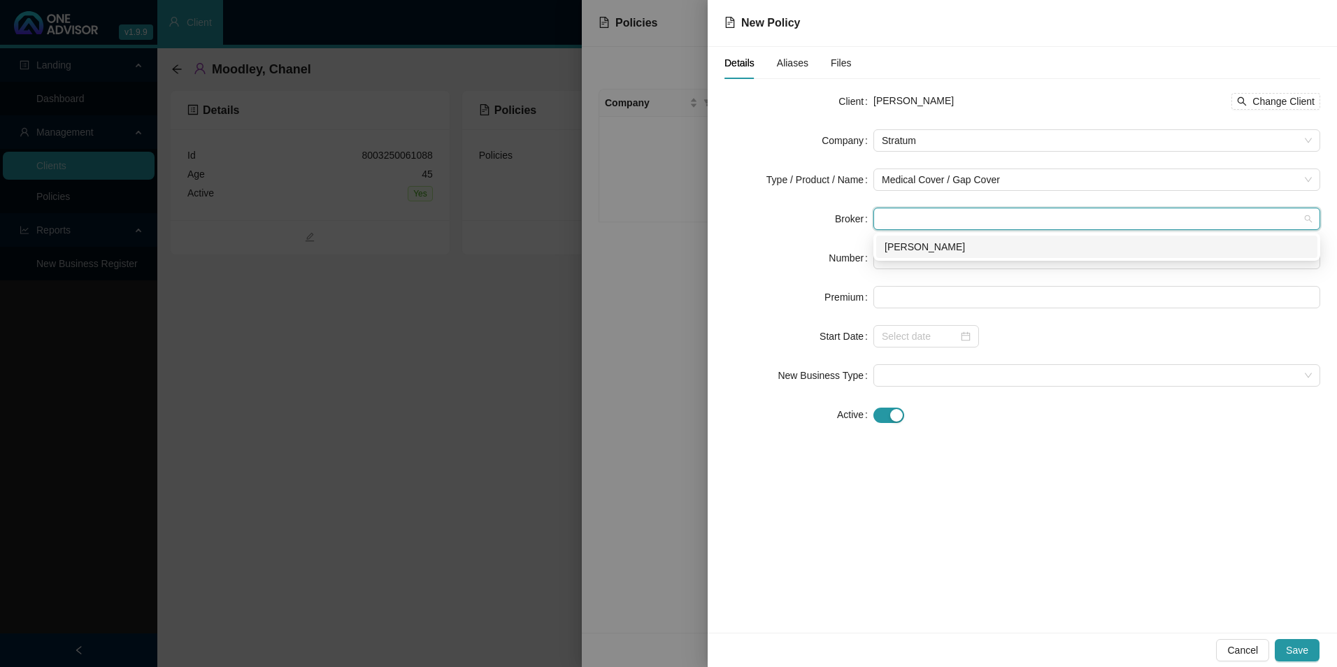
click at [959, 260] on div "e4dc96bf-8130-469d-6193-08ddd966f91f [PERSON_NAME]" at bounding box center [1097, 247] width 447 height 28
click at [950, 246] on div "[PERSON_NAME]" at bounding box center [1097, 246] width 425 height 15
click at [944, 265] on input "text" at bounding box center [1097, 258] width 447 height 22
click at [940, 264] on input "text" at bounding box center [1097, 258] width 447 height 22
paste input "GAP0436163"
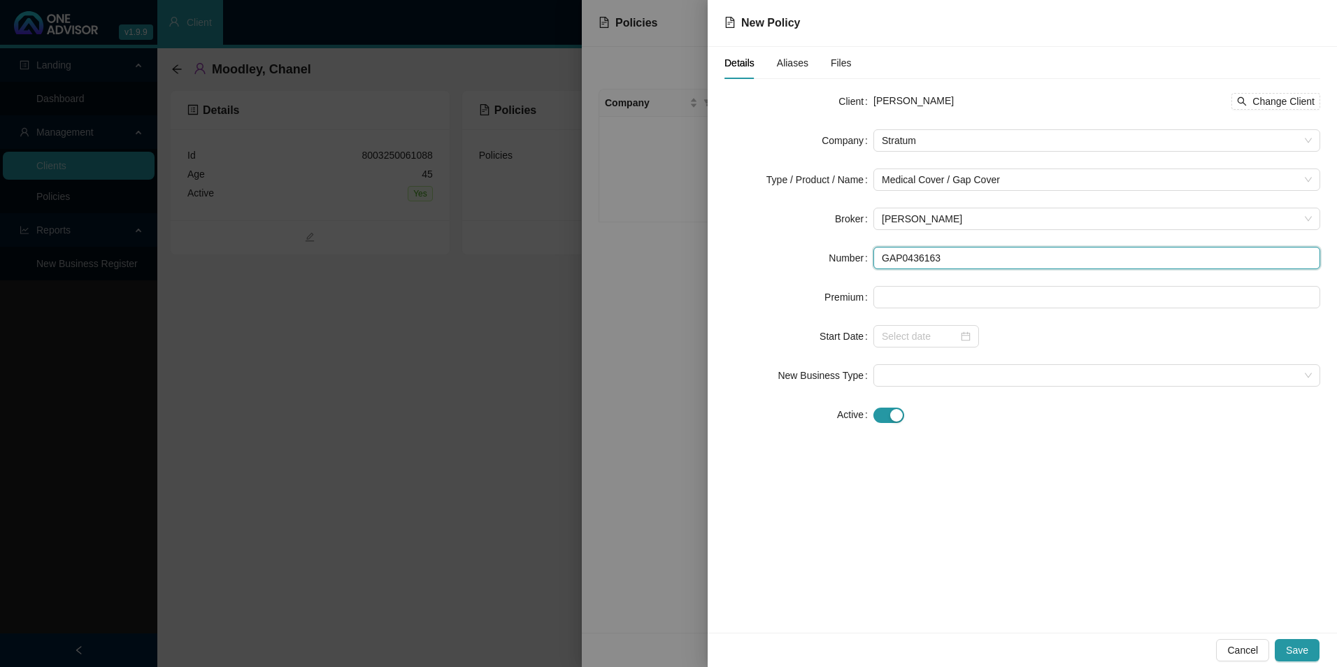
click at [901, 260] on input "GAP0436163" at bounding box center [1097, 258] width 447 height 22
type input "GAP0436163"
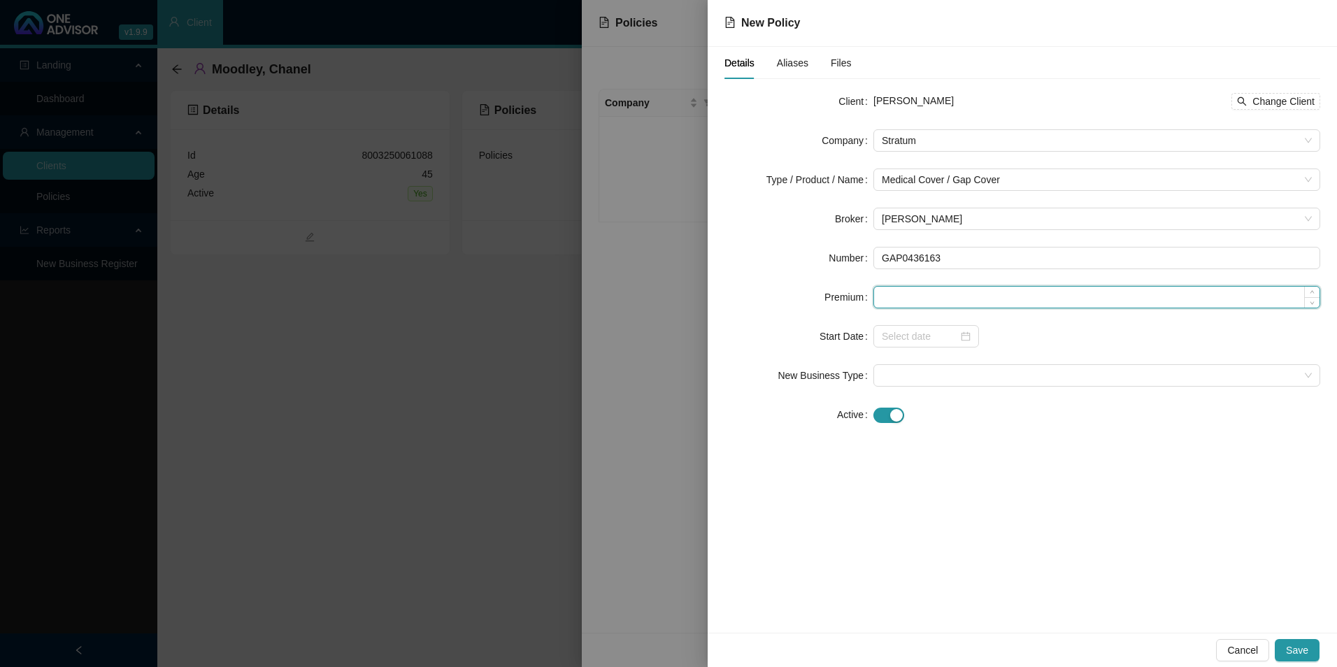
click at [899, 297] on input at bounding box center [1097, 297] width 446 height 21
click at [943, 296] on input at bounding box center [1097, 297] width 446 height 21
click at [952, 295] on input at bounding box center [1097, 297] width 446 height 21
type input "413.00"
click at [911, 334] on input at bounding box center [920, 336] width 76 height 15
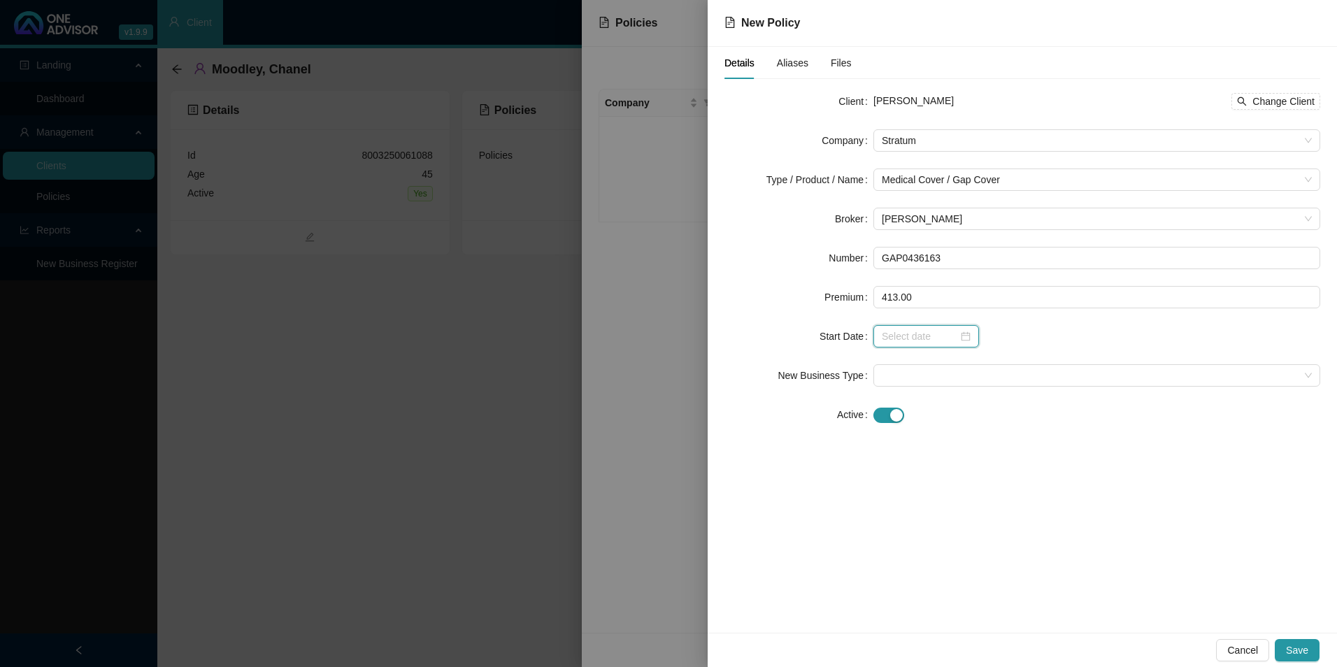
click at [911, 336] on input at bounding box center [920, 336] width 76 height 15
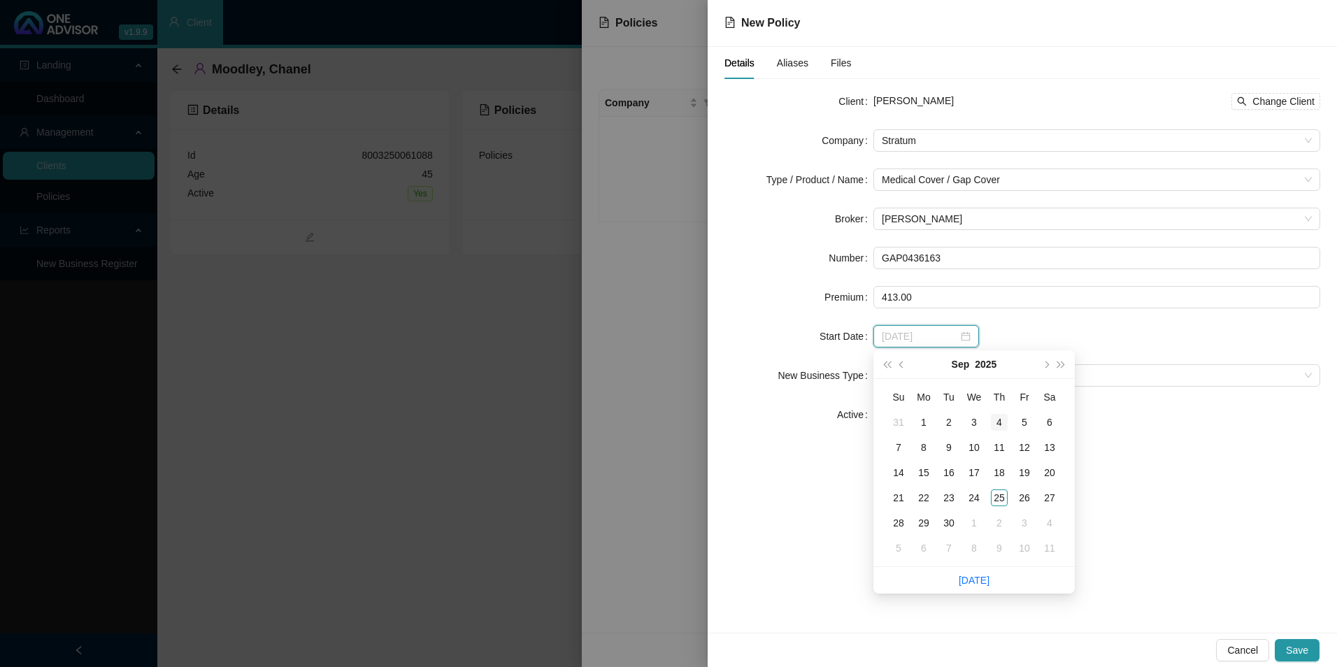
type input "[DATE]"
click at [904, 367] on button "prev-year" at bounding box center [902, 364] width 15 height 28
type input "[DATE]"
click at [1021, 421] on div "1" at bounding box center [1024, 422] width 17 height 17
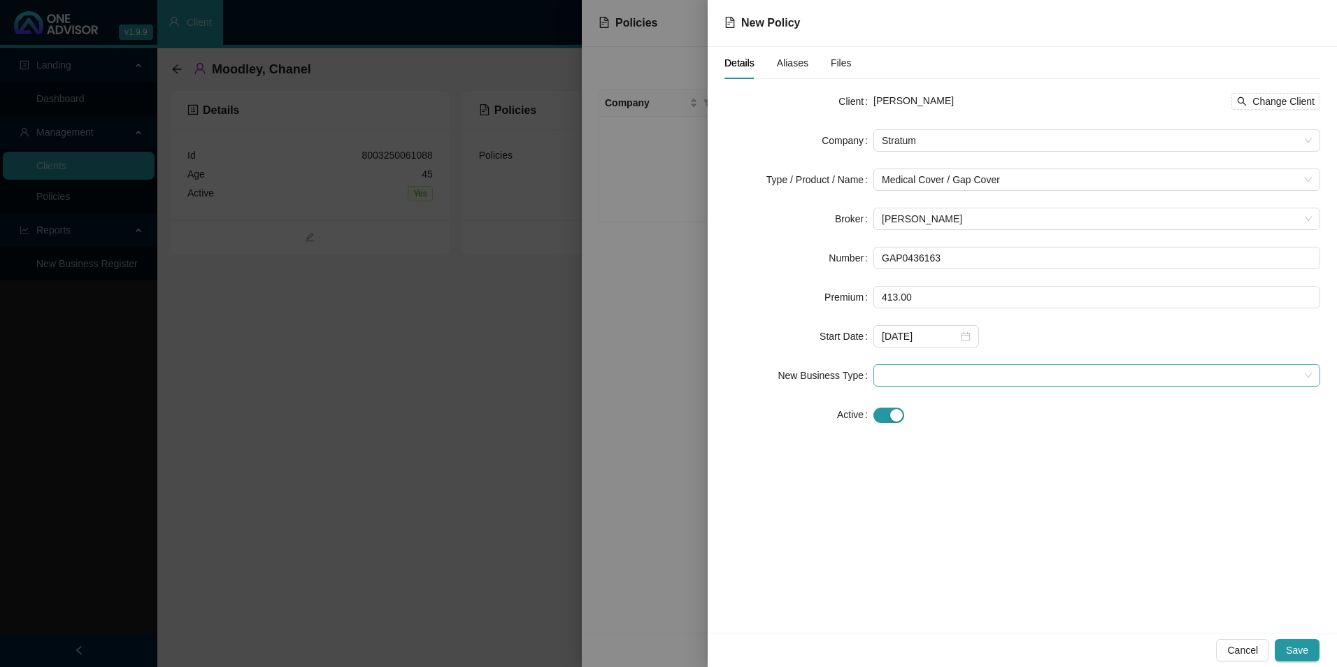
click at [1052, 379] on span at bounding box center [1097, 375] width 430 height 21
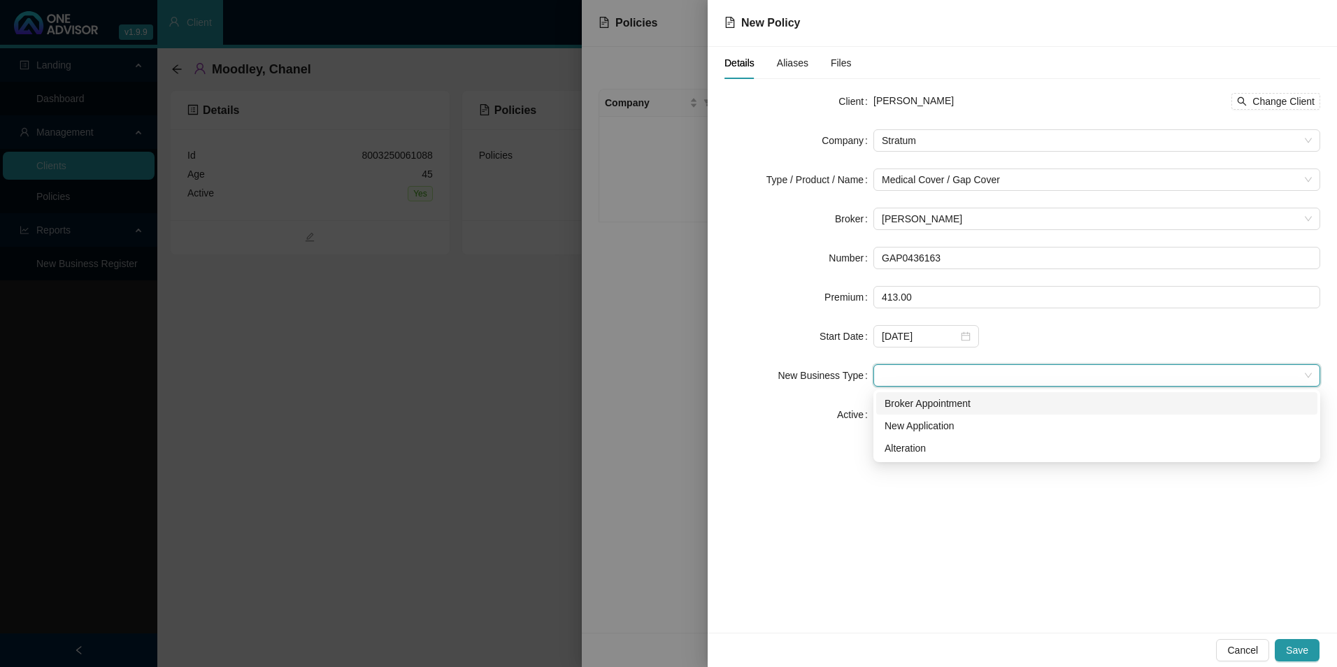
click at [970, 408] on div "Broker Appointment" at bounding box center [1097, 403] width 425 height 15
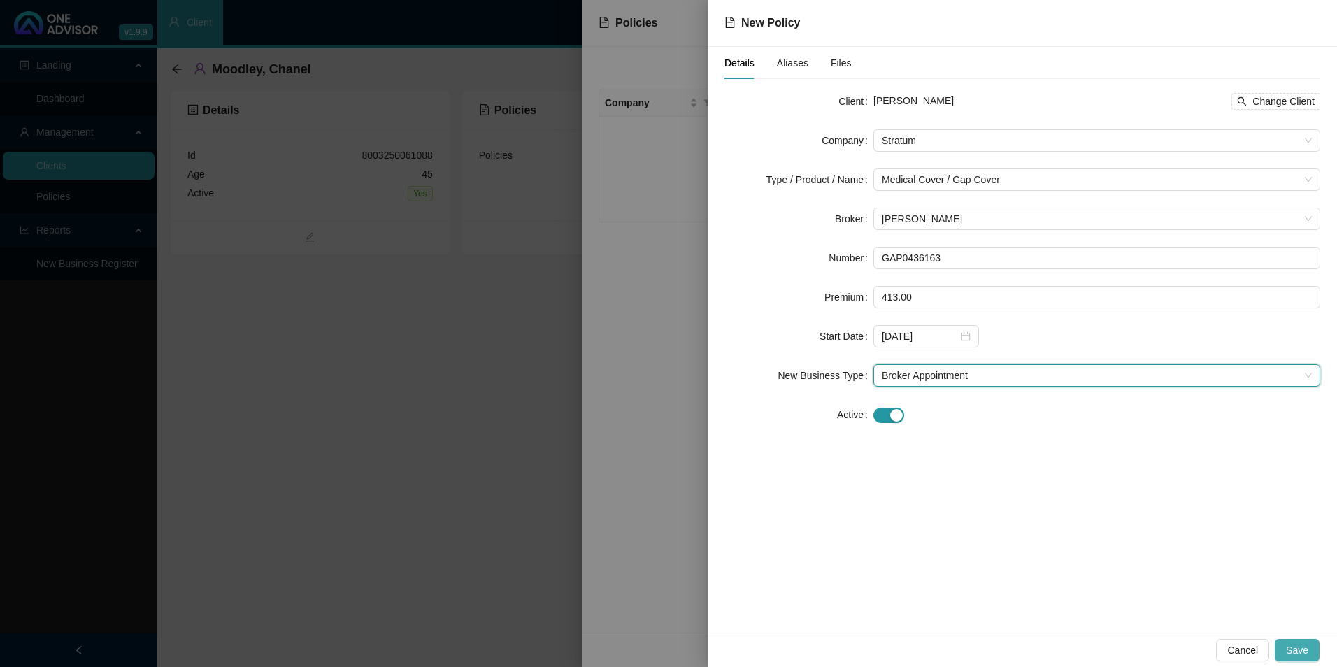
click at [1068, 583] on span "Save" at bounding box center [1297, 650] width 22 height 15
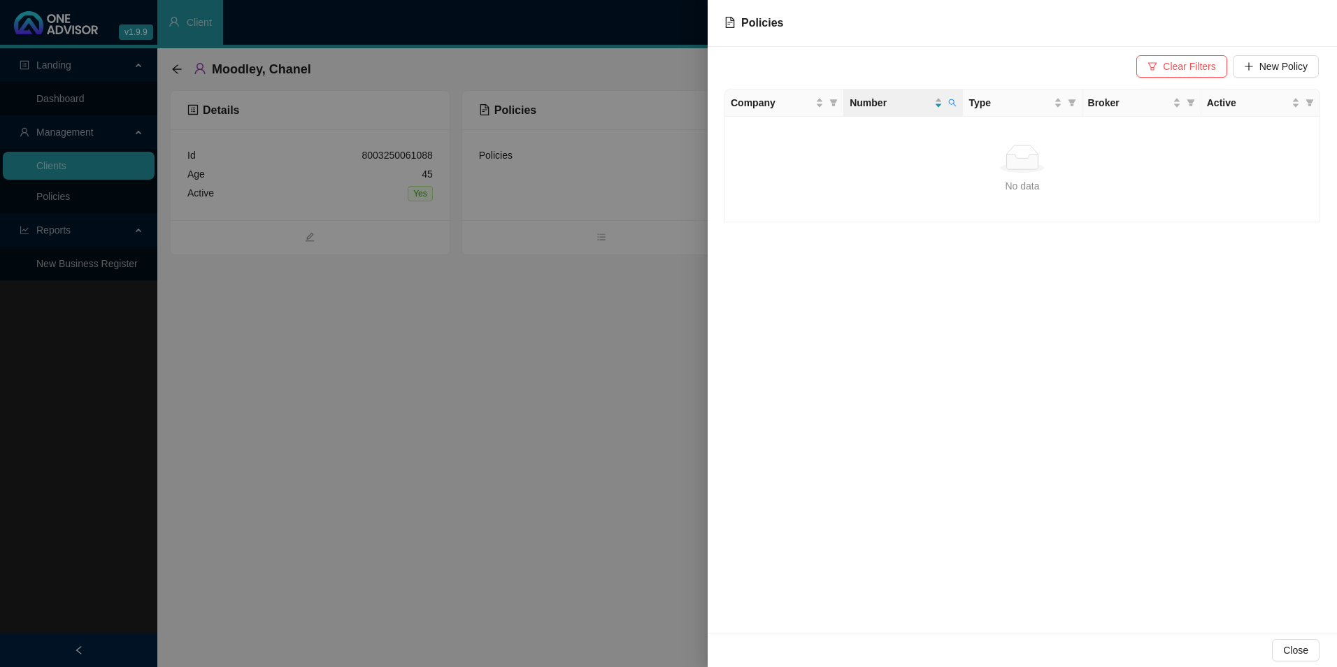
click at [548, 318] on div at bounding box center [668, 333] width 1337 height 667
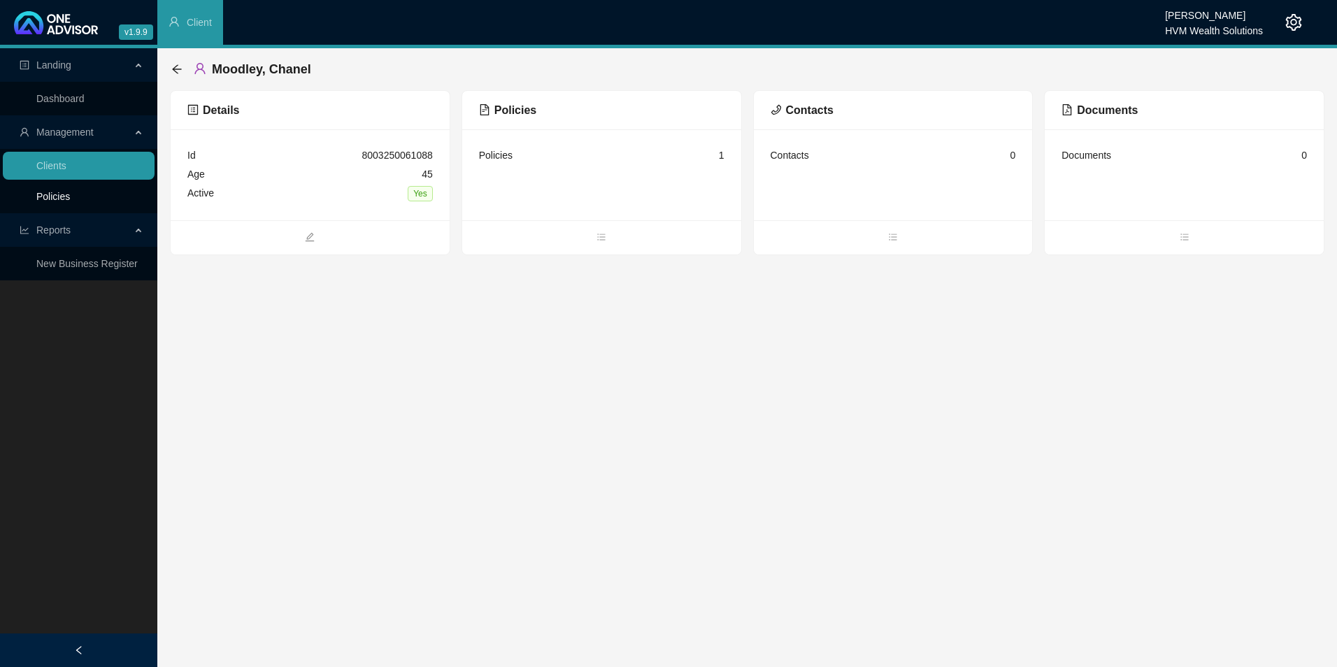
click at [70, 195] on link "Policies" at bounding box center [53, 196] width 34 height 11
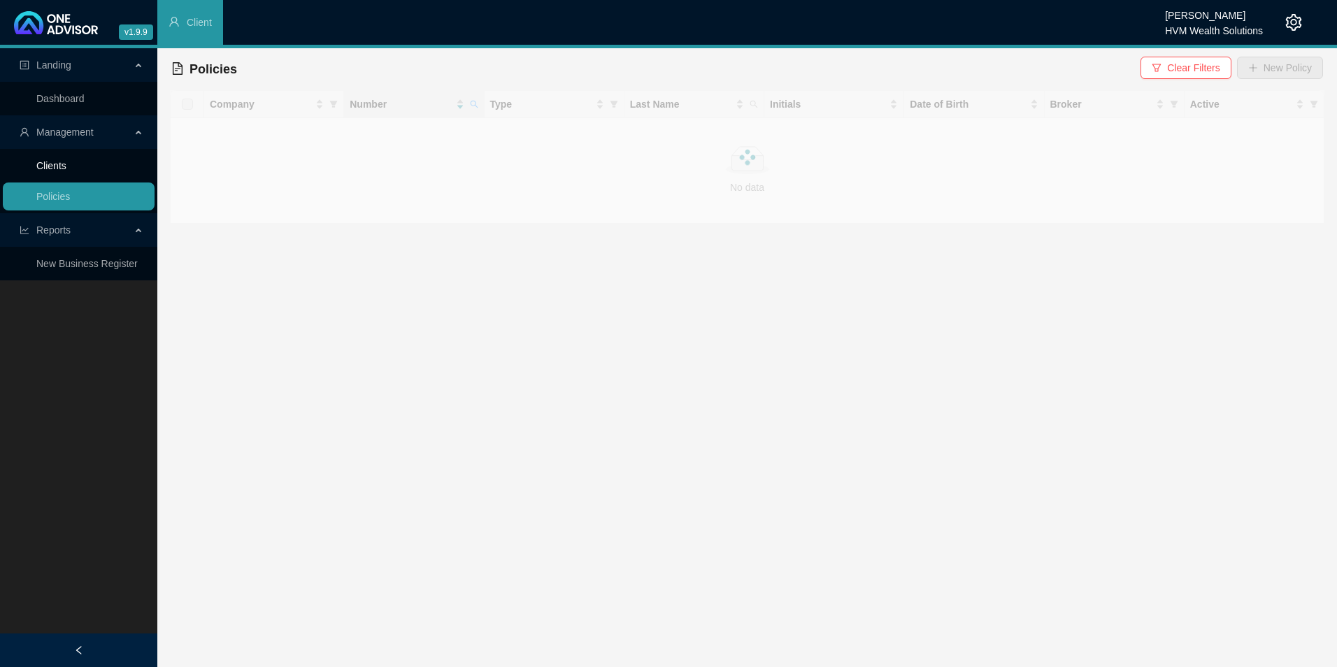
click at [62, 168] on link "Clients" at bounding box center [51, 165] width 30 height 11
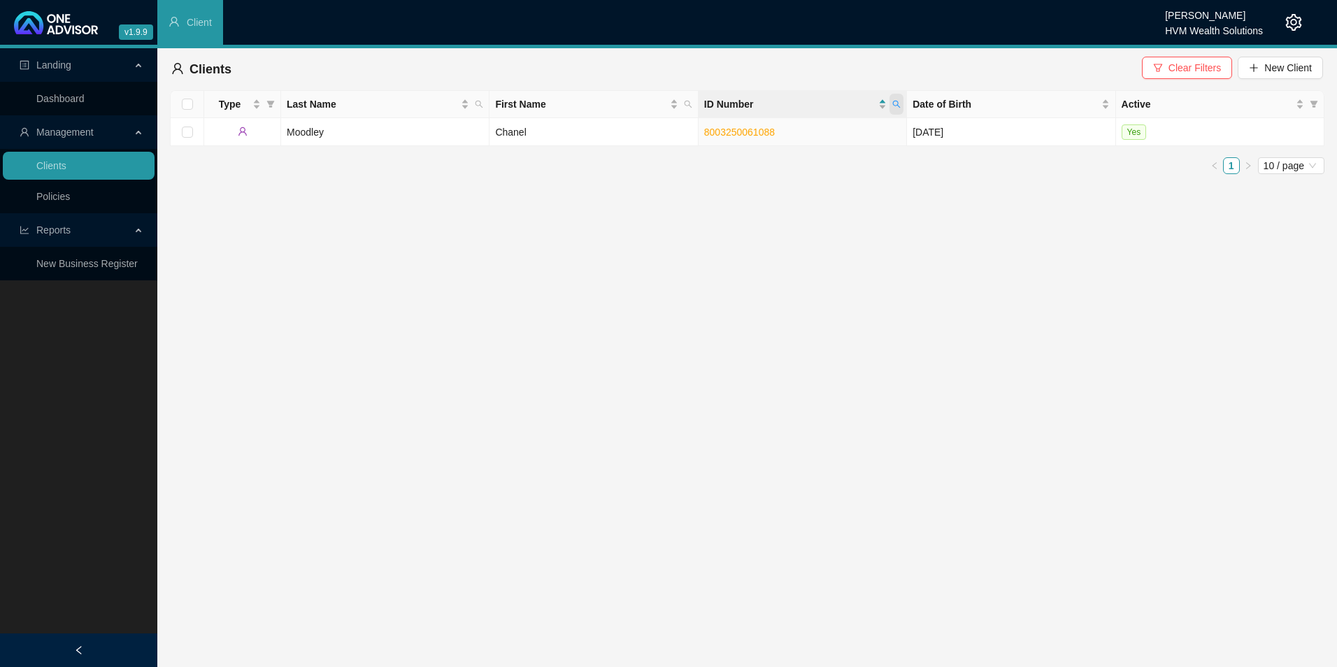
click at [900, 107] on icon "search" at bounding box center [897, 105] width 8 height 8
click at [818, 157] on span "Search" at bounding box center [805, 159] width 31 height 15
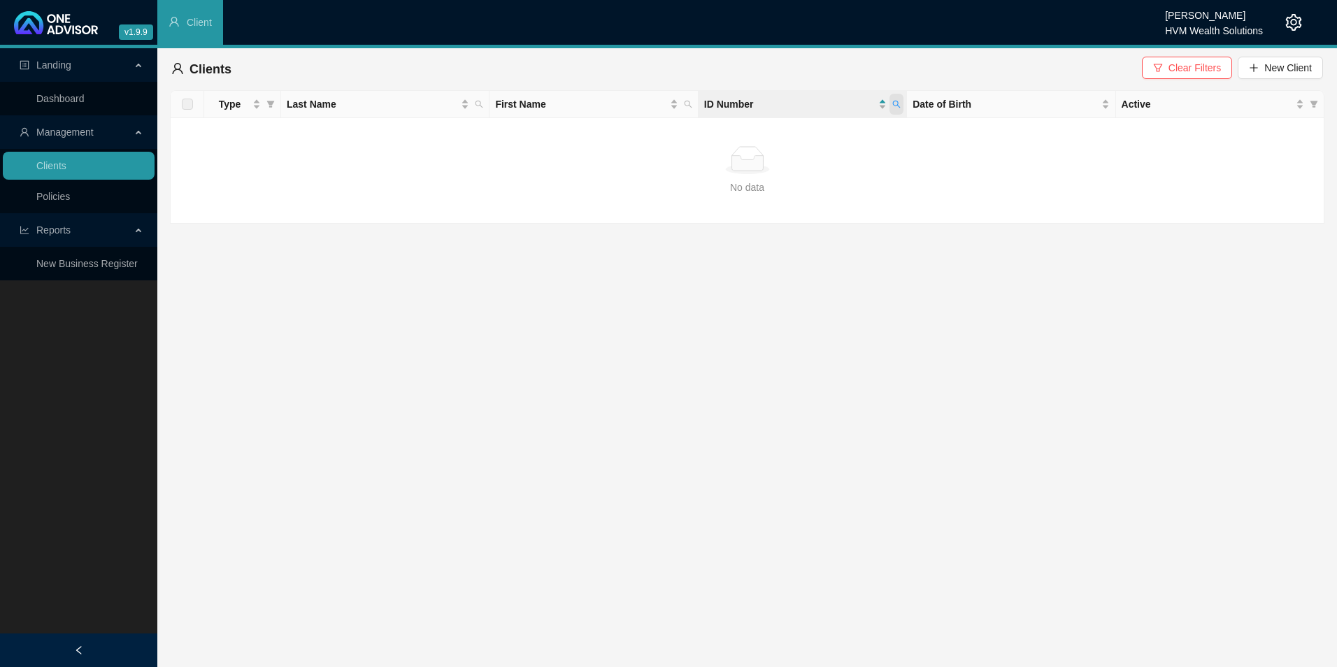
click at [900, 101] on icon "search" at bounding box center [897, 104] width 8 height 8
click at [795, 132] on input "9904140923081" at bounding box center [833, 134] width 132 height 22
type input "9904140923081"
click at [820, 162] on span "Search" at bounding box center [805, 159] width 31 height 15
click at [70, 199] on link "Policies" at bounding box center [53, 196] width 34 height 11
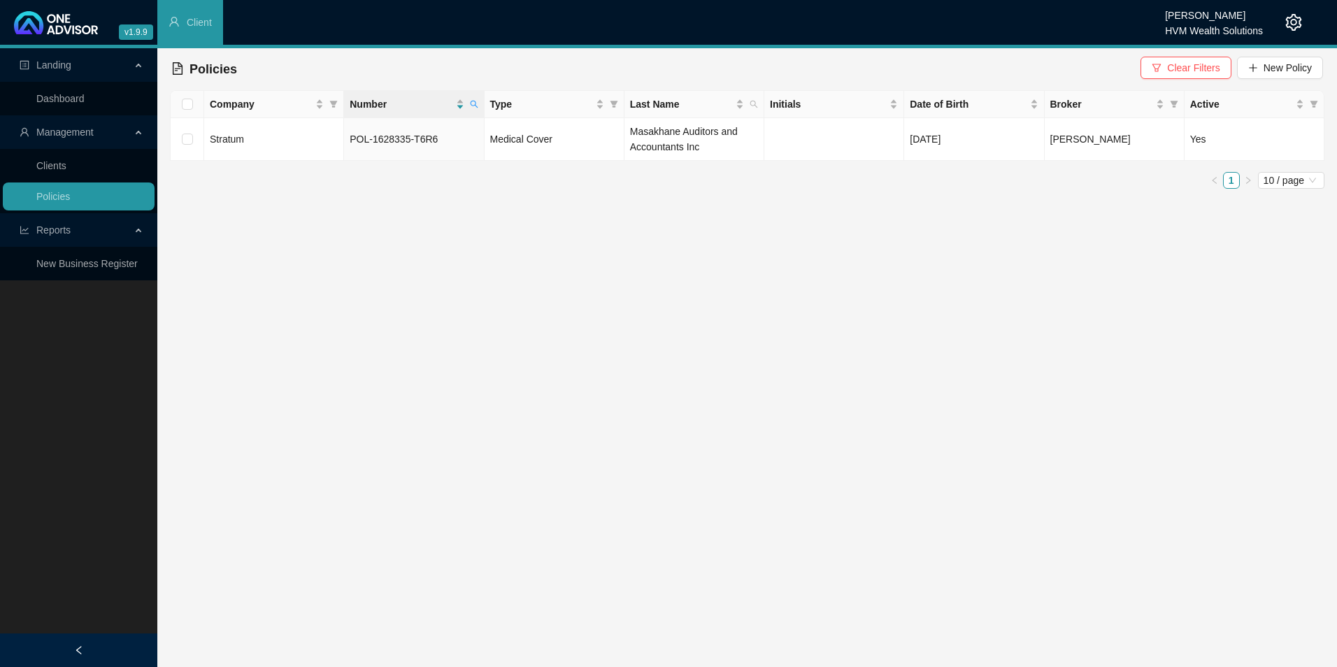
click at [1068, 80] on span "Clear Filters New Policy" at bounding box center [1232, 69] width 183 height 25
click at [1068, 71] on span "New Policy" at bounding box center [1288, 67] width 48 height 15
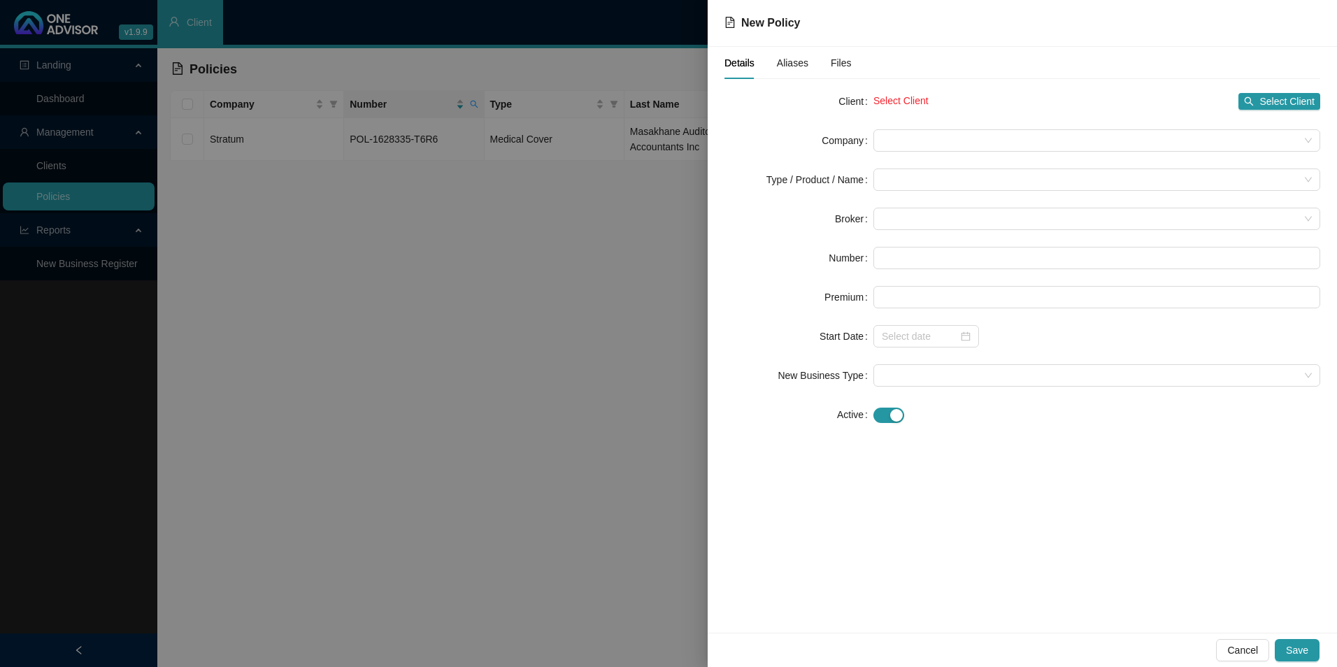
click at [938, 101] on div "Select Client Select Client" at bounding box center [1097, 101] width 447 height 17
click at [1068, 100] on span "Select Client" at bounding box center [1287, 101] width 55 height 15
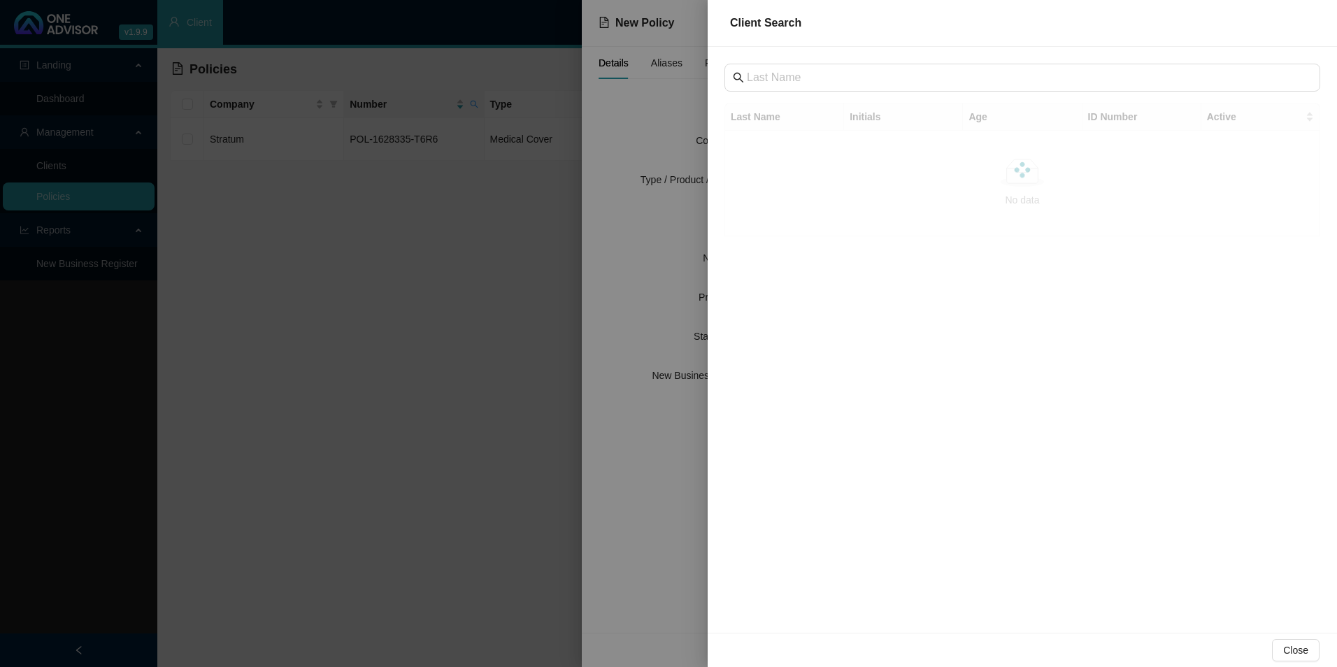
click at [716, 66] on div "Last Name Initials Age ID Number Active No data No data" at bounding box center [1023, 340] width 630 height 586
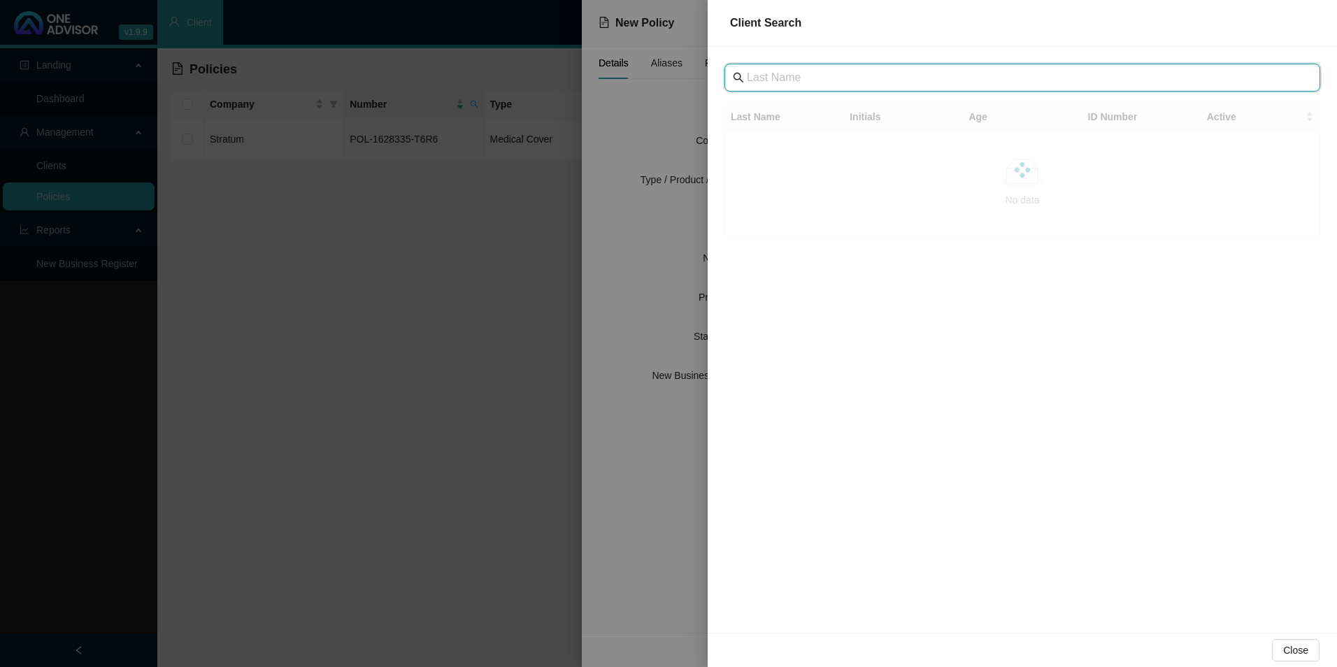
click at [780, 74] on input "text" at bounding box center [1024, 77] width 554 height 17
type input "[PERSON_NAME]"
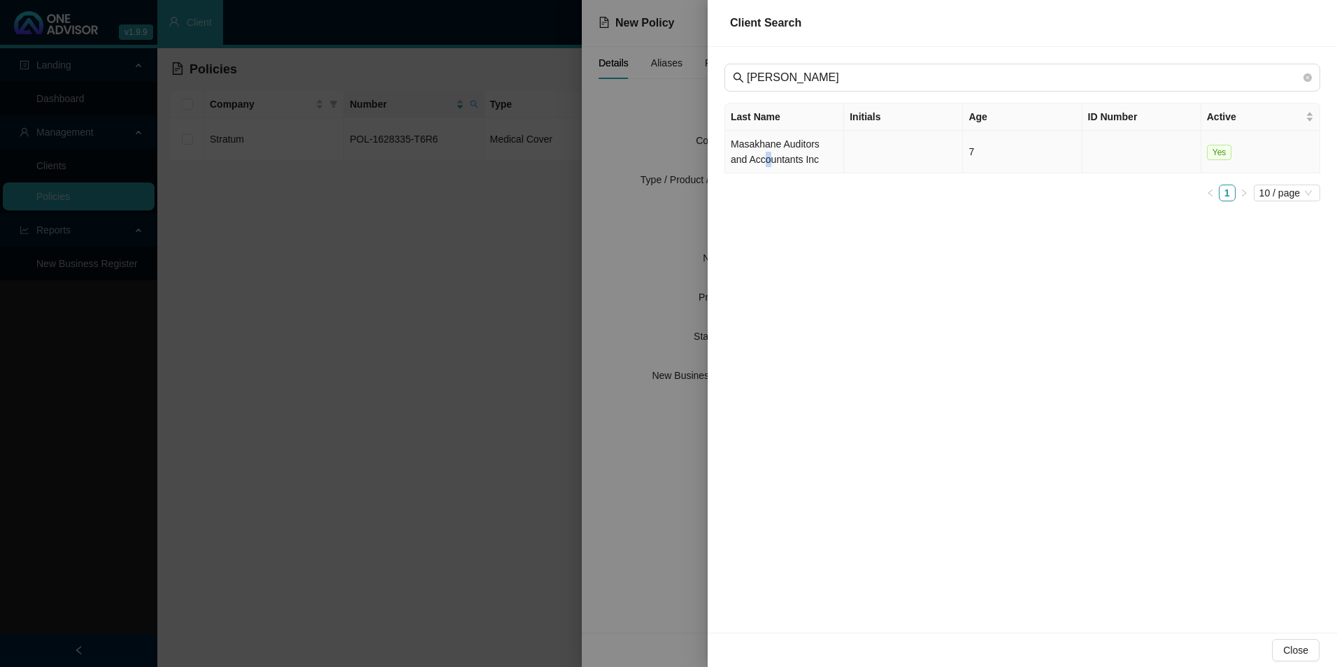
click at [769, 161] on td "Masakhane Auditors and Accountants Inc" at bounding box center [784, 152] width 119 height 43
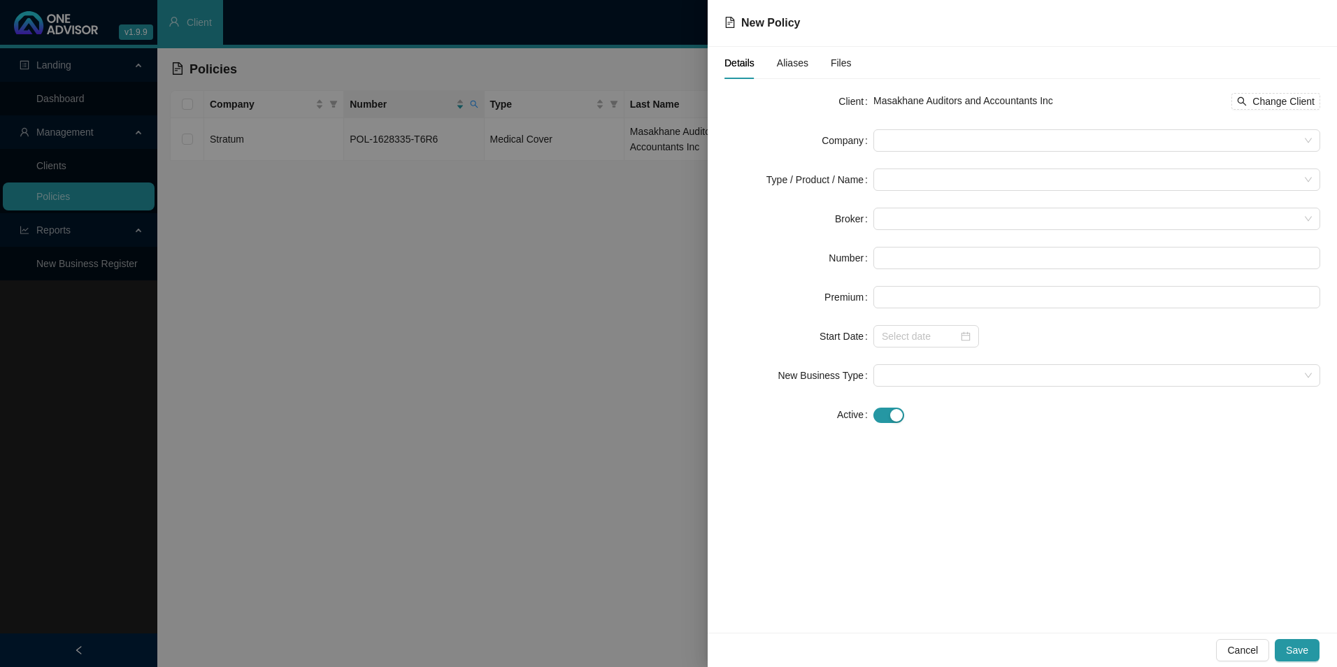
click at [934, 162] on form "Client Masakhane Auditors and Accountants Inc Change Client Company Type / Prod…" at bounding box center [1023, 258] width 596 height 336
click at [923, 143] on span at bounding box center [1097, 140] width 430 height 21
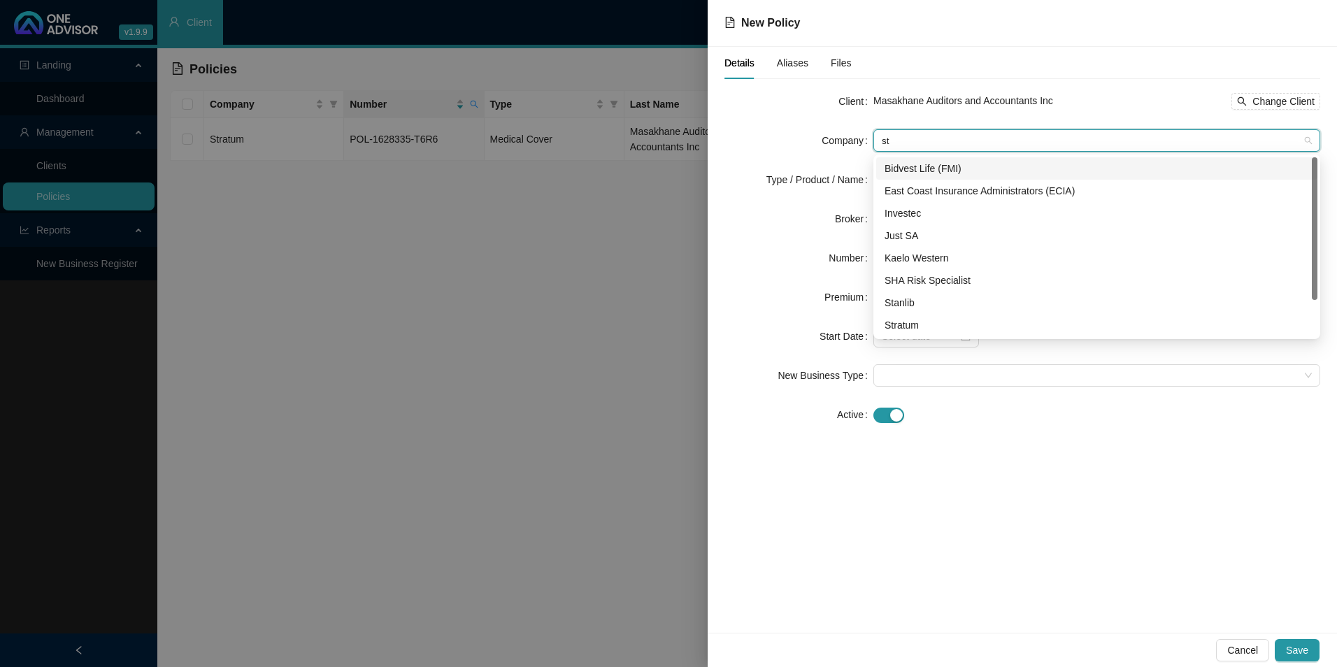
type input "str"
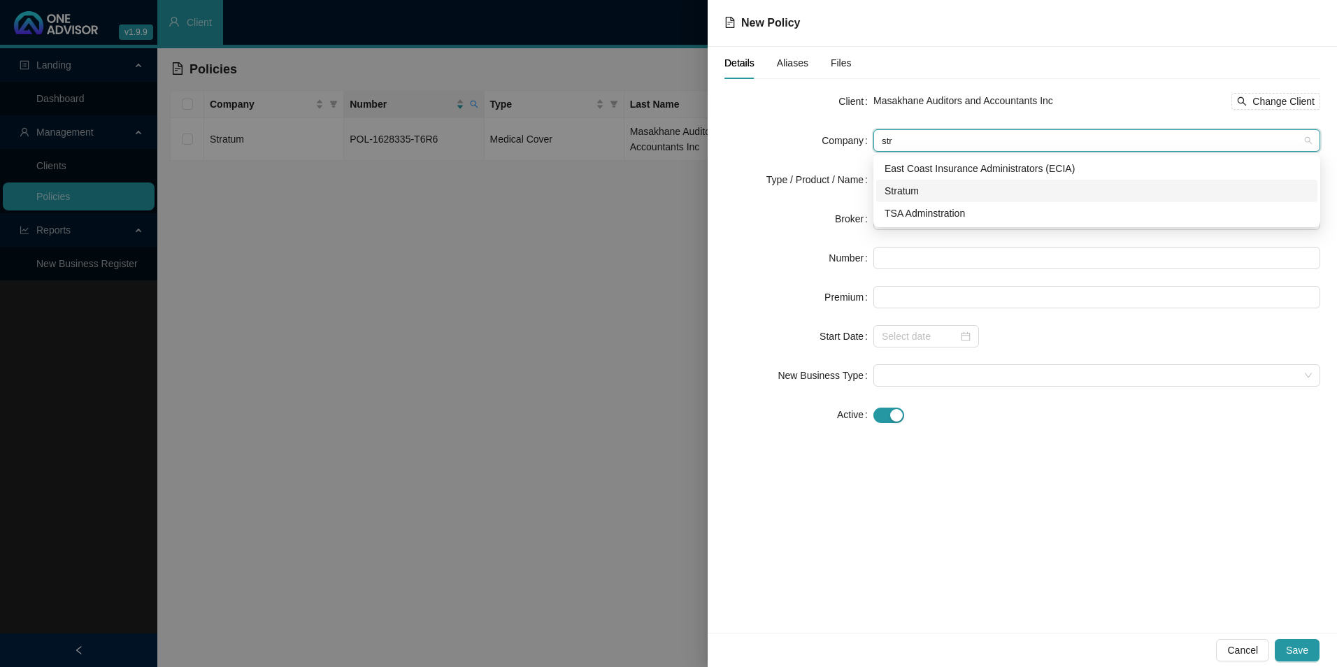
click at [918, 187] on div "Stratum" at bounding box center [1097, 190] width 425 height 15
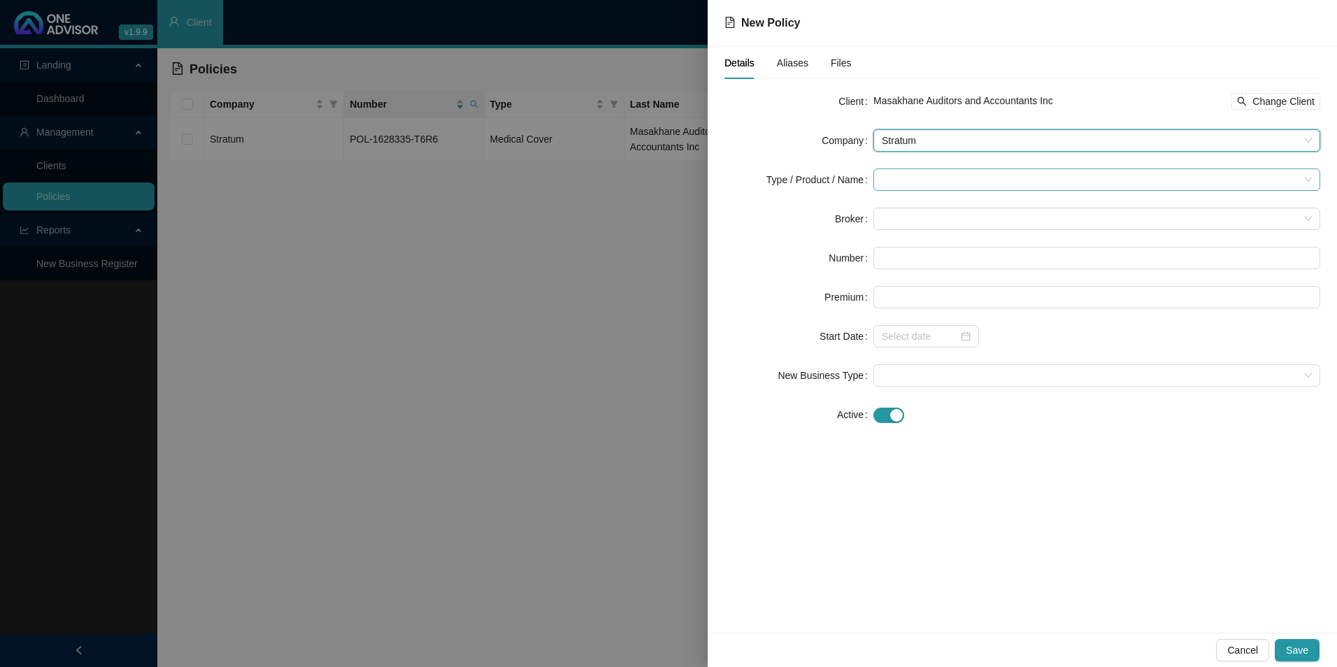
click at [920, 189] on input "search" at bounding box center [1091, 179] width 418 height 21
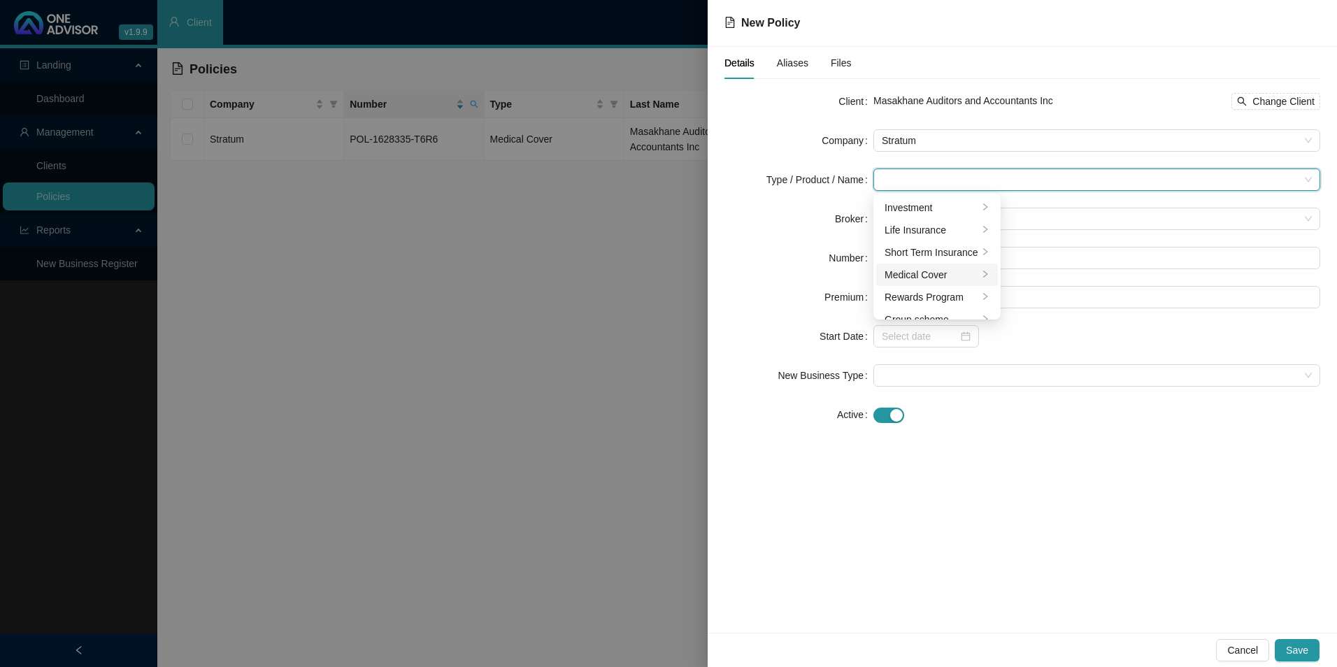
click at [916, 284] on li "Medical Cover" at bounding box center [937, 275] width 122 height 22
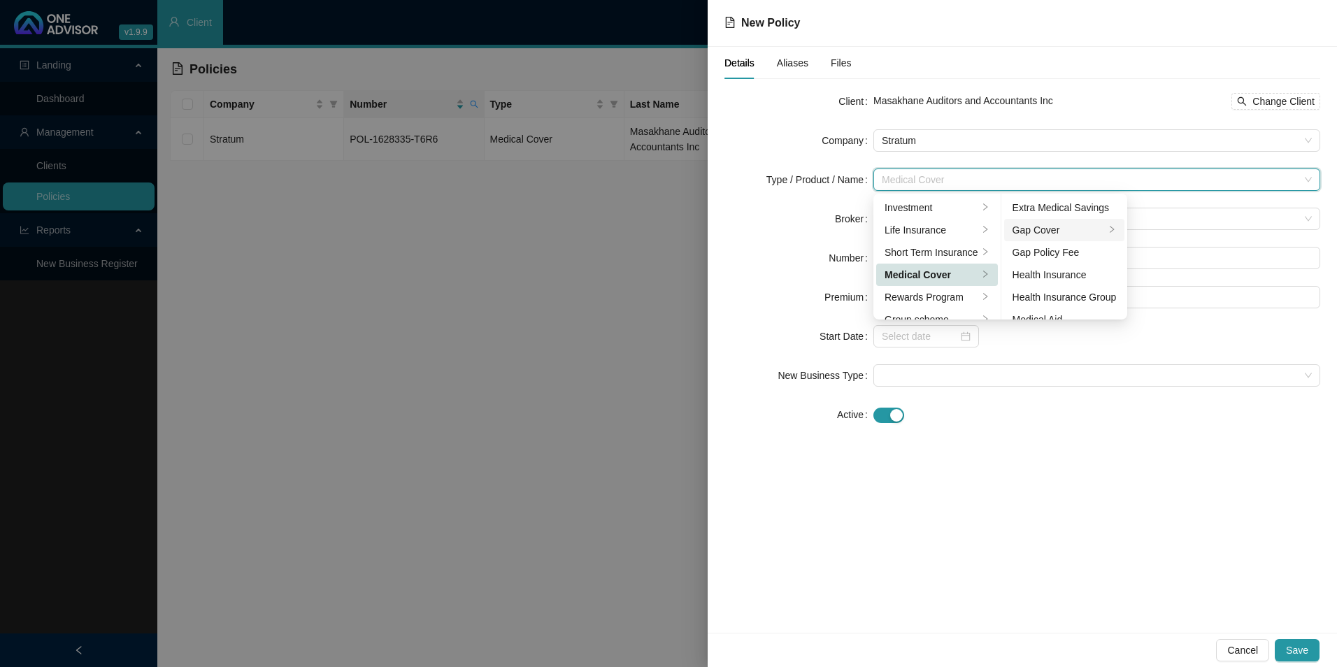
click at [1068, 233] on div "Gap Cover" at bounding box center [1059, 229] width 93 height 15
click at [1068, 388] on form "Client Masakhane Auditors and Accountants Inc Change Client Company Stratum Typ…" at bounding box center [1023, 258] width 596 height 336
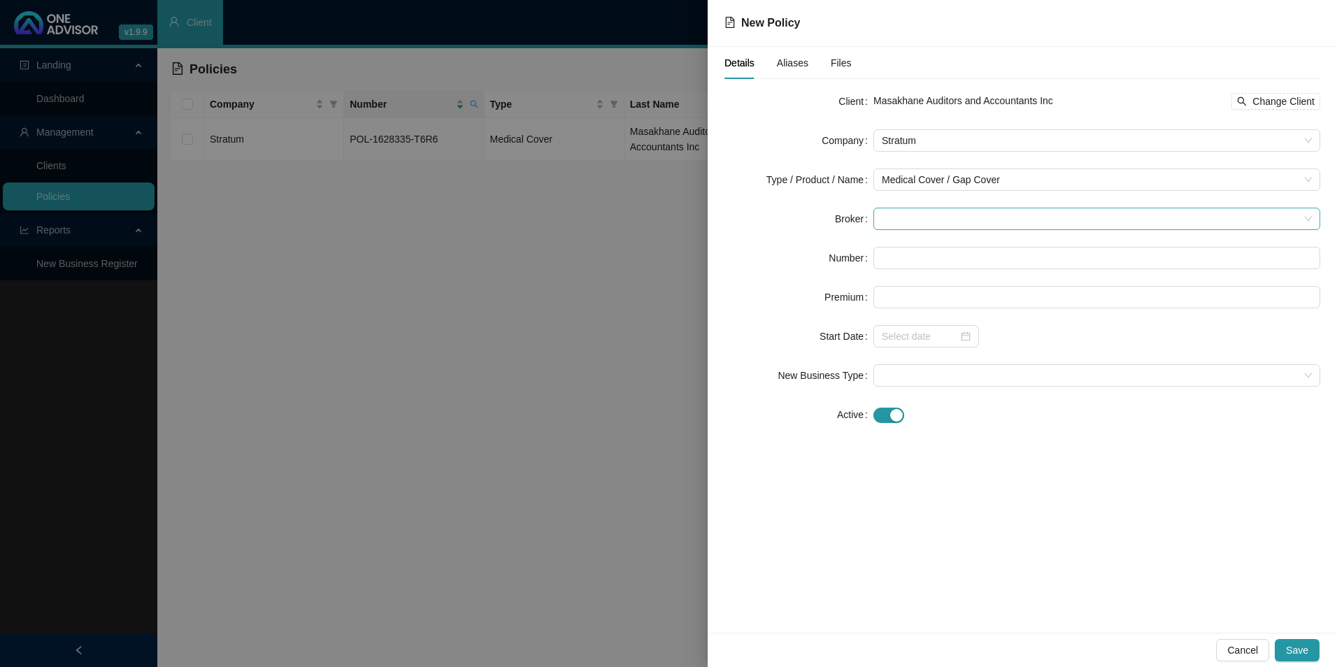
click at [962, 227] on span at bounding box center [1097, 218] width 430 height 21
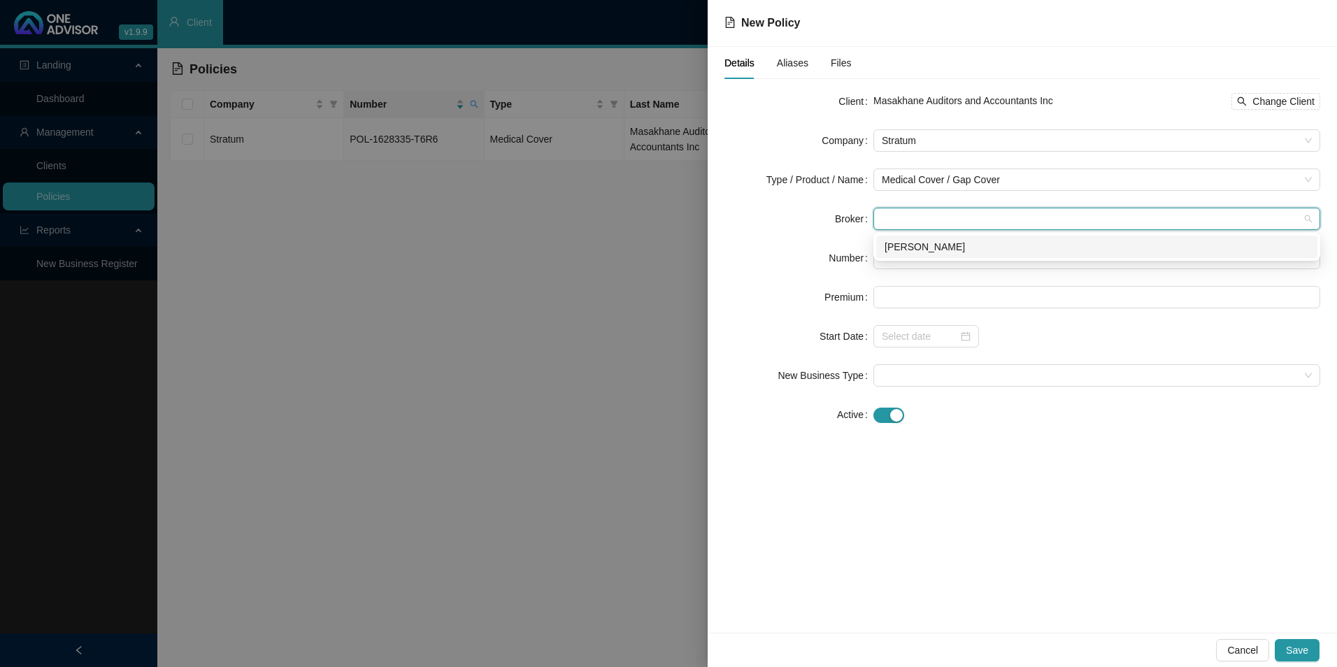
click at [949, 244] on div "[PERSON_NAME]" at bounding box center [1097, 246] width 425 height 15
click at [945, 260] on input "text" at bounding box center [1097, 258] width 447 height 22
click at [909, 262] on input "text" at bounding box center [1097, 258] width 447 height 22
paste input "POL-1627069-P5V1"
type input "POL-1627069-P5V1"
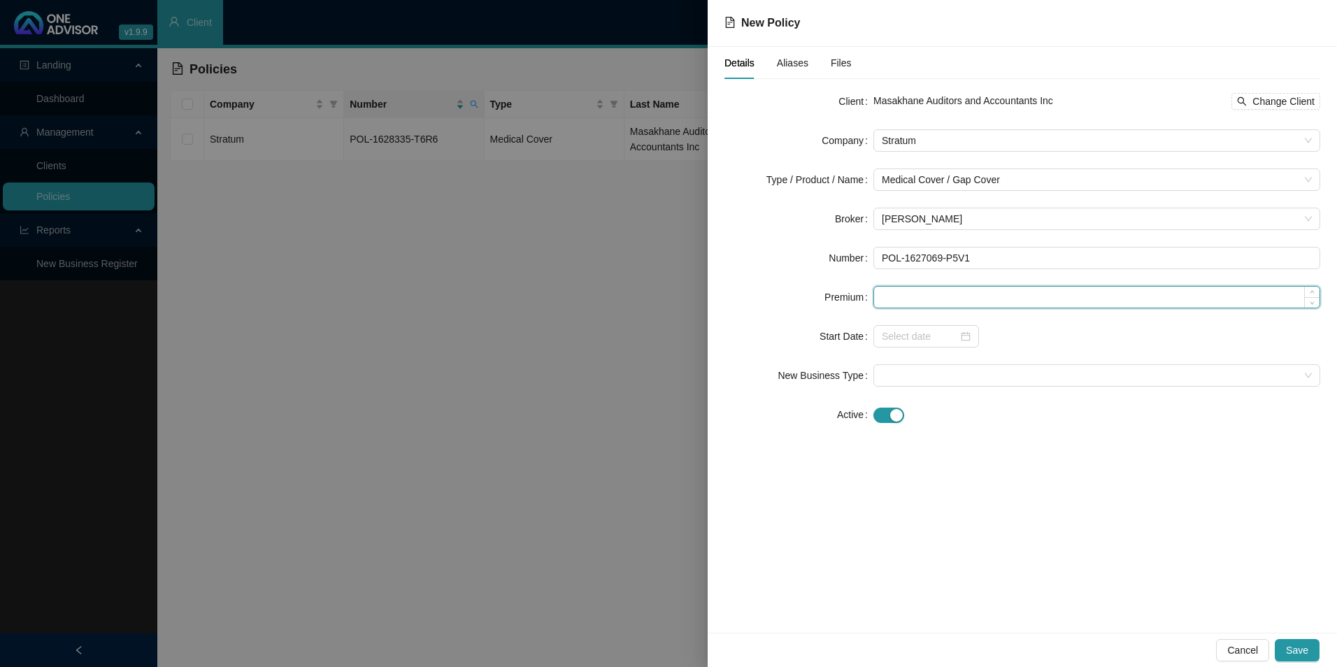
click at [946, 306] on input at bounding box center [1097, 297] width 446 height 21
type input "552.00"
click at [914, 341] on input at bounding box center [920, 336] width 76 height 15
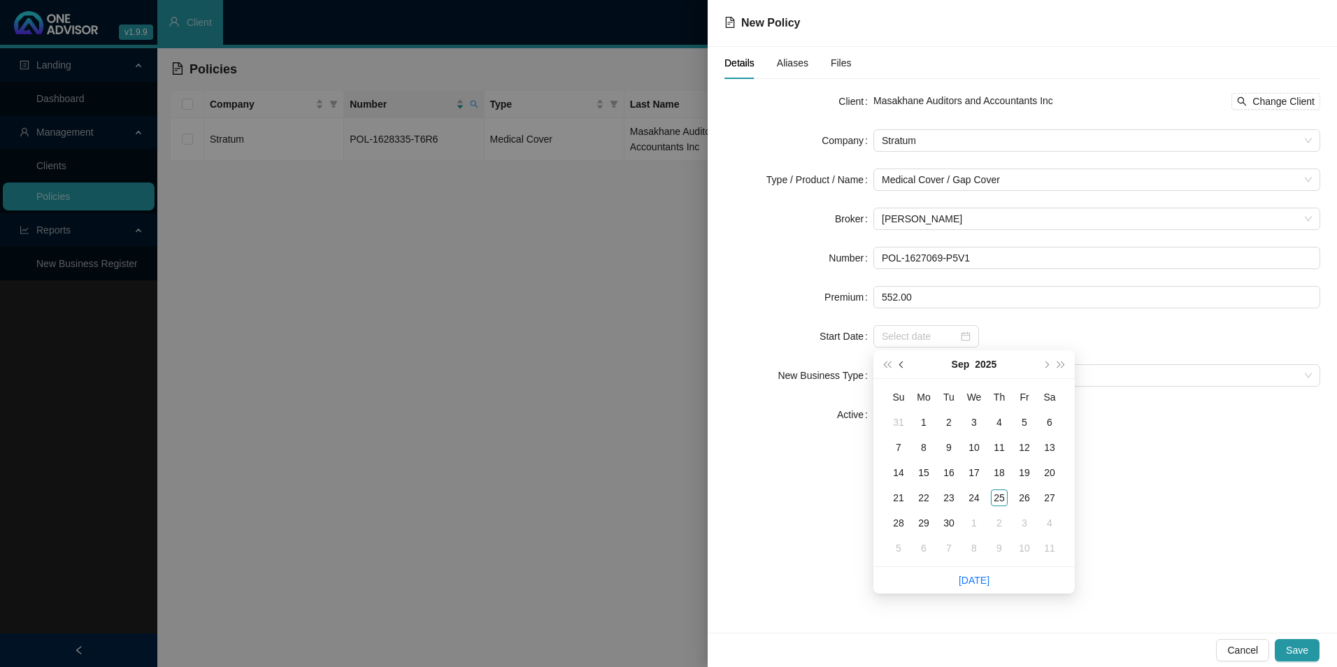
click at [895, 362] on button "prev-year" at bounding box center [902, 364] width 15 height 28
type input "[DATE]"
click at [888, 367] on span "super-prev-year" at bounding box center [886, 364] width 7 height 7
click at [900, 364] on span "prev-year" at bounding box center [903, 364] width 7 height 7
click at [900, 363] on button "prev-year" at bounding box center [902, 364] width 15 height 28
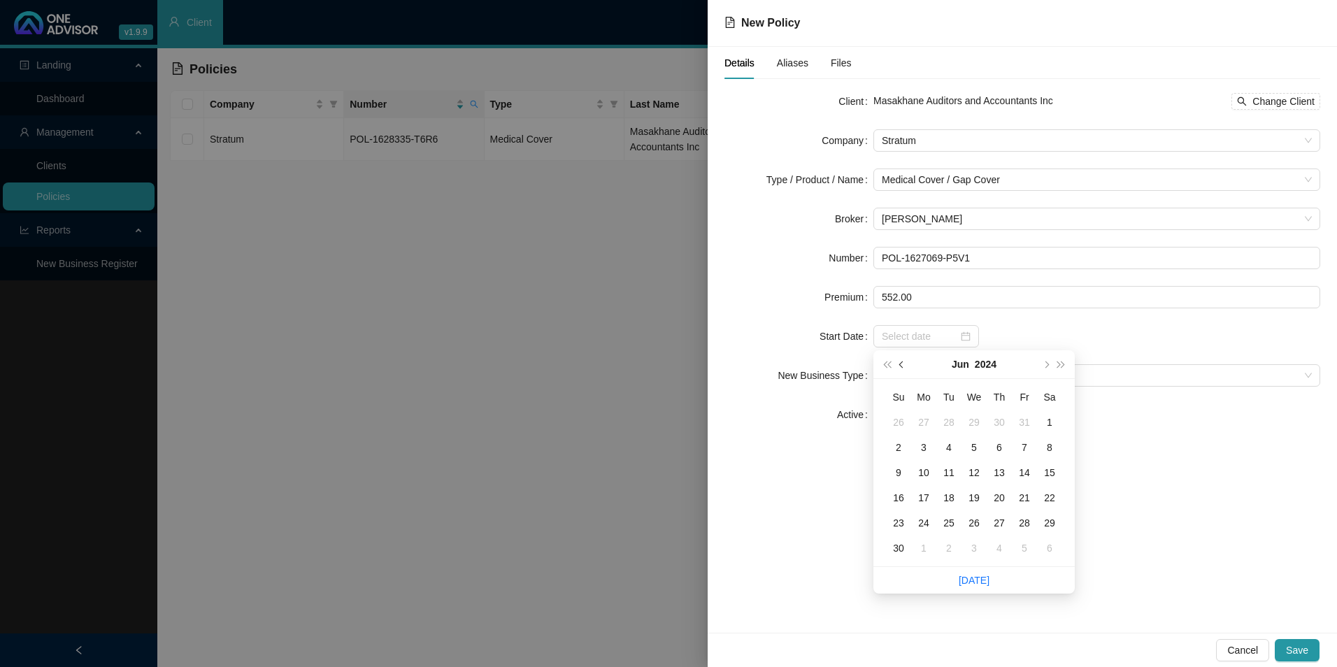
click at [899, 362] on button "prev-year" at bounding box center [902, 364] width 15 height 28
type input "[DATE]"
click at [1023, 422] on div "1" at bounding box center [1024, 422] width 17 height 17
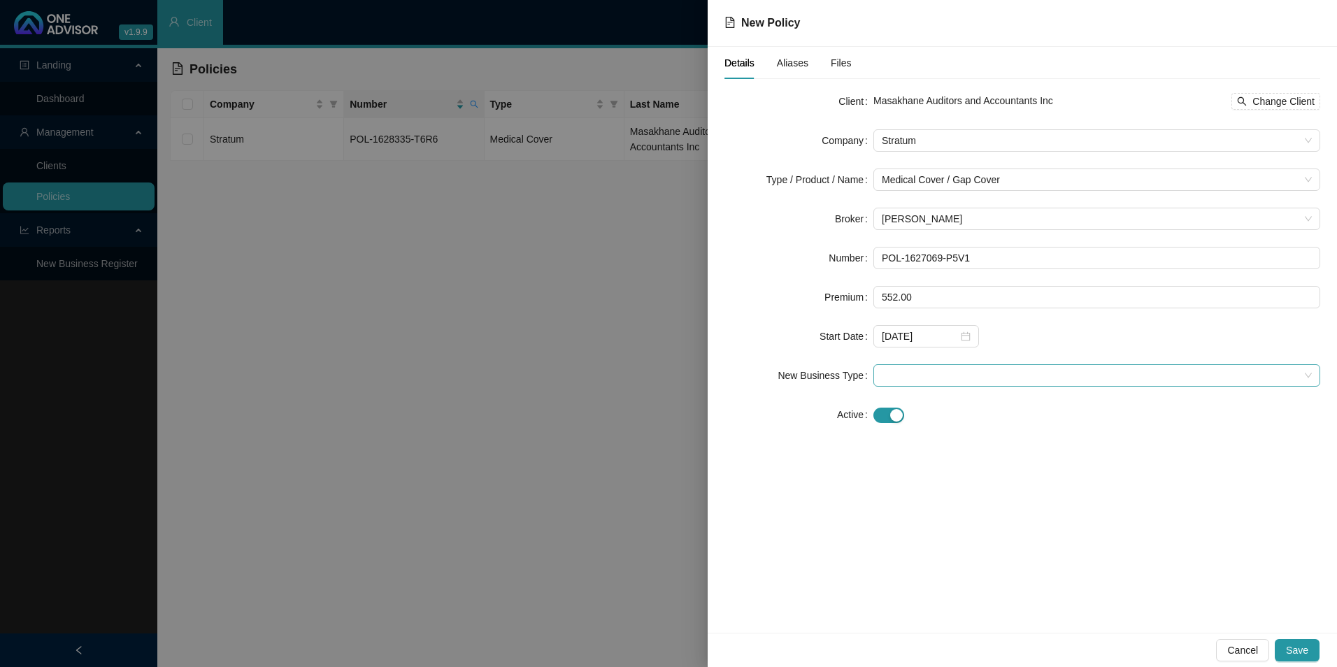
click at [953, 376] on span at bounding box center [1097, 375] width 430 height 21
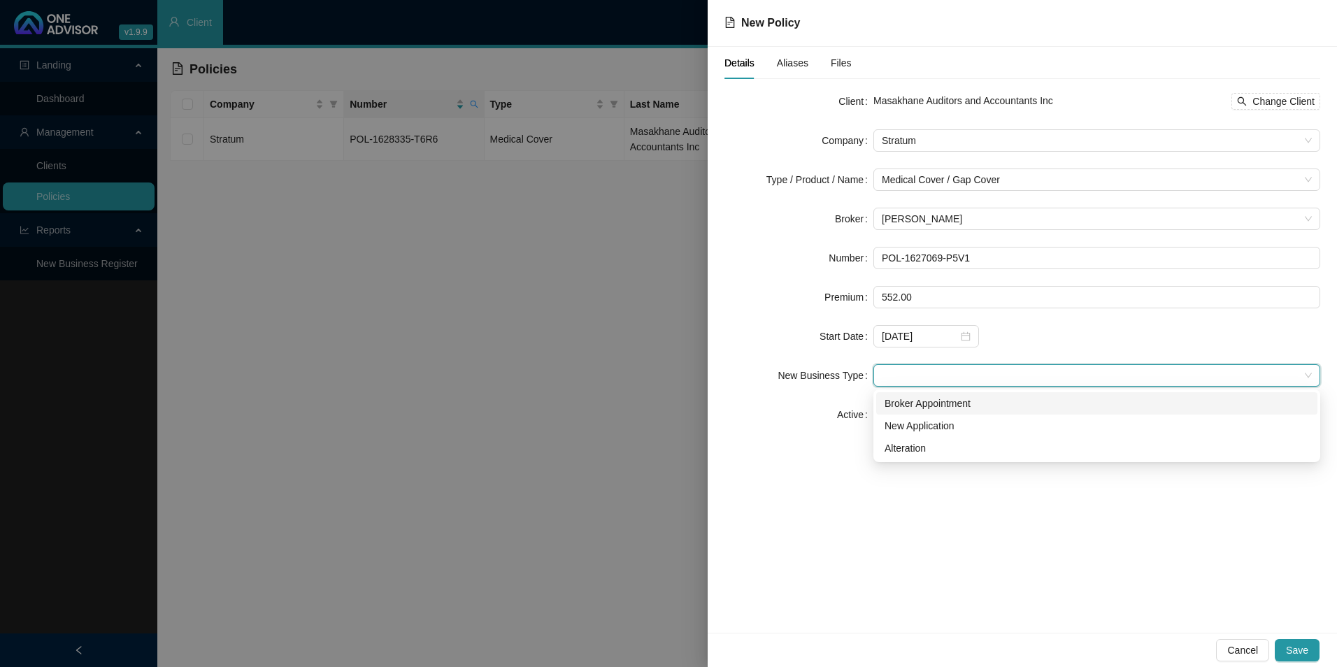
click at [951, 399] on div "Broker Appointment" at bounding box center [1097, 403] width 425 height 15
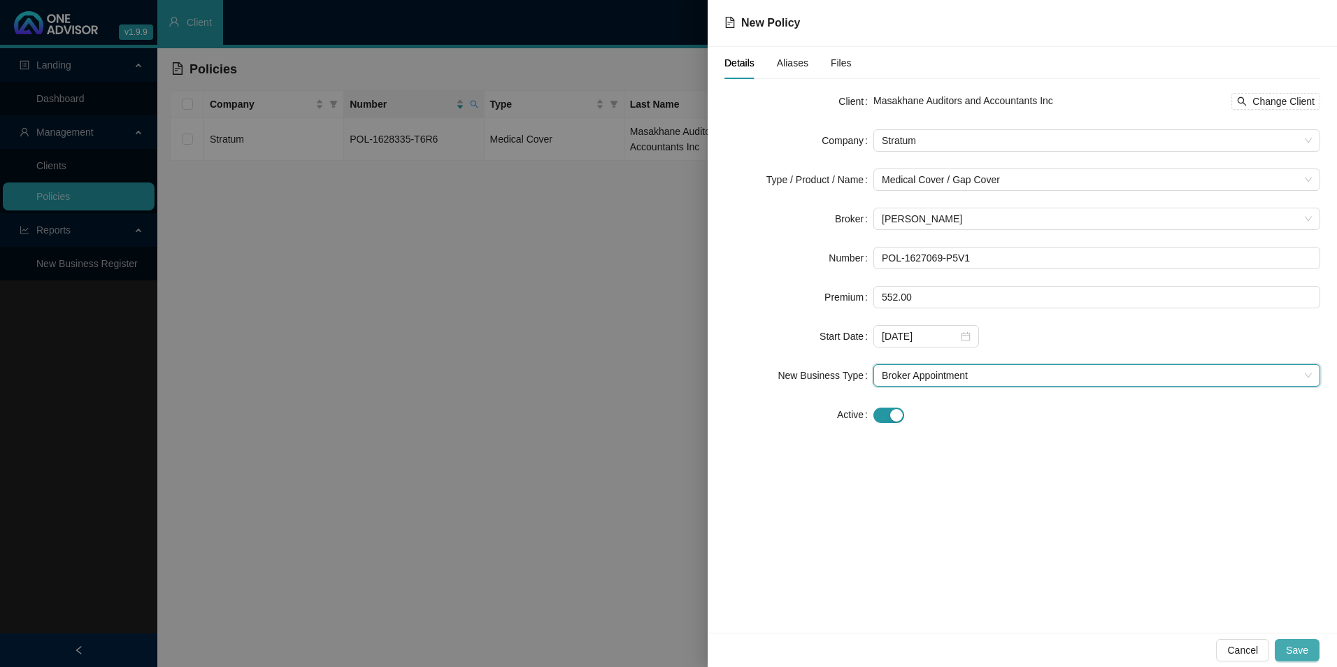
click at [1068, 583] on span "Save" at bounding box center [1297, 650] width 22 height 15
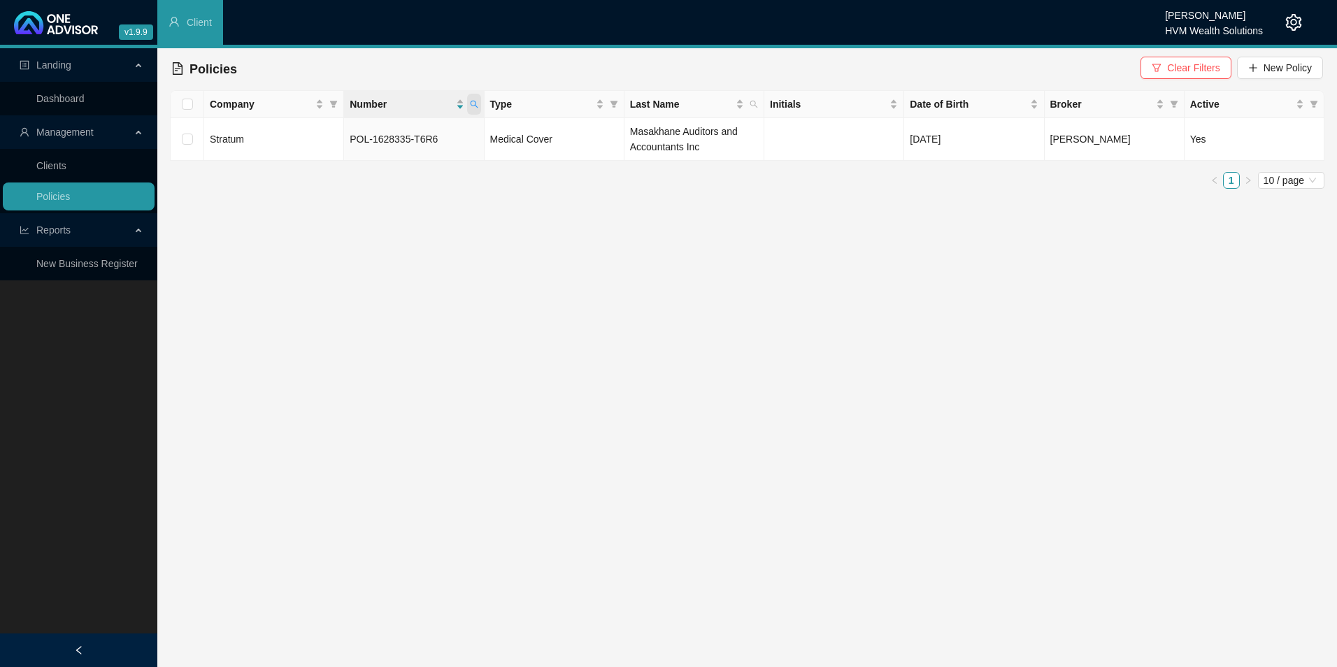
click at [472, 106] on icon "search" at bounding box center [474, 104] width 8 height 8
paste input "RI0375819"
click at [403, 157] on button "Search" at bounding box center [374, 159] width 63 height 17
click at [478, 107] on icon "search" at bounding box center [474, 104] width 8 height 8
drag, startPoint x: 422, startPoint y: 139, endPoint x: 325, endPoint y: 134, distance: 98.1
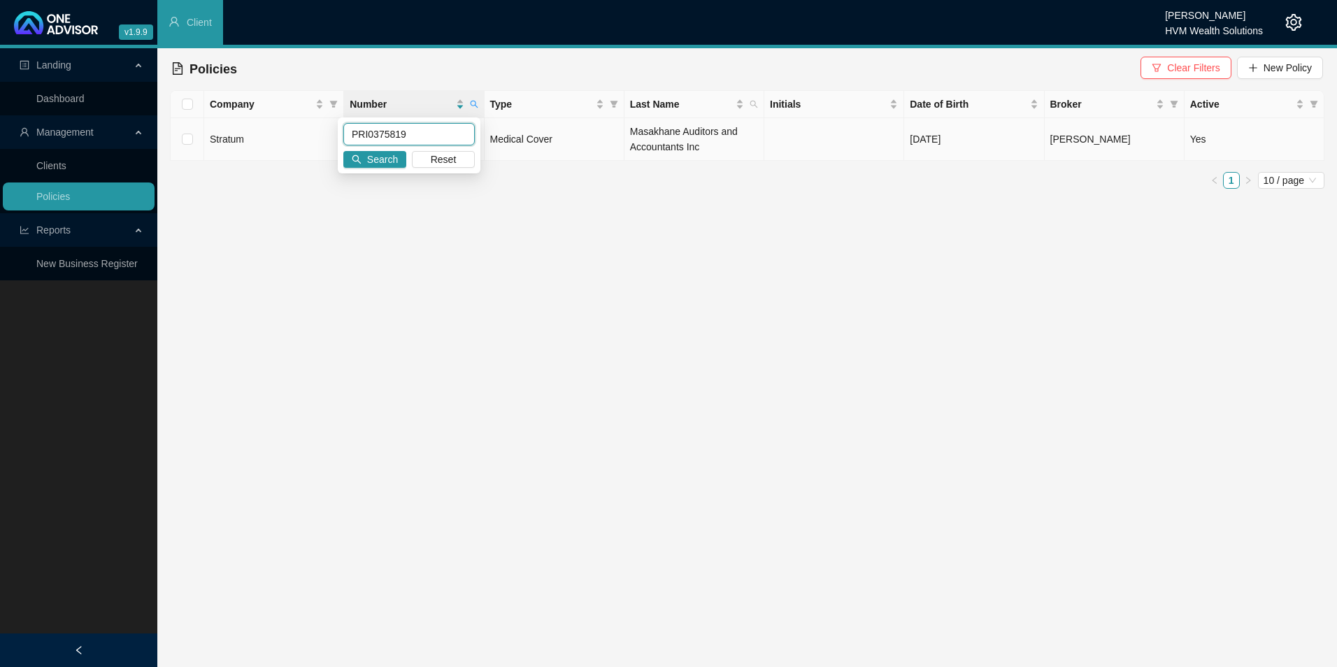
click at [325, 134] on body "v1.9.9 Chanel [PERSON_NAME] HVM Wealth Solutions Client Landing Dashboard Manag…" at bounding box center [668, 333] width 1337 height 667
paste input "OL-1580014-Y5X8"
click at [376, 166] on span "Search" at bounding box center [382, 159] width 31 height 15
click at [471, 106] on icon "search" at bounding box center [474, 105] width 8 height 8
drag, startPoint x: 456, startPoint y: 134, endPoint x: 346, endPoint y: 128, distance: 110.7
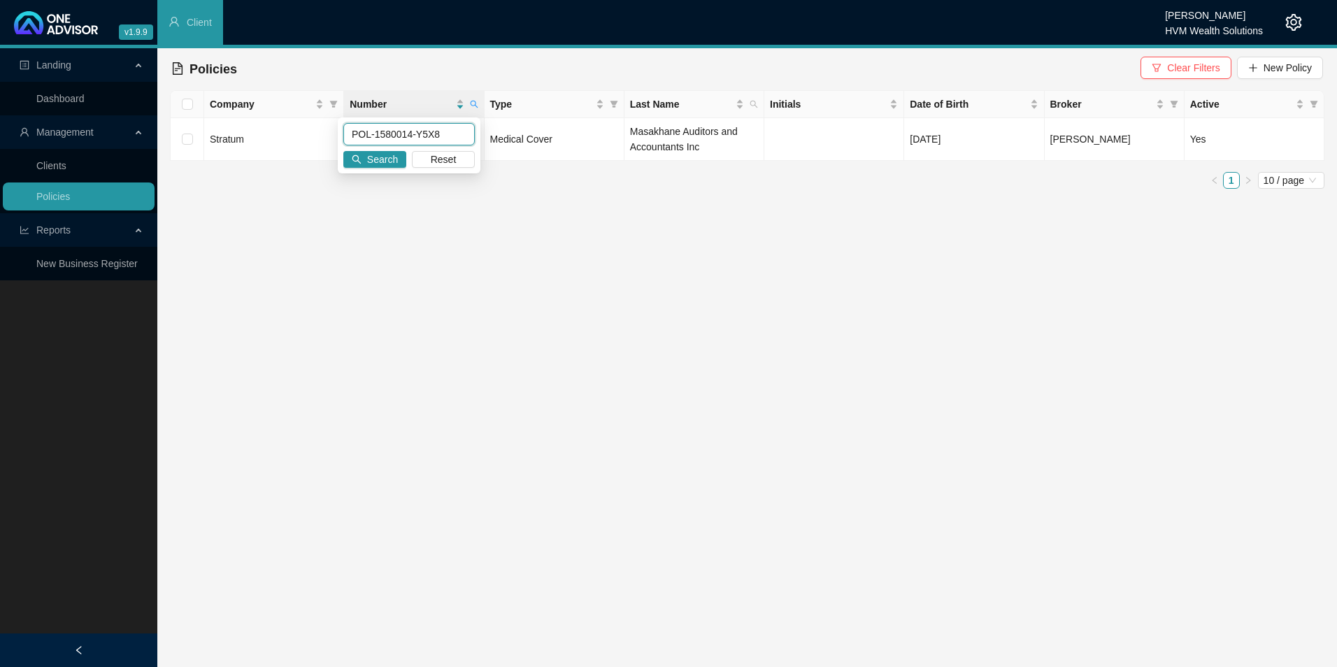
click at [346, 128] on input "POL-1580014-Y5X8" at bounding box center [409, 134] width 132 height 22
paste input "632756-H8B2"
click at [391, 155] on span "Search" at bounding box center [382, 159] width 31 height 15
click at [475, 104] on icon "search" at bounding box center [474, 104] width 8 height 8
drag, startPoint x: 447, startPoint y: 130, endPoint x: 246, endPoint y: 127, distance: 200.8
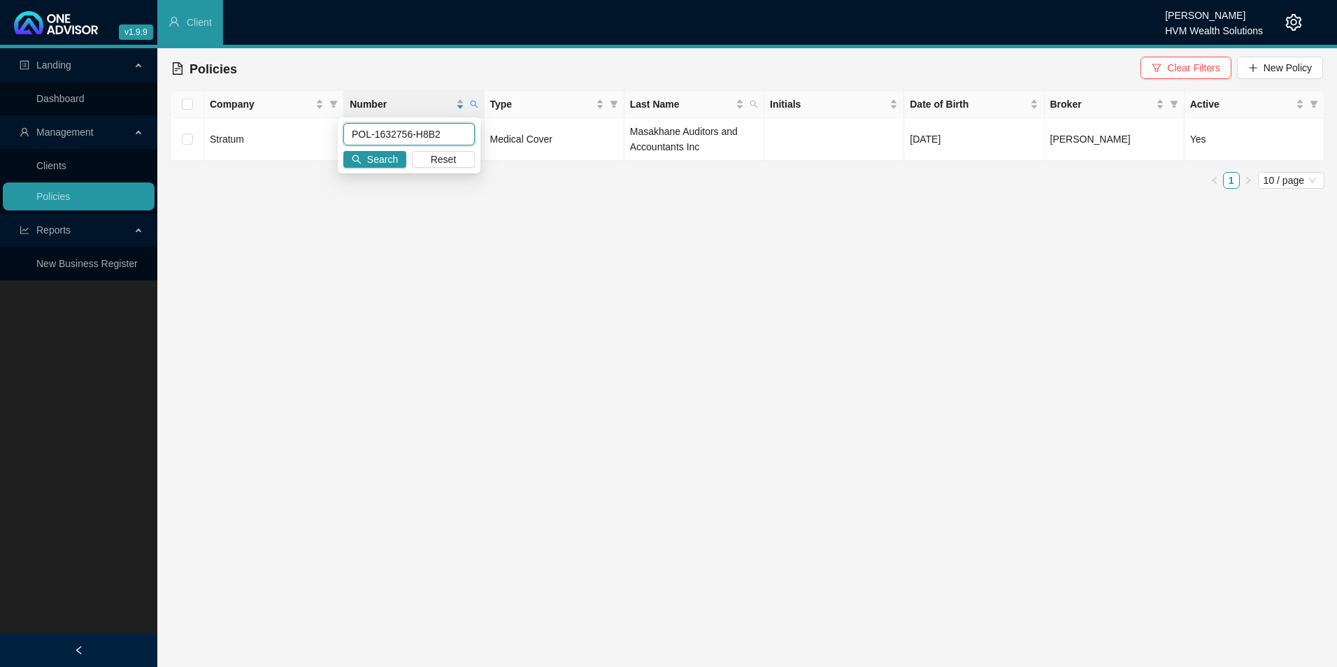
click at [248, 124] on body "v1.9.9 Chanel [PERSON_NAME] HVM Wealth Solutions Client Landing Dashboard Manag…" at bounding box center [668, 333] width 1337 height 667
paste input "09192-J5S1"
click at [393, 159] on span "Search" at bounding box center [382, 159] width 31 height 15
click at [471, 99] on span at bounding box center [474, 104] width 14 height 21
drag, startPoint x: 449, startPoint y: 138, endPoint x: 290, endPoint y: 136, distance: 159.5
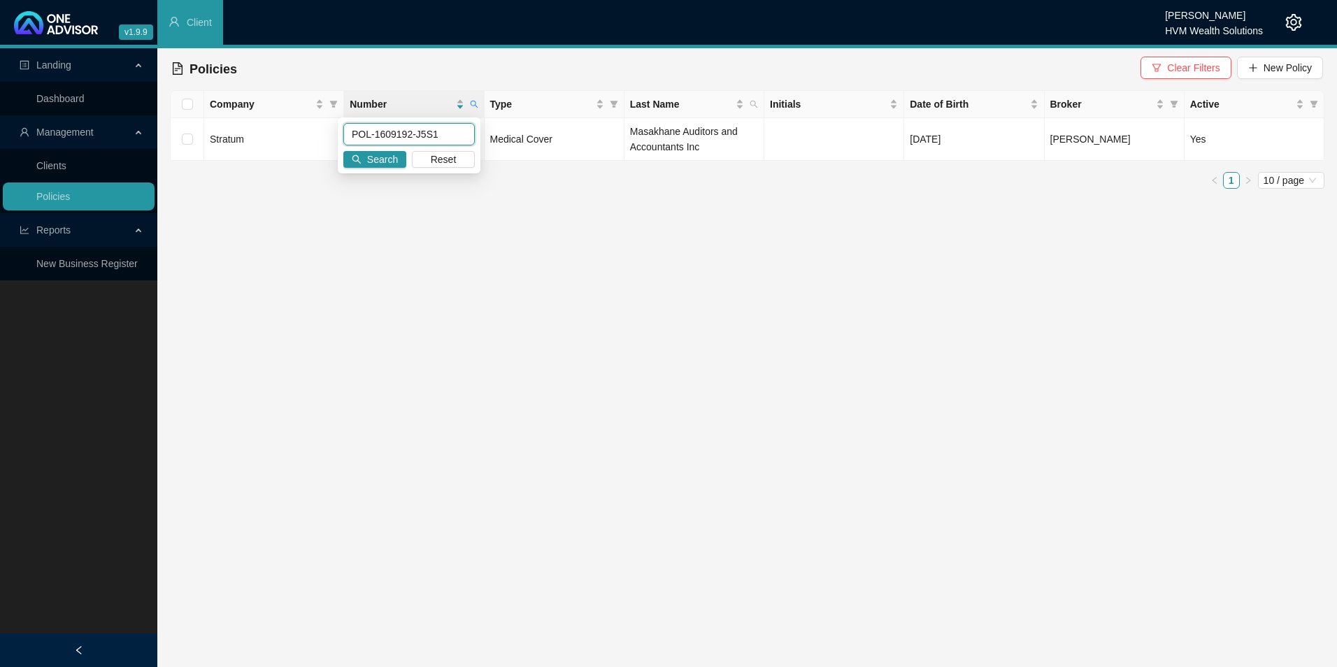
click at [290, 136] on body "v1.9.9 Chanel [PERSON_NAME] HVM Wealth Solutions Client Landing Dashboard Manag…" at bounding box center [668, 333] width 1337 height 667
paste input "RI0442907"
click at [368, 157] on button "Search" at bounding box center [374, 159] width 63 height 17
click at [475, 97] on span at bounding box center [474, 104] width 14 height 21
drag, startPoint x: 419, startPoint y: 127, endPoint x: 371, endPoint y: 117, distance: 49.2
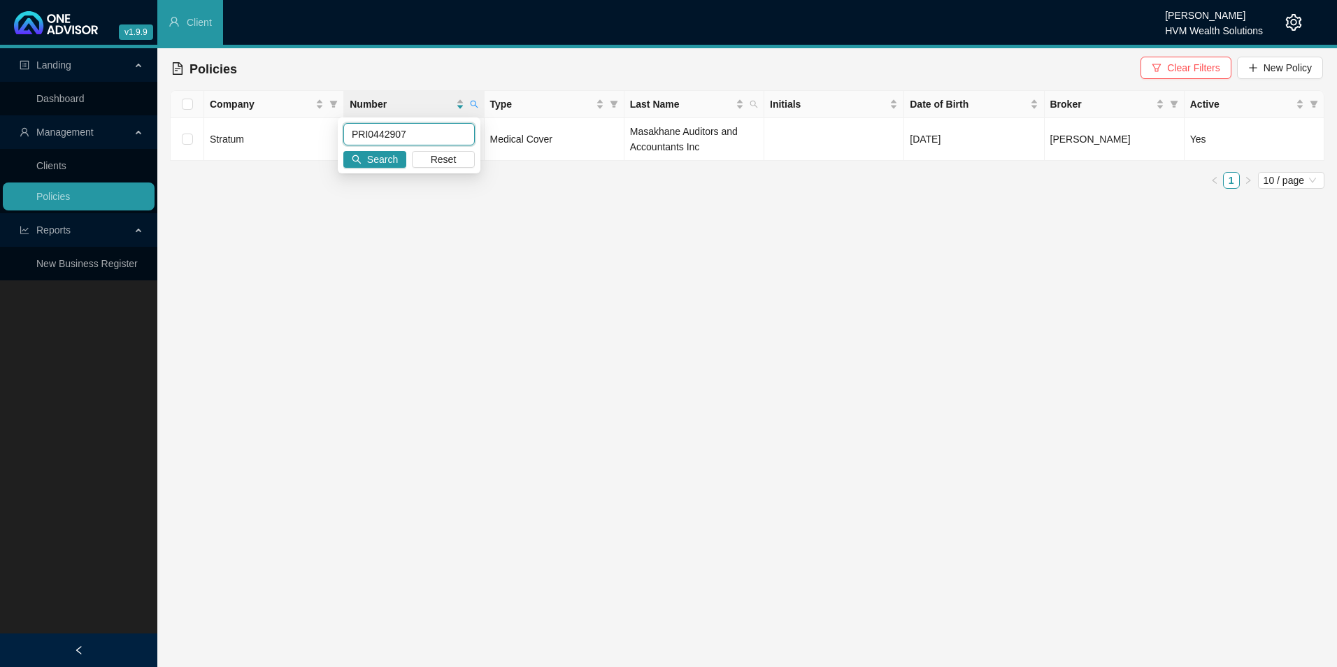
click at [371, 117] on body "v1.9.9 Chanel [PERSON_NAME] HVM Wealth Solutions Client Landing Dashboard Manag…" at bounding box center [668, 333] width 1337 height 667
click at [417, 136] on input "PRI0442907" at bounding box center [409, 134] width 132 height 22
click at [419, 136] on input "PRI0442907" at bounding box center [409, 134] width 132 height 22
drag, startPoint x: 419, startPoint y: 136, endPoint x: 329, endPoint y: 125, distance: 90.8
click at [329, 125] on body "v1.9.9 Chanel [PERSON_NAME] HVM Wealth Solutions Client Landing Dashboard Manag…" at bounding box center [668, 333] width 1337 height 667
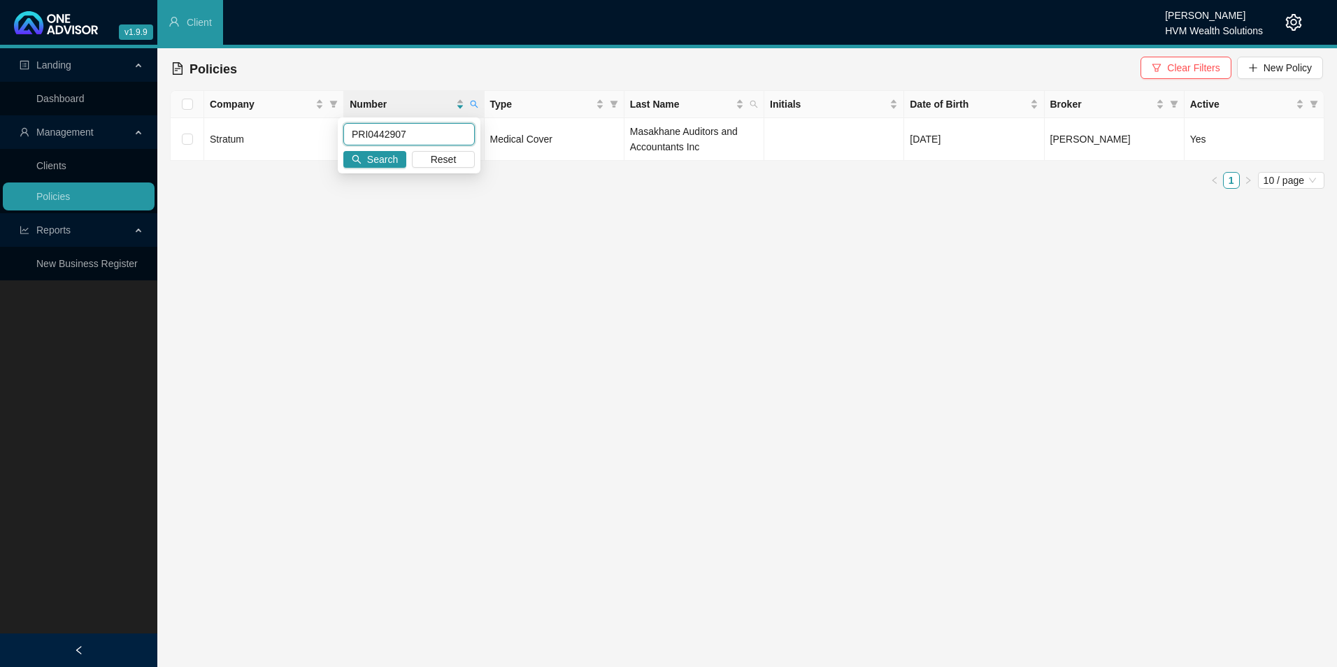
paste input "OL-1641552-P4J2"
click at [397, 157] on button "Search" at bounding box center [374, 159] width 63 height 17
drag, startPoint x: 476, startPoint y: 101, endPoint x: 474, endPoint y: 109, distance: 8.5
click at [476, 101] on icon "search" at bounding box center [474, 104] width 8 height 8
drag, startPoint x: 439, startPoint y: 136, endPoint x: 318, endPoint y: 134, distance: 121.0
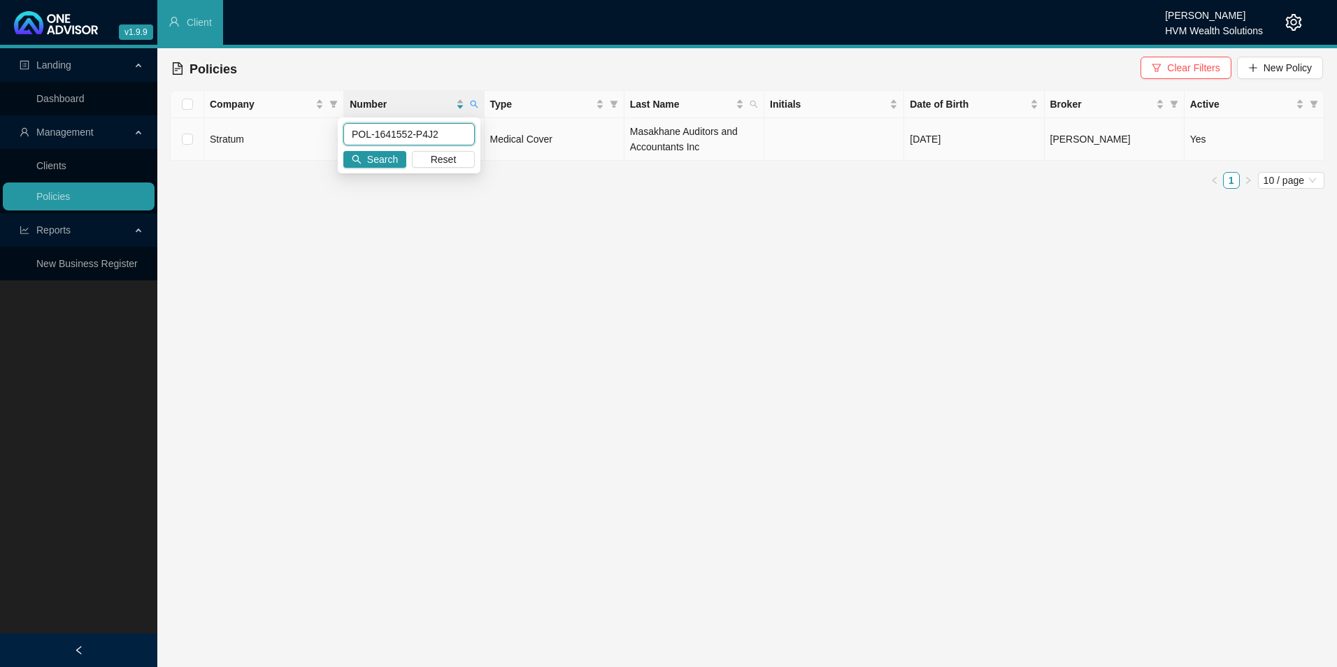
click at [318, 134] on body "v1.9.9 Chanel [PERSON_NAME] HVM Wealth Solutions Client Landing Dashboard Manag…" at bounding box center [668, 333] width 1337 height 667
paste input "27686-S3R"
click at [381, 156] on span "Search" at bounding box center [382, 159] width 31 height 15
click at [478, 103] on span at bounding box center [474, 104] width 14 height 21
drag, startPoint x: 457, startPoint y: 134, endPoint x: 336, endPoint y: 127, distance: 121.2
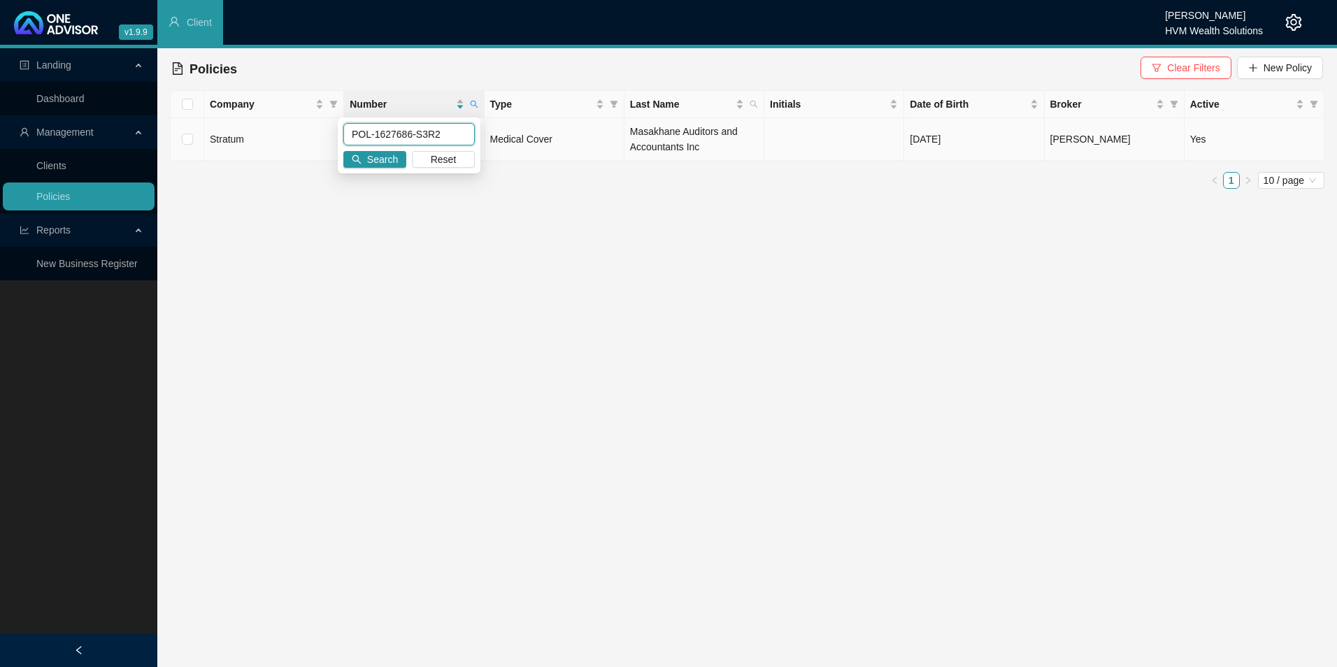
click at [336, 127] on body "v1.9.9 Chanel [PERSON_NAME] HVM Wealth Solutions Client Landing Dashboard Manag…" at bounding box center [668, 333] width 1337 height 667
paste input "GAP0449566"
click at [389, 160] on span "Search" at bounding box center [382, 159] width 31 height 15
click at [474, 99] on span at bounding box center [474, 104] width 14 height 21
drag, startPoint x: 422, startPoint y: 134, endPoint x: 287, endPoint y: 132, distance: 134.3
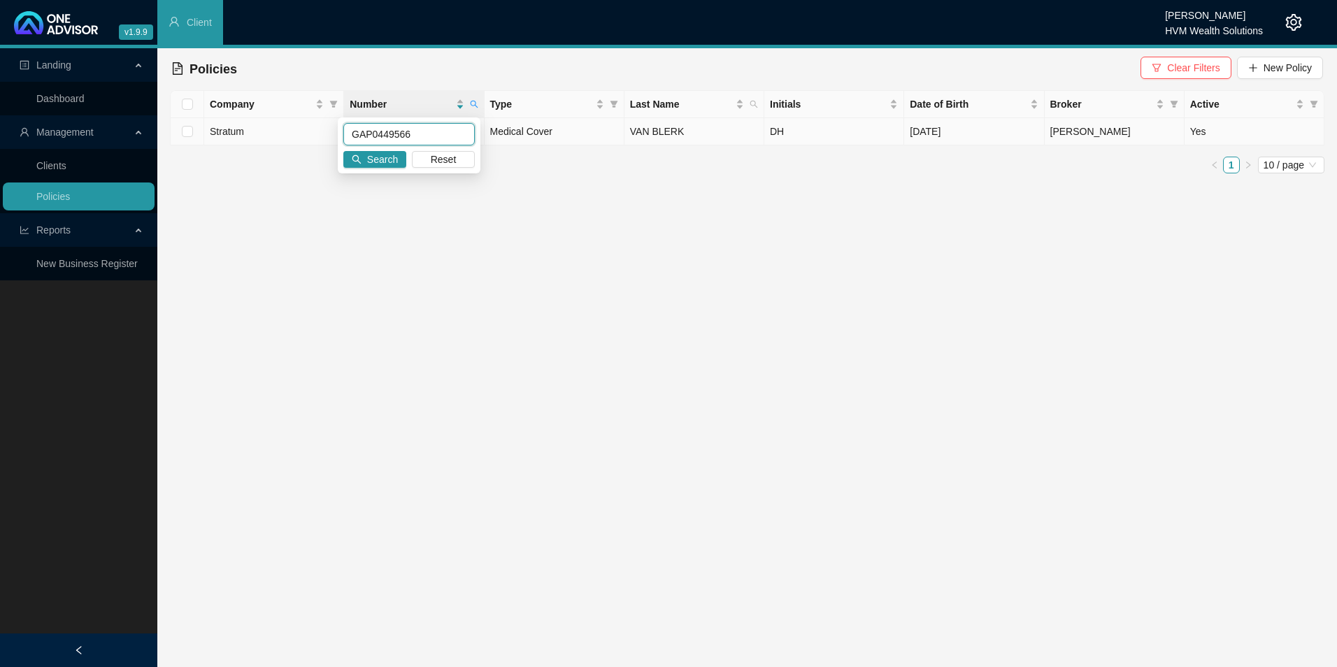
click at [287, 132] on body "v1.9.9 Chanel [PERSON_NAME] HVM Wealth Solutions Client Landing Dashboard Manag…" at bounding box center [668, 333] width 1337 height 667
click at [404, 162] on button "Search" at bounding box center [374, 159] width 63 height 17
click at [473, 104] on icon "search" at bounding box center [474, 104] width 8 height 8
drag, startPoint x: 412, startPoint y: 129, endPoint x: 332, endPoint y: 120, distance: 80.3
click at [332, 120] on body "v1.9.9 Chanel [PERSON_NAME] HVM Wealth Solutions Client Landing Dashboard Manag…" at bounding box center [668, 333] width 1337 height 667
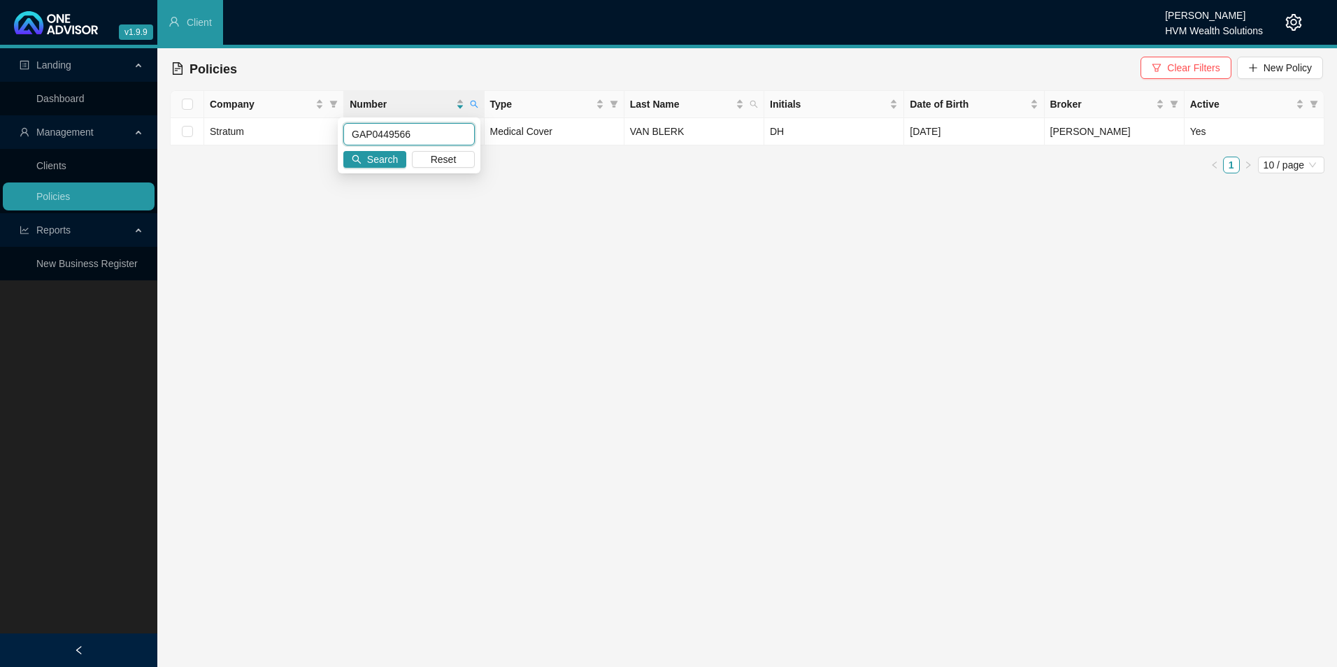
paste input "POL-1639203-X5B"
click at [385, 152] on span "Search" at bounding box center [382, 159] width 31 height 15
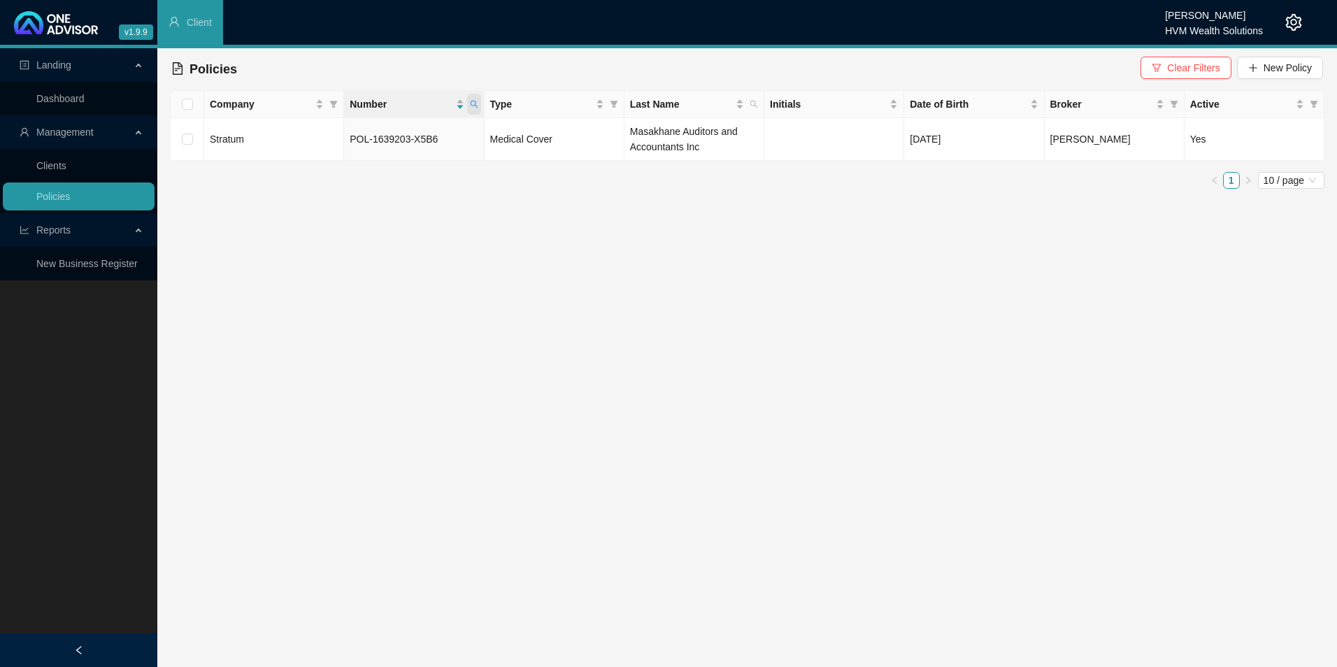
click at [474, 105] on icon "search" at bounding box center [474, 104] width 8 height 8
drag, startPoint x: 397, startPoint y: 136, endPoint x: 334, endPoint y: 132, distance: 63.1
click at [334, 132] on body "v1.9.9 Chanel [PERSON_NAME] HVM Wealth Solutions Client Landing Dashboard Manag…" at bounding box center [668, 333] width 1337 height 667
click at [374, 149] on div "POL-1639203-X5B6 Search Reset" at bounding box center [409, 146] width 143 height 56
drag, startPoint x: 306, startPoint y: 123, endPoint x: 299, endPoint y: 123, distance: 7.7
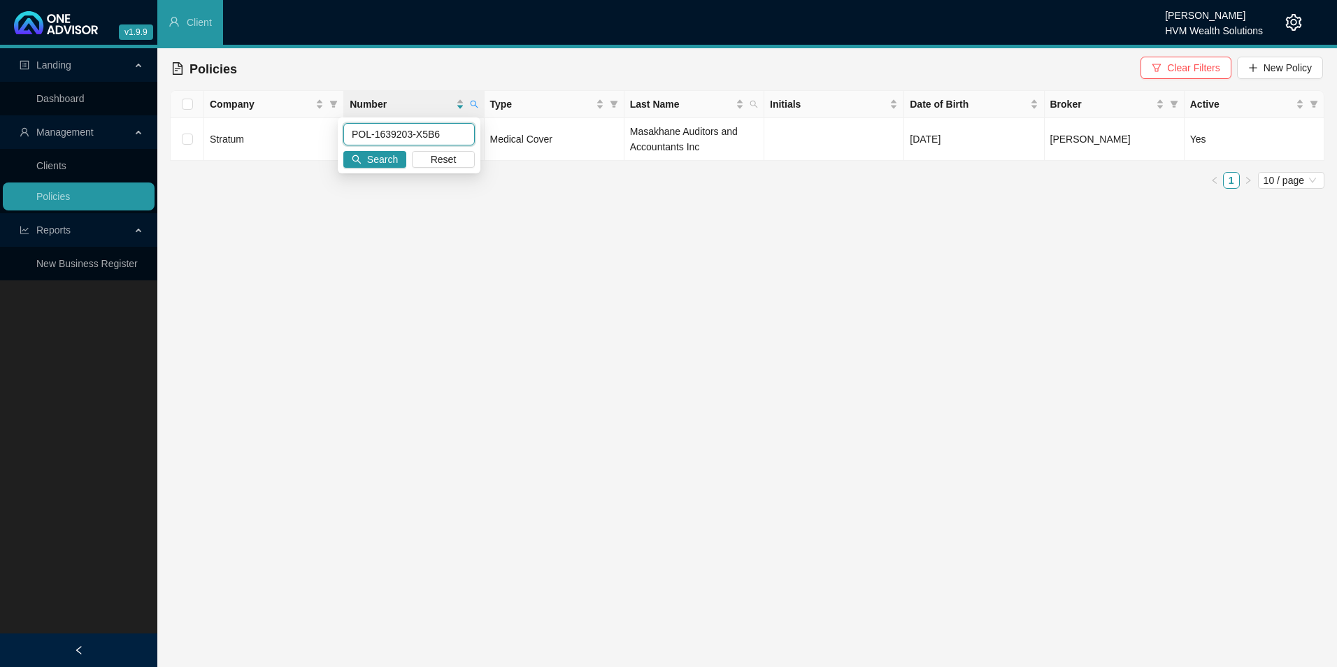
click at [299, 123] on body "v1.9.9 Chanel [PERSON_NAME] HVM Wealth Solutions Client Landing Dashboard Manag…" at bounding box center [668, 333] width 1337 height 667
click at [376, 154] on span "Search" at bounding box center [382, 159] width 31 height 15
click at [471, 98] on span at bounding box center [474, 104] width 14 height 21
click at [379, 165] on span "Search" at bounding box center [382, 159] width 31 height 15
click at [479, 99] on th "Number" at bounding box center [414, 104] width 140 height 27
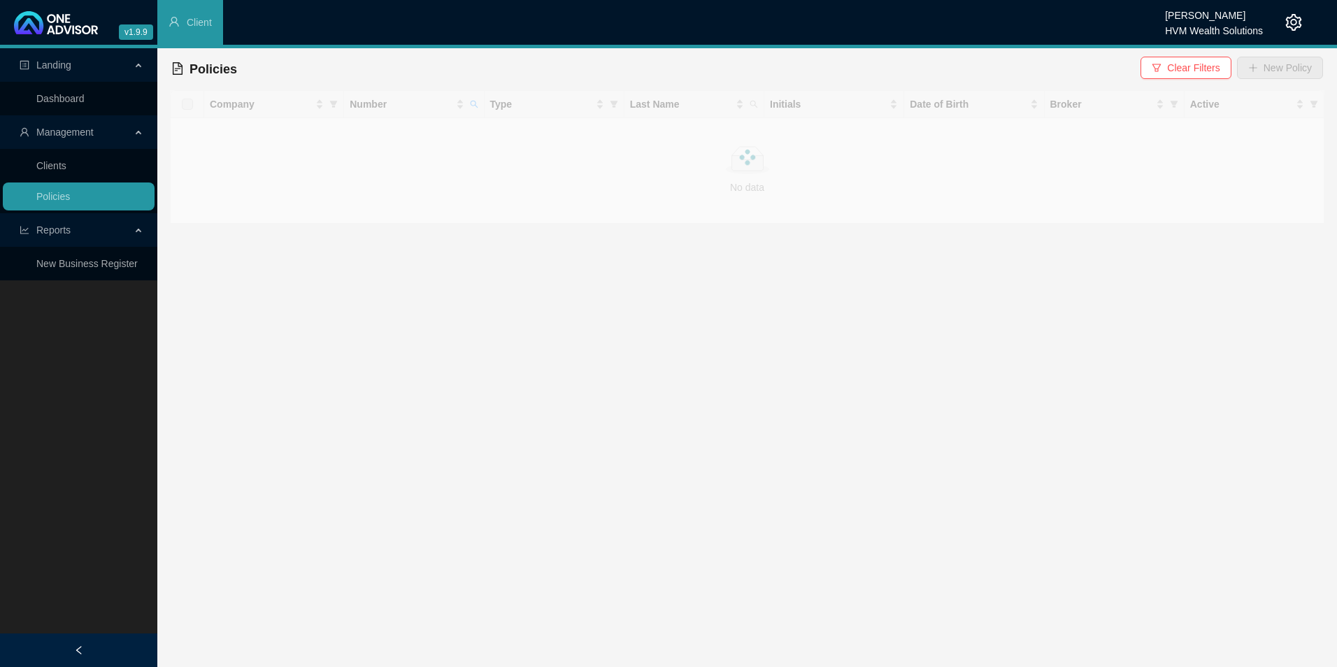
click at [471, 98] on div at bounding box center [747, 157] width 1155 height 134
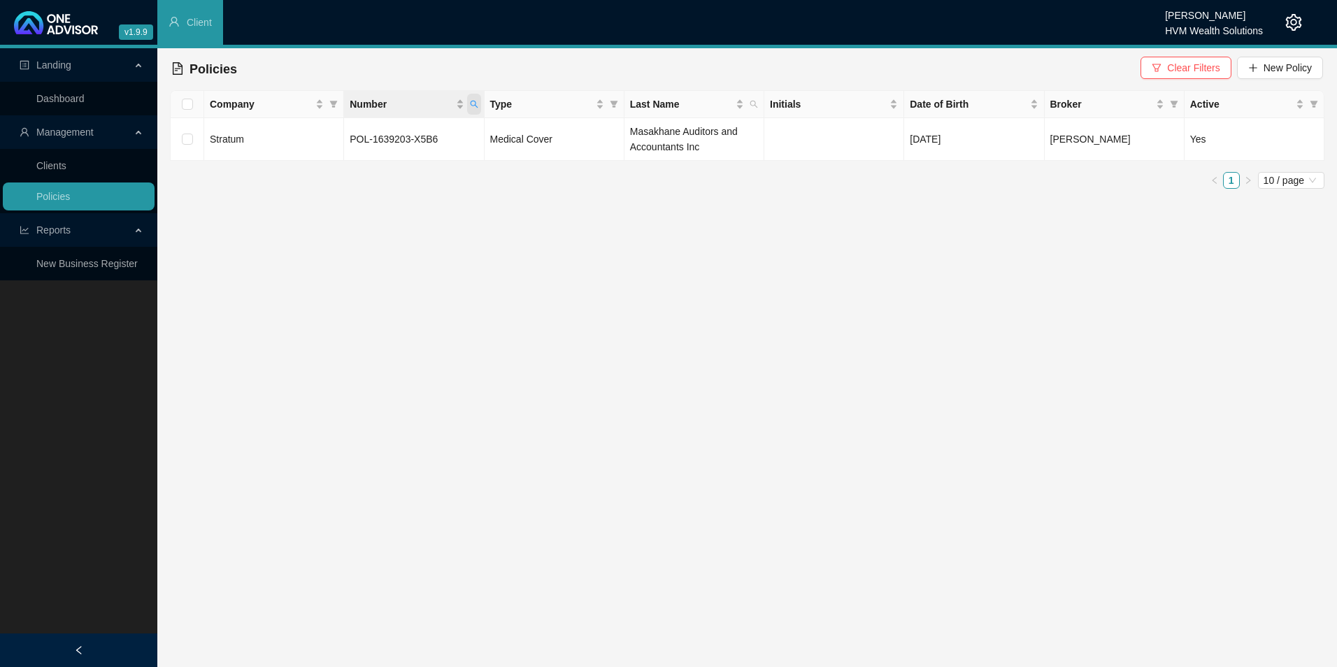
click at [467, 104] on span "Number" at bounding box center [474, 104] width 14 height 21
drag, startPoint x: 447, startPoint y: 128, endPoint x: 329, endPoint y: 118, distance: 118.0
click at [329, 118] on body "v1.9.9 Chanel [PERSON_NAME] HVM Wealth Solutions Client Landing Dashboard Manag…" at bounding box center [668, 333] width 1337 height 667
paste input "09771-P4V7"
click at [402, 162] on button "Search" at bounding box center [374, 159] width 63 height 17
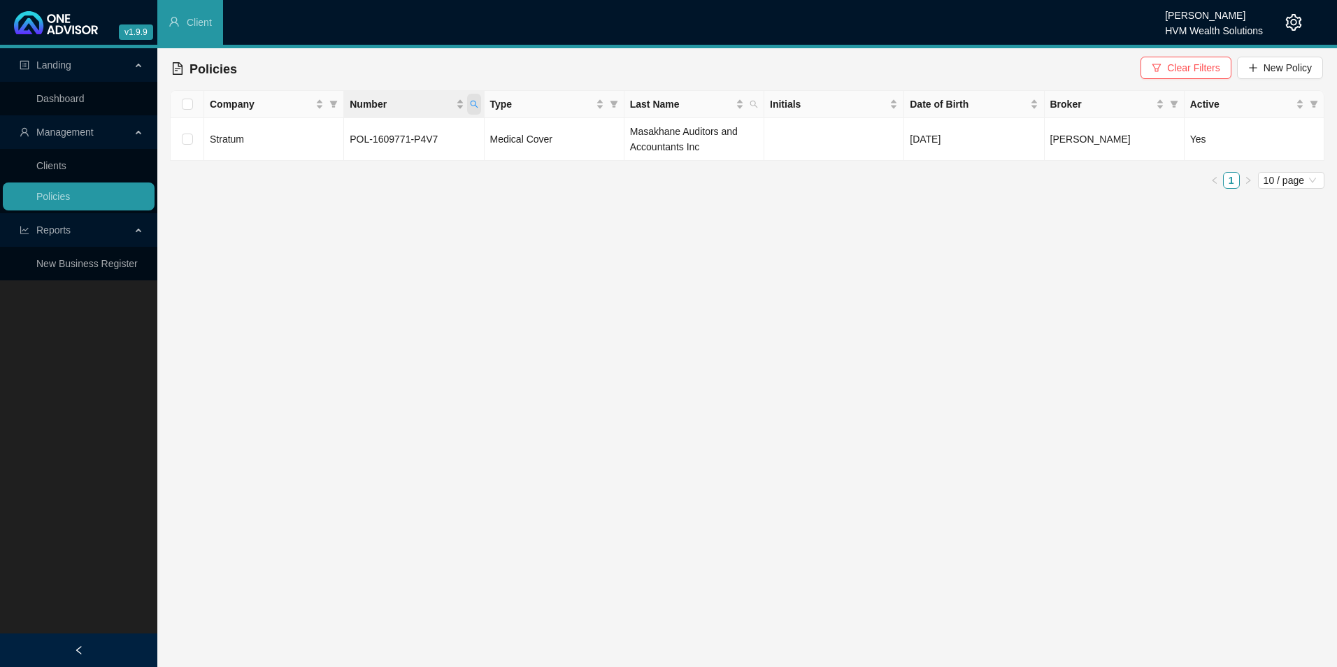
click at [479, 105] on span "Number" at bounding box center [474, 104] width 14 height 21
drag, startPoint x: 467, startPoint y: 138, endPoint x: 350, endPoint y: 132, distance: 116.3
click at [350, 132] on input "POL-1609771-P4V7" at bounding box center [409, 134] width 132 height 22
paste input "396446-J9Y8Q9"
click at [384, 151] on button "Search" at bounding box center [374, 159] width 63 height 17
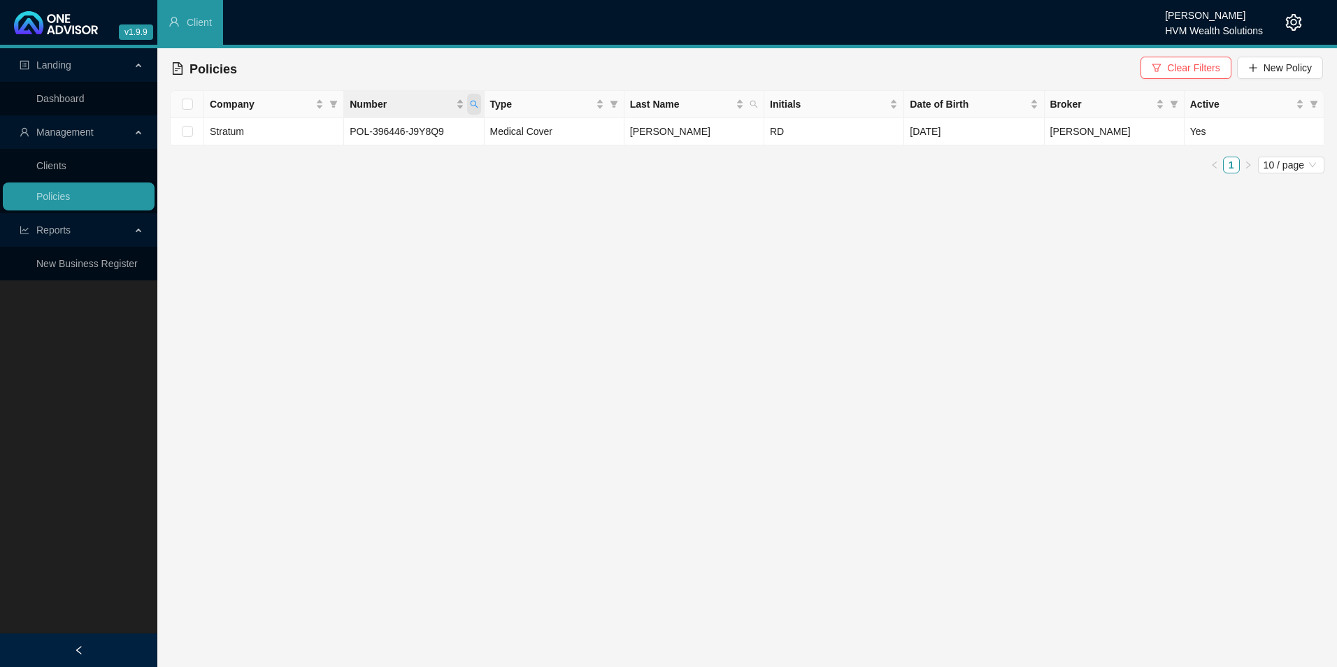
click at [472, 108] on icon "search" at bounding box center [474, 104] width 8 height 8
drag, startPoint x: 445, startPoint y: 136, endPoint x: 285, endPoint y: 122, distance: 160.2
click at [285, 122] on body "v1.9.9 Chanel [PERSON_NAME] HVM Wealth Solutions Client Landing Dashboard Manag…" at bounding box center [668, 333] width 1337 height 667
paste input "1639841-L6F1"
click at [372, 161] on span "Search" at bounding box center [382, 159] width 31 height 15
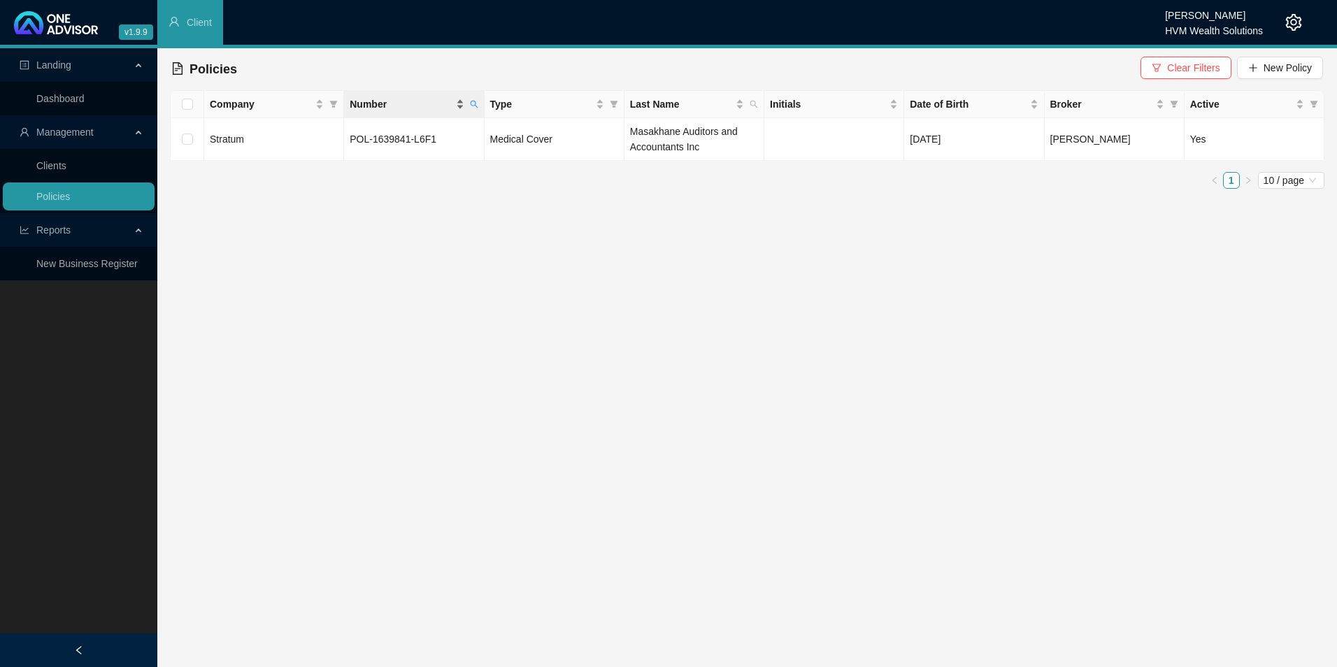
drag, startPoint x: 474, startPoint y: 100, endPoint x: 450, endPoint y: 108, distance: 25.0
click at [474, 100] on icon "search" at bounding box center [474, 104] width 8 height 8
drag, startPoint x: 462, startPoint y: 136, endPoint x: 378, endPoint y: 132, distance: 84.7
click at [296, 132] on body "v1.9.9 Chanel [PERSON_NAME] HVM Wealth Solutions Client Landing Dashboard Manag…" at bounding box center [668, 333] width 1337 height 667
paste input "28335-T6R6"
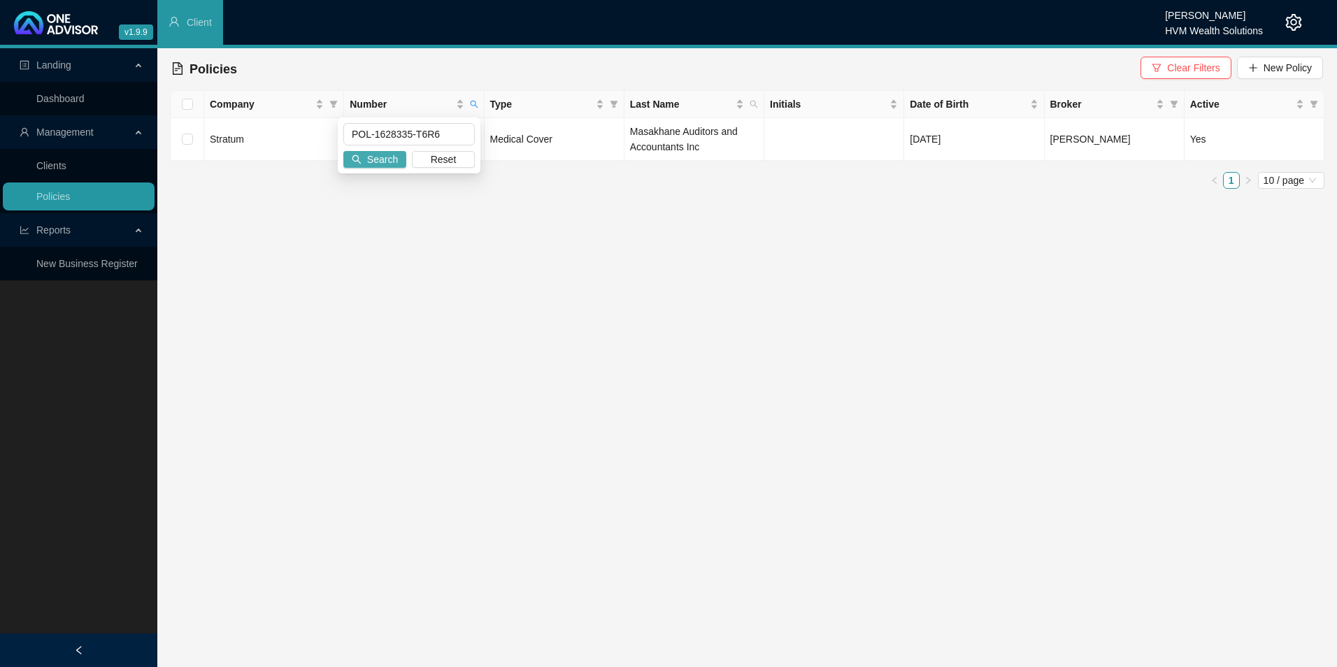
click at [394, 162] on span "Search" at bounding box center [382, 159] width 31 height 15
drag, startPoint x: 478, startPoint y: 102, endPoint x: 471, endPoint y: 113, distance: 12.8
click at [478, 102] on icon "search" at bounding box center [474, 104] width 8 height 8
drag, startPoint x: 404, startPoint y: 127, endPoint x: 327, endPoint y: 126, distance: 77.0
click at [333, 126] on body "v1.9.9 Chanel [PERSON_NAME] HVM Wealth Solutions Client Landing Dashboard Manag…" at bounding box center [668, 333] width 1337 height 667
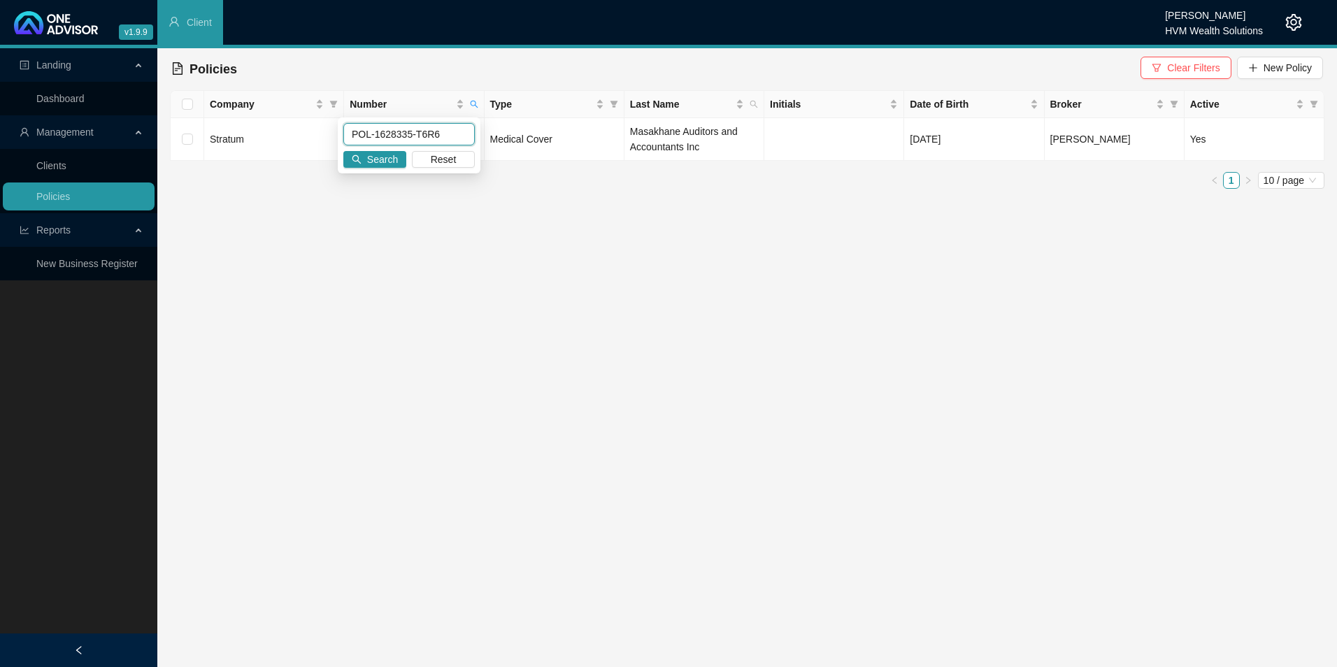
paste input "34999-F6T2"
click at [385, 164] on span "Search" at bounding box center [382, 159] width 31 height 15
drag, startPoint x: 402, startPoint y: 134, endPoint x: 318, endPoint y: 132, distance: 84.7
click at [318, 132] on tr "Stratum POL-1634999-F6T2 Medical Cover Masakhane Auditors and Accountants Inc […" at bounding box center [748, 139] width 1154 height 43
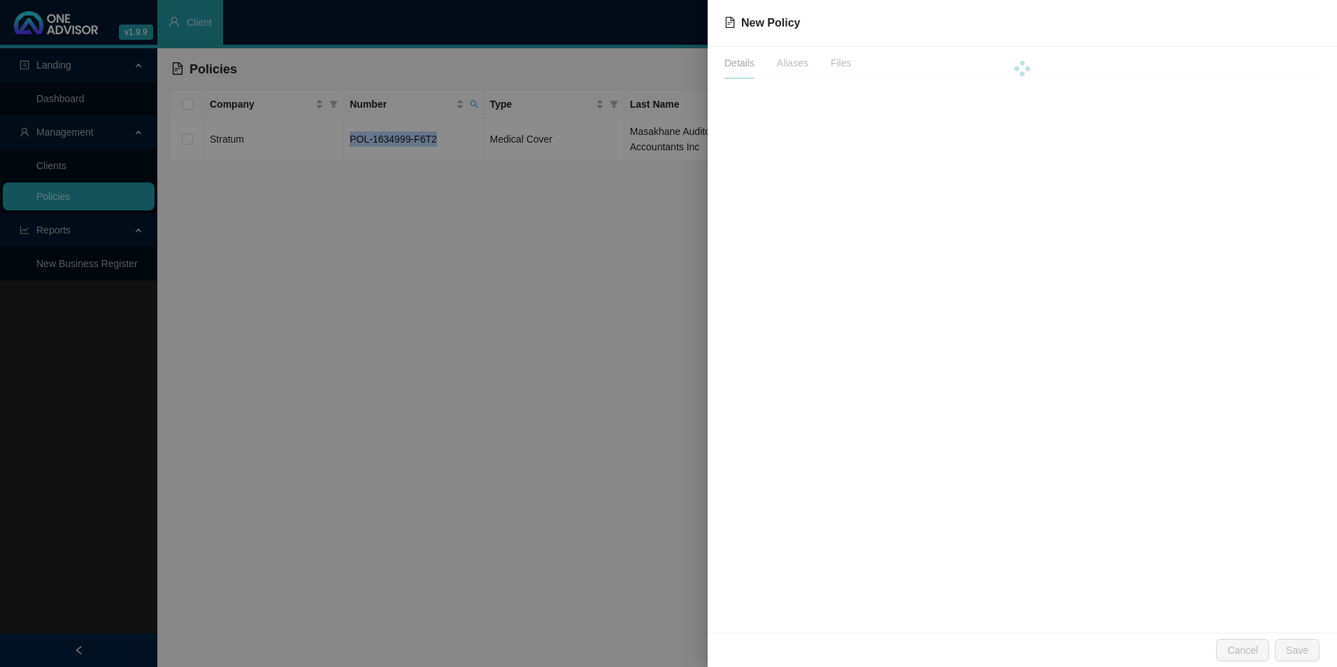
drag, startPoint x: 318, startPoint y: 132, endPoint x: 379, endPoint y: 142, distance: 62.4
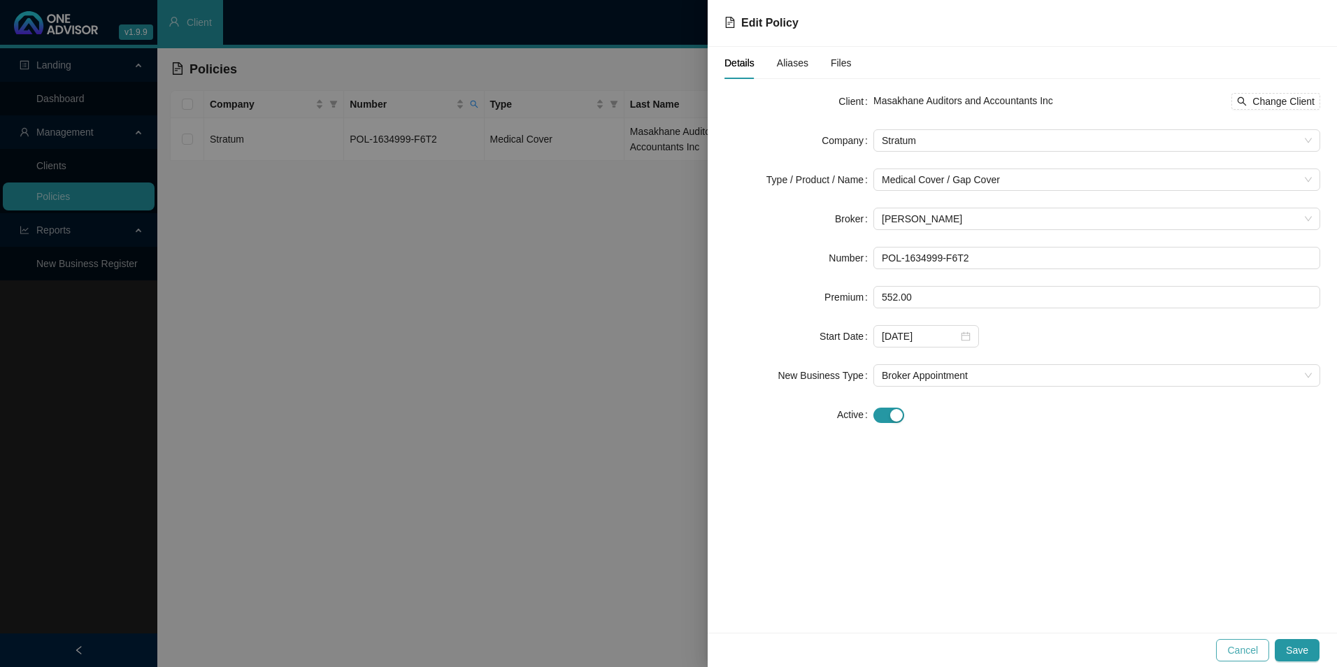
drag, startPoint x: 379, startPoint y: 142, endPoint x: 1254, endPoint y: 653, distance: 1013.5
click at [1068, 583] on span "Cancel" at bounding box center [1243, 650] width 31 height 15
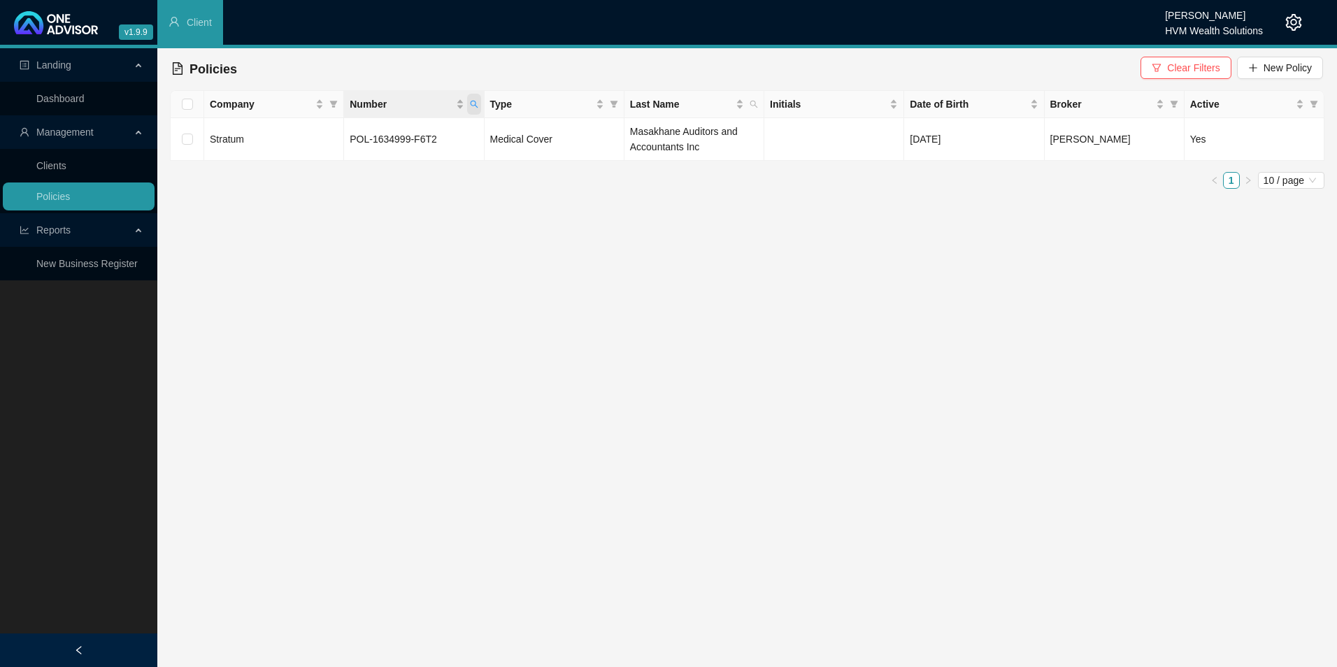
click at [468, 101] on span "Number" at bounding box center [474, 104] width 14 height 21
drag, startPoint x: 450, startPoint y: 138, endPoint x: 342, endPoint y: 125, distance: 108.5
click at [342, 125] on div "POL-1634999-F6T2 Search Reset" at bounding box center [409, 146] width 143 height 56
paste input "GAP0436163"
click at [380, 154] on span "Search" at bounding box center [382, 159] width 31 height 15
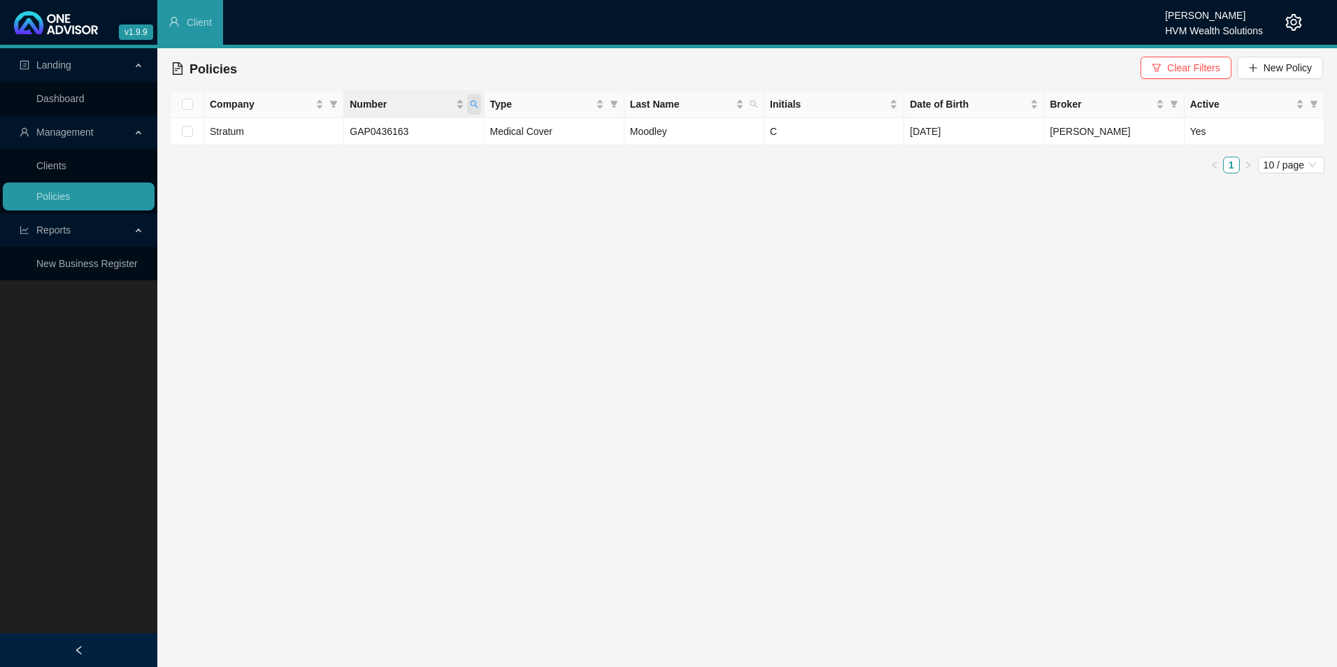
click at [471, 107] on icon "search" at bounding box center [474, 104] width 8 height 8
drag, startPoint x: 411, startPoint y: 137, endPoint x: 310, endPoint y: 141, distance: 101.5
click at [311, 141] on body "v1.9.9 Chanel [PERSON_NAME] HVM Wealth Solutions Client Landing Dashboard Manag…" at bounding box center [668, 333] width 1337 height 667
paste input "POL-1627069-P5V1"
type input "POL-1627069-P5V1"
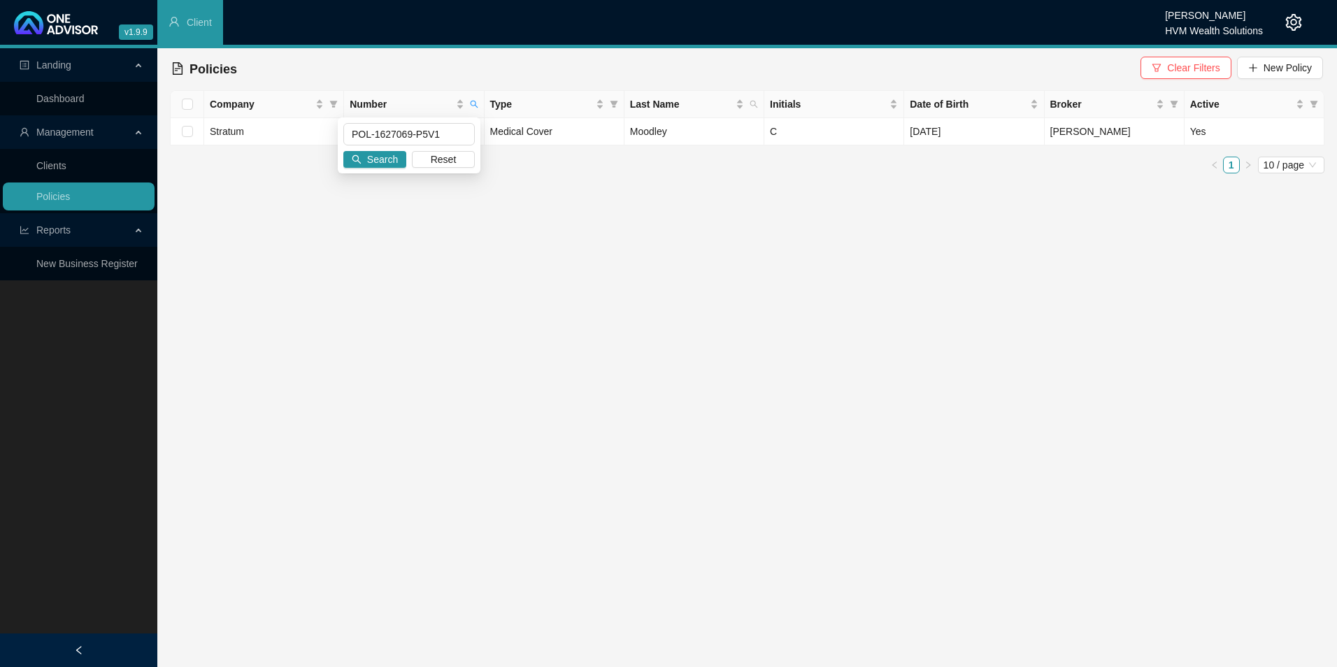
click at [367, 150] on div "POL-1627069-P5V1 Search Reset" at bounding box center [409, 146] width 143 height 56
click at [376, 157] on span "Search" at bounding box center [382, 159] width 31 height 15
click at [521, 185] on ul "1 10 / page" at bounding box center [747, 180] width 1155 height 17
